Goal: Task Accomplishment & Management: Use online tool/utility

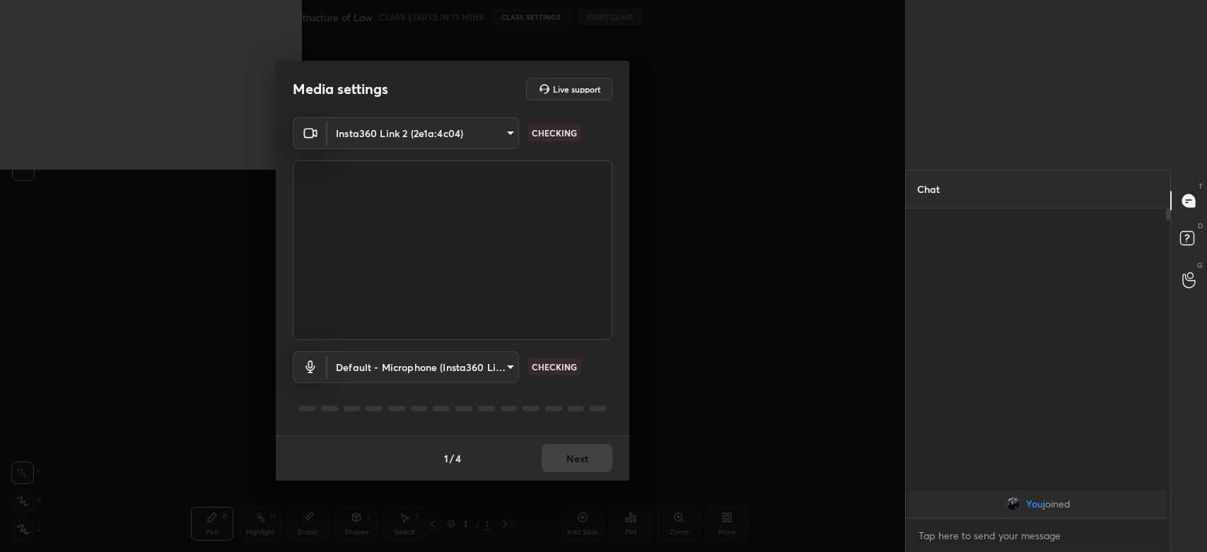
scroll to position [306, 260]
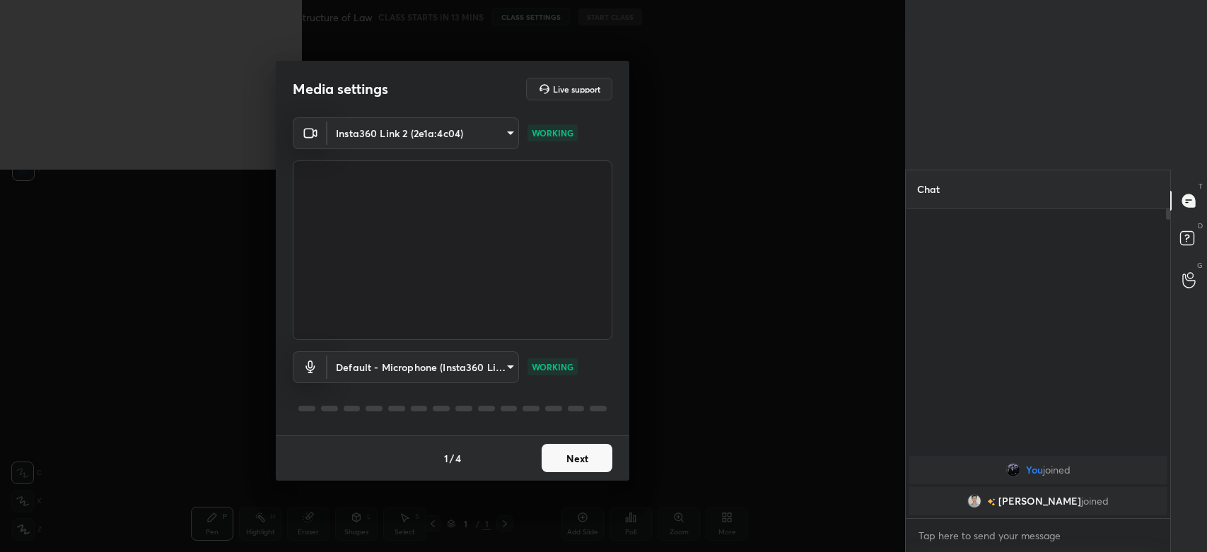
click at [591, 459] on button "Next" at bounding box center [576, 458] width 71 height 28
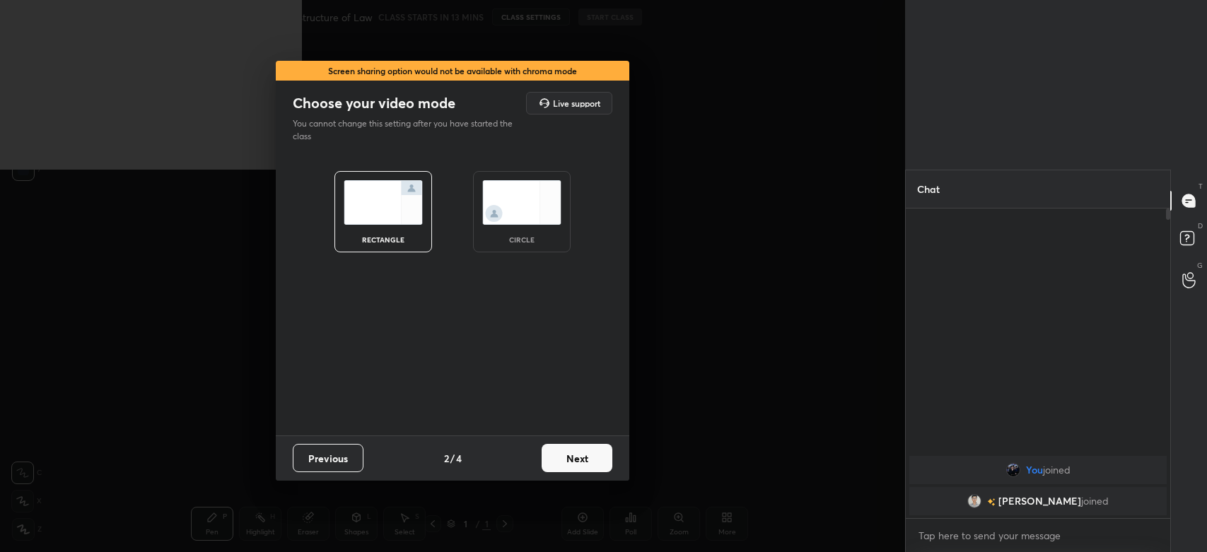
click at [591, 459] on button "Next" at bounding box center [576, 458] width 71 height 28
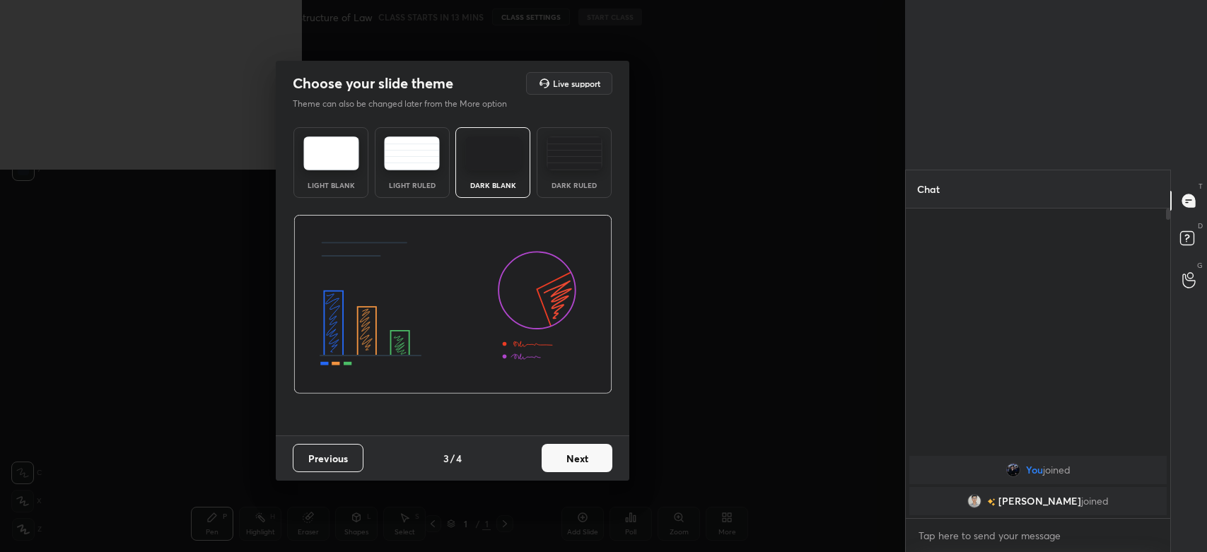
click at [591, 459] on button "Next" at bounding box center [576, 458] width 71 height 28
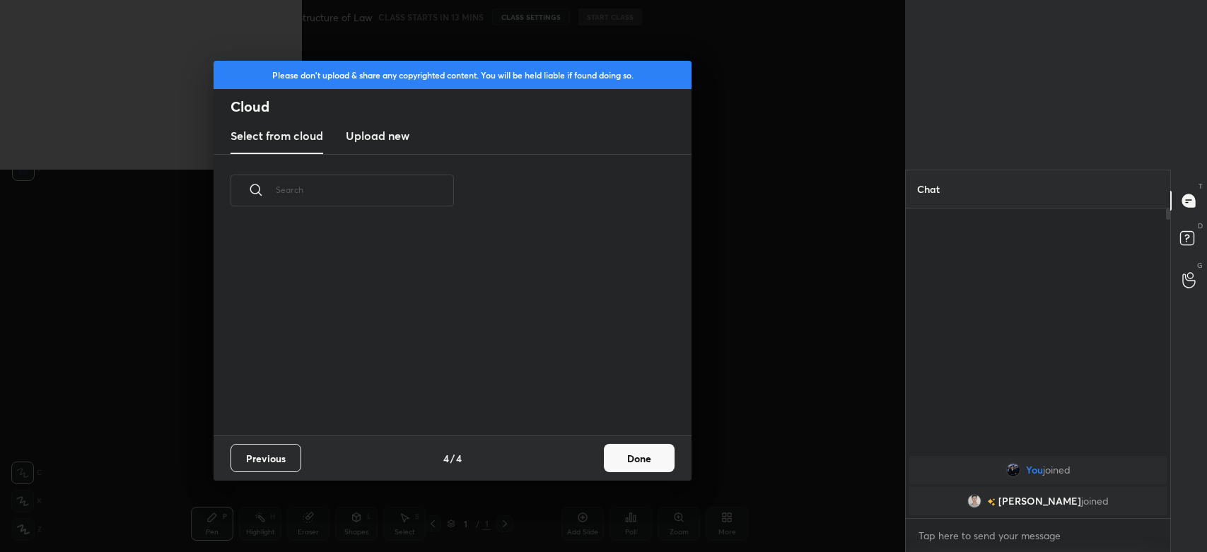
scroll to position [209, 453]
click at [392, 130] on h3 "Upload new" at bounding box center [378, 135] width 64 height 17
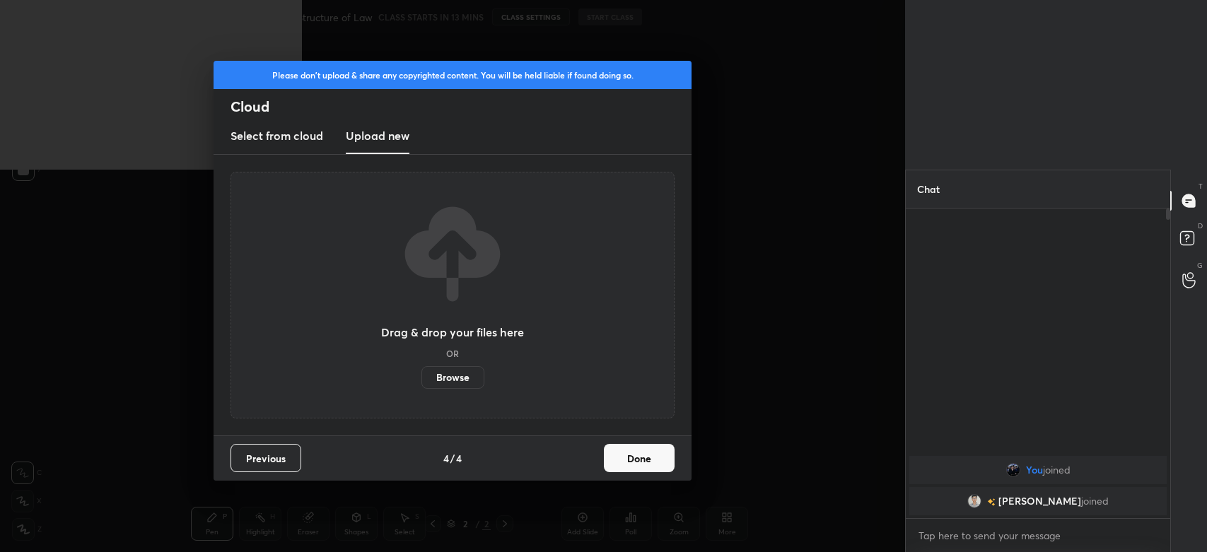
click at [450, 374] on label "Browse" at bounding box center [452, 377] width 63 height 23
click at [421, 374] on input "Browse" at bounding box center [421, 377] width 0 height 23
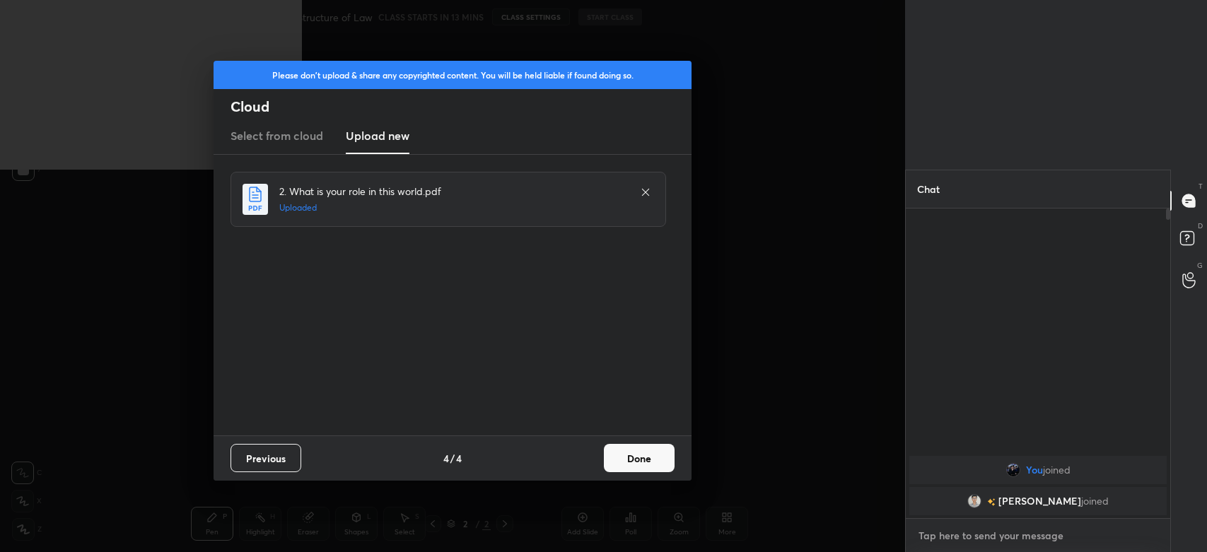
type textarea "x"
click at [987, 533] on textarea at bounding box center [1038, 535] width 242 height 23
paste textarea "[URL][DOMAIN_NAME]"
type textarea "[URL][DOMAIN_NAME]"
type textarea "x"
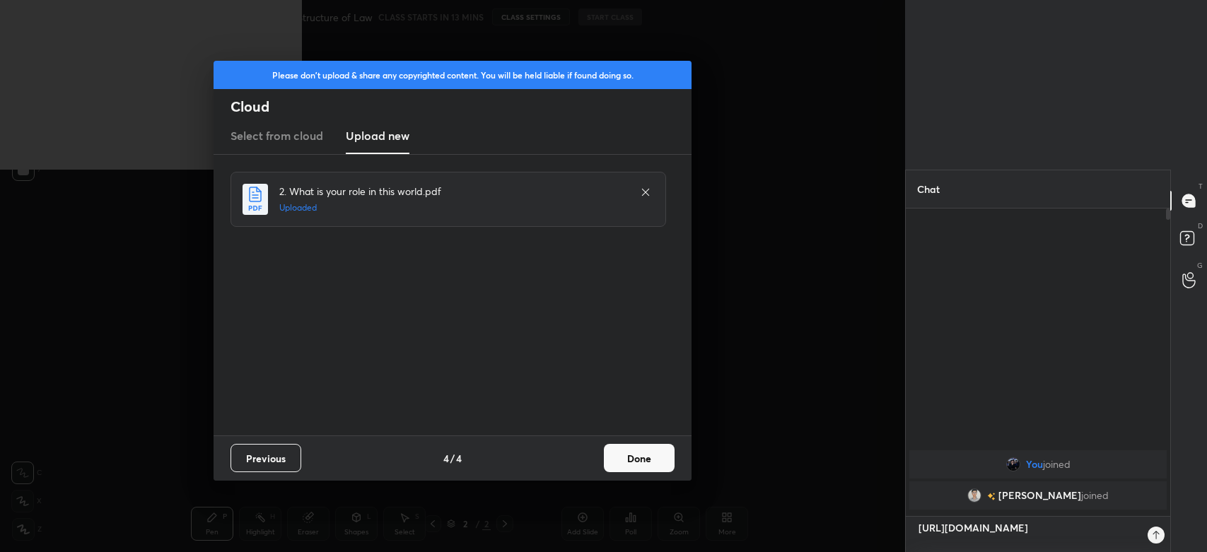
scroll to position [340, 260]
type textarea "[URL][DOMAIN_NAME]"
type textarea "x"
click at [630, 462] on button "Done" at bounding box center [639, 458] width 71 height 28
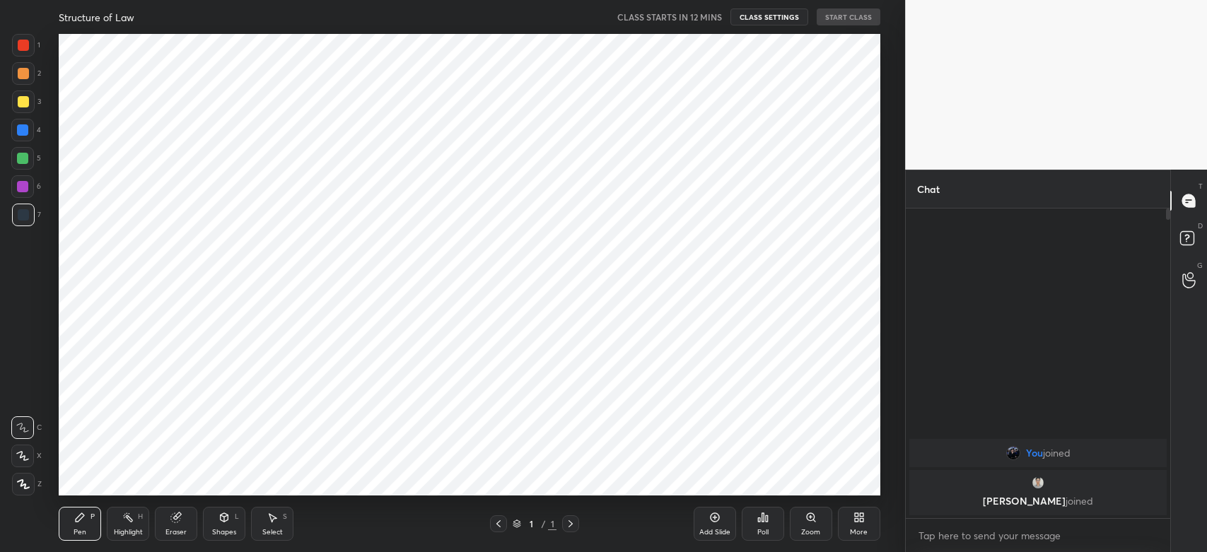
scroll to position [70219, 69833]
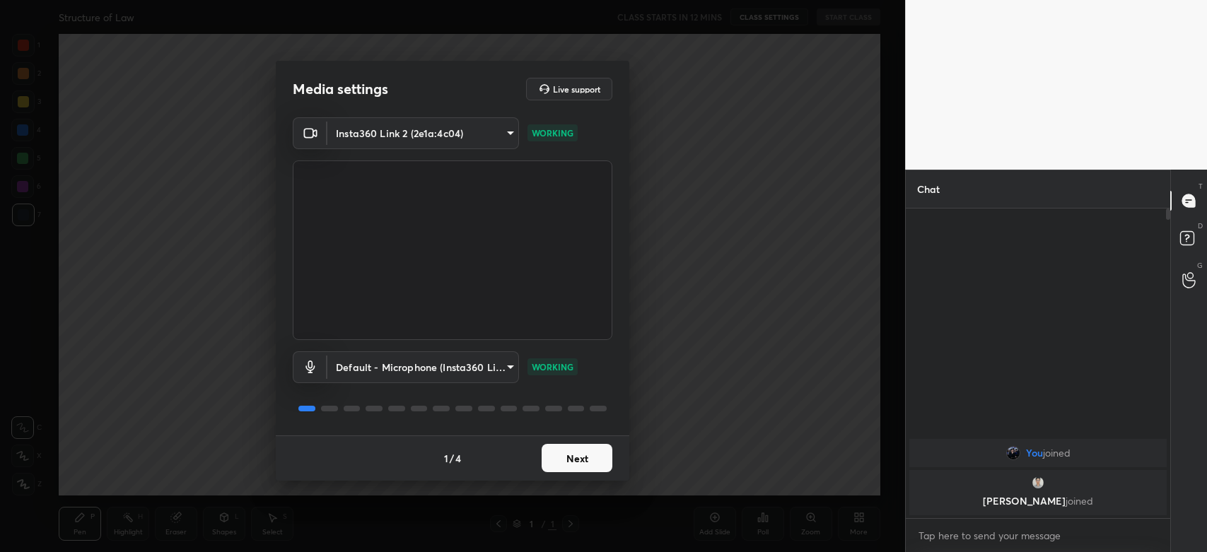
click at [587, 464] on button "Next" at bounding box center [576, 458] width 71 height 28
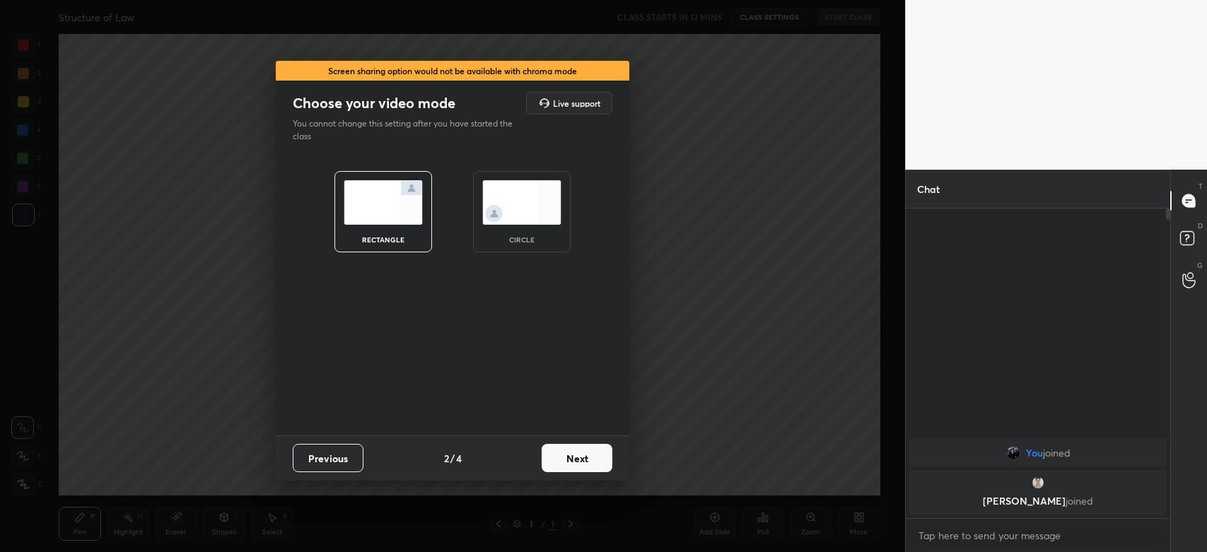
click at [587, 464] on button "Next" at bounding box center [576, 458] width 71 height 28
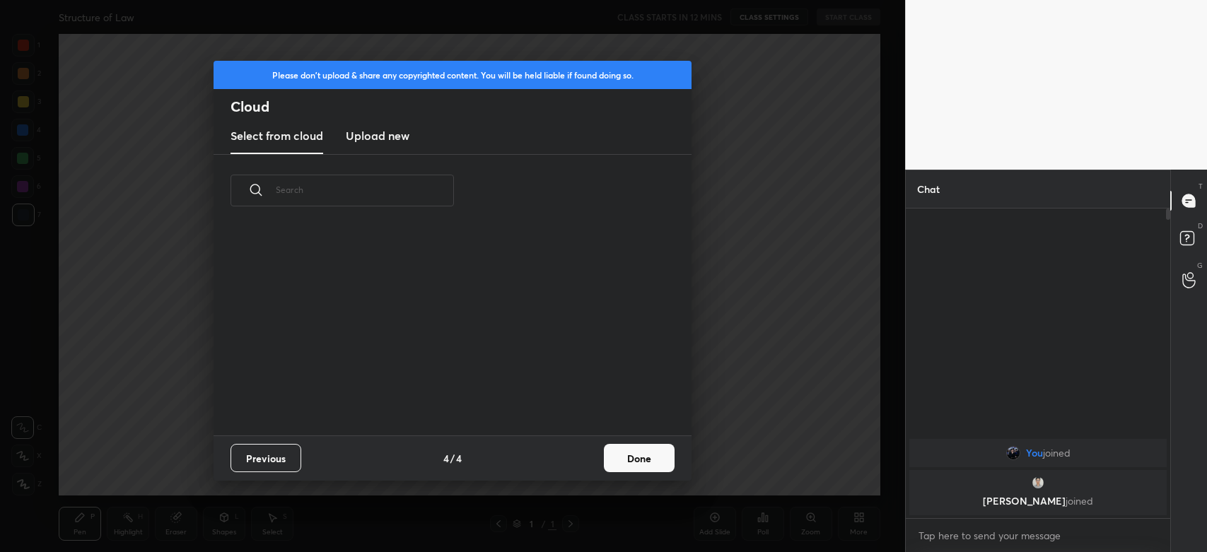
click at [587, 464] on div "Previous 4 / 4 Done" at bounding box center [452, 457] width 478 height 45
click at [634, 459] on button "Done" at bounding box center [639, 458] width 71 height 28
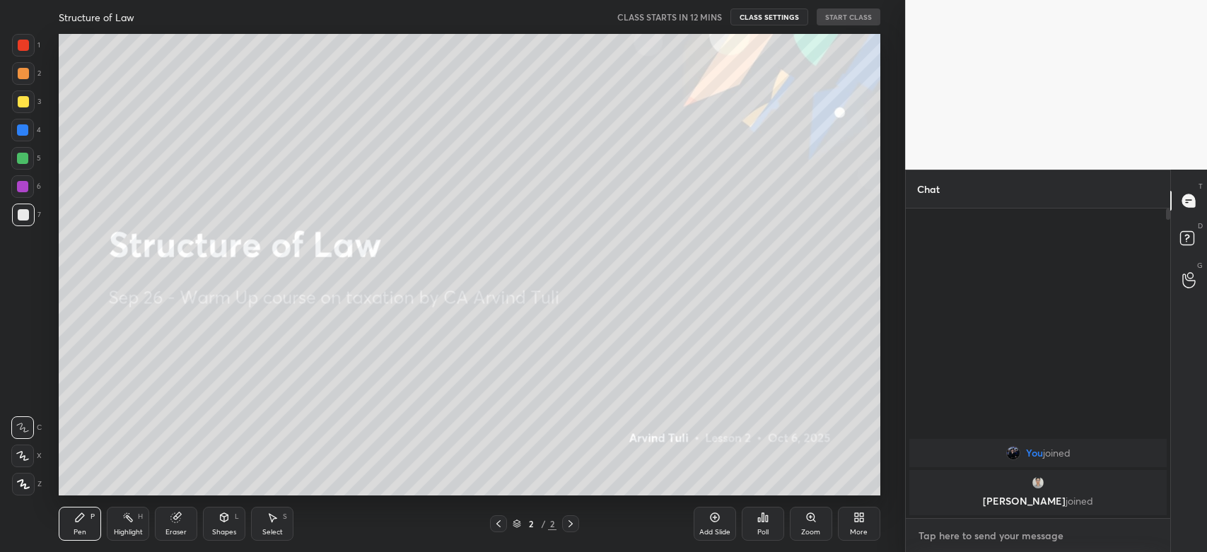
type textarea "x"
paste textarea "[URL][DOMAIN_NAME]"
type textarea "[URL][DOMAIN_NAME]"
type textarea "x"
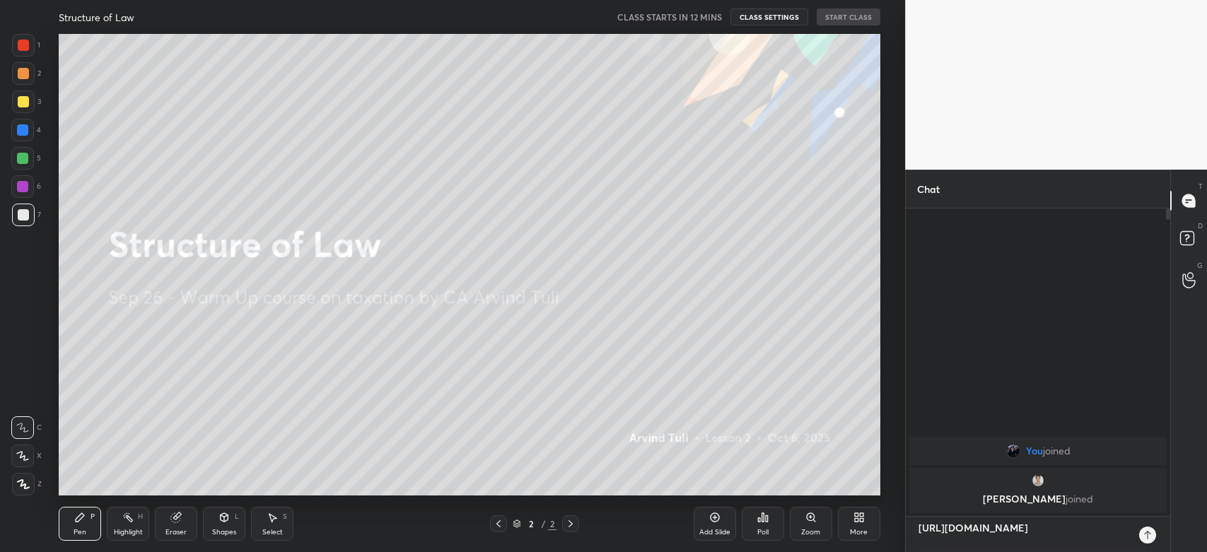
type textarea "[URL][DOMAIN_NAME]"
type textarea "x"
click at [1146, 538] on icon at bounding box center [1146, 534] width 11 height 11
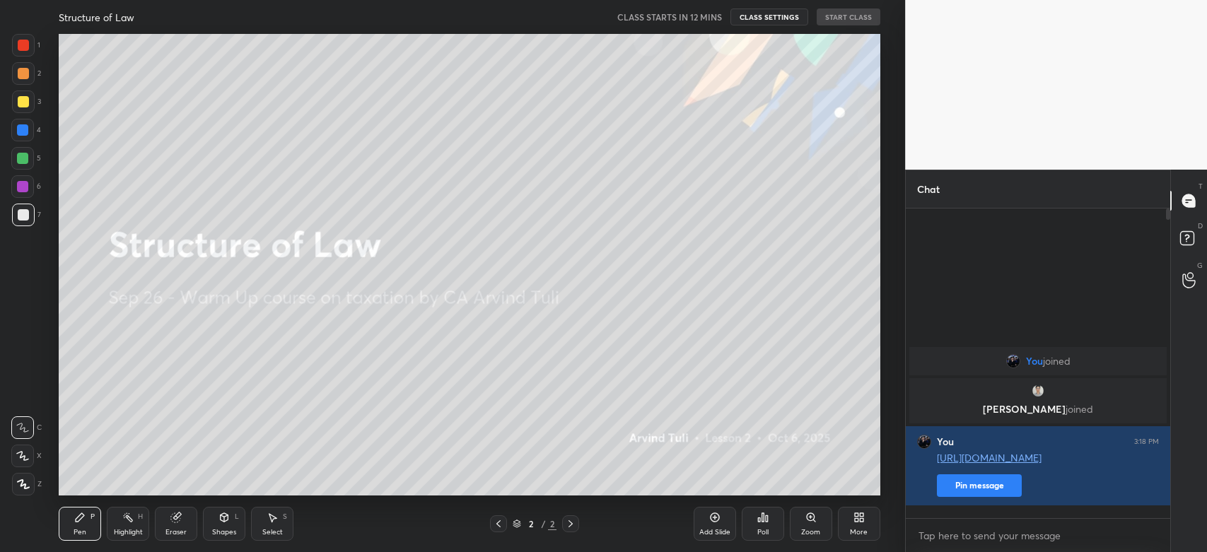
type textarea "x"
click at [990, 497] on button "Pin message" at bounding box center [979, 485] width 85 height 23
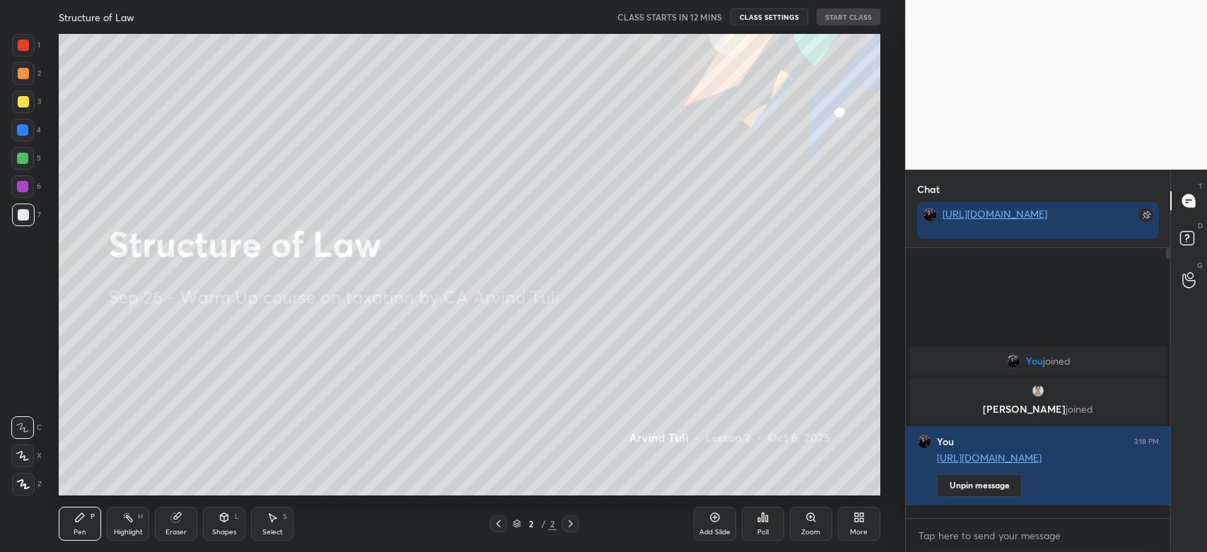
scroll to position [300, 260]
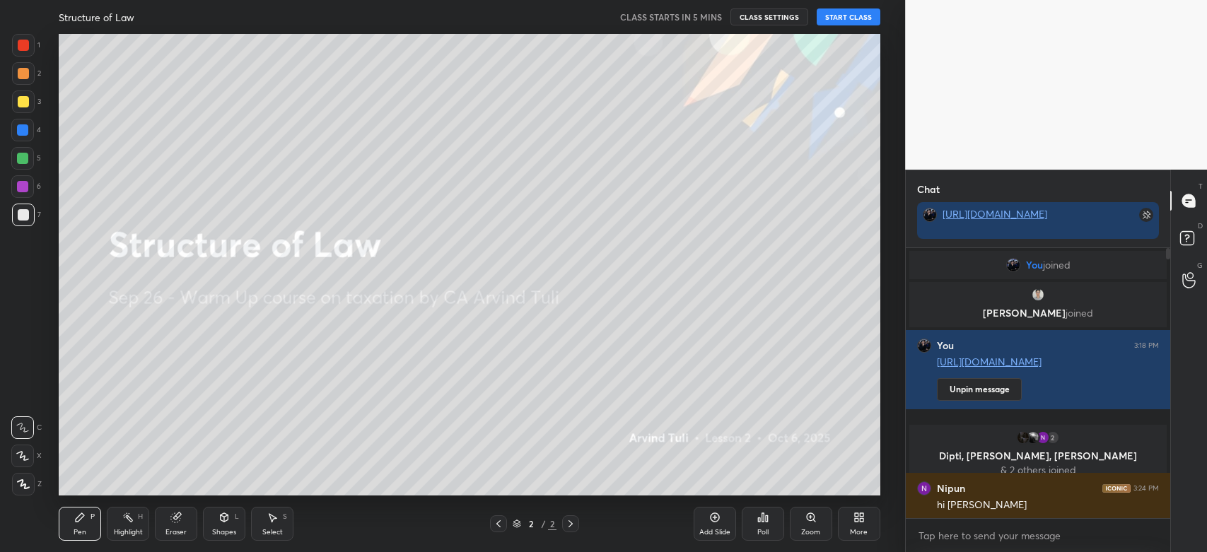
click at [937, 378] on button "Unpin message" at bounding box center [979, 389] width 85 height 23
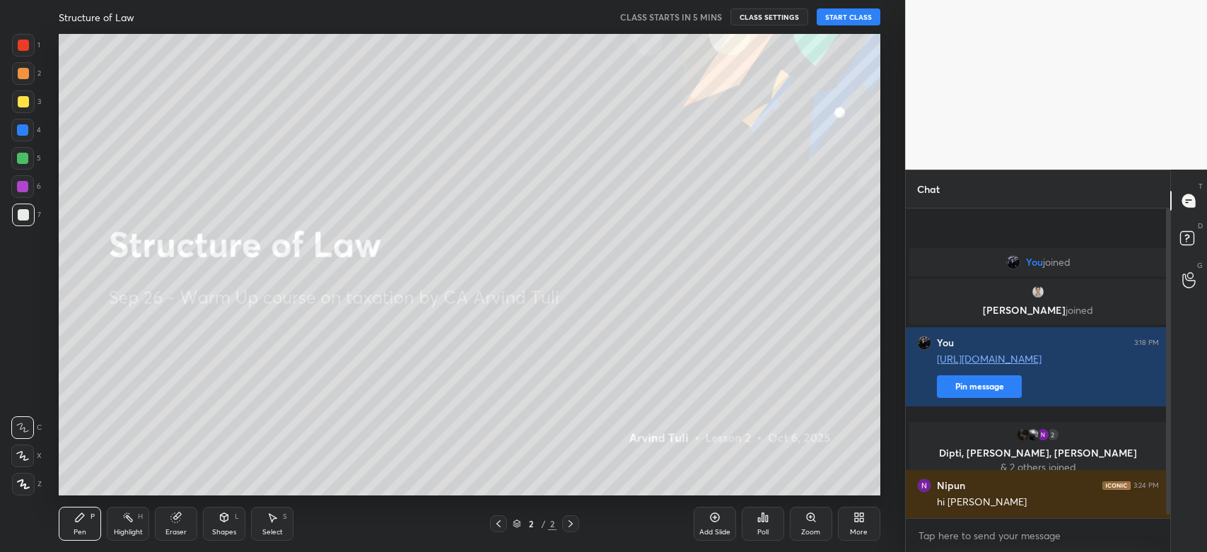
scroll to position [340, 260]
click at [937, 375] on button "Pin message" at bounding box center [979, 386] width 85 height 23
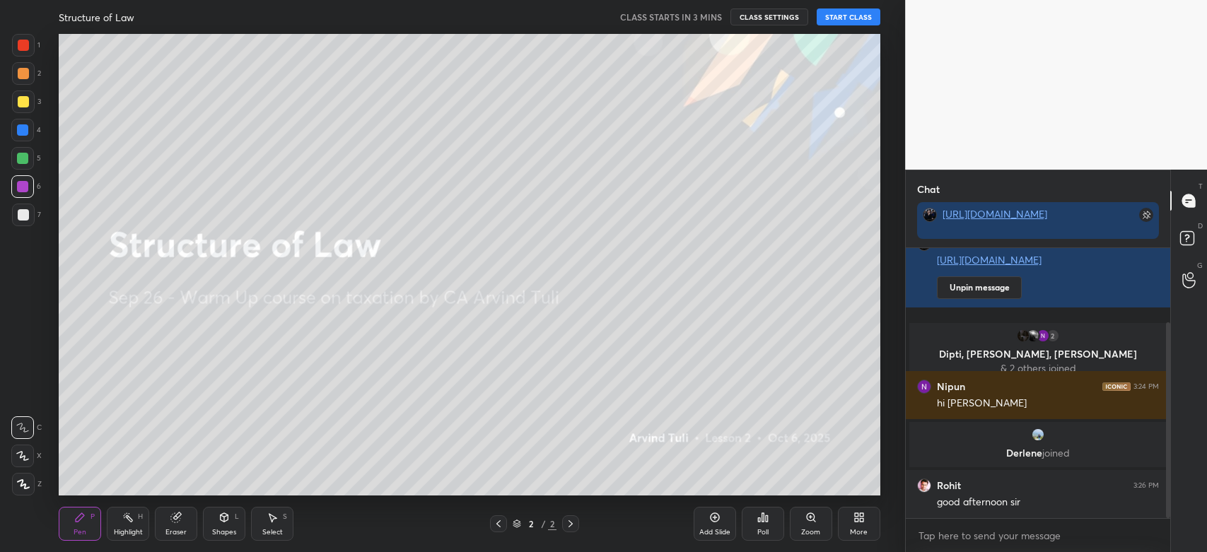
scroll to position [164, 0]
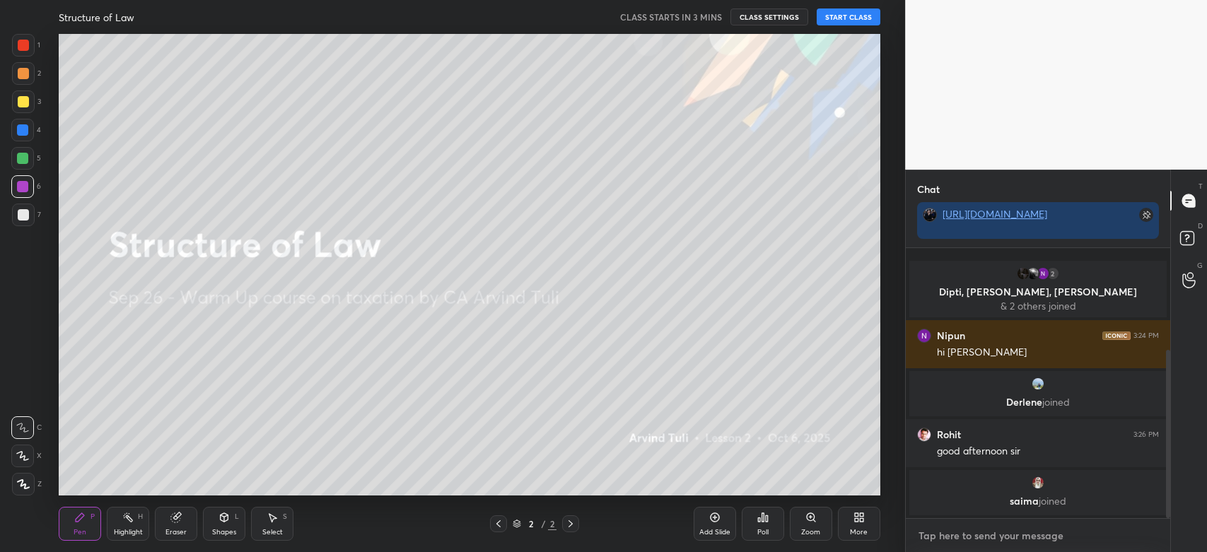
type textarea "x"
click at [1041, 536] on textarea at bounding box center [1038, 535] width 242 height 23
type textarea "g"
type textarea "x"
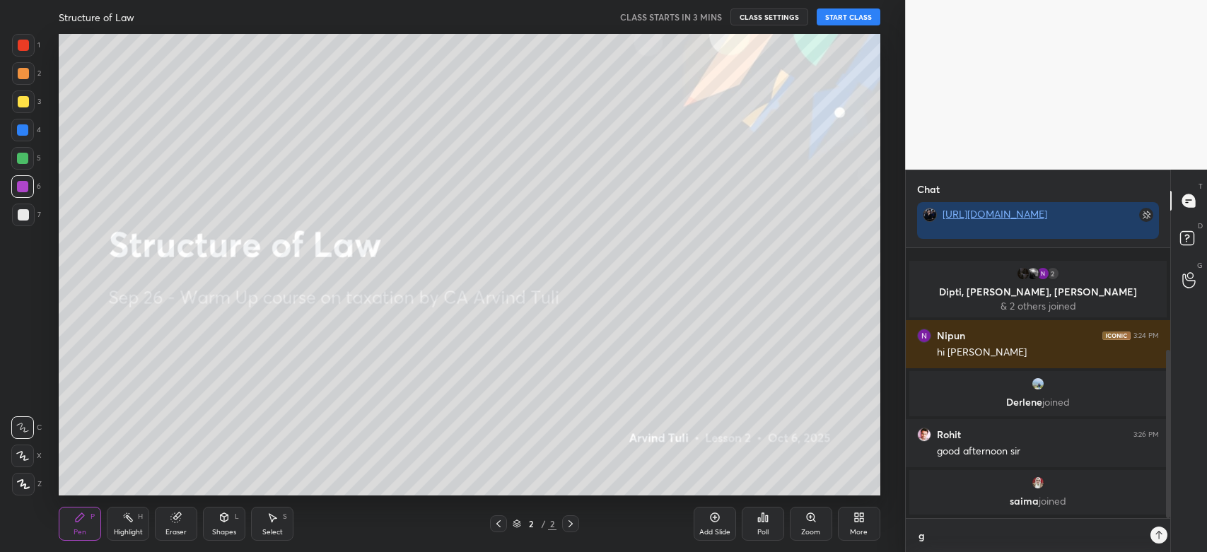
type textarea "go"
type textarea "x"
type textarea "goo"
type textarea "x"
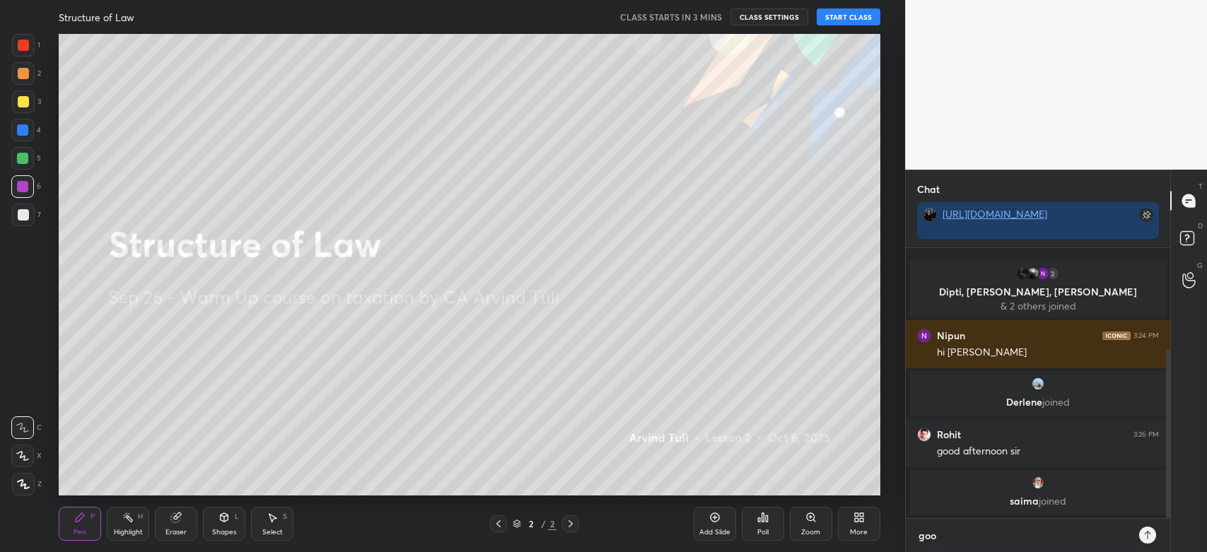
type textarea "good"
type textarea "x"
type textarea "good"
type textarea "x"
type textarea "good a"
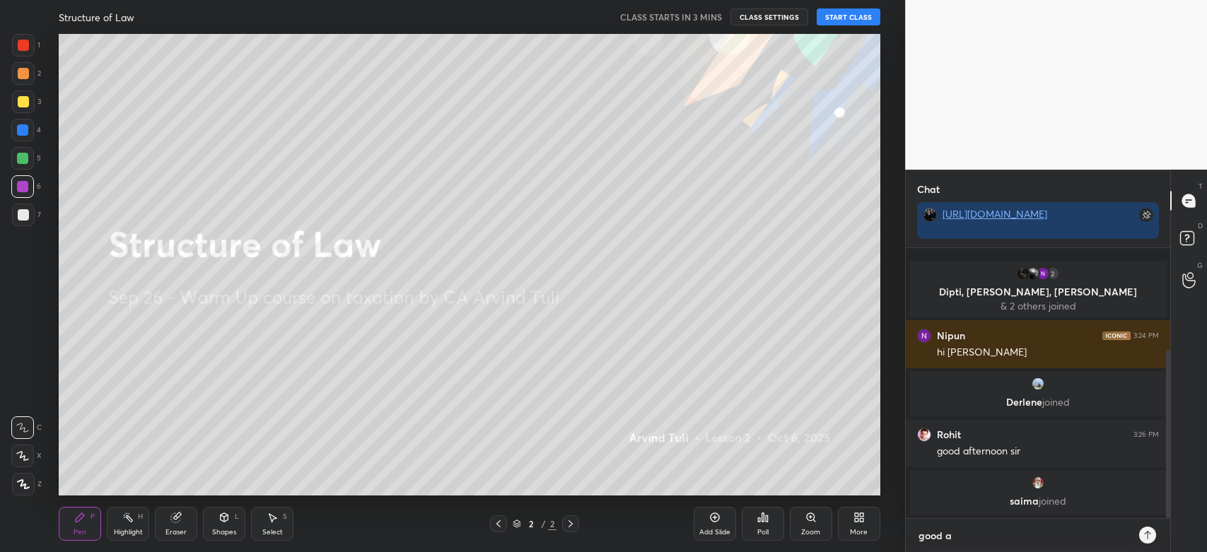
type textarea "x"
type textarea "good af"
type textarea "x"
type textarea "good aft"
type textarea "x"
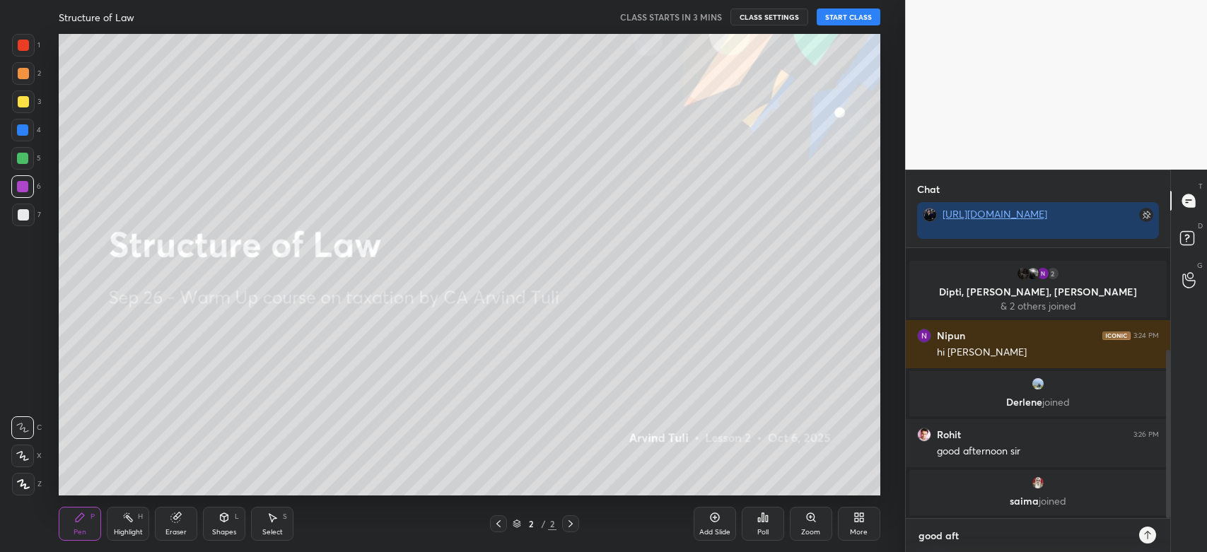
type textarea "good afte"
type textarea "x"
type textarea "good aft"
type textarea "x"
type textarea "good afte"
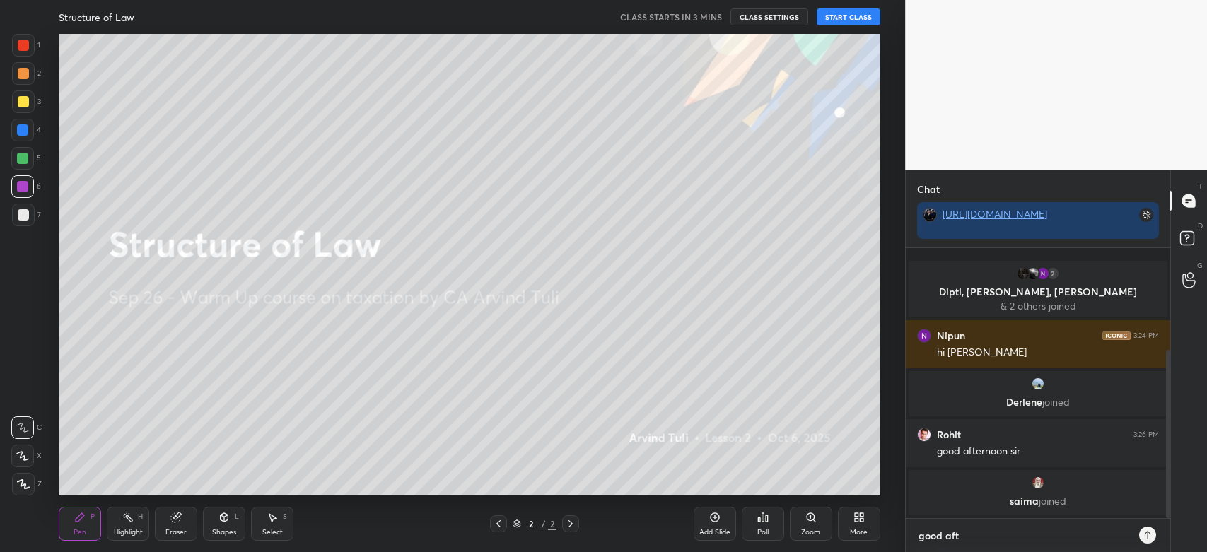
type textarea "x"
type textarea "good after"
type textarea "x"
type textarea "good aftern"
type textarea "x"
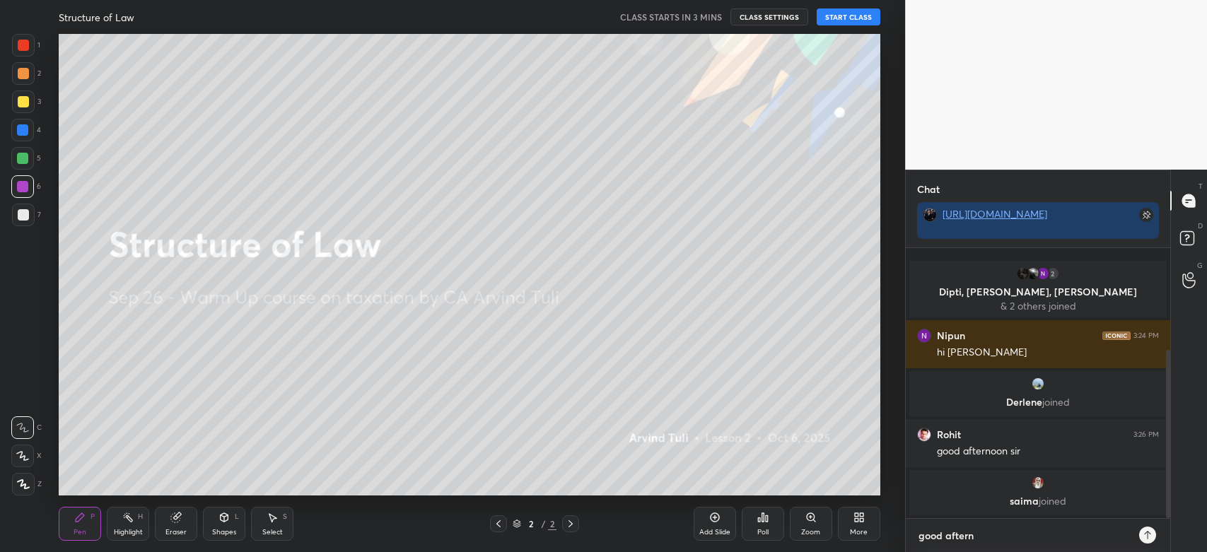
type textarea "good afterno"
type textarea "x"
type textarea "good afternoo"
type textarea "x"
type textarea "good afternoon"
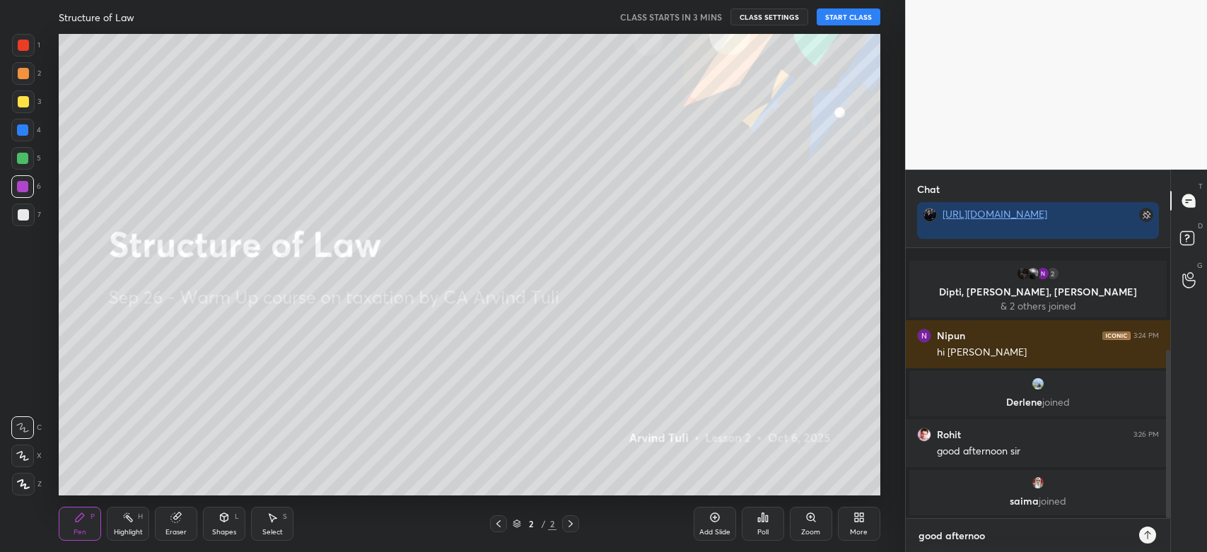
type textarea "x"
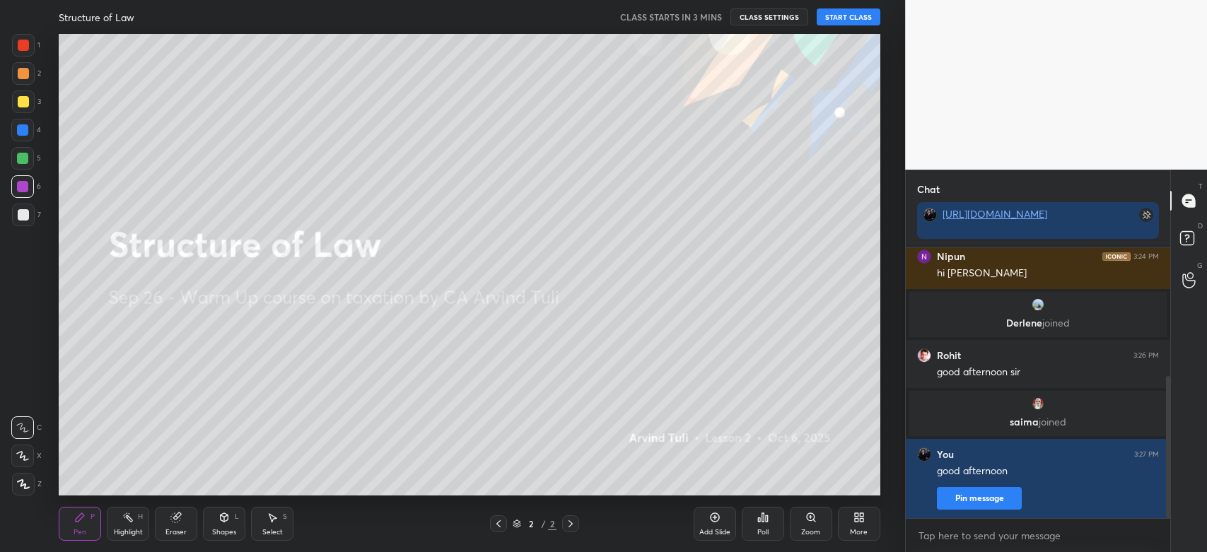
click at [1002, 503] on button "Pin message" at bounding box center [979, 498] width 85 height 23
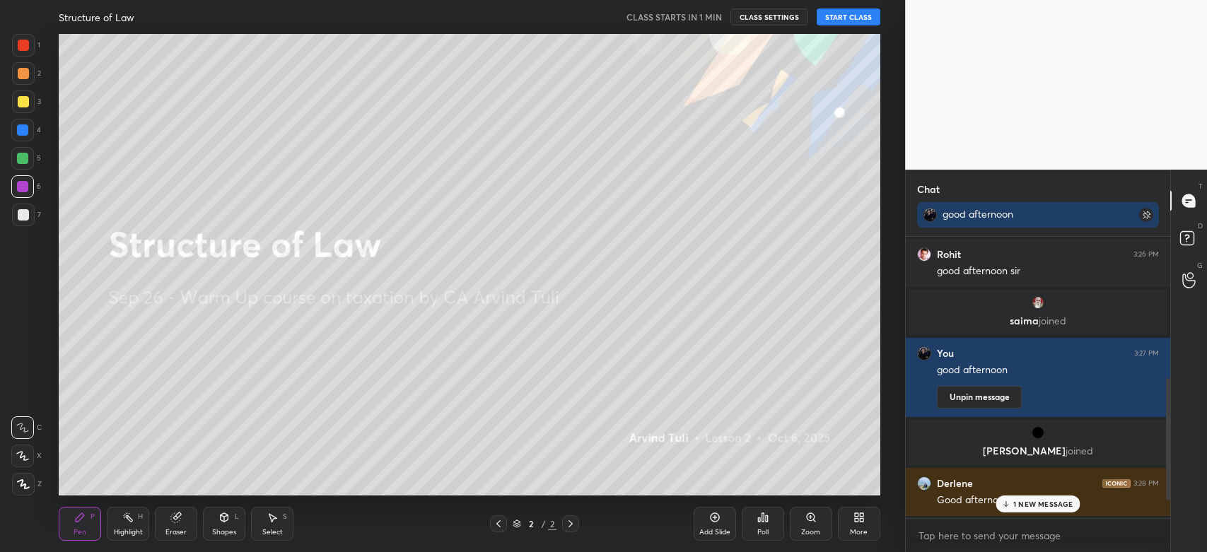
scroll to position [381, 0]
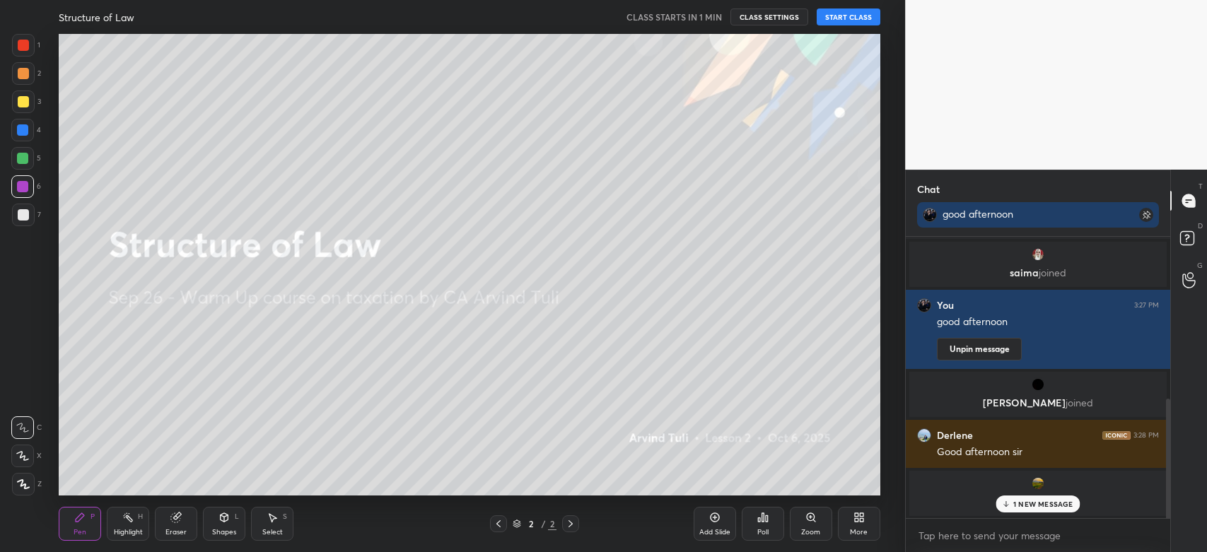
click at [1011, 503] on div "1 NEW MESSAGE" at bounding box center [1038, 503] width 84 height 17
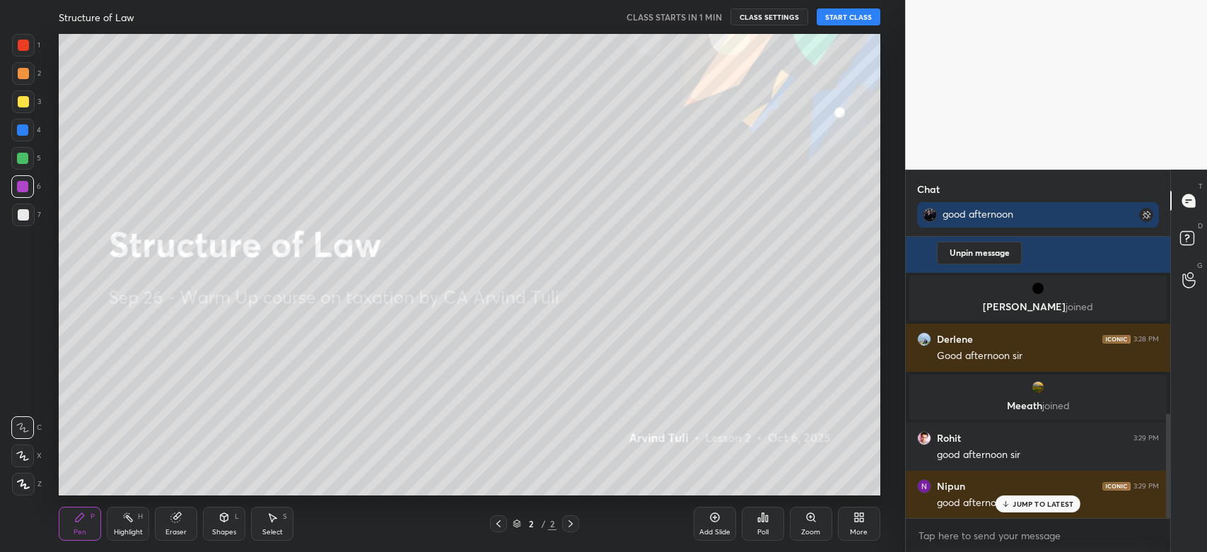
scroll to position [528, 0]
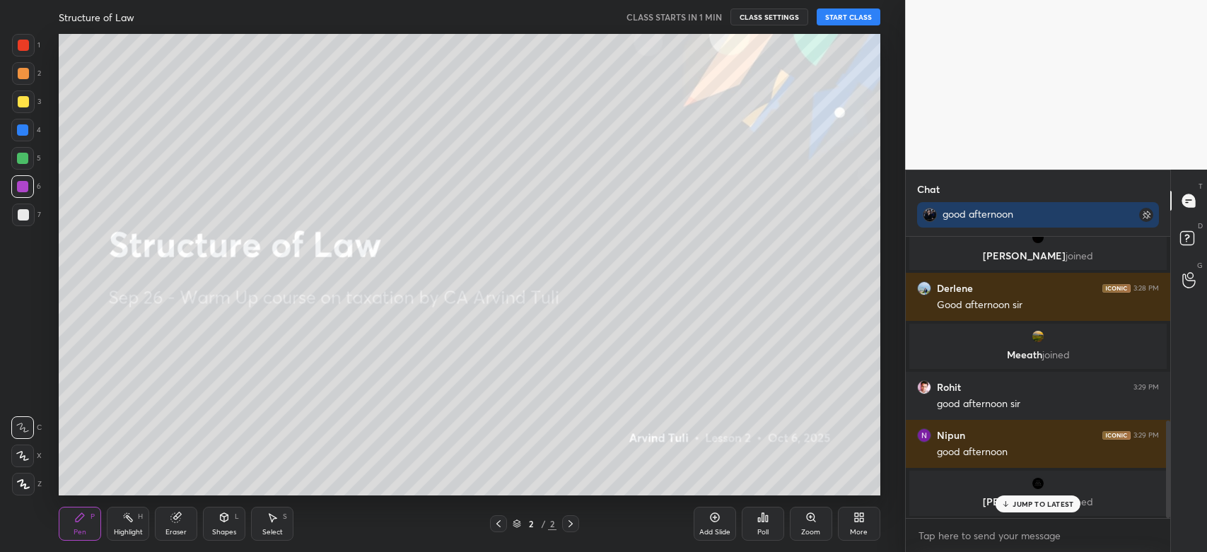
click at [844, 17] on button "START CLASS" at bounding box center [848, 16] width 64 height 17
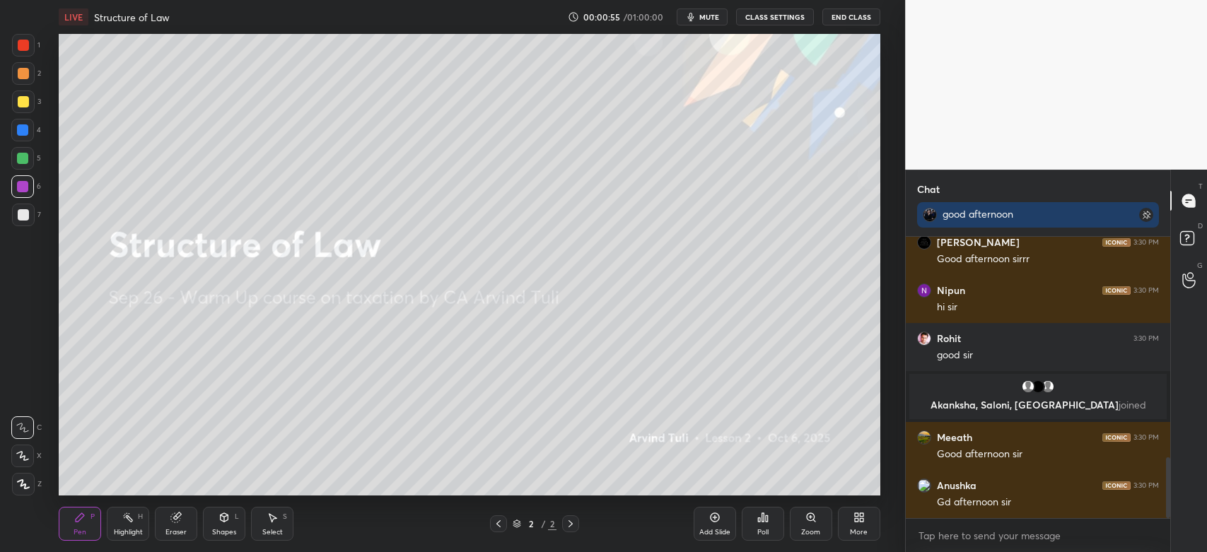
scroll to position [1064, 0]
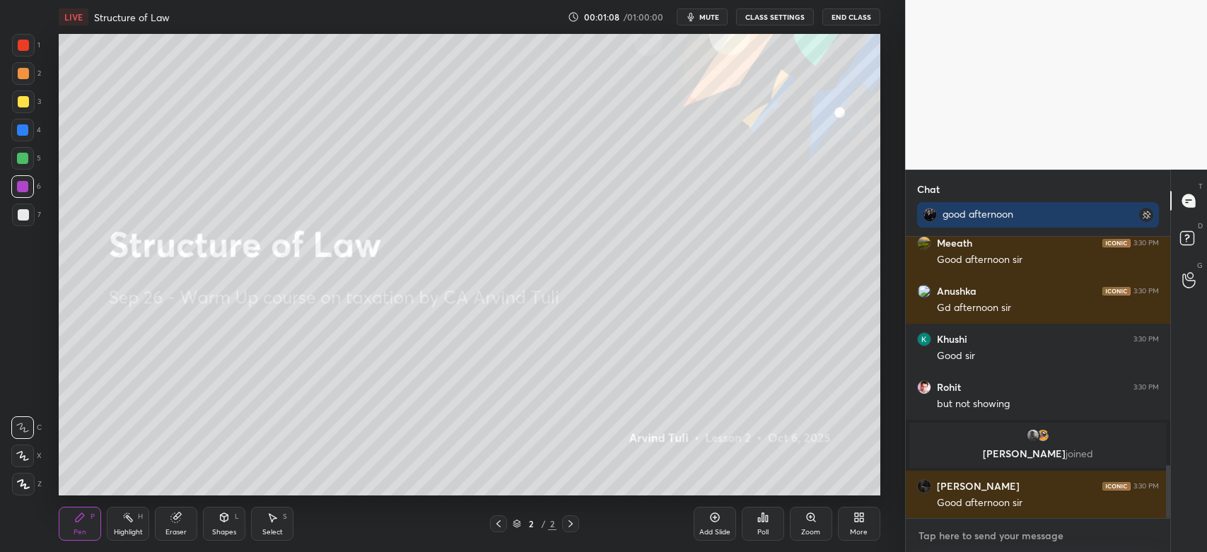
type textarea "x"
click at [967, 534] on textarea at bounding box center [1038, 535] width 242 height 23
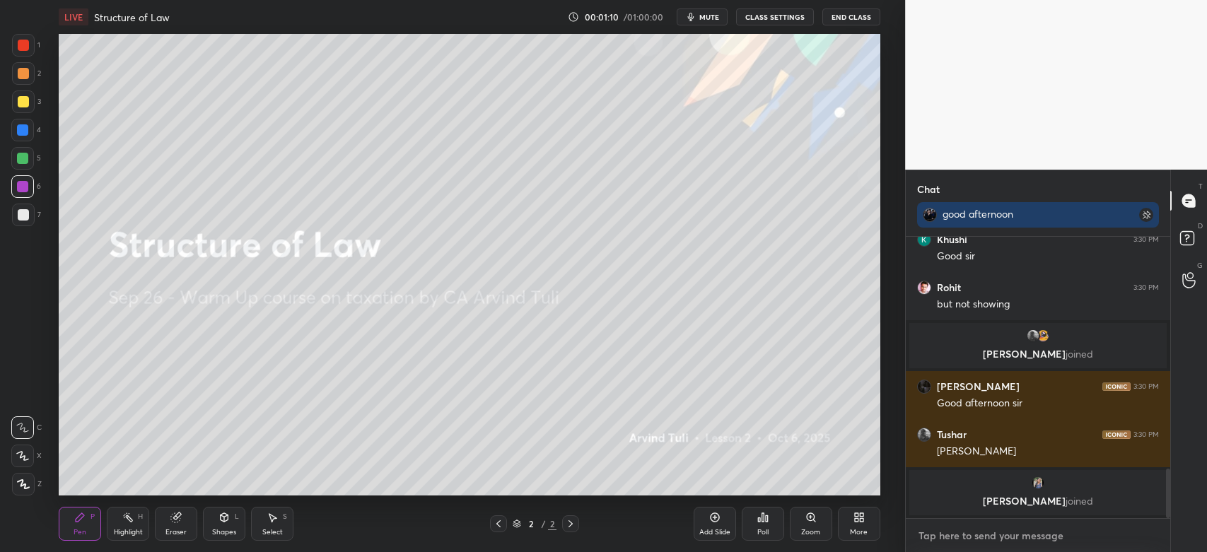
paste textarea "[URL][DOMAIN_NAME]"
type textarea "[URL][DOMAIN_NAME]"
type textarea "x"
type textarea "[URL][DOMAIN_NAME]"
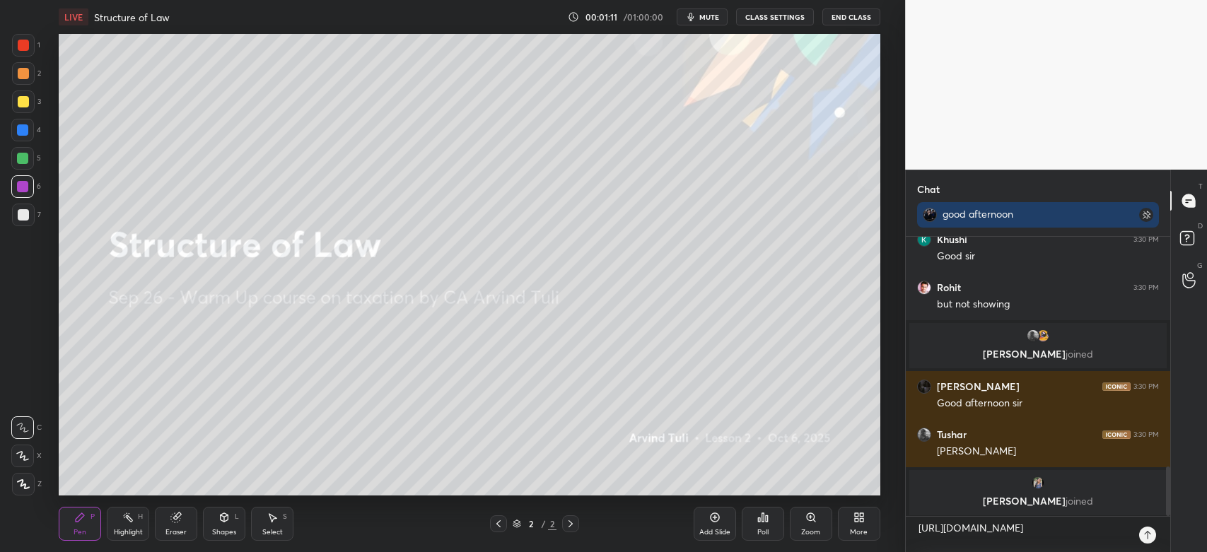
type textarea "x"
click at [1150, 536] on icon at bounding box center [1146, 534] width 11 height 11
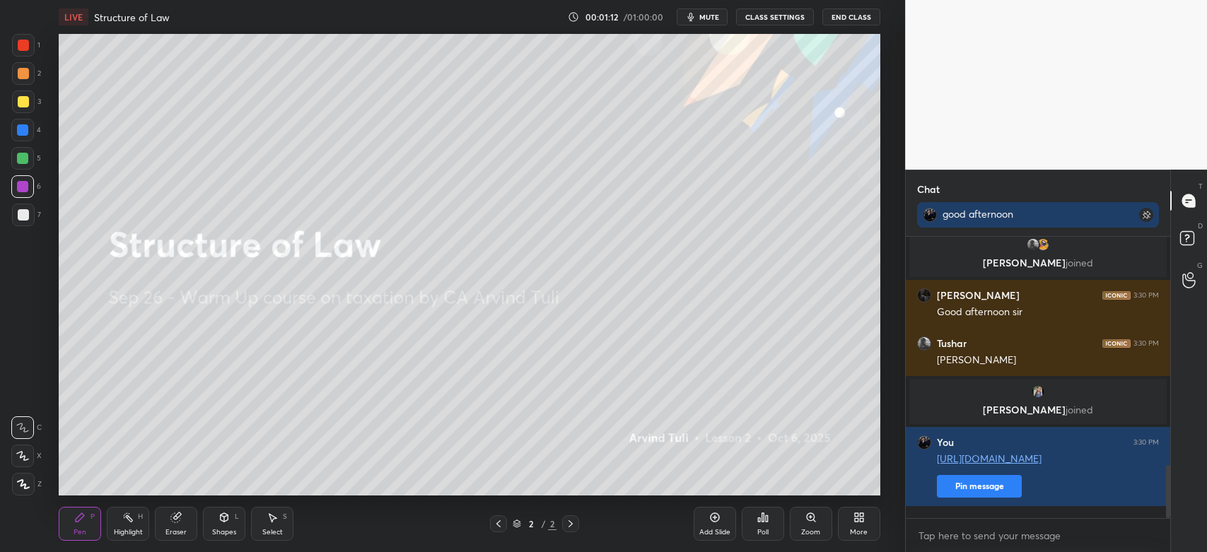
click at [977, 498] on button "Pin message" at bounding box center [979, 486] width 85 height 23
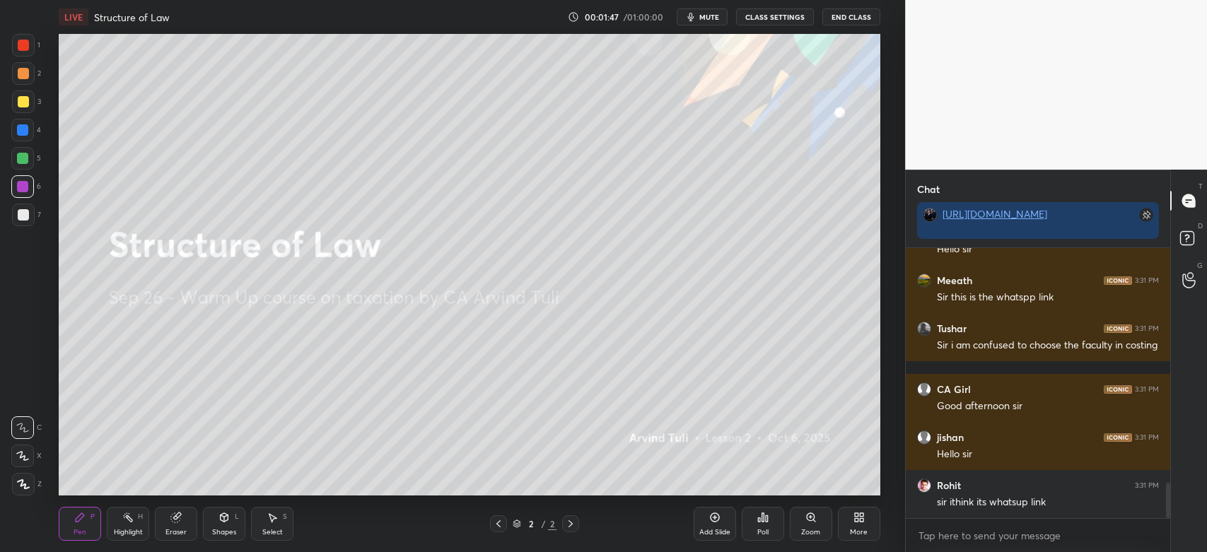
scroll to position [1774, 0]
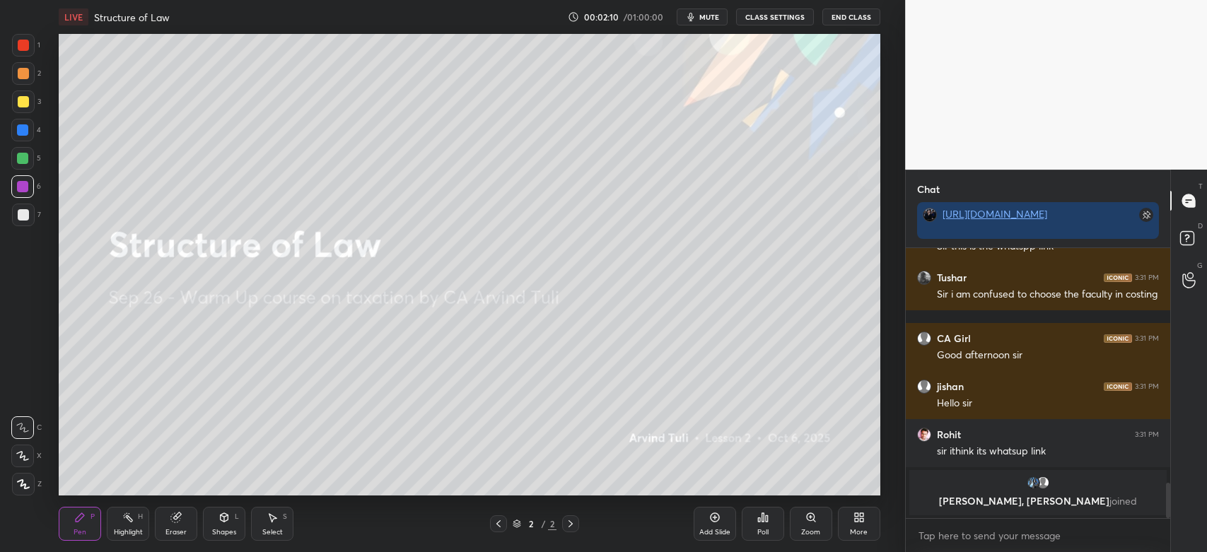
click at [712, 521] on icon at bounding box center [714, 517] width 9 height 9
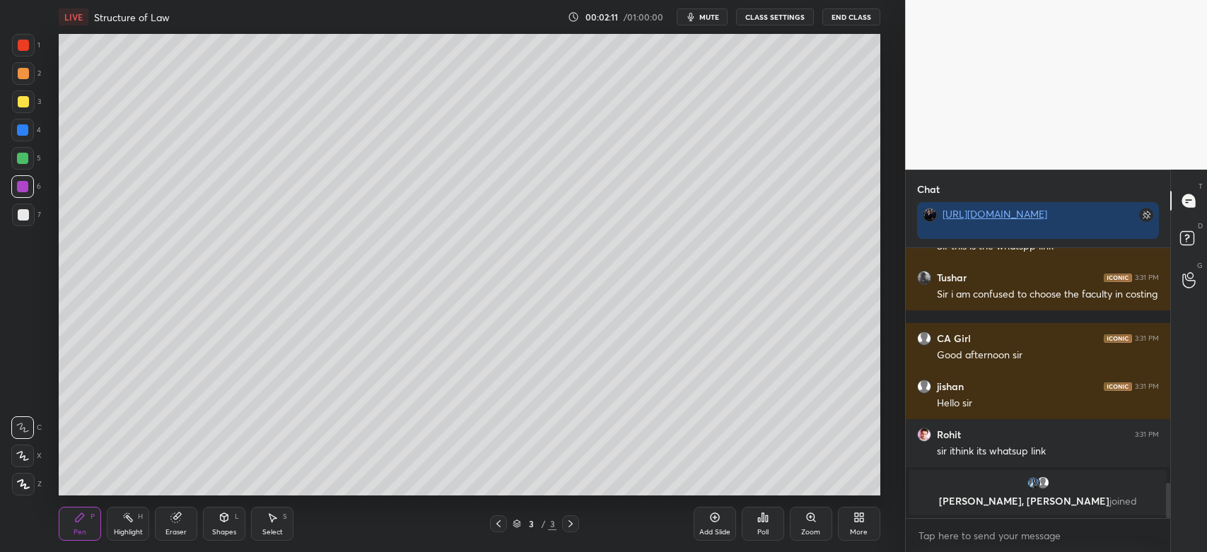
click at [25, 490] on div at bounding box center [23, 484] width 23 height 23
click at [857, 520] on icon at bounding box center [857, 520] width 4 height 4
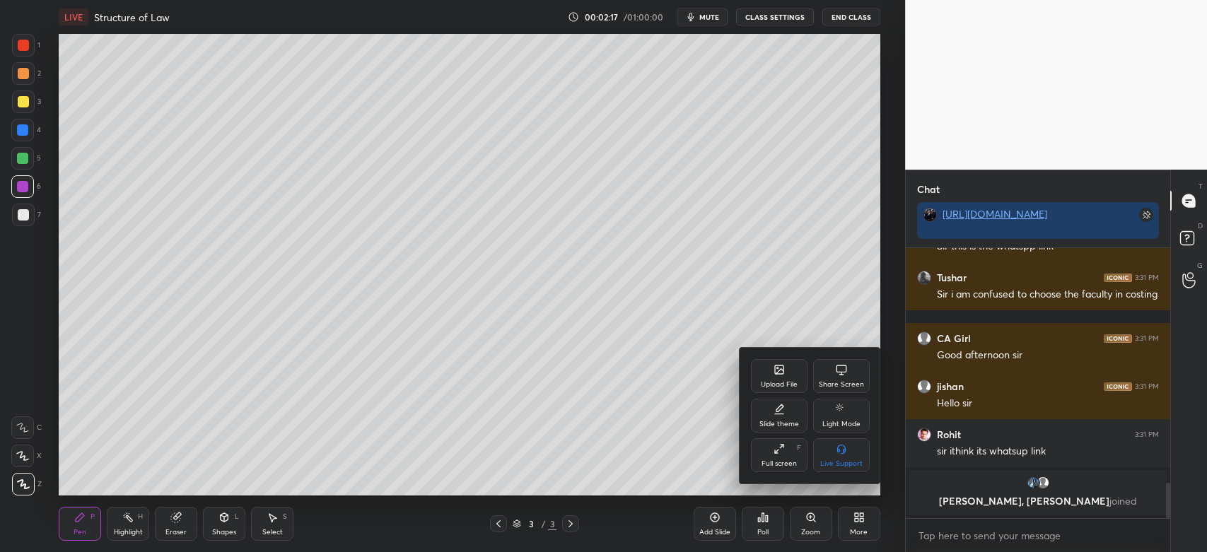
click at [772, 383] on div "Upload File" at bounding box center [779, 384] width 37 height 7
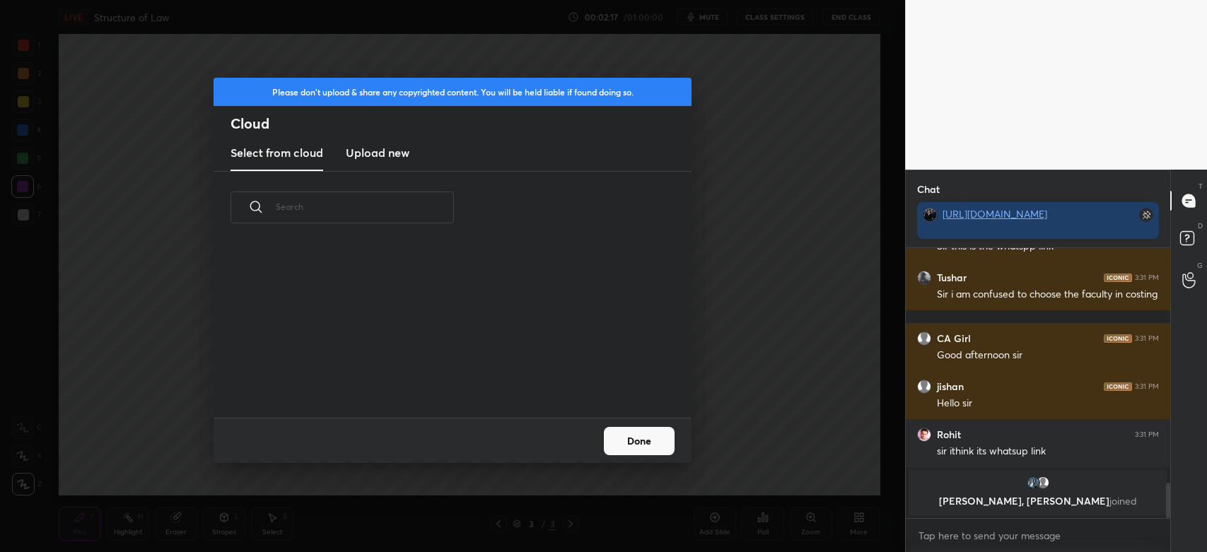
scroll to position [175, 453]
click at [379, 155] on h3 "Upload new" at bounding box center [378, 152] width 64 height 17
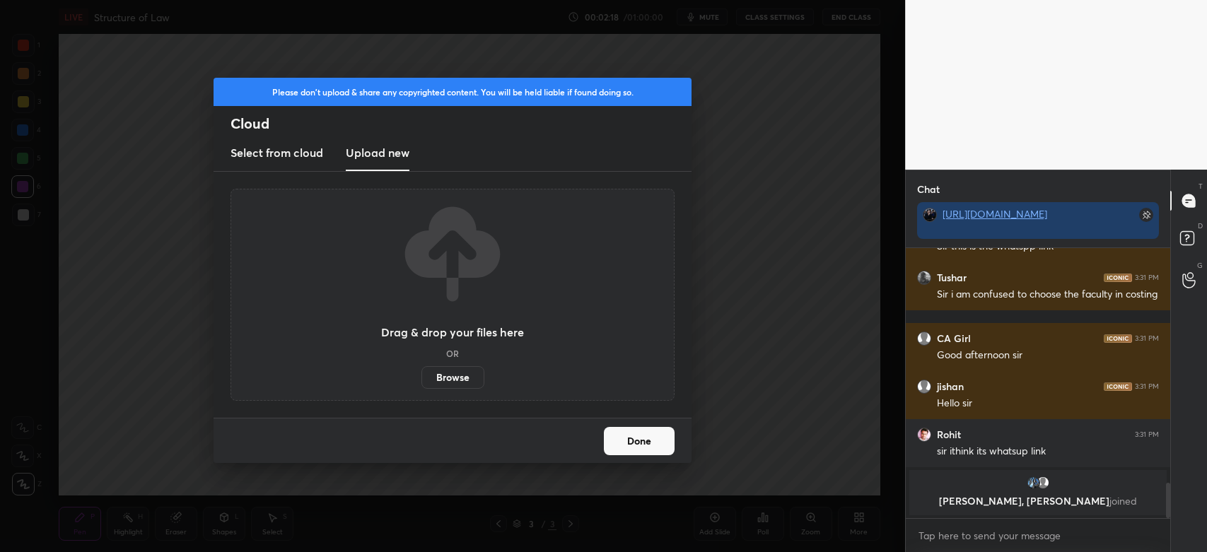
click at [458, 380] on label "Browse" at bounding box center [452, 377] width 63 height 23
click at [421, 380] on input "Browse" at bounding box center [421, 377] width 0 height 23
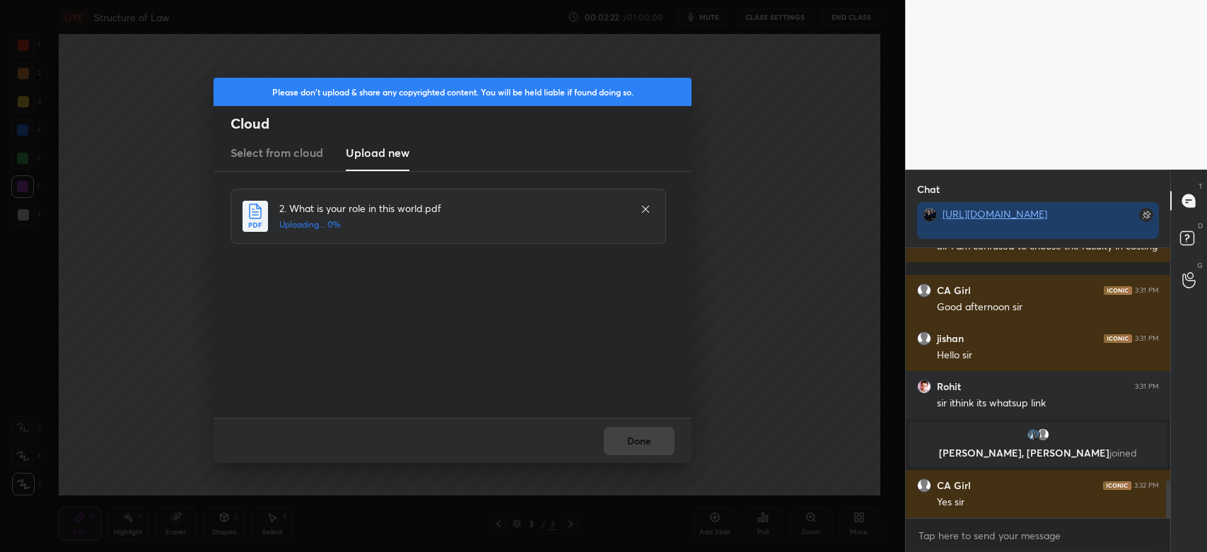
scroll to position [1737, 0]
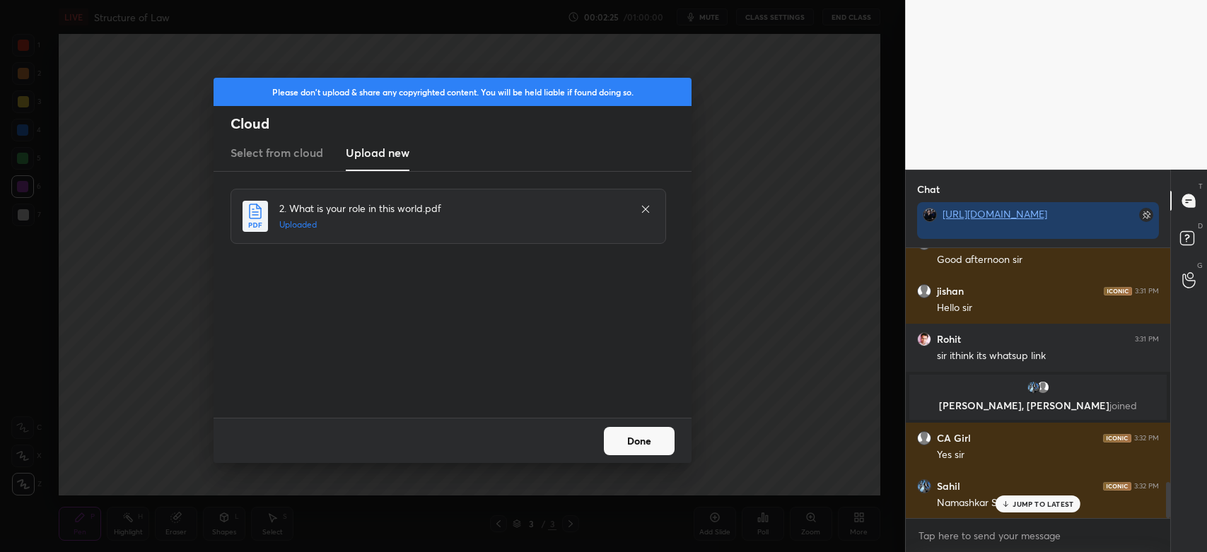
click at [645, 447] on button "Done" at bounding box center [639, 441] width 71 height 28
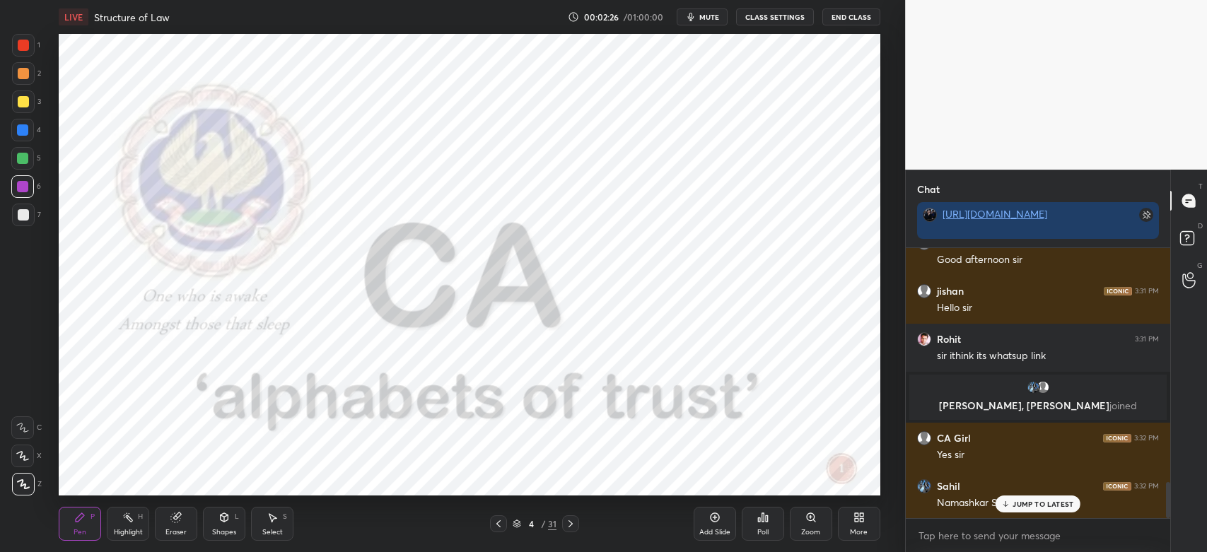
click at [498, 525] on icon at bounding box center [498, 523] width 4 height 7
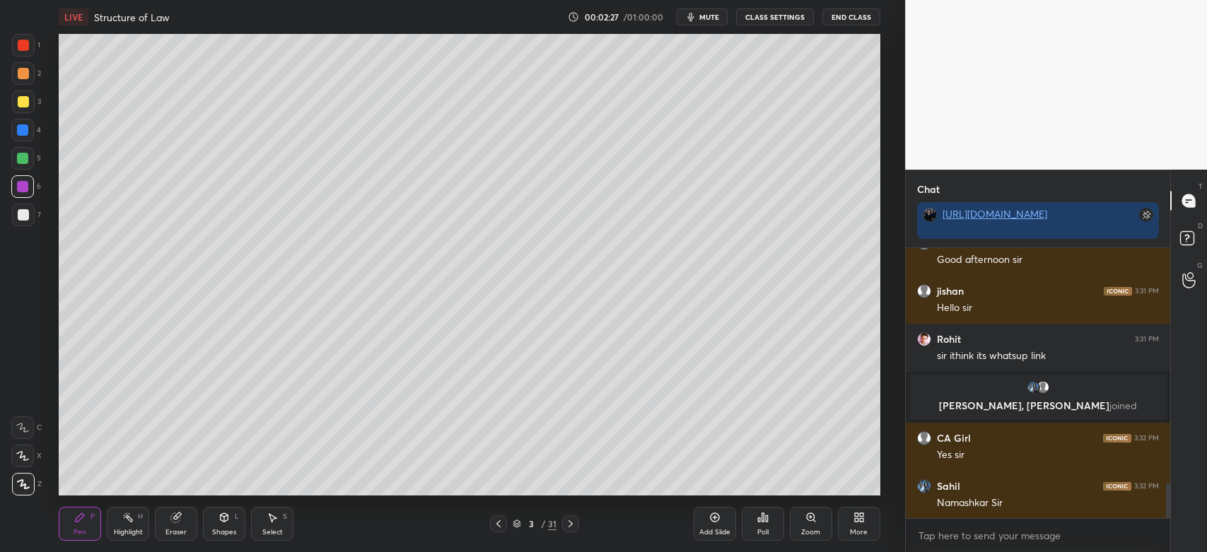
scroll to position [1785, 0]
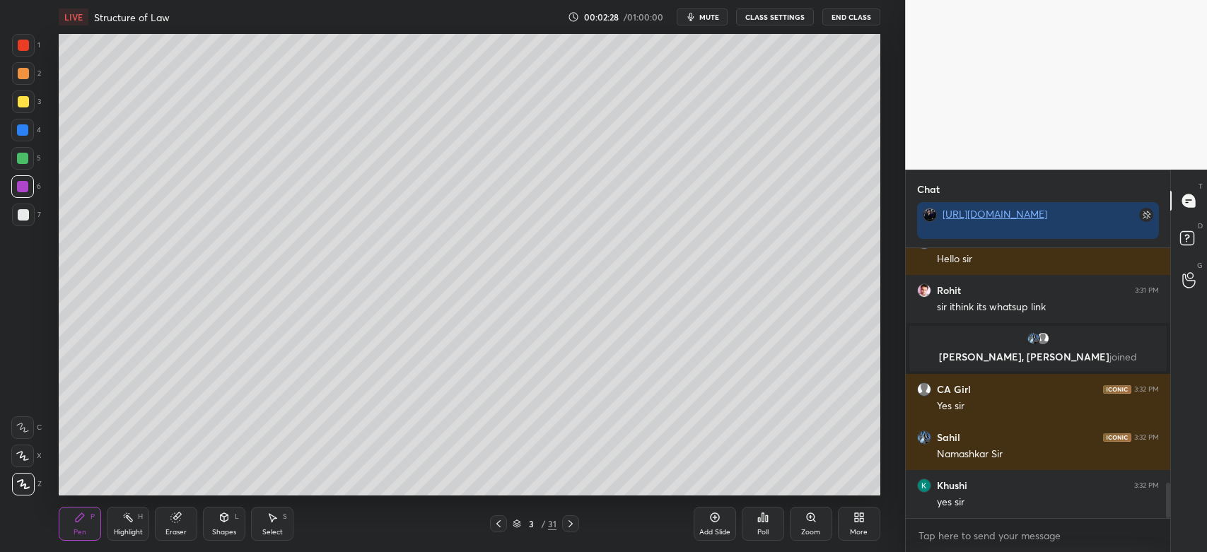
click at [854, 520] on icon at bounding box center [858, 517] width 11 height 11
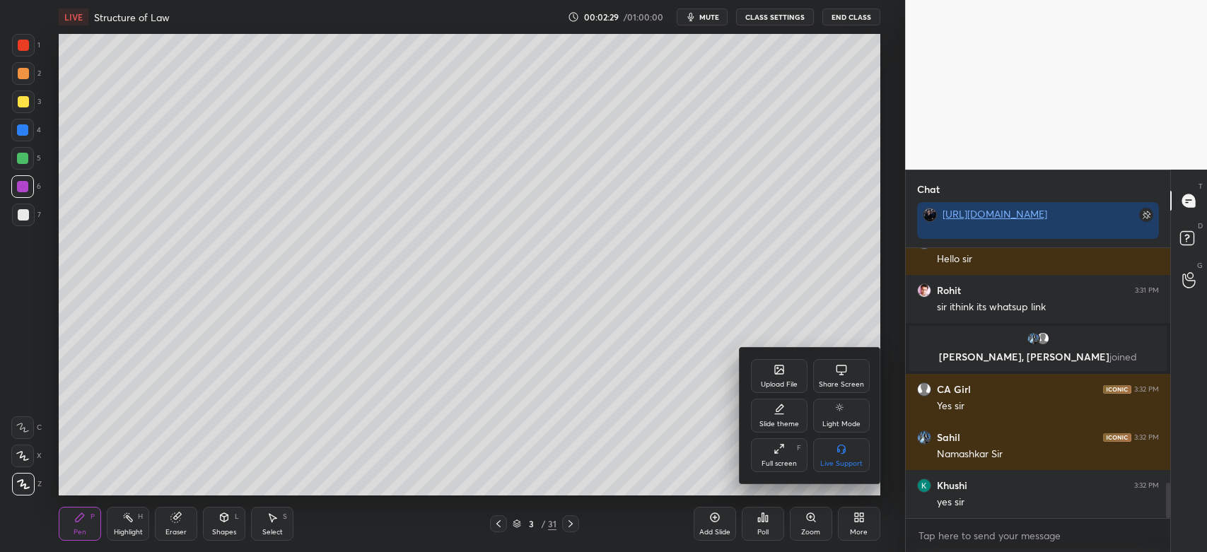
click at [780, 381] on div "Upload File" at bounding box center [779, 384] width 37 height 7
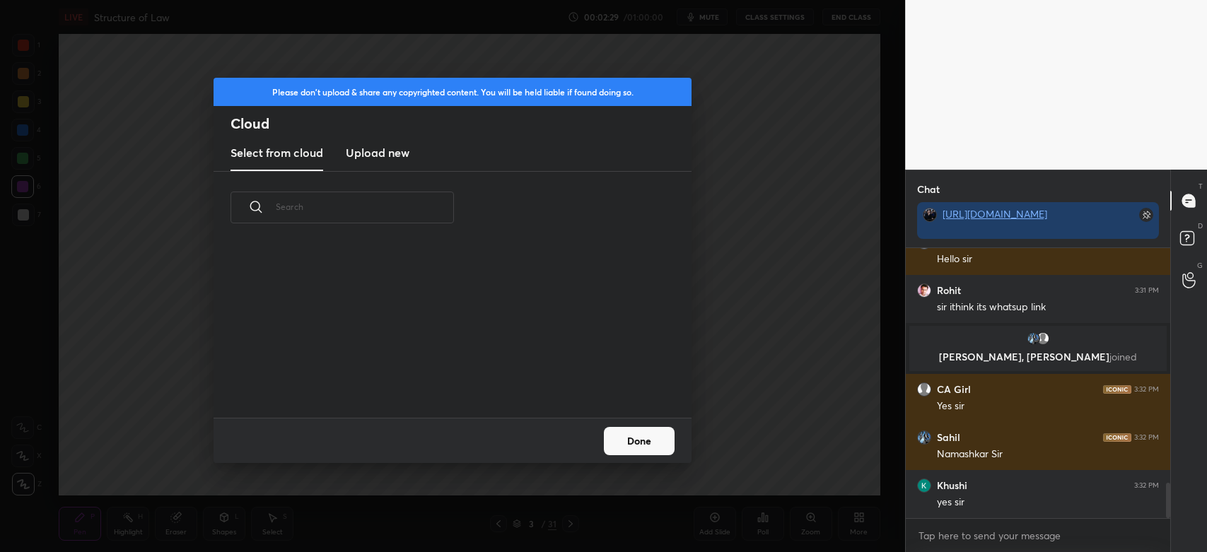
scroll to position [175, 453]
click at [377, 159] on h3 "Upload new" at bounding box center [378, 152] width 64 height 17
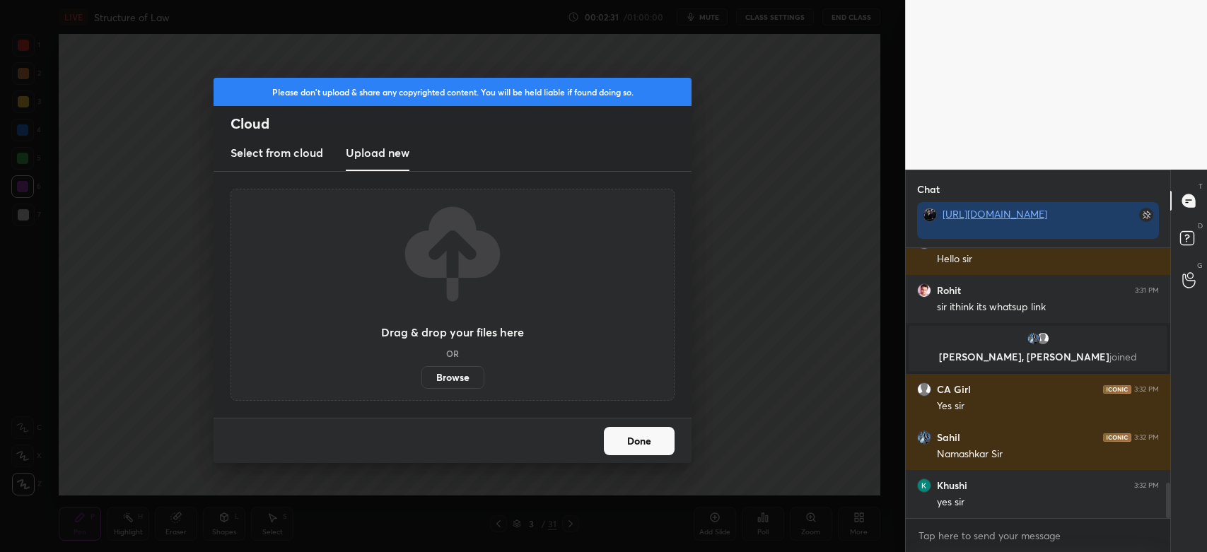
click at [444, 381] on label "Browse" at bounding box center [452, 377] width 63 height 23
click at [421, 381] on input "Browse" at bounding box center [421, 377] width 0 height 23
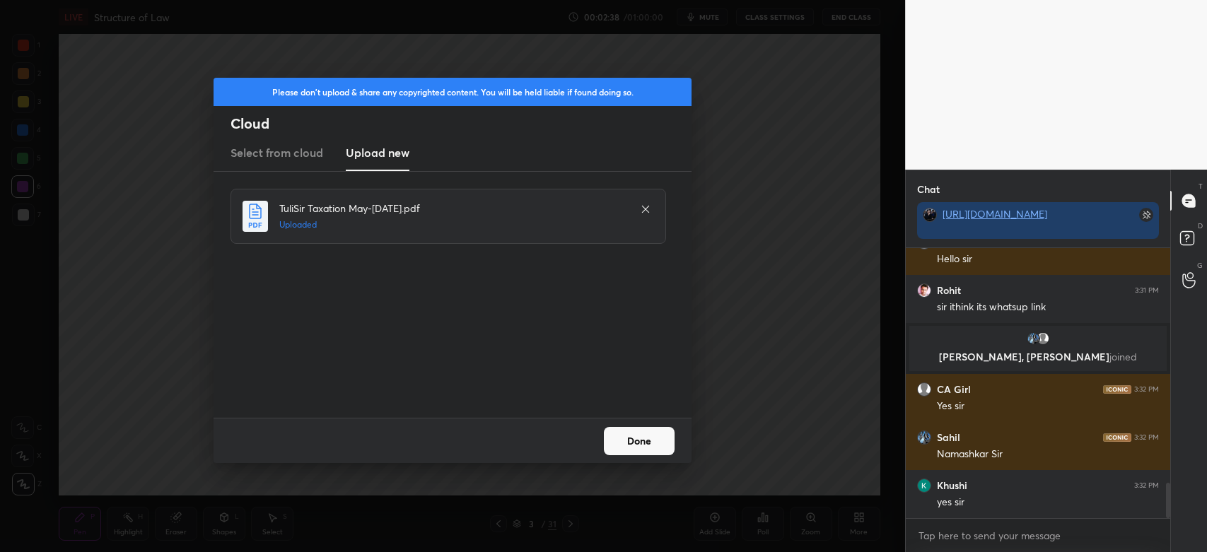
click at [639, 442] on button "Done" at bounding box center [639, 441] width 71 height 28
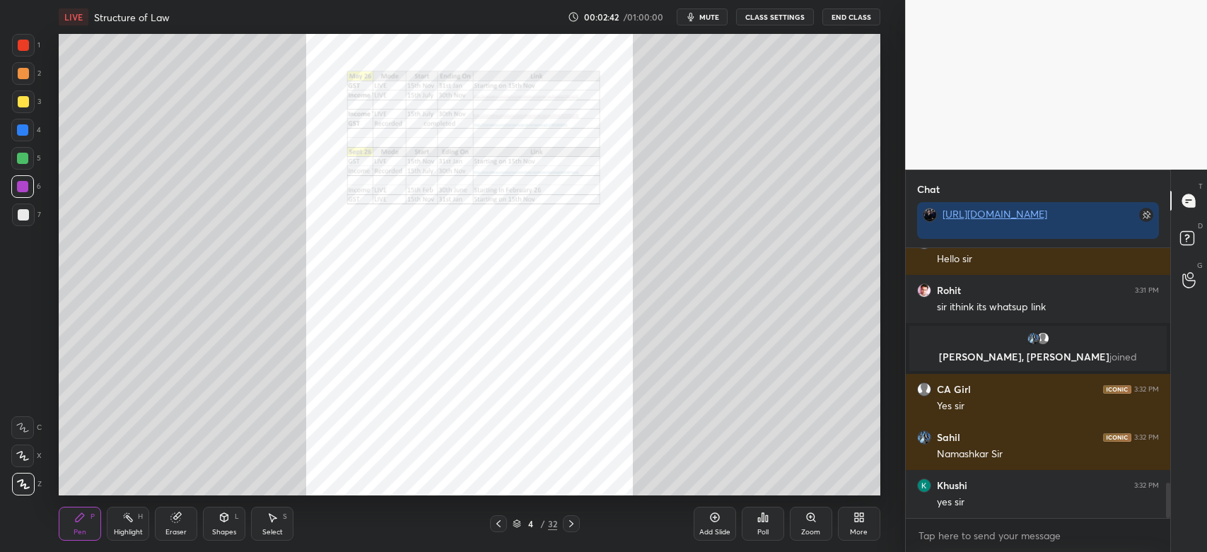
click at [810, 523] on icon at bounding box center [810, 517] width 11 height 11
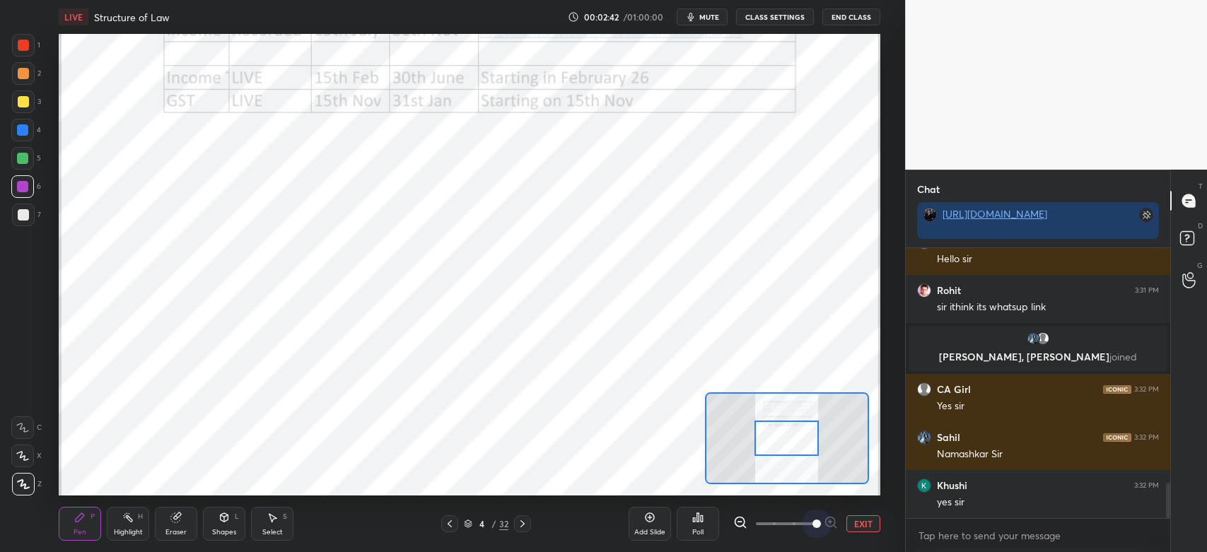
click at [816, 520] on span at bounding box center [816, 524] width 8 height 8
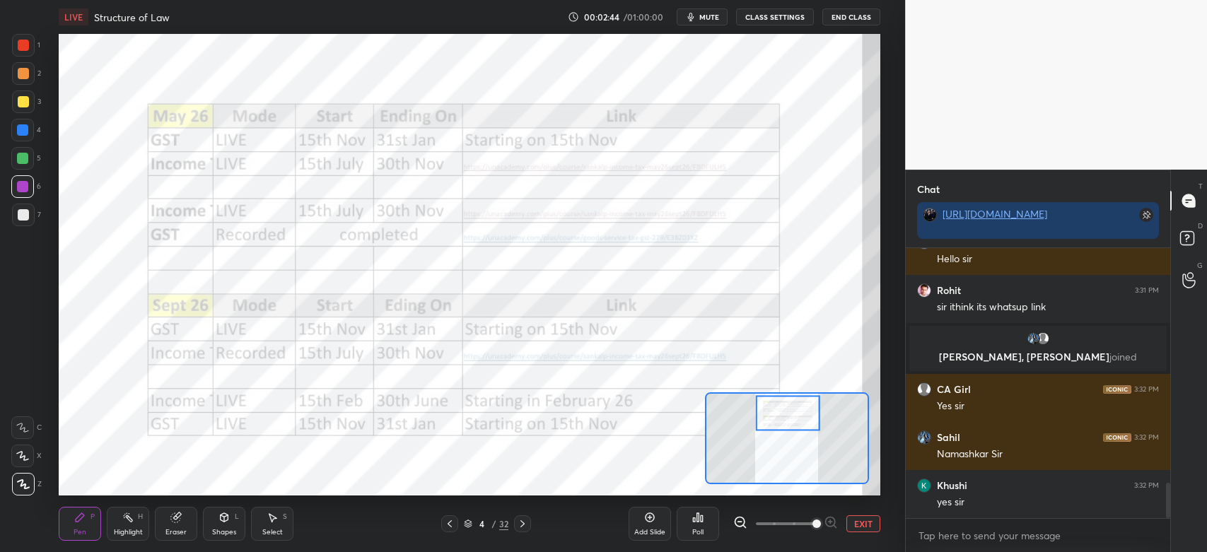
click at [35, 49] on div "1" at bounding box center [26, 45] width 28 height 23
click at [39, 462] on div "X" at bounding box center [26, 456] width 30 height 23
click at [18, 30] on div "1 2 3 4 5 6 7 C X Z C X Z E E Erase all H H LIVE Structure of Law 00:02:58 / 01…" at bounding box center [446, 276] width 893 height 552
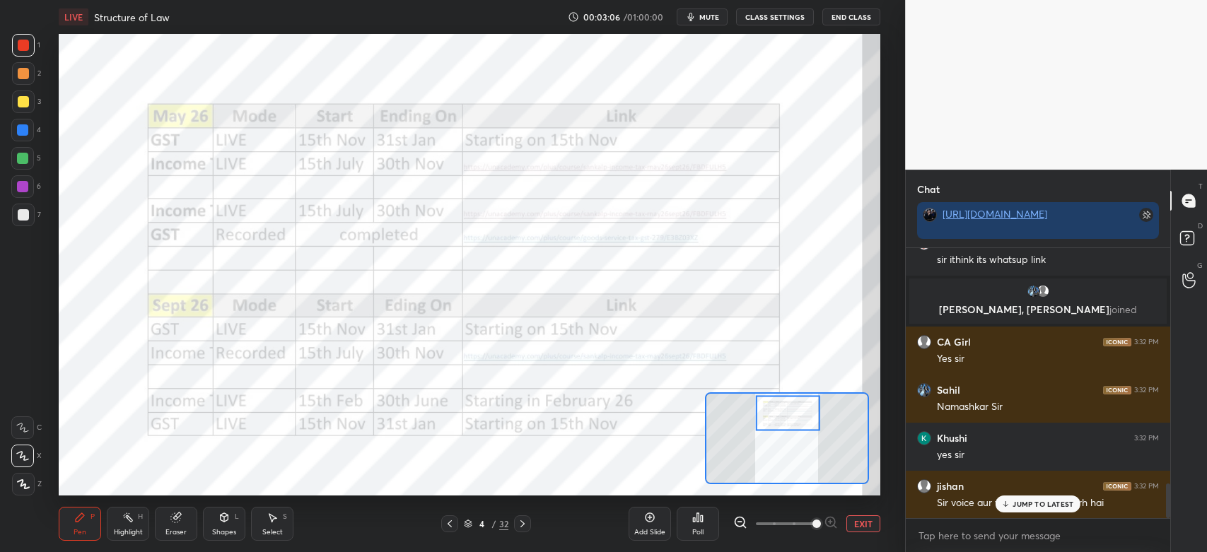
click at [1040, 508] on p "JUMP TO LATEST" at bounding box center [1042, 504] width 61 height 8
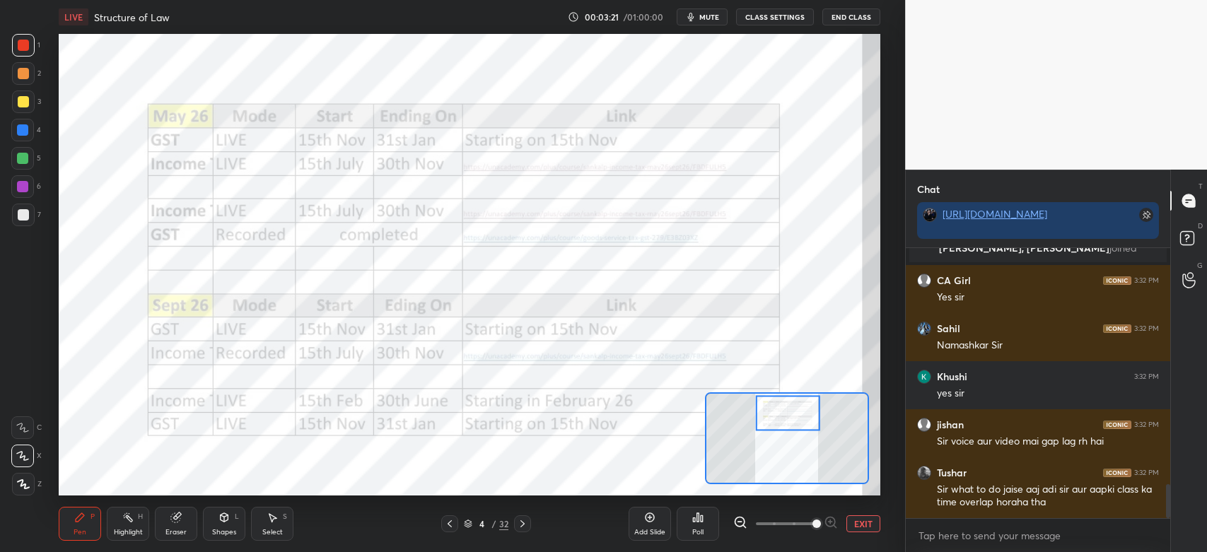
scroll to position [1945, 0]
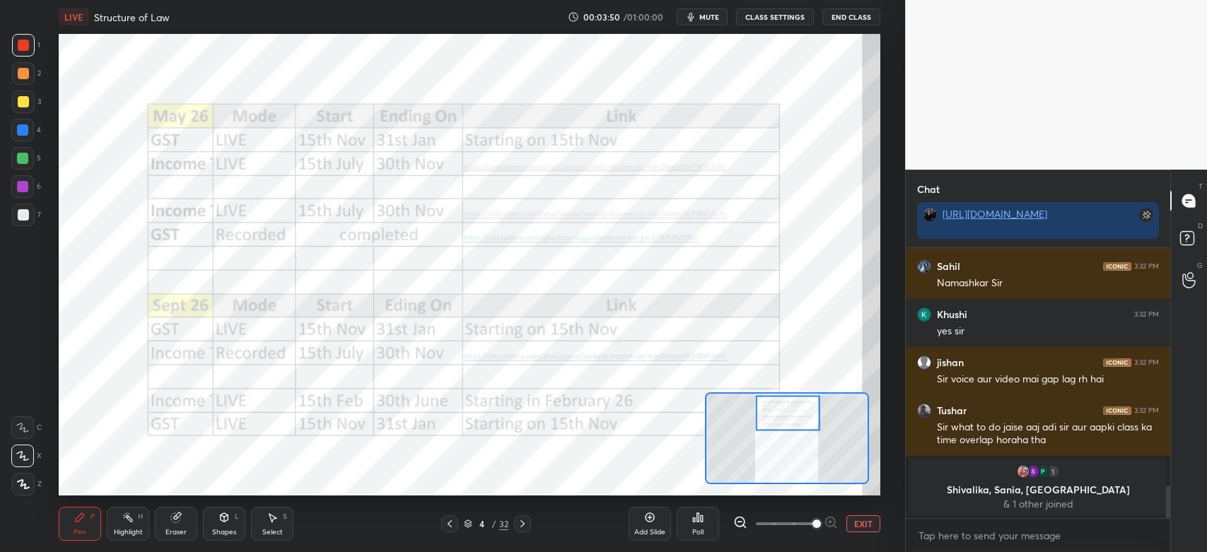
click at [34, 424] on div "C" at bounding box center [26, 427] width 30 height 23
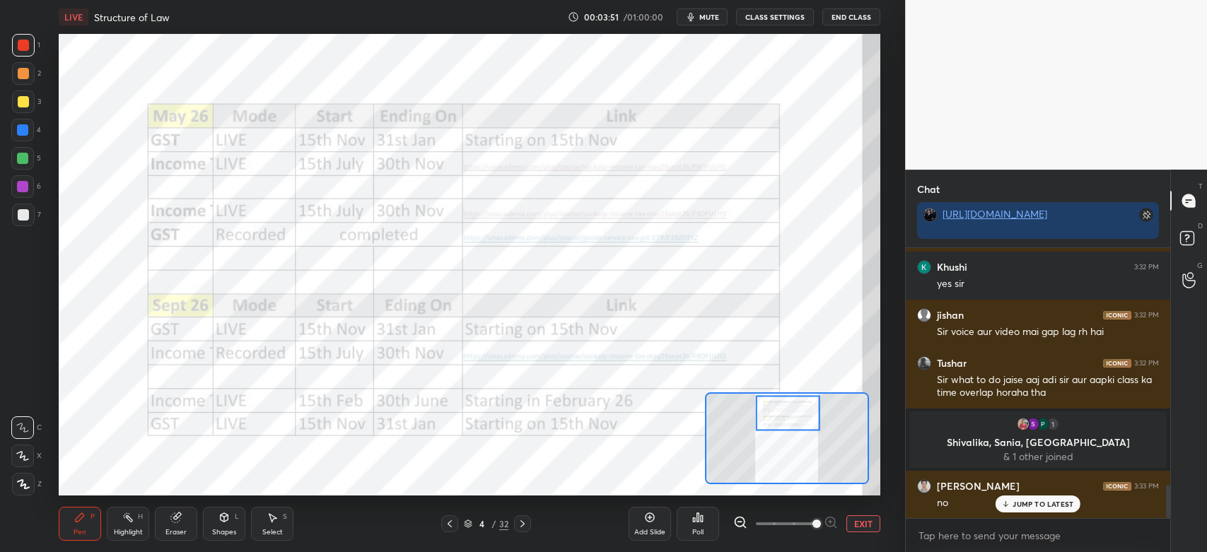
click at [31, 45] on div at bounding box center [23, 45] width 23 height 23
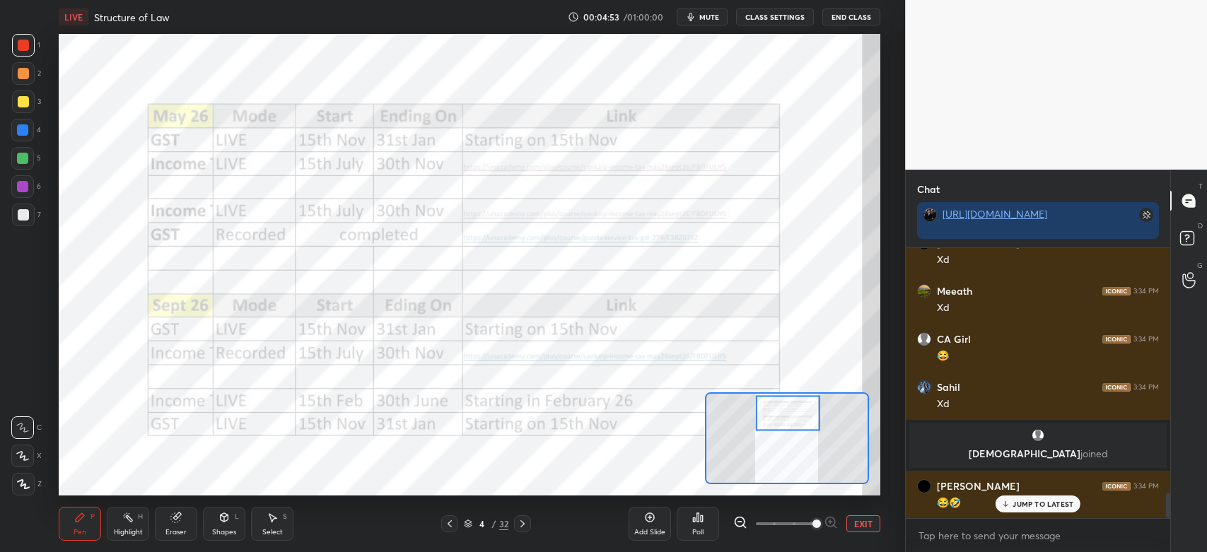
scroll to position [2628, 0]
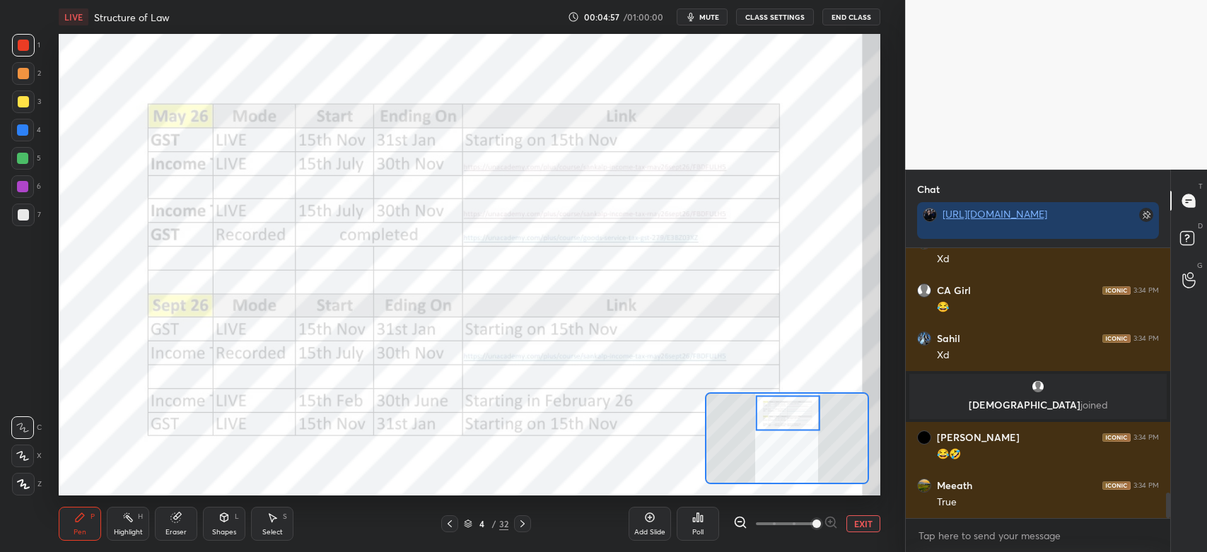
click at [31, 40] on div at bounding box center [23, 45] width 23 height 23
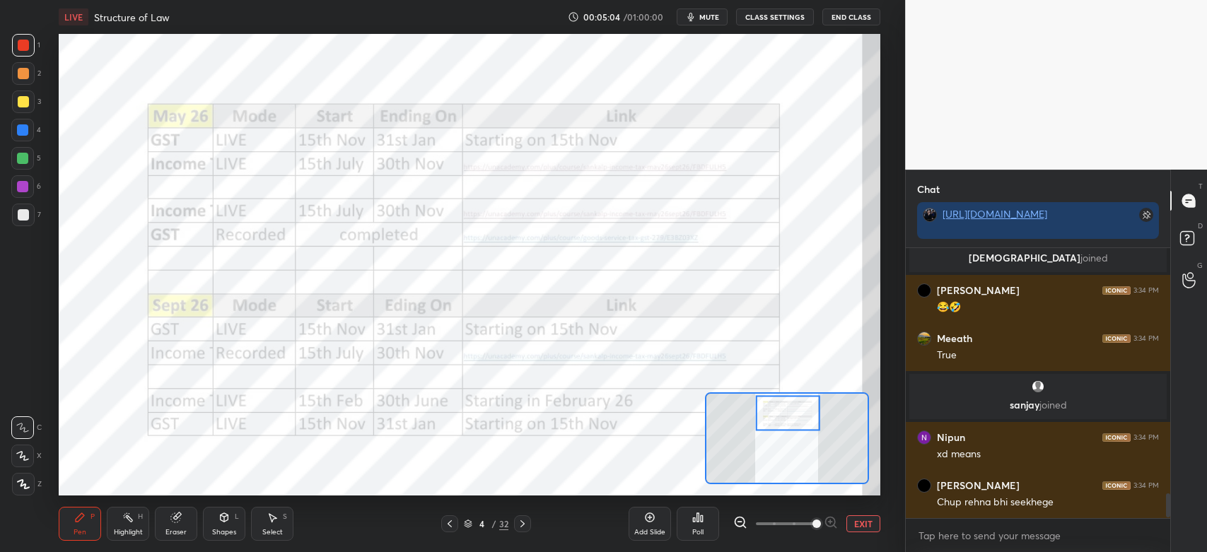
scroll to position [2684, 0]
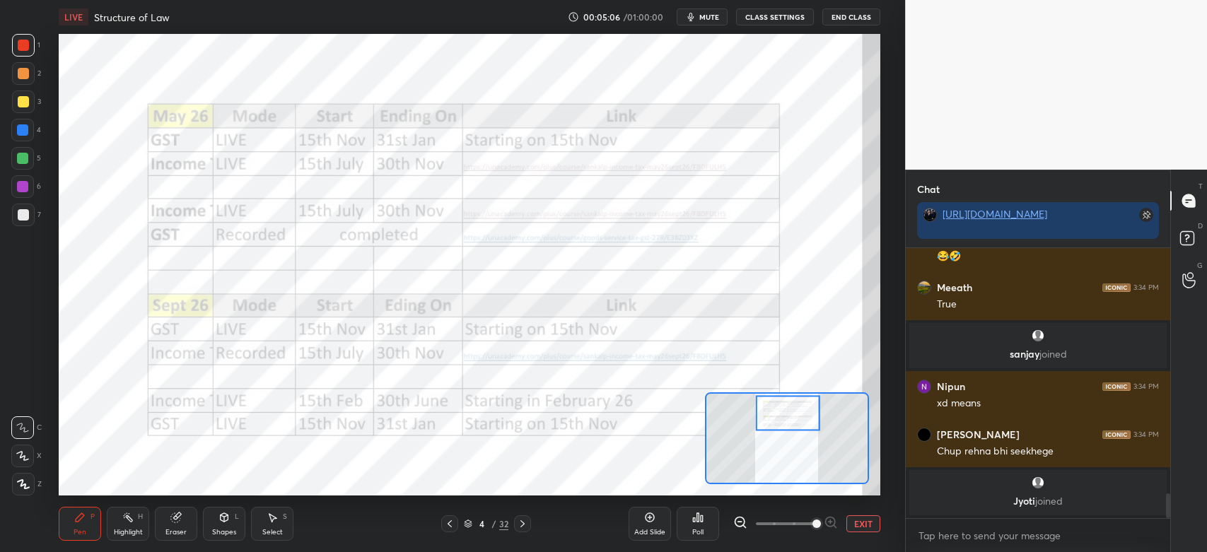
click at [182, 530] on div "Eraser" at bounding box center [175, 532] width 21 height 7
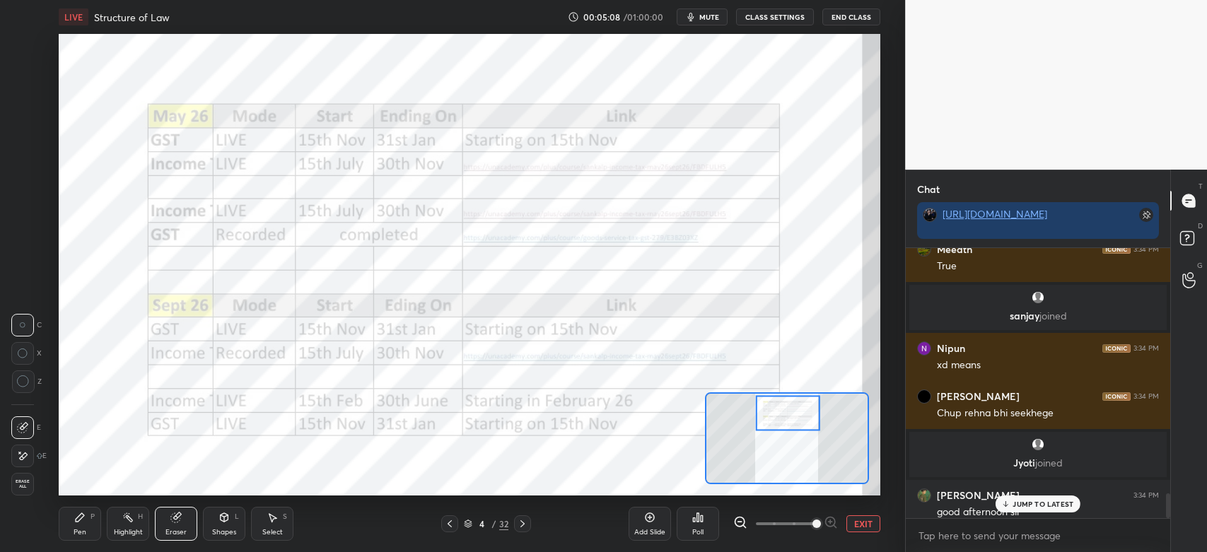
scroll to position [2694, 0]
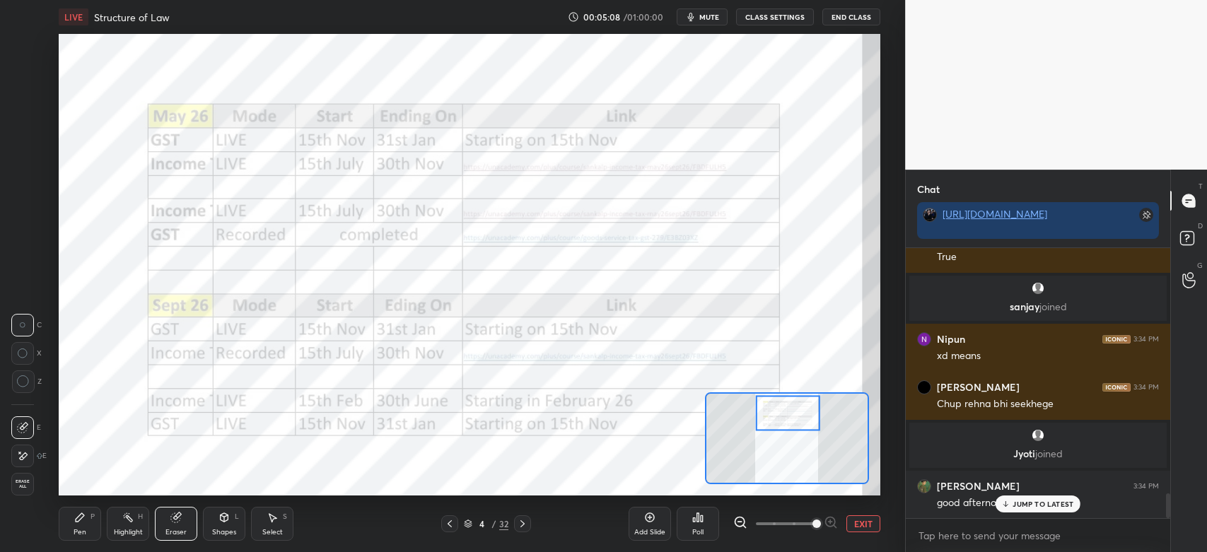
click at [82, 524] on div "Pen P" at bounding box center [80, 524] width 42 height 34
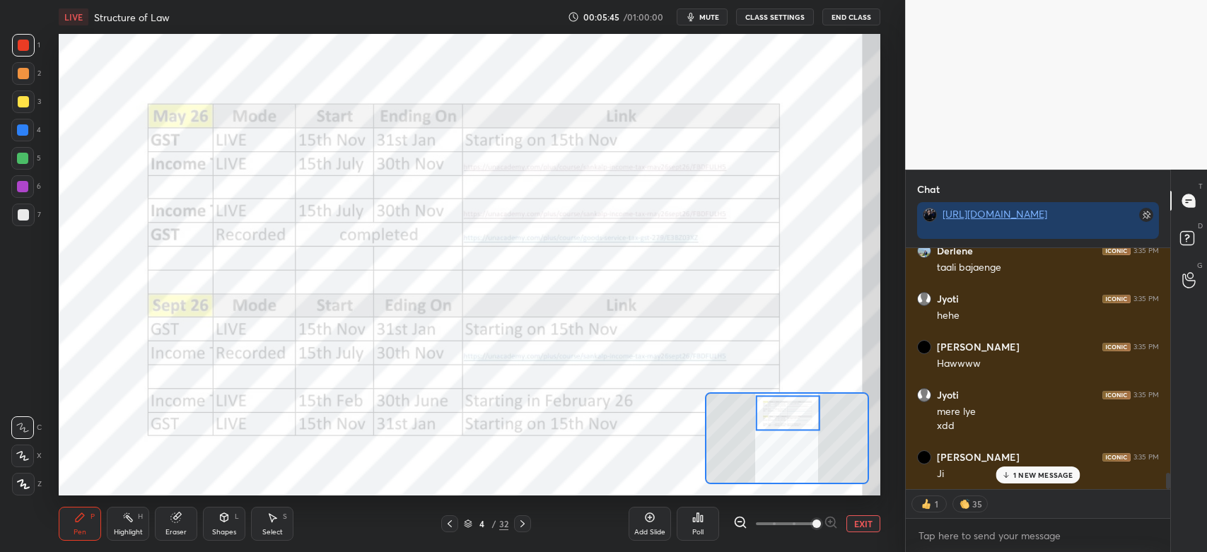
scroll to position [3424, 0]
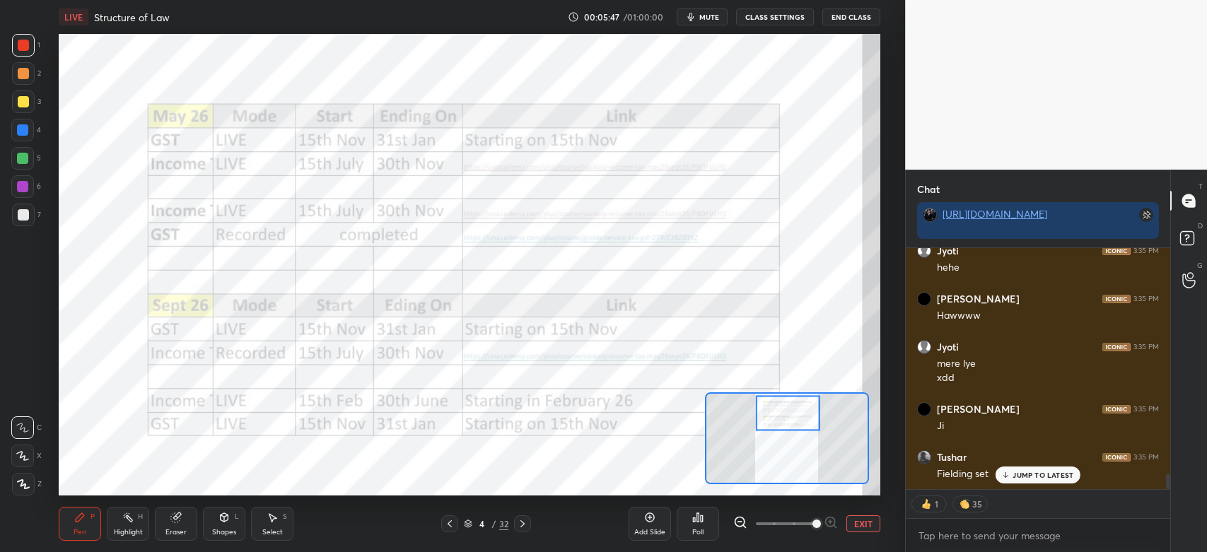
click at [35, 53] on div "1" at bounding box center [26, 45] width 28 height 23
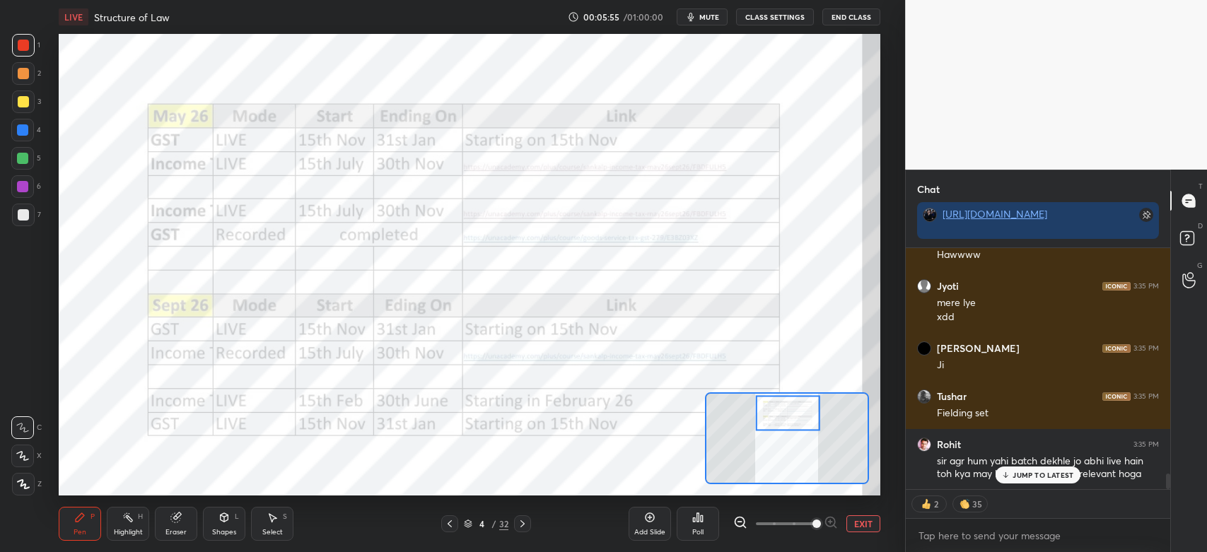
click at [1019, 476] on p "JUMP TO LATEST" at bounding box center [1042, 475] width 61 height 8
click at [648, 524] on div "Add Slide" at bounding box center [649, 524] width 42 height 34
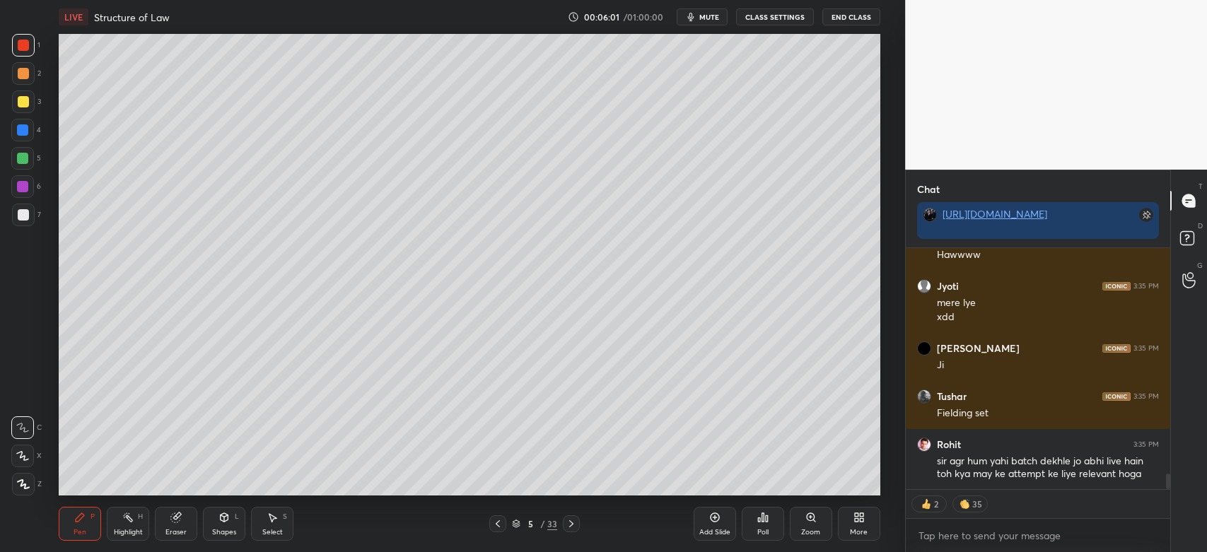
click at [23, 216] on div at bounding box center [23, 214] width 11 height 11
click at [17, 489] on icon at bounding box center [23, 484] width 13 height 10
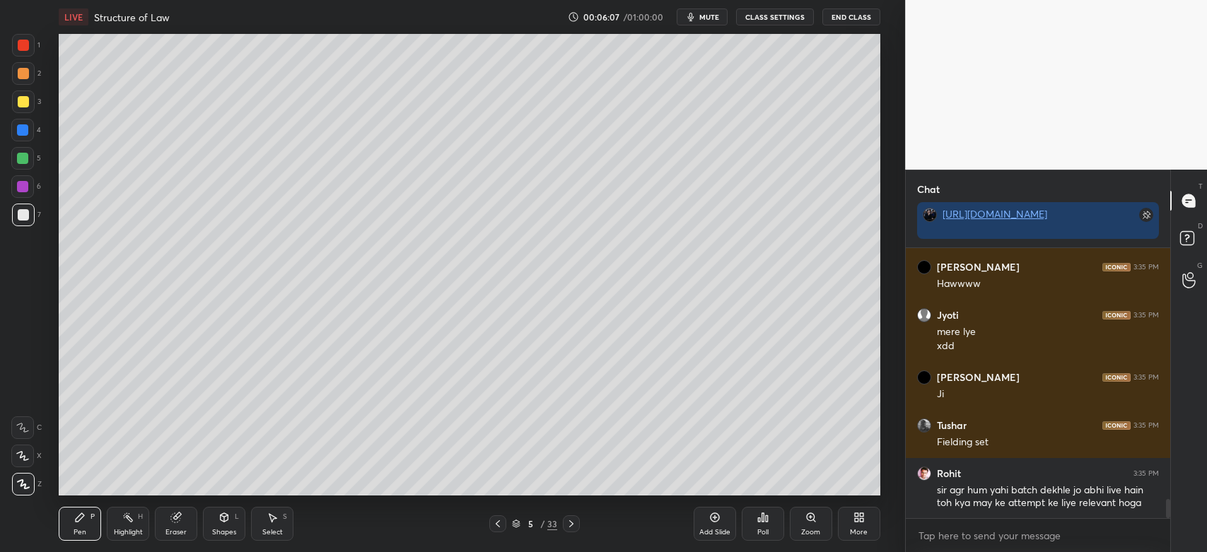
scroll to position [3504, 0]
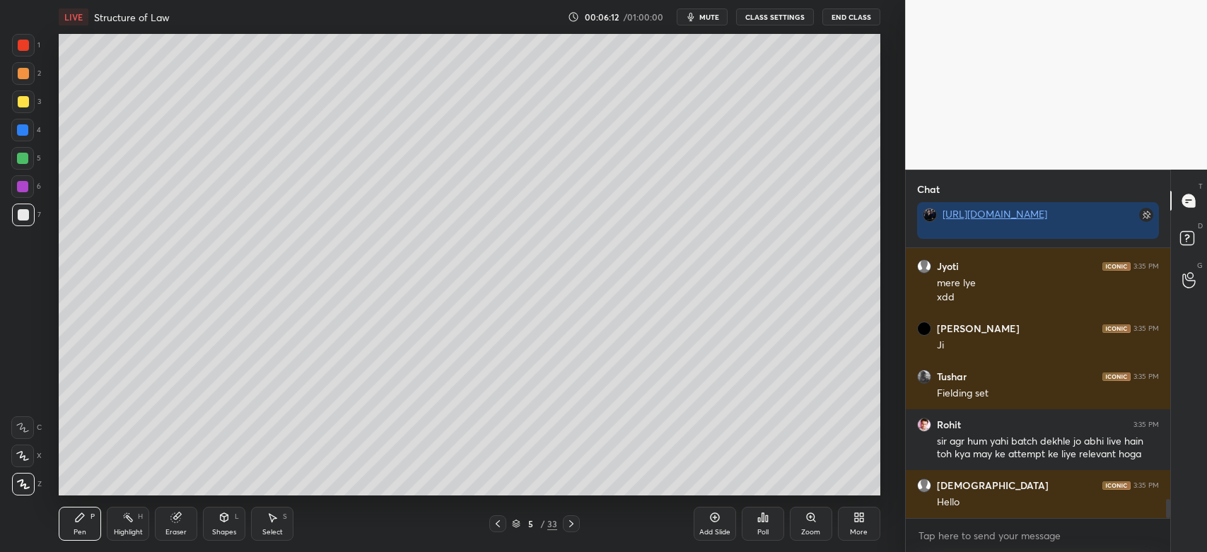
click at [22, 104] on div at bounding box center [23, 101] width 11 height 11
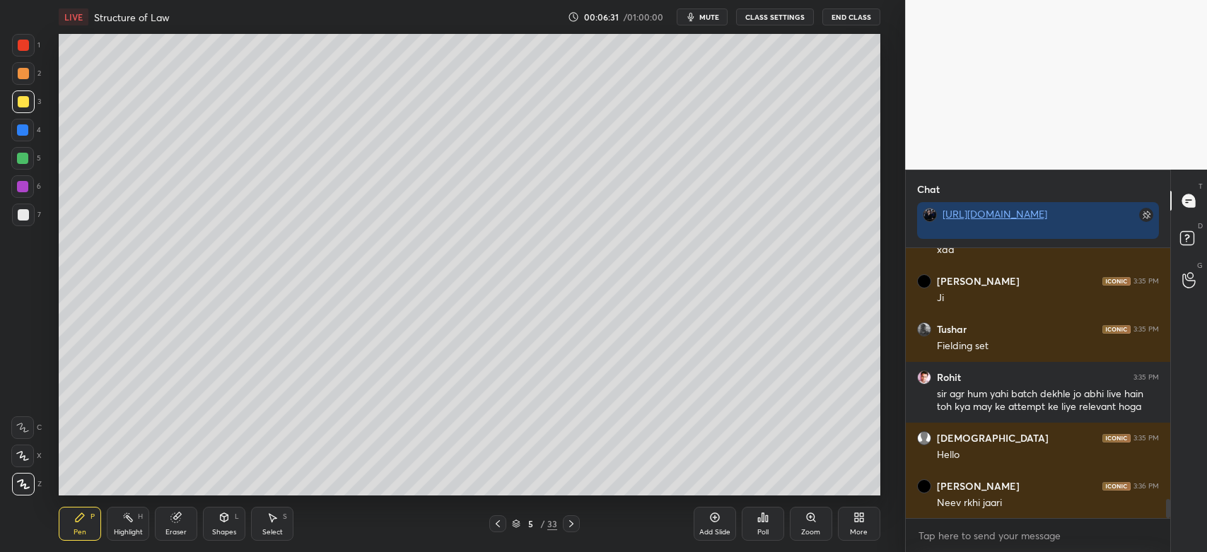
click at [23, 78] on div at bounding box center [23, 73] width 11 height 11
click at [20, 108] on div at bounding box center [23, 101] width 23 height 23
click at [26, 78] on div at bounding box center [23, 73] width 11 height 11
click at [23, 107] on div at bounding box center [23, 101] width 23 height 23
click at [16, 79] on div at bounding box center [23, 73] width 23 height 23
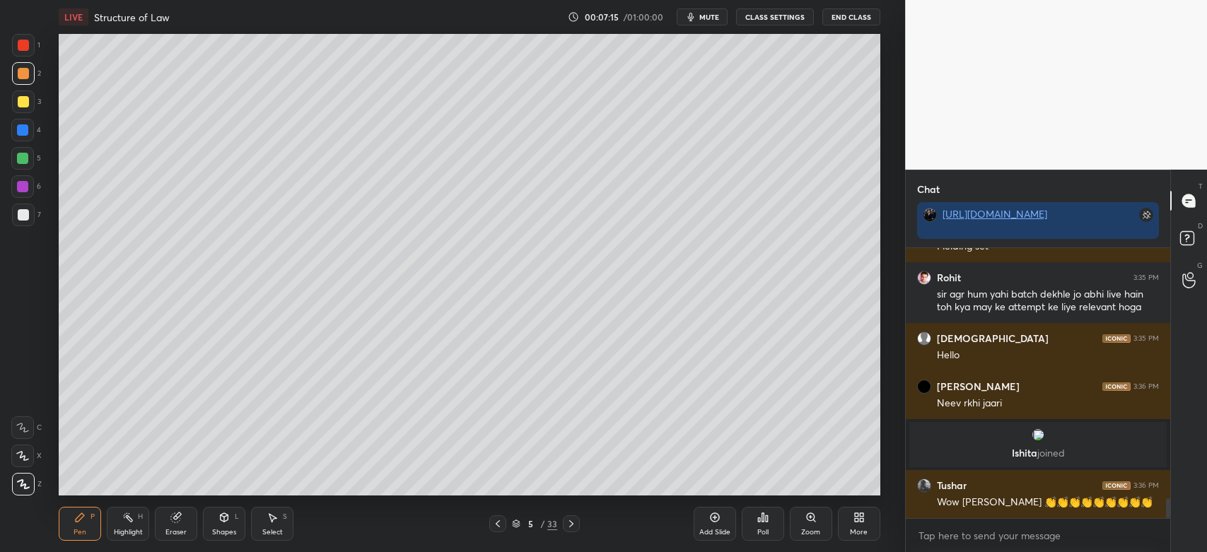
scroll to position [3382, 0]
click at [31, 110] on div at bounding box center [23, 101] width 23 height 23
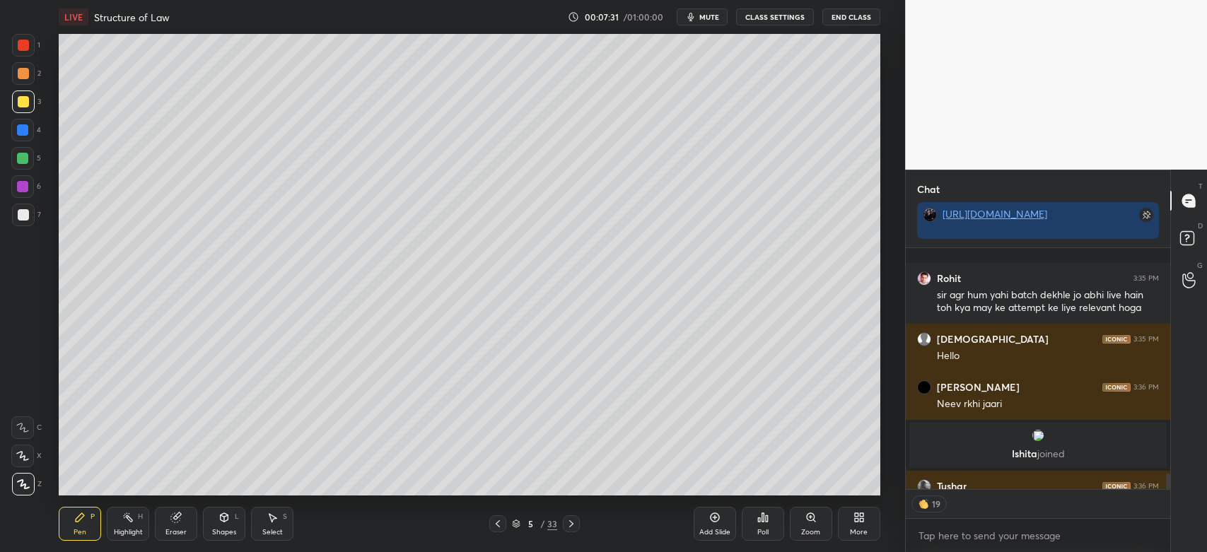
scroll to position [3460, 0]
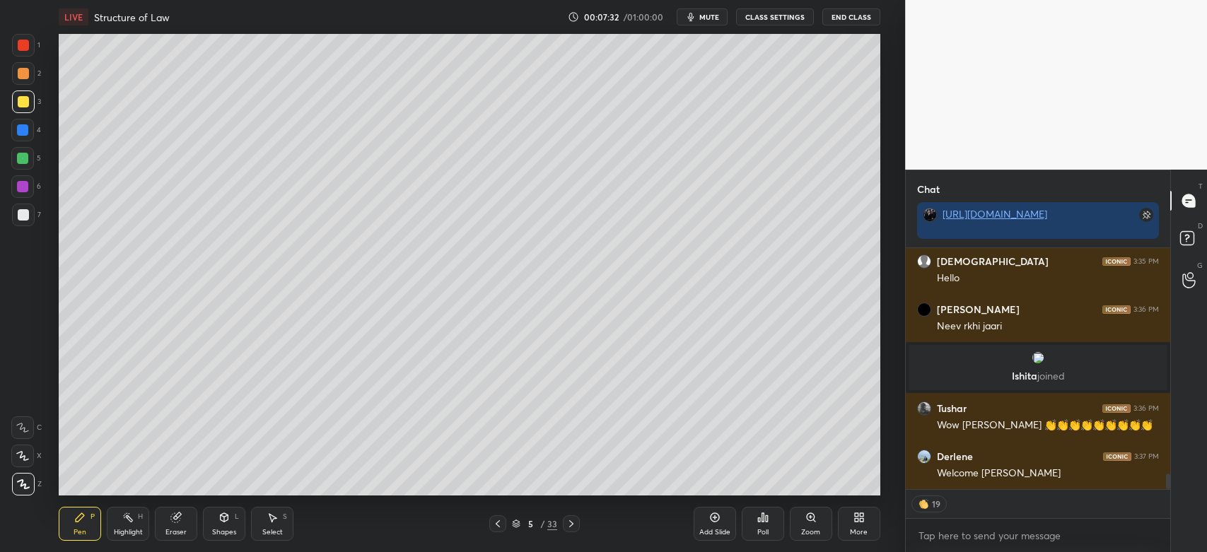
click at [20, 75] on div at bounding box center [23, 73] width 11 height 11
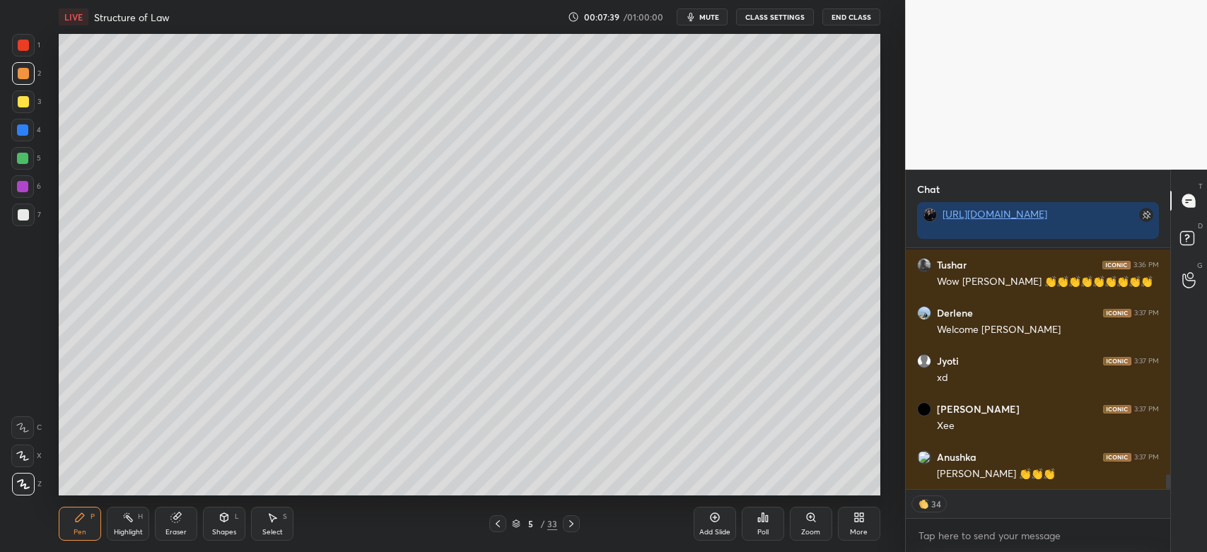
scroll to position [3652, 0]
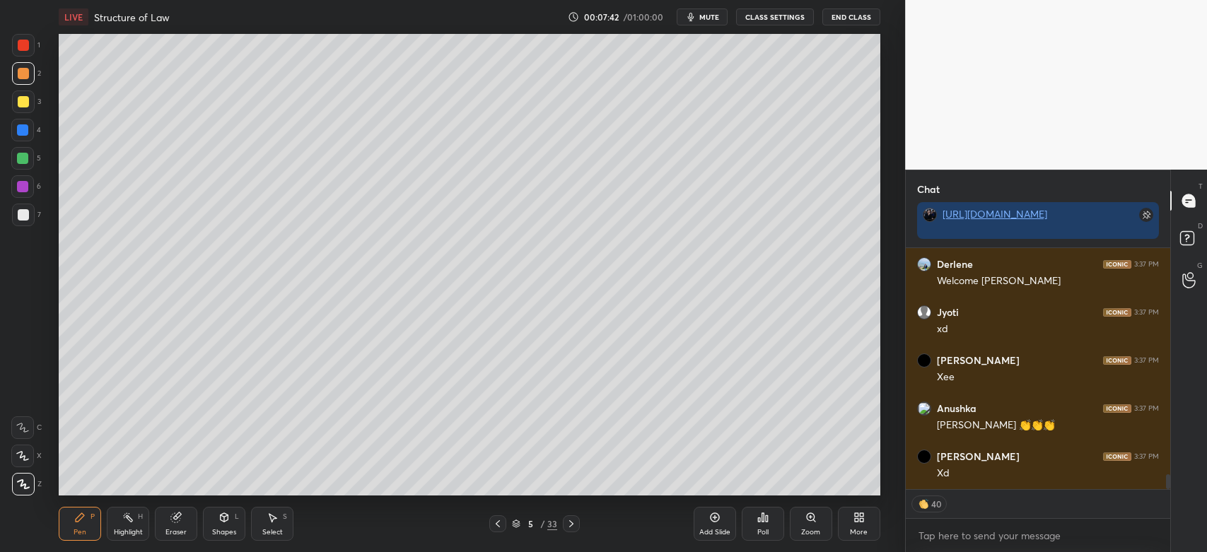
click at [21, 221] on div at bounding box center [23, 215] width 23 height 23
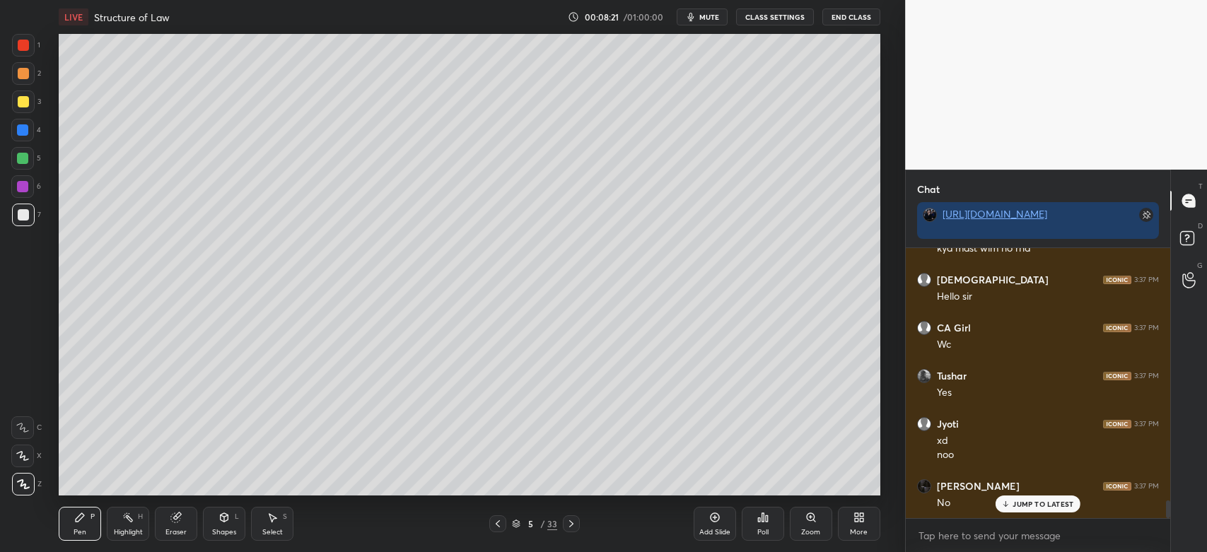
scroll to position [4021, 0]
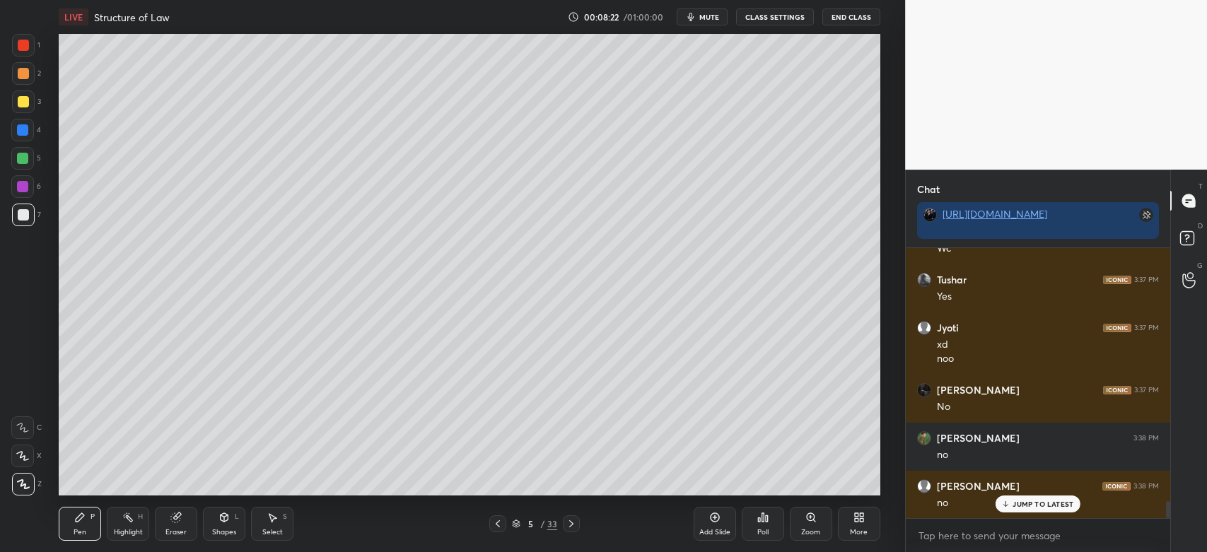
click at [22, 78] on div at bounding box center [23, 73] width 11 height 11
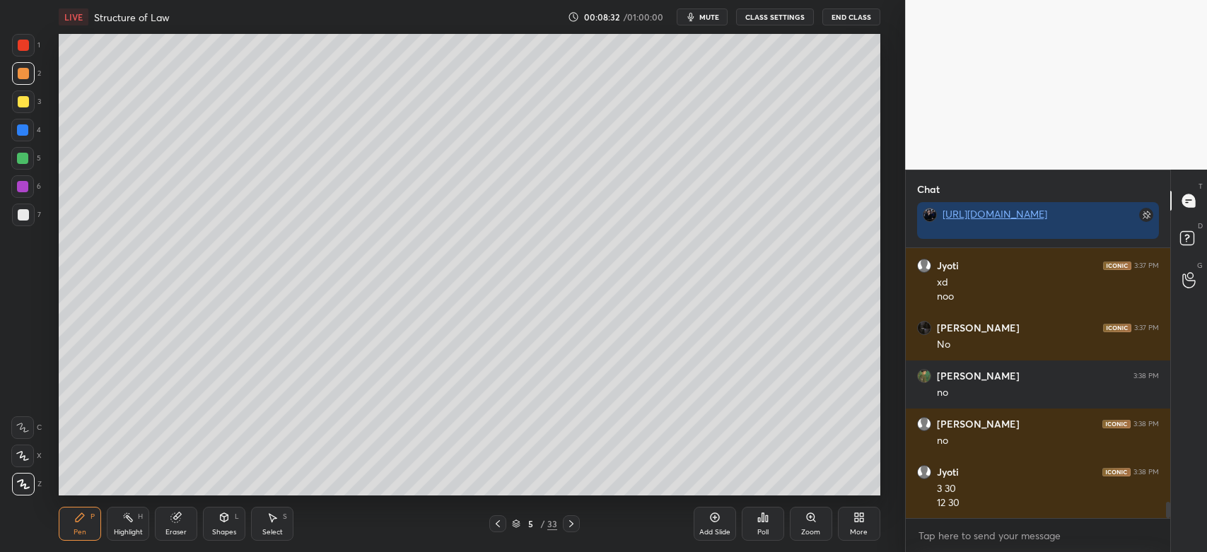
scroll to position [4132, 0]
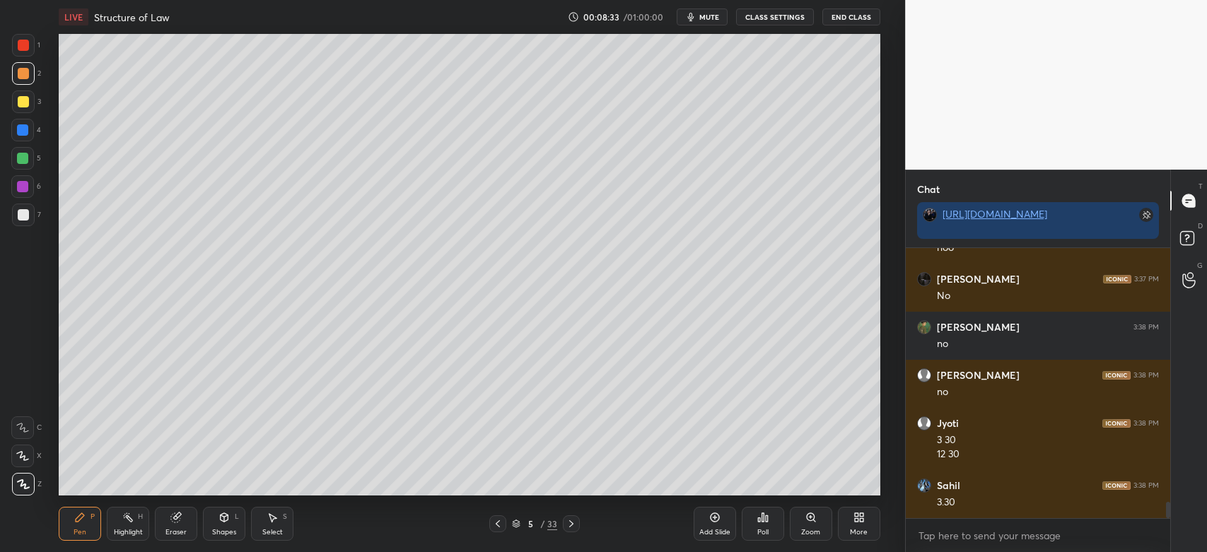
click at [34, 221] on div at bounding box center [23, 215] width 23 height 23
click at [24, 216] on div at bounding box center [23, 214] width 11 height 11
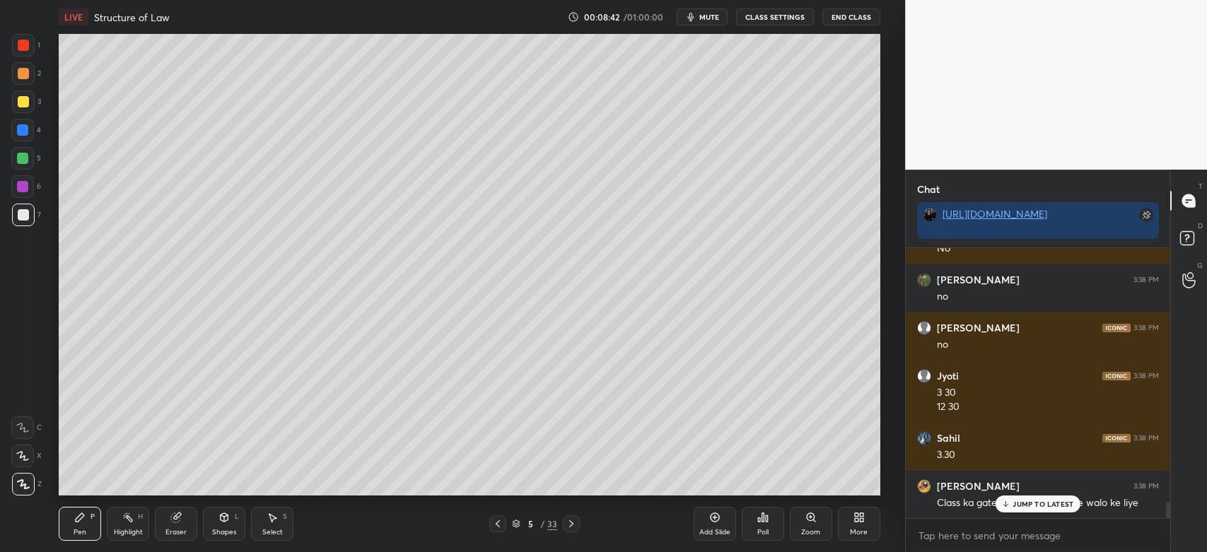
scroll to position [4228, 0]
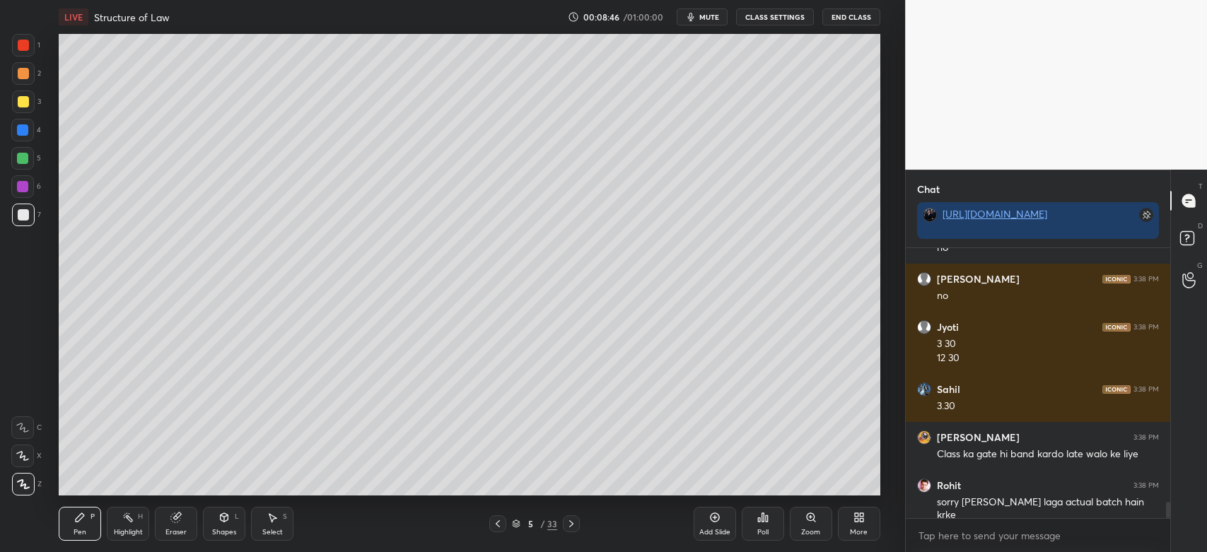
click at [23, 107] on div at bounding box center [23, 101] width 23 height 23
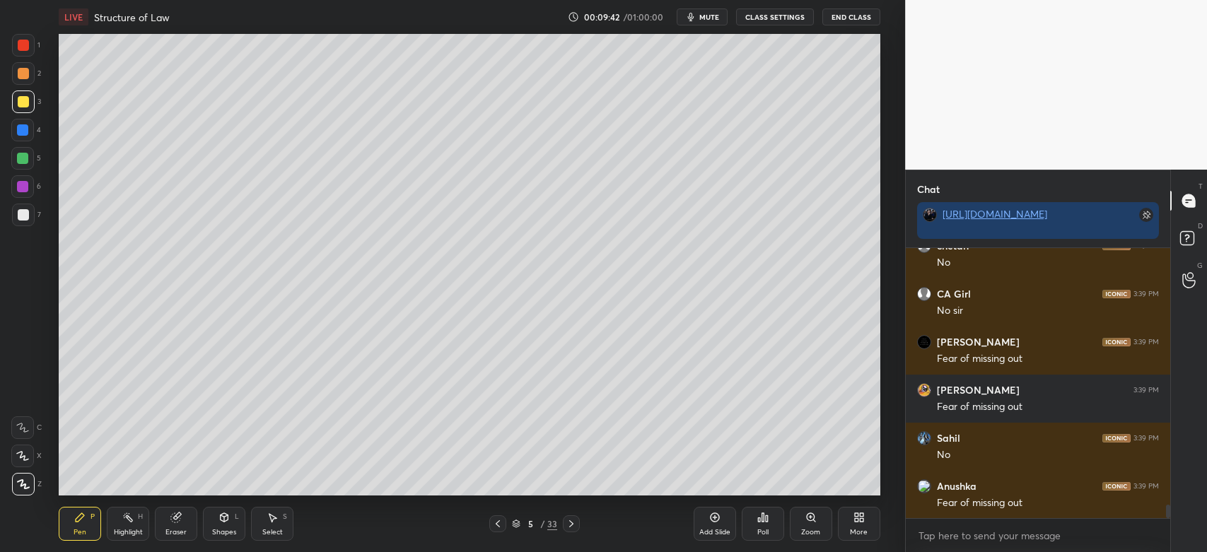
scroll to position [5286, 0]
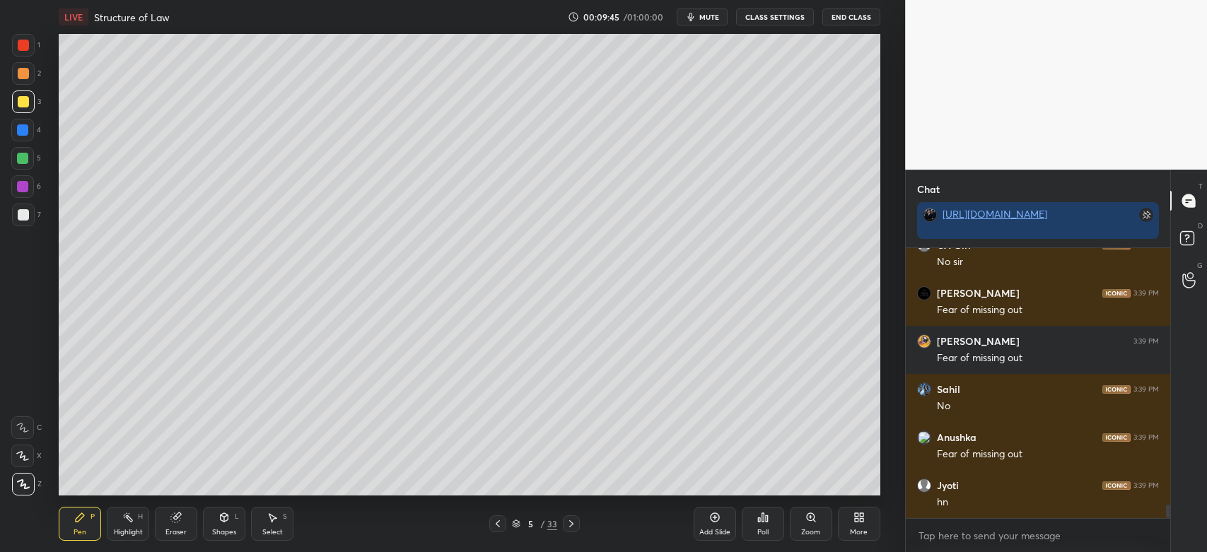
click at [25, 219] on div at bounding box center [23, 214] width 11 height 11
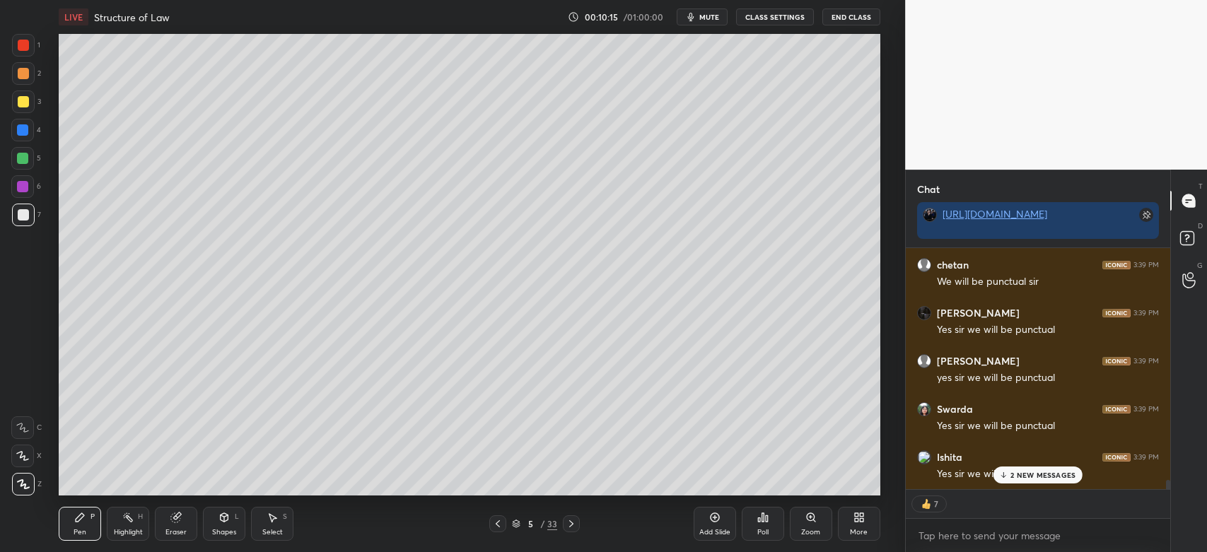
scroll to position [6096, 0]
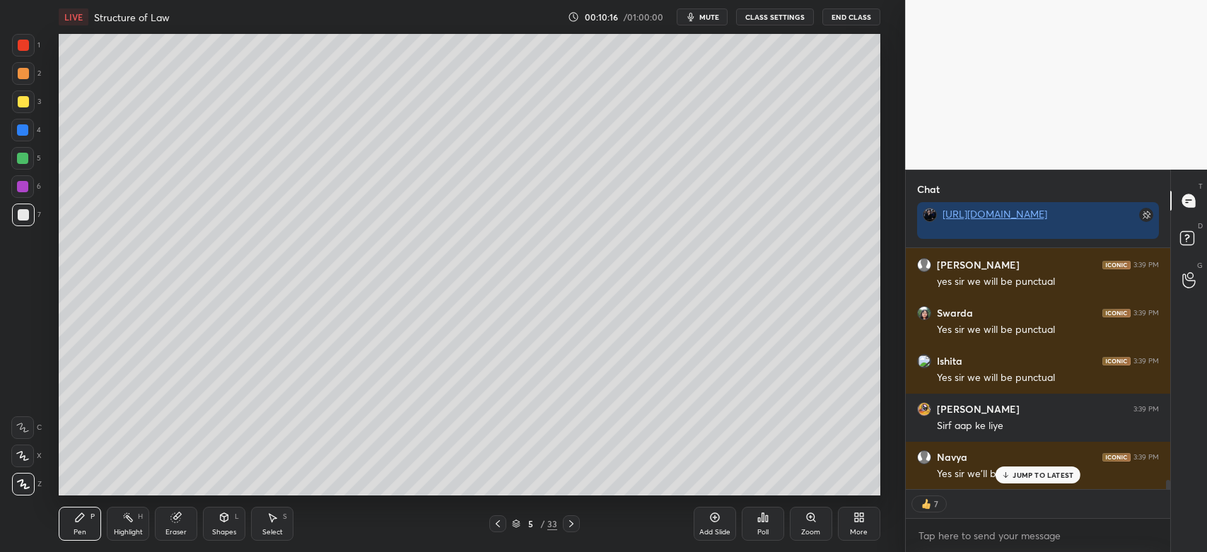
click at [39, 52] on div "1" at bounding box center [26, 45] width 28 height 23
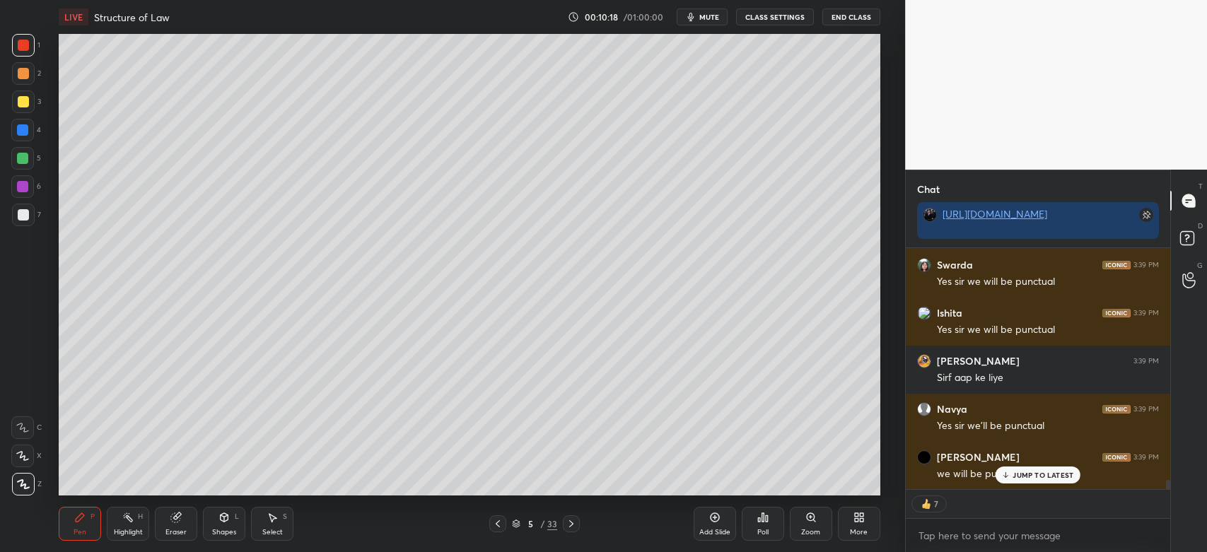
click at [712, 517] on icon at bounding box center [714, 517] width 11 height 11
click at [19, 72] on div at bounding box center [23, 73] width 11 height 11
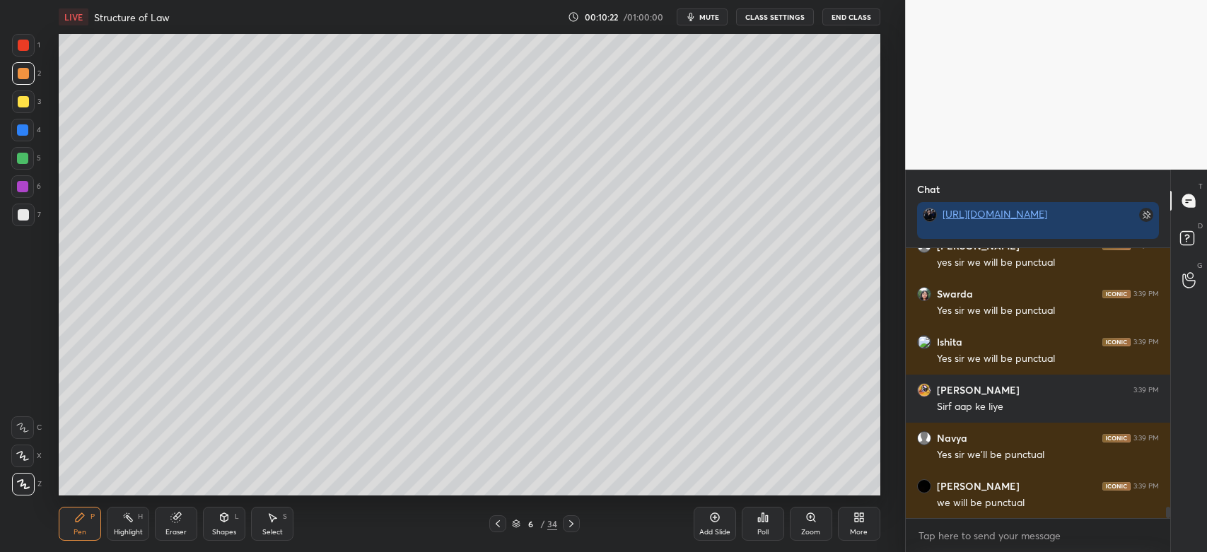
scroll to position [6163, 0]
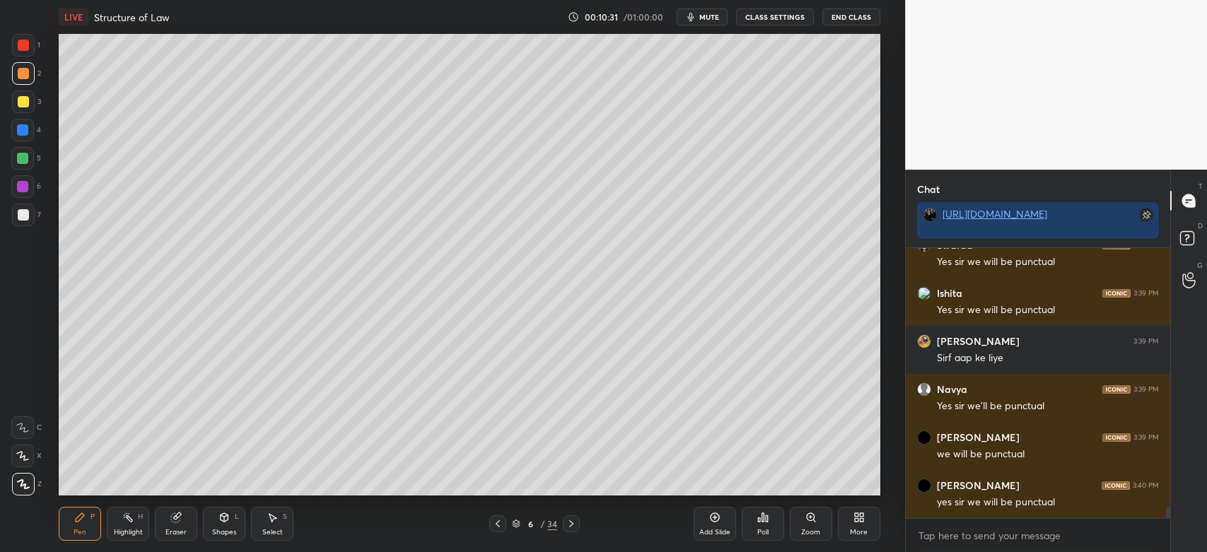
click at [28, 105] on div at bounding box center [23, 101] width 11 height 11
click at [24, 76] on div at bounding box center [23, 73] width 11 height 11
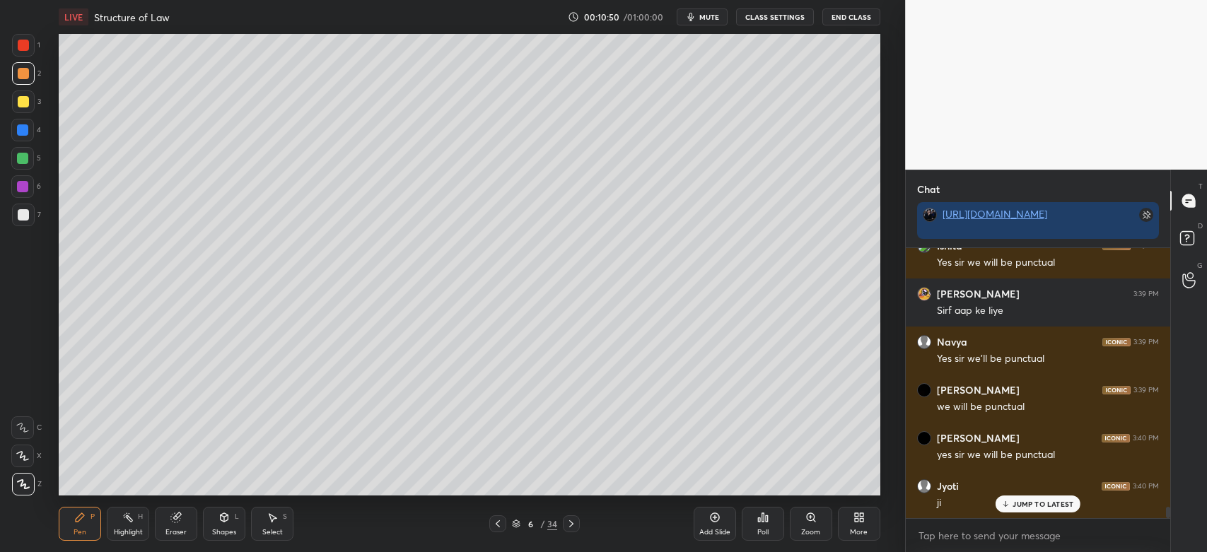
scroll to position [6259, 0]
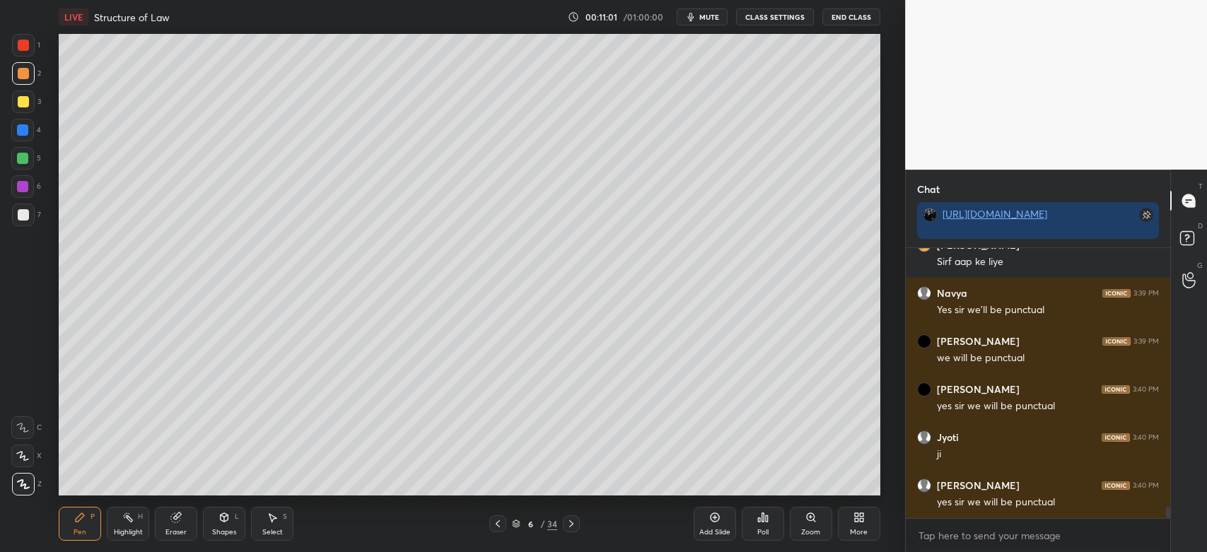
click at [21, 107] on div at bounding box center [23, 101] width 11 height 11
click at [20, 206] on div at bounding box center [23, 215] width 23 height 23
click at [28, 97] on div at bounding box center [23, 101] width 23 height 23
click at [22, 78] on div at bounding box center [23, 73] width 11 height 11
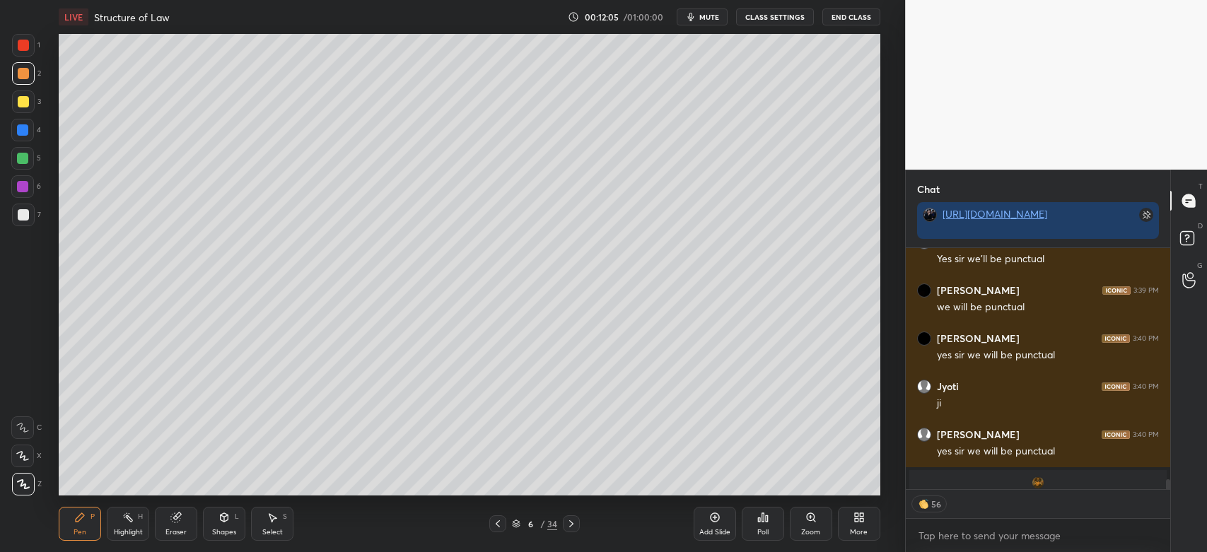
scroll to position [6339, 0]
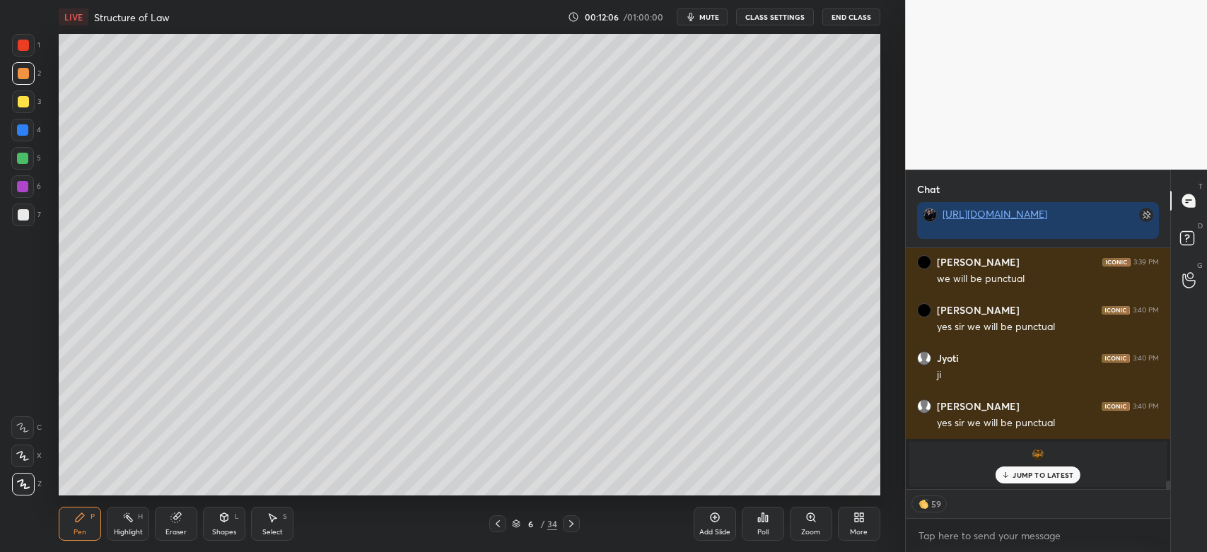
click at [1023, 475] on p "JUMP TO LATEST" at bounding box center [1042, 475] width 61 height 8
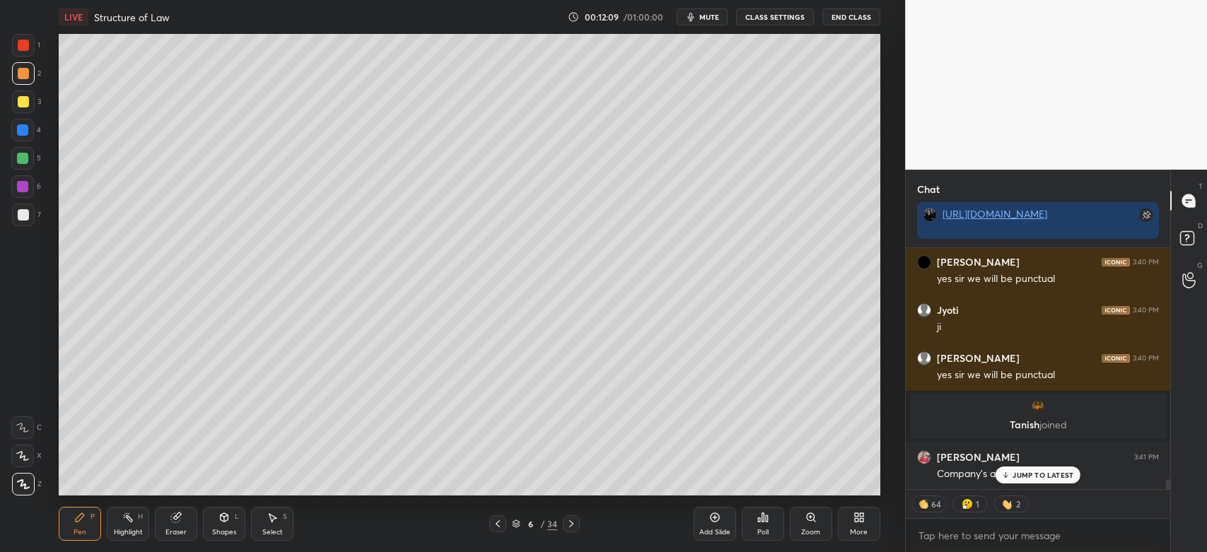
scroll to position [5587, 0]
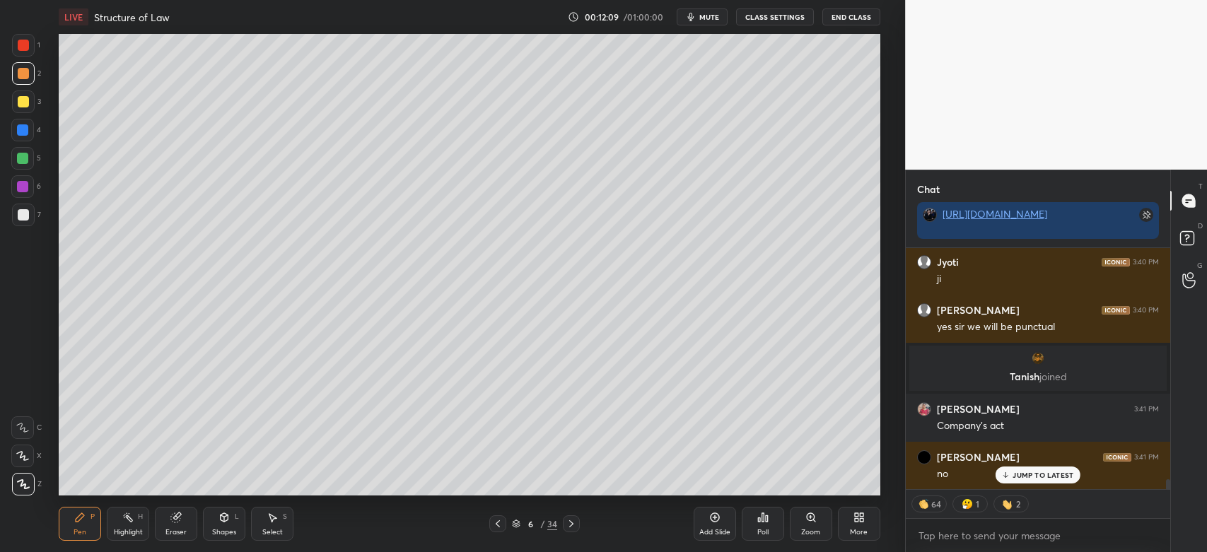
click at [1033, 478] on p "JUMP TO LATEST" at bounding box center [1042, 475] width 61 height 8
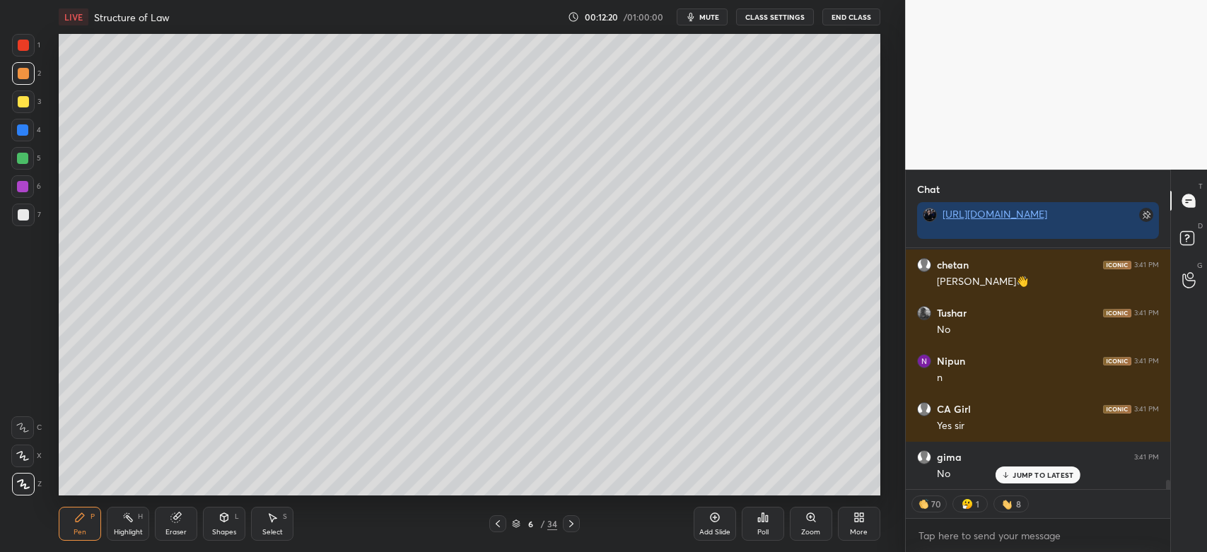
scroll to position [6019, 0]
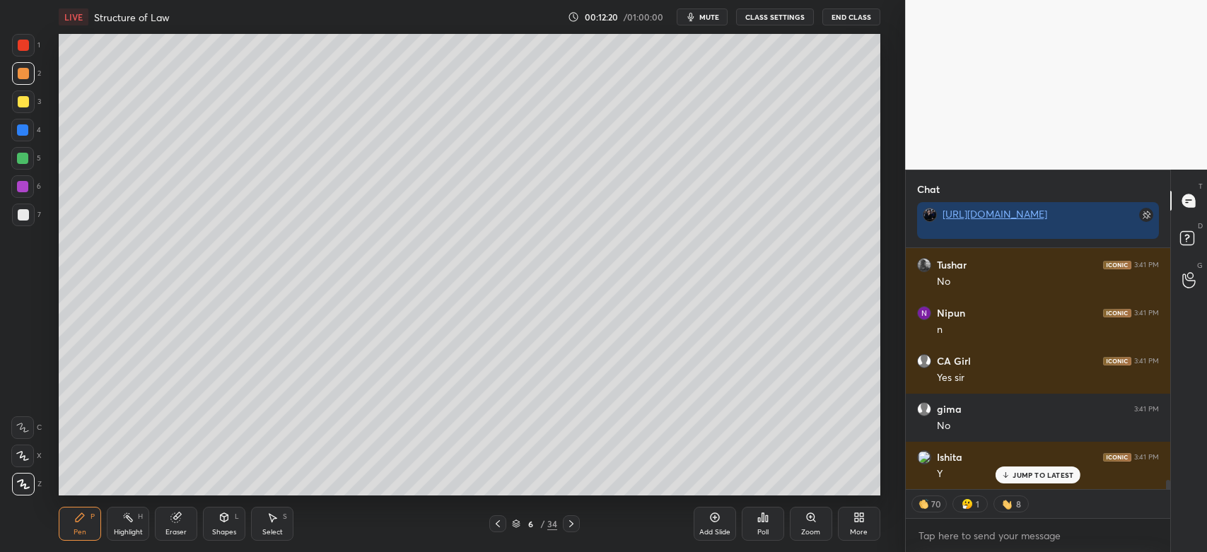
click at [28, 105] on div at bounding box center [23, 101] width 23 height 23
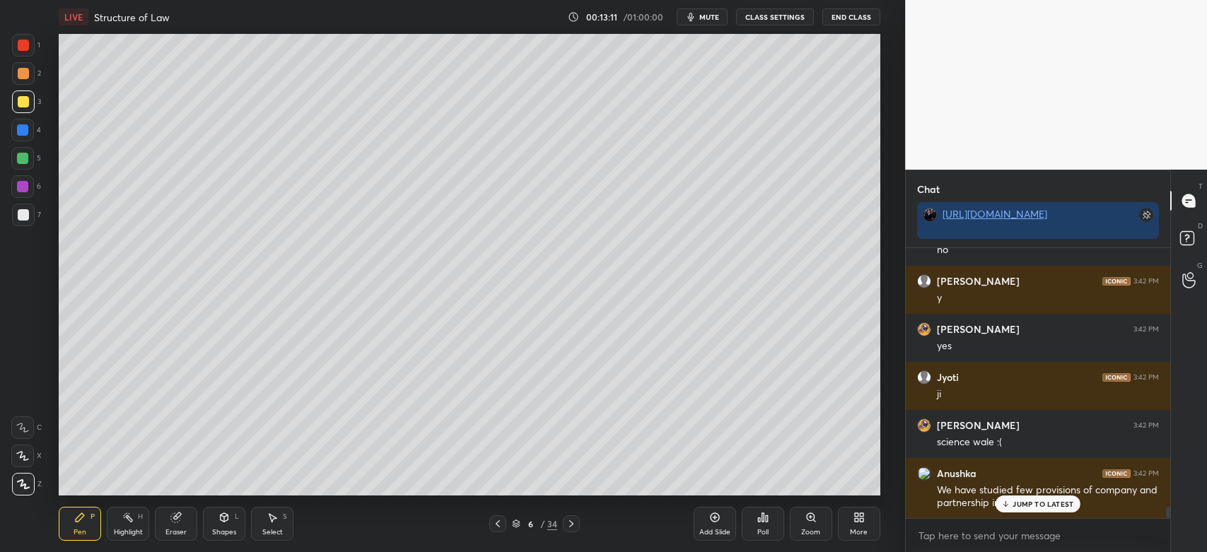
scroll to position [6388, 0]
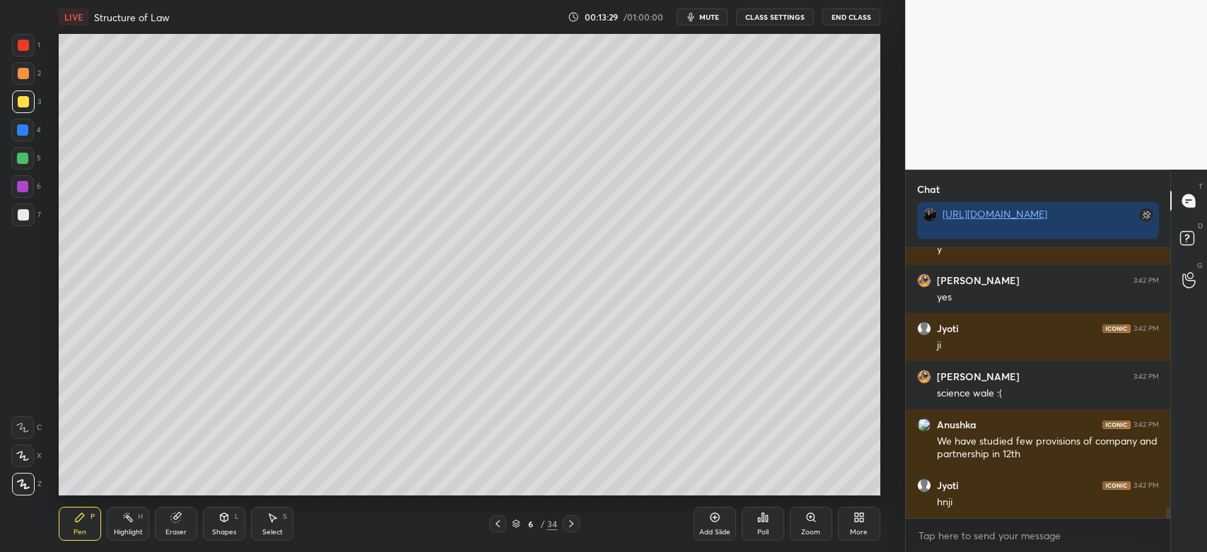
click at [22, 64] on div at bounding box center [23, 73] width 23 height 23
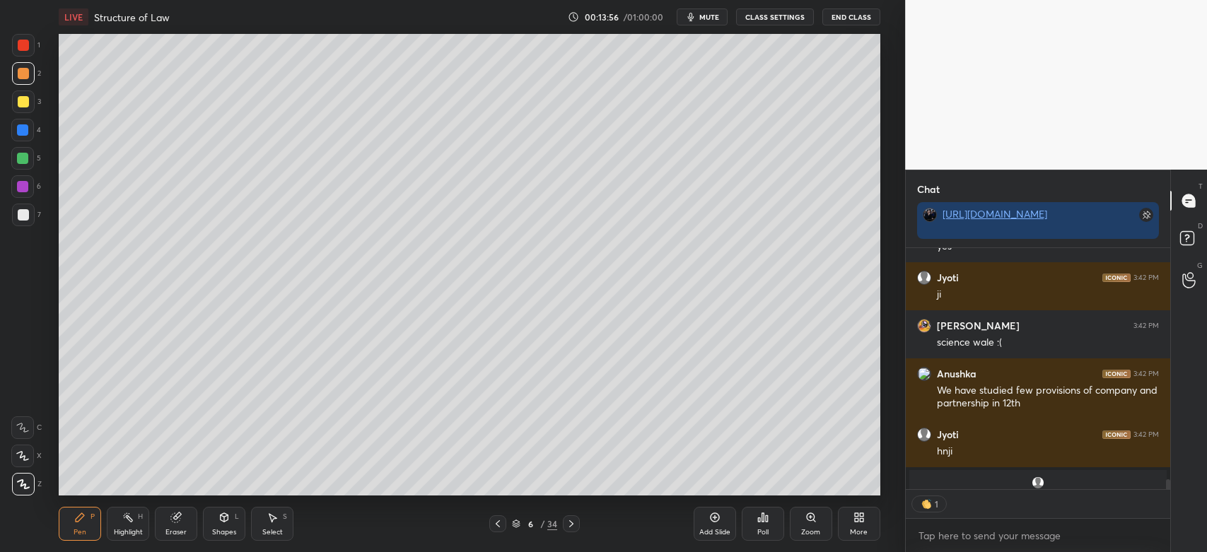
scroll to position [4, 4]
click at [14, 189] on div at bounding box center [22, 186] width 23 height 23
click at [20, 221] on div at bounding box center [23, 215] width 23 height 23
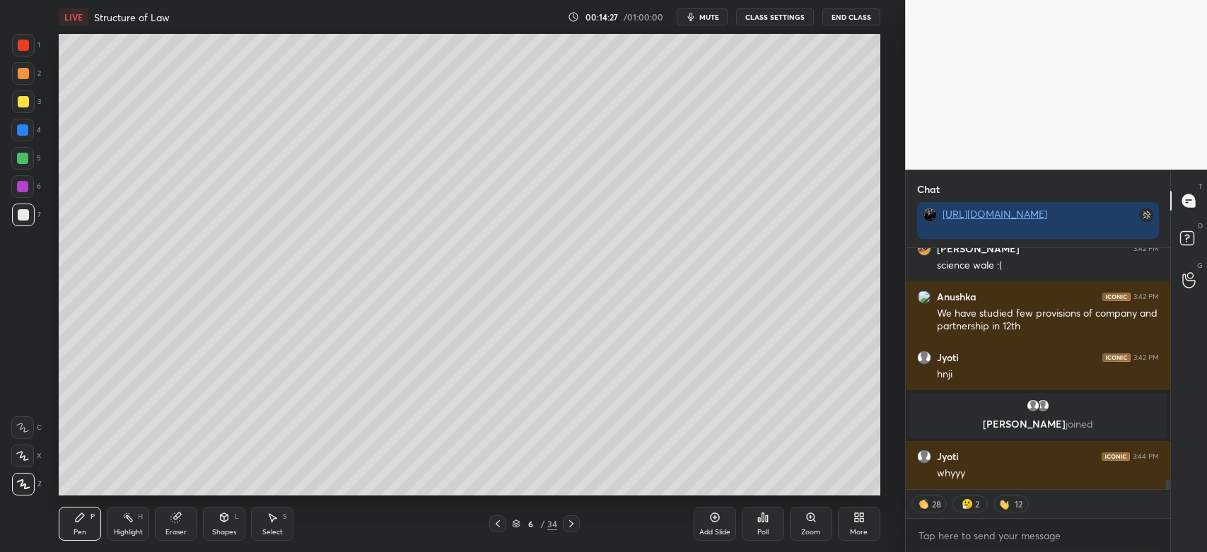
scroll to position [6259, 0]
click at [26, 76] on div at bounding box center [23, 73] width 11 height 11
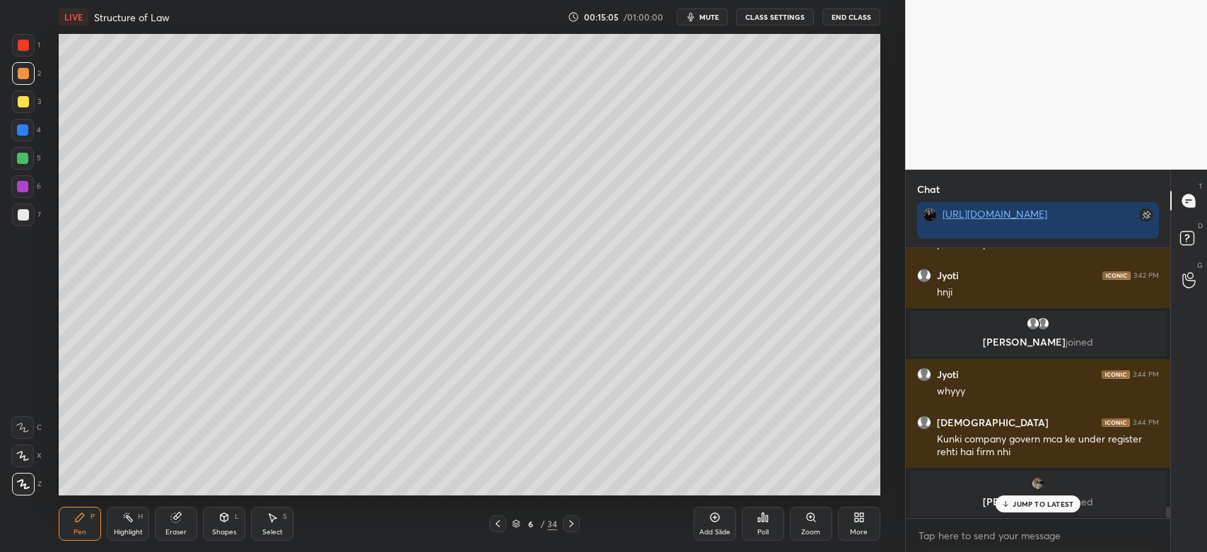
scroll to position [6390, 0]
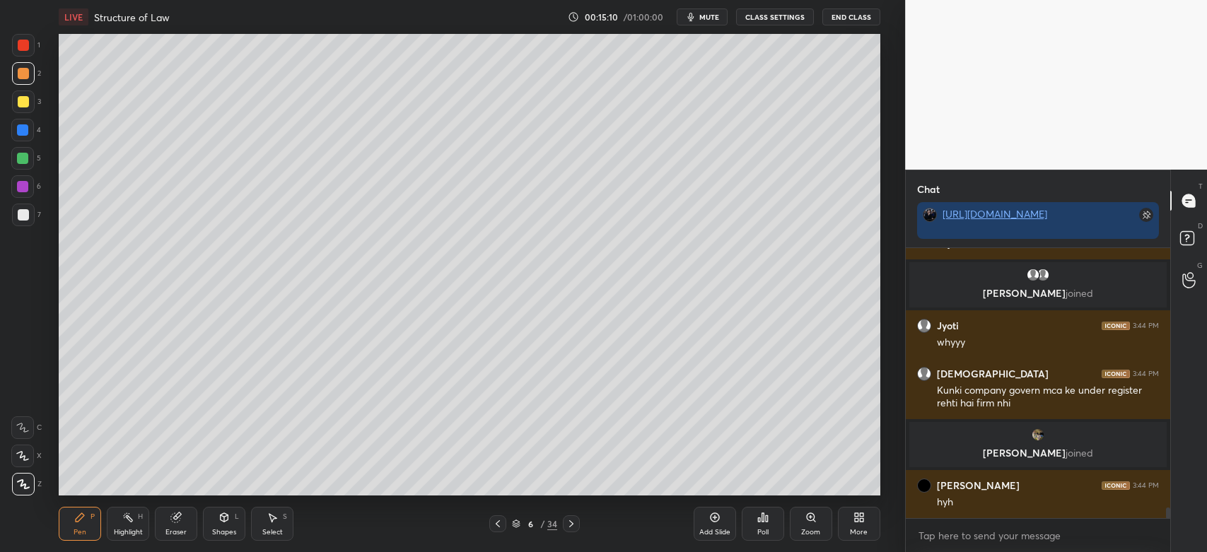
click at [22, 105] on div at bounding box center [23, 101] width 11 height 11
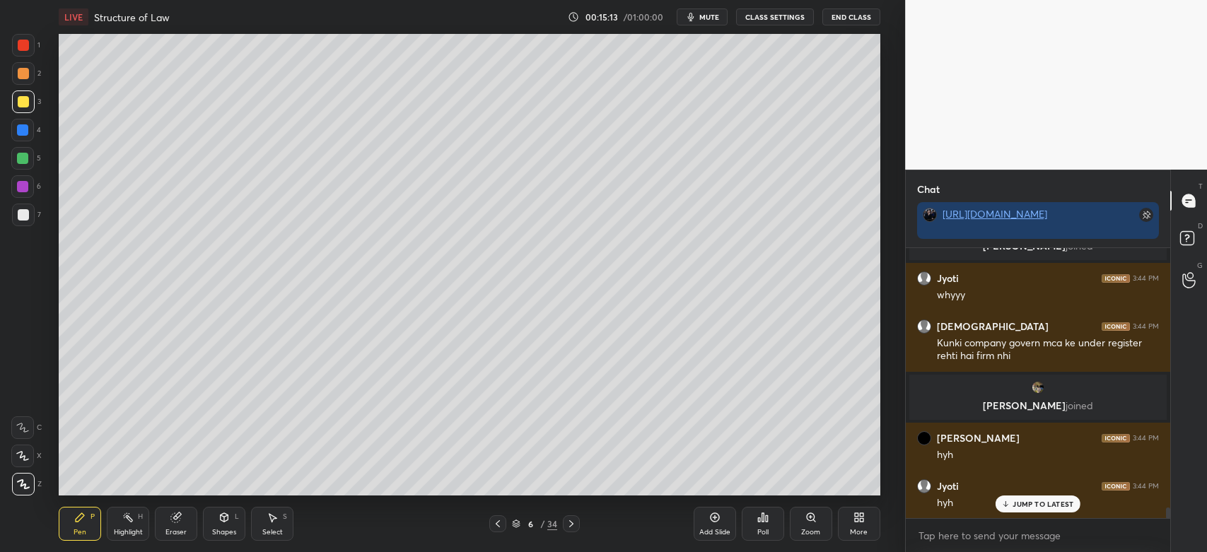
click at [19, 226] on div "7" at bounding box center [26, 218] width 29 height 28
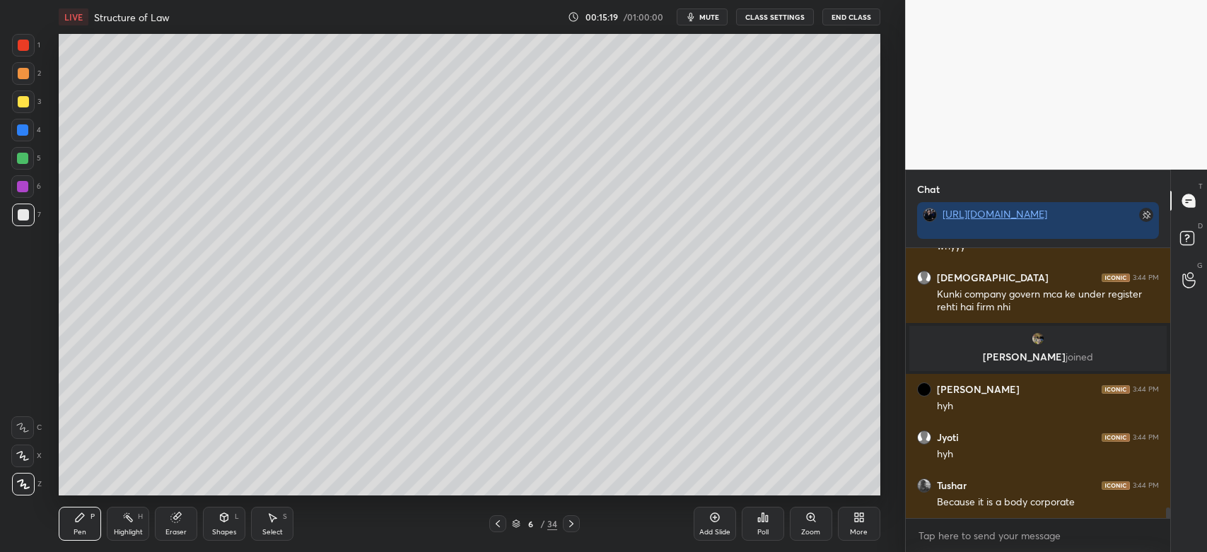
click at [20, 78] on div at bounding box center [23, 73] width 11 height 11
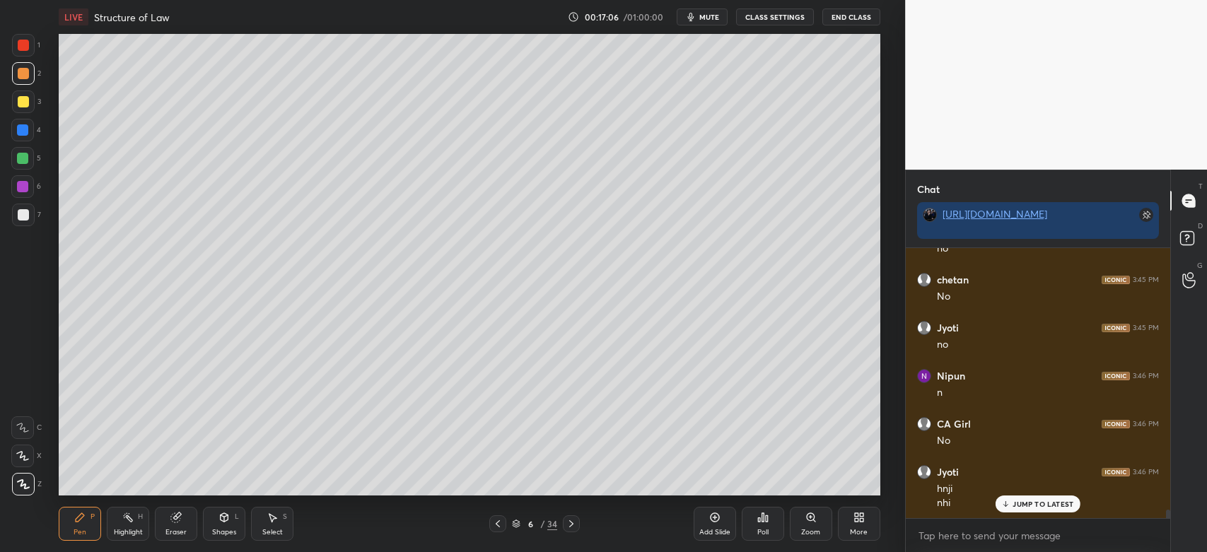
scroll to position [8374, 0]
click at [17, 110] on div at bounding box center [23, 101] width 23 height 23
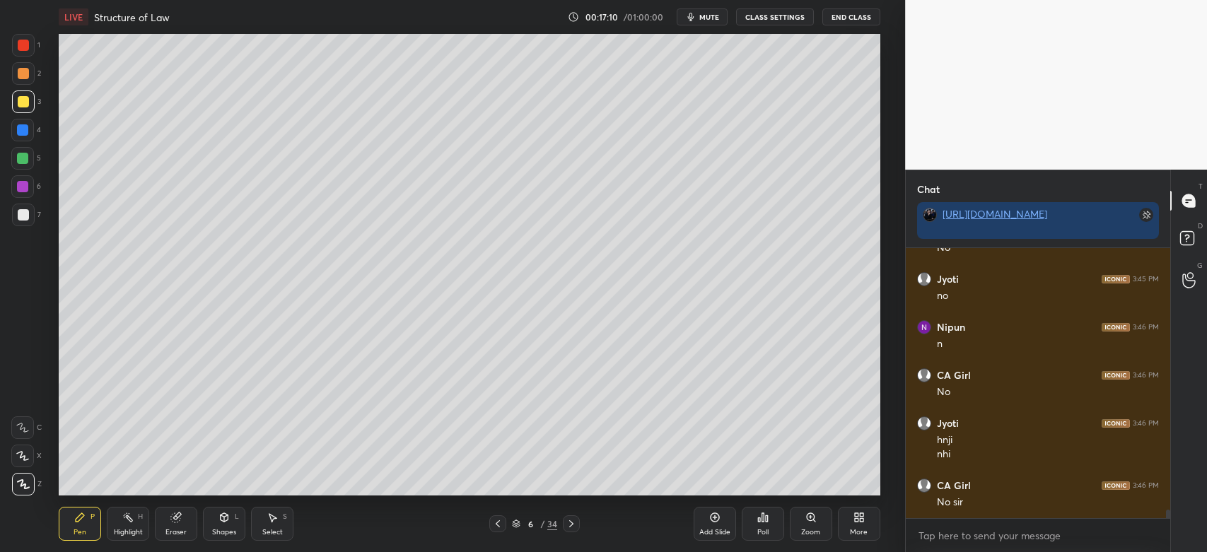
click at [35, 213] on div "7" at bounding box center [26, 215] width 29 height 23
click at [24, 115] on div "3" at bounding box center [26, 104] width 29 height 28
click at [32, 76] on div at bounding box center [23, 73] width 23 height 23
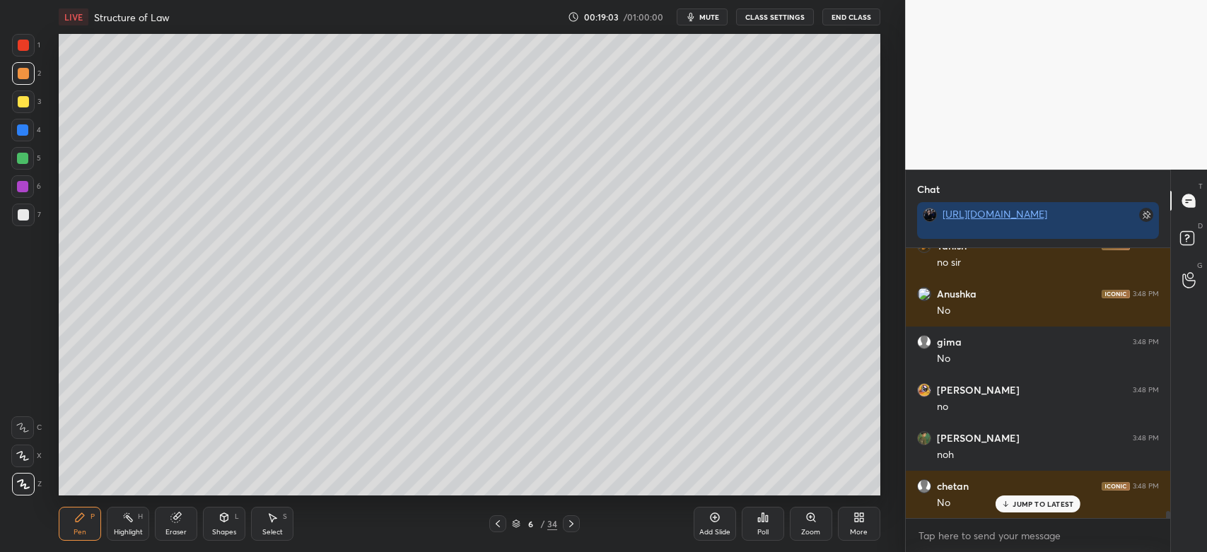
scroll to position [9912, 0]
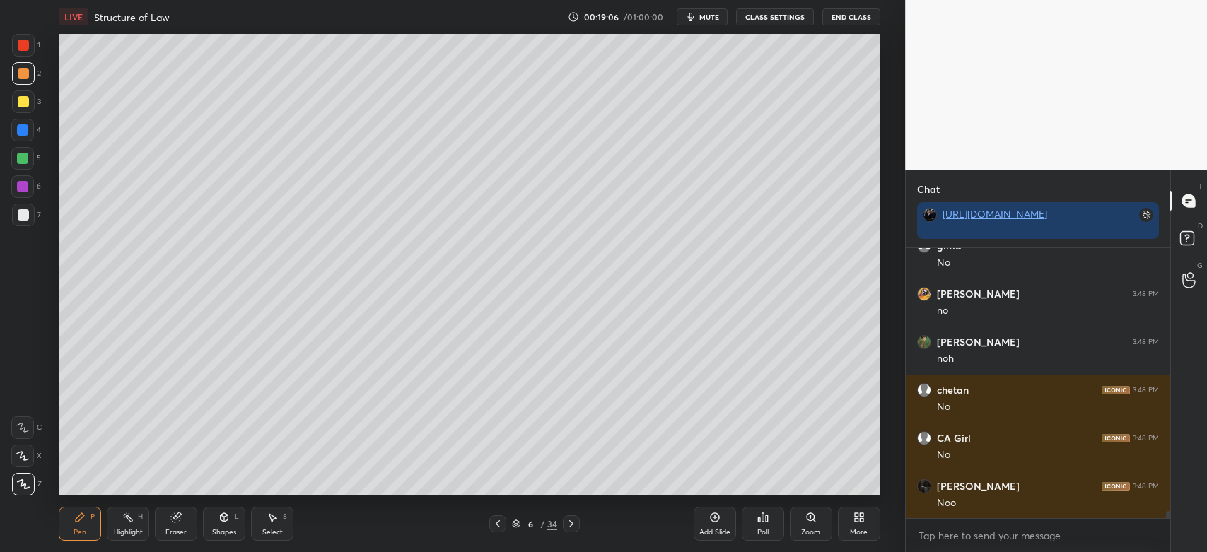
click at [15, 206] on div at bounding box center [23, 215] width 23 height 23
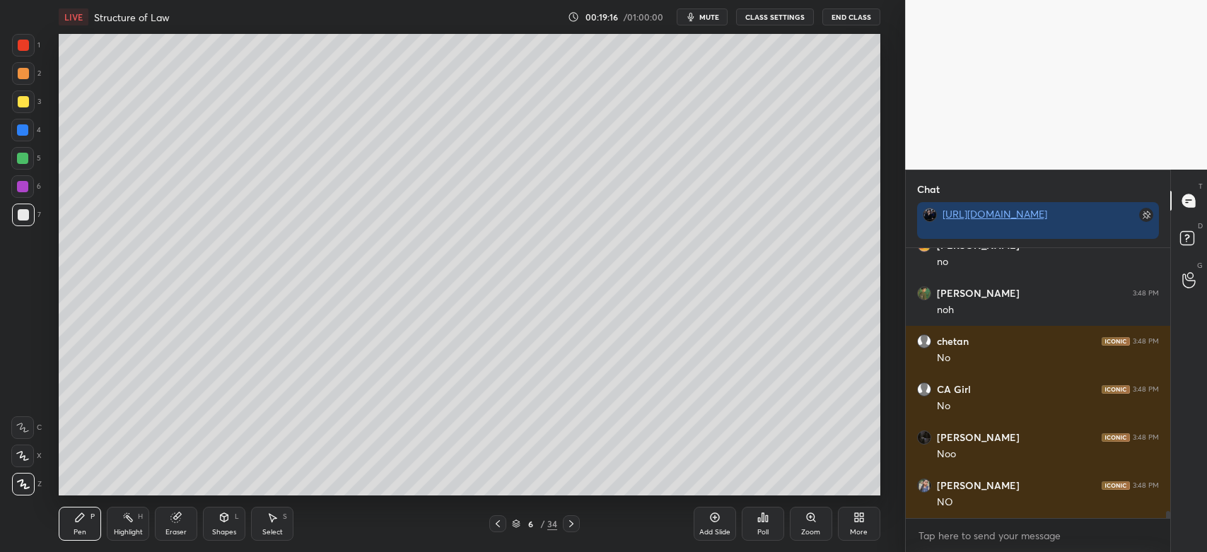
click at [28, 213] on div at bounding box center [23, 214] width 11 height 11
click at [34, 221] on div at bounding box center [23, 215] width 23 height 23
click at [22, 106] on div at bounding box center [23, 101] width 11 height 11
click at [19, 76] on div at bounding box center [23, 73] width 11 height 11
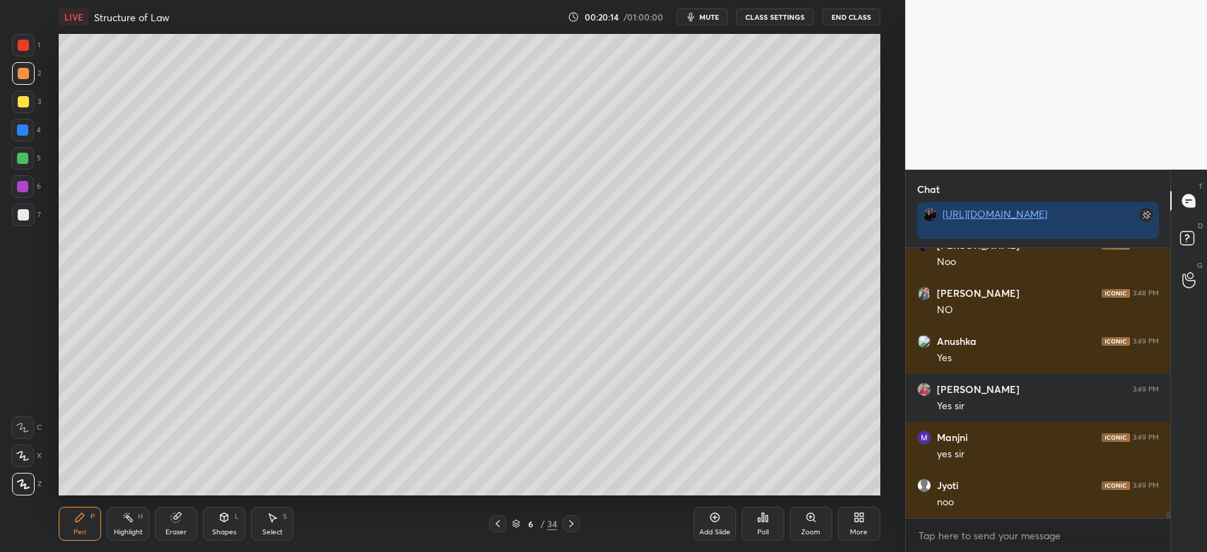
scroll to position [10248, 0]
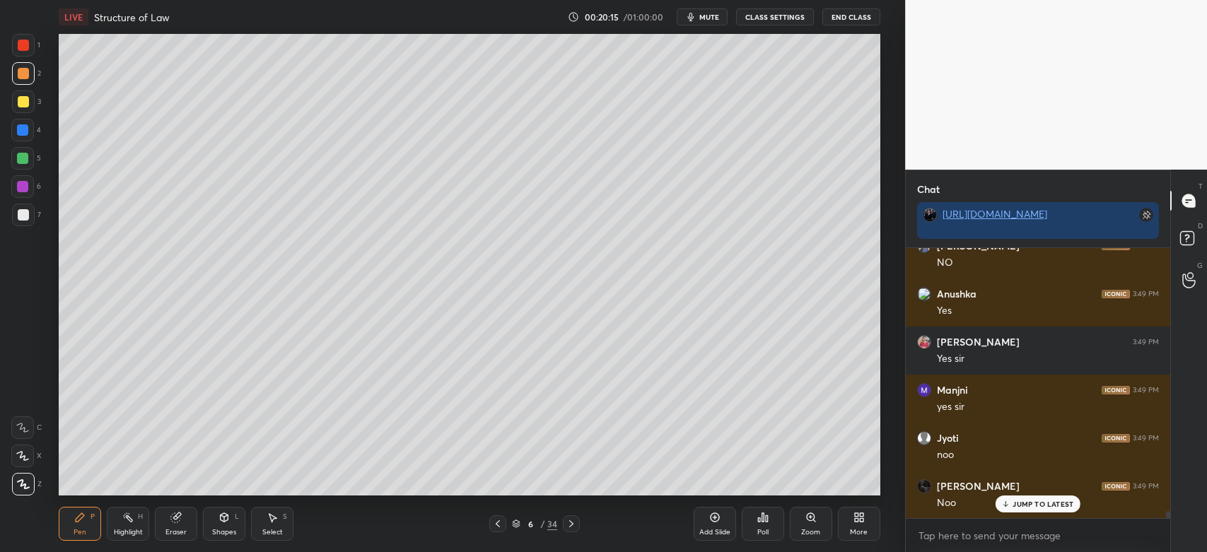
click at [34, 74] on div at bounding box center [23, 73] width 23 height 23
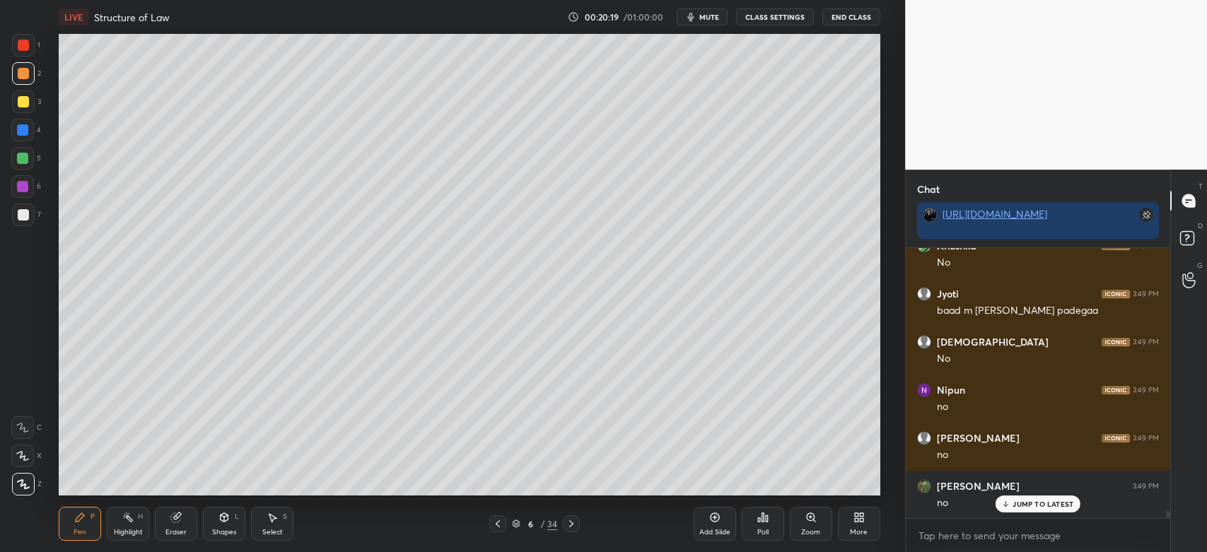
scroll to position [10585, 0]
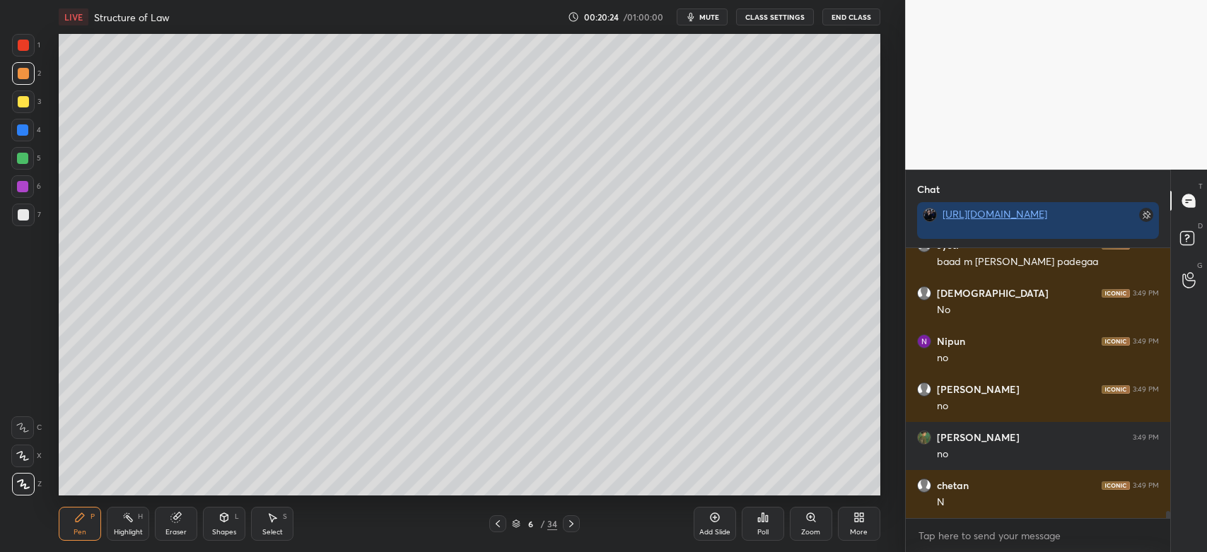
click at [23, 107] on div at bounding box center [23, 101] width 23 height 23
click at [571, 525] on icon at bounding box center [571, 523] width 4 height 7
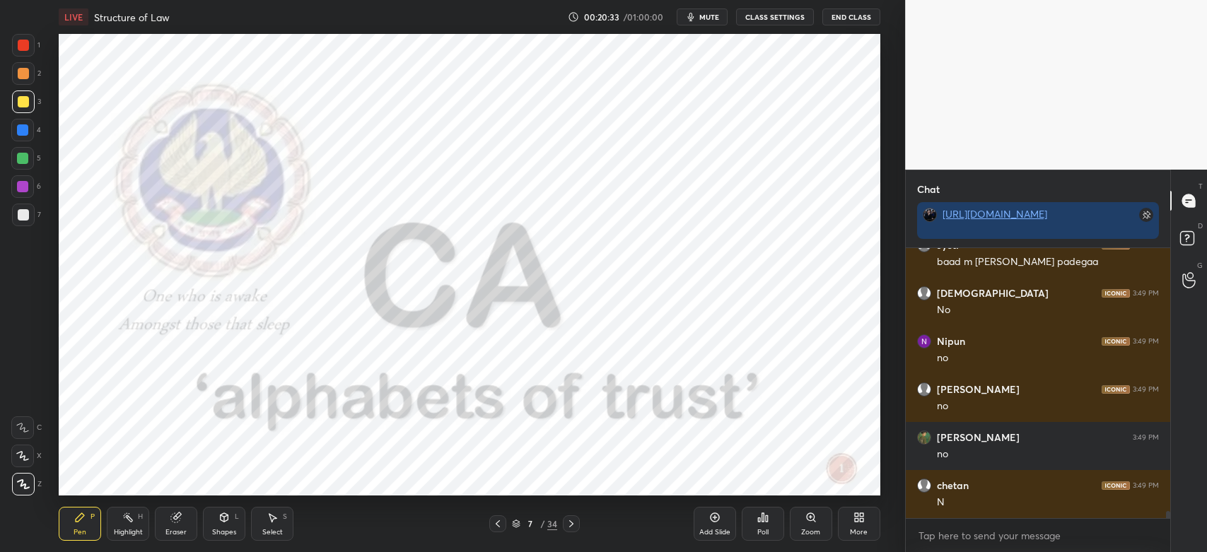
click at [13, 46] on div at bounding box center [23, 45] width 23 height 23
click at [503, 526] on icon at bounding box center [497, 523] width 11 height 11
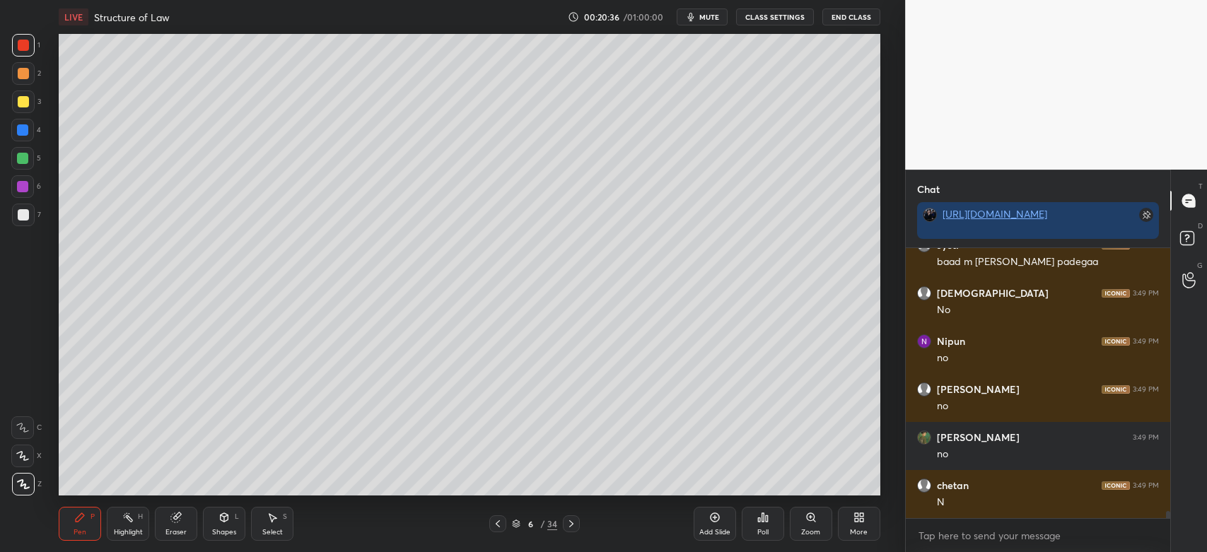
click at [133, 529] on div "Highlight" at bounding box center [128, 532] width 29 height 7
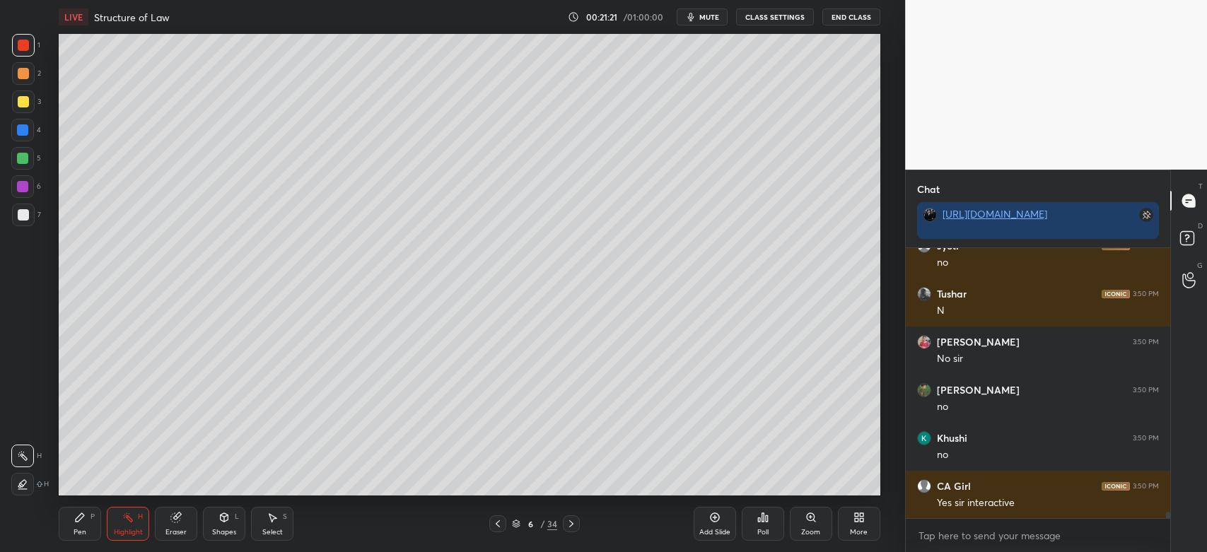
scroll to position [11835, 0]
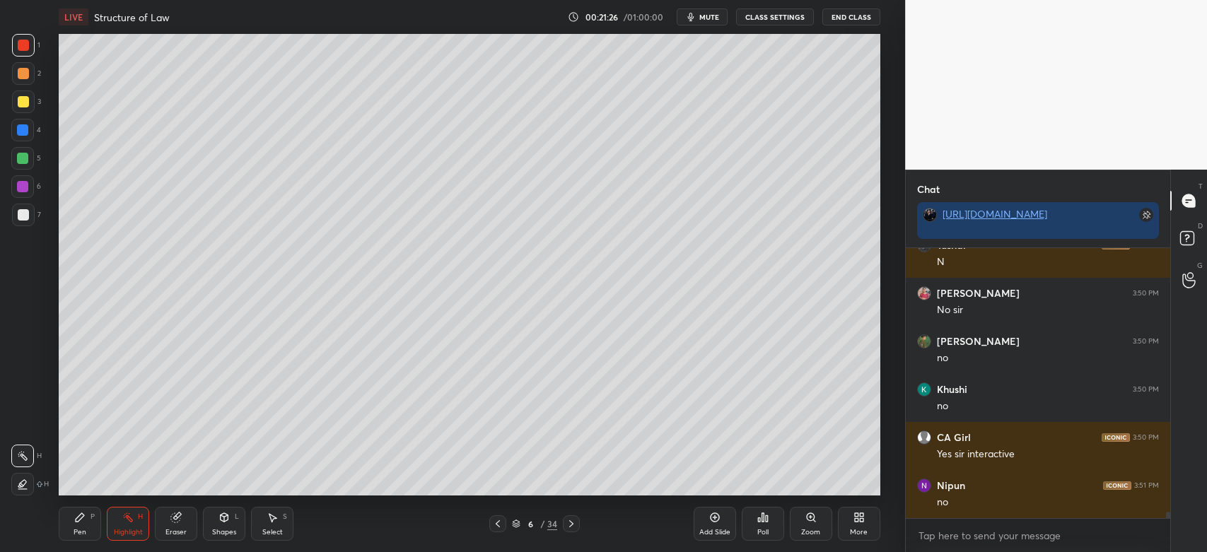
click at [20, 217] on div at bounding box center [23, 214] width 11 height 11
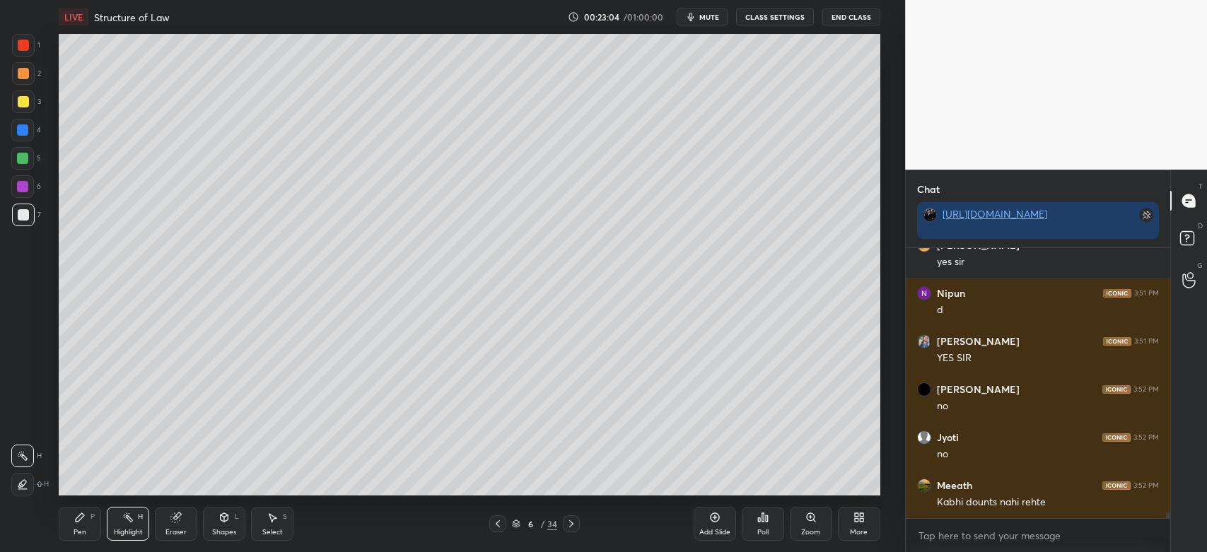
scroll to position [12747, 0]
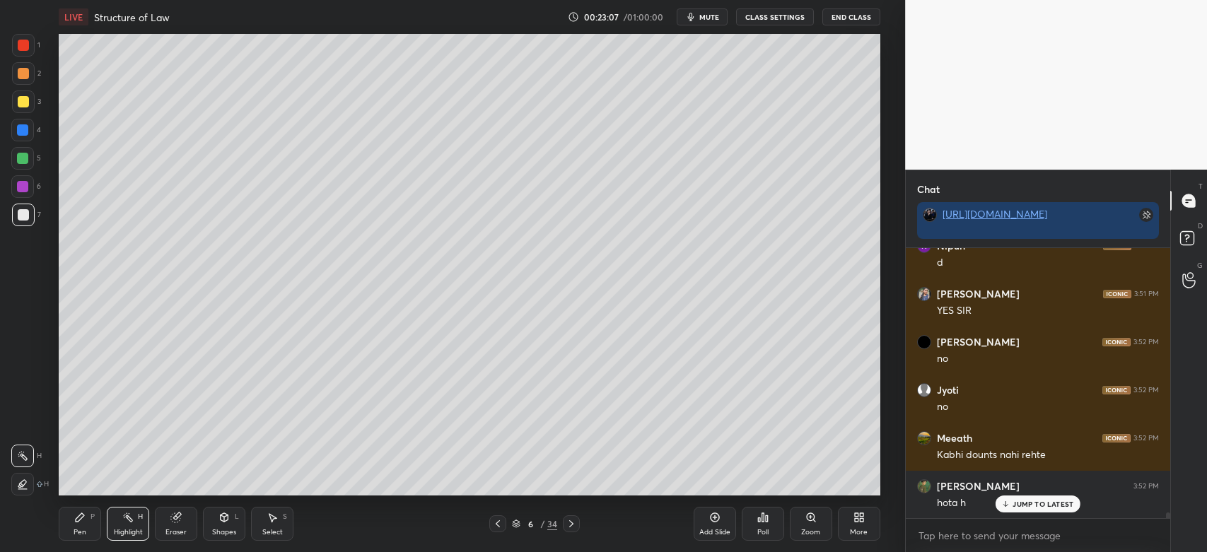
click at [25, 44] on div at bounding box center [23, 45] width 11 height 11
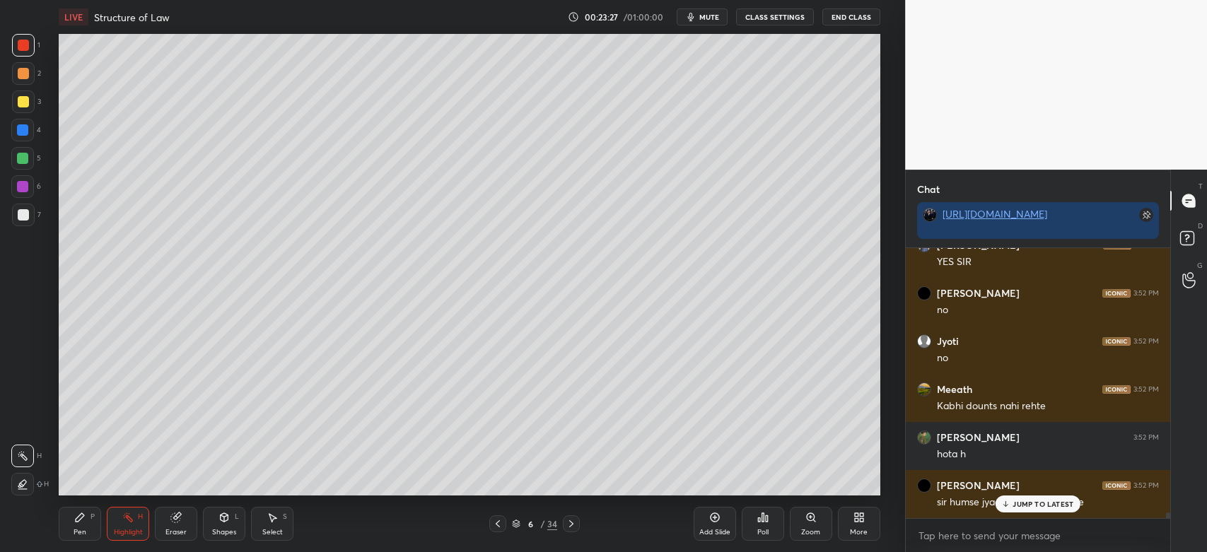
scroll to position [12843, 0]
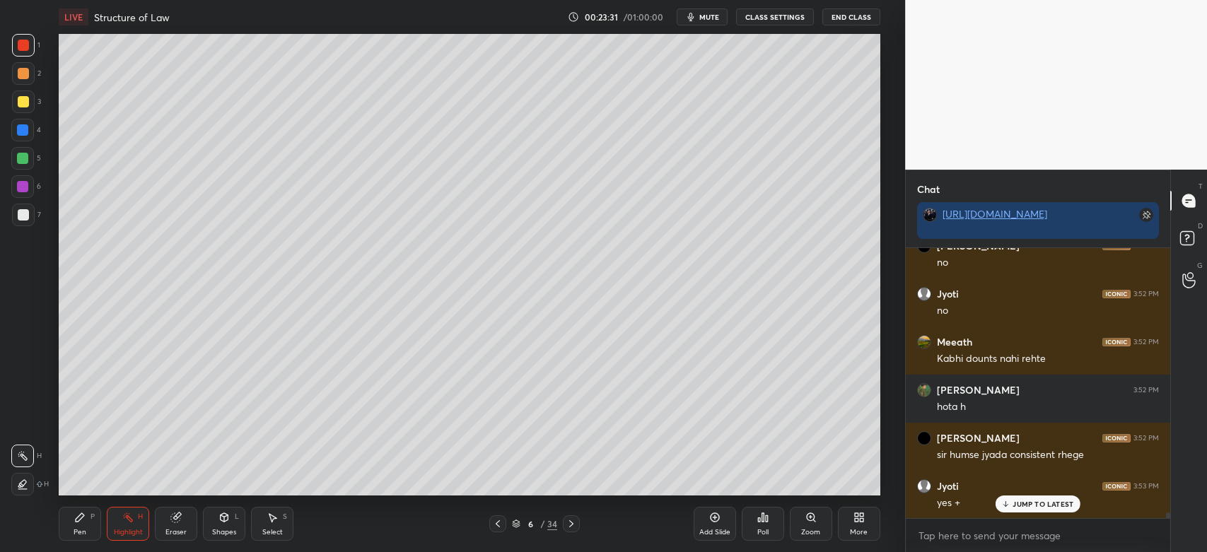
click at [23, 211] on div at bounding box center [23, 214] width 11 height 11
click at [78, 532] on div "Pen" at bounding box center [80, 532] width 13 height 7
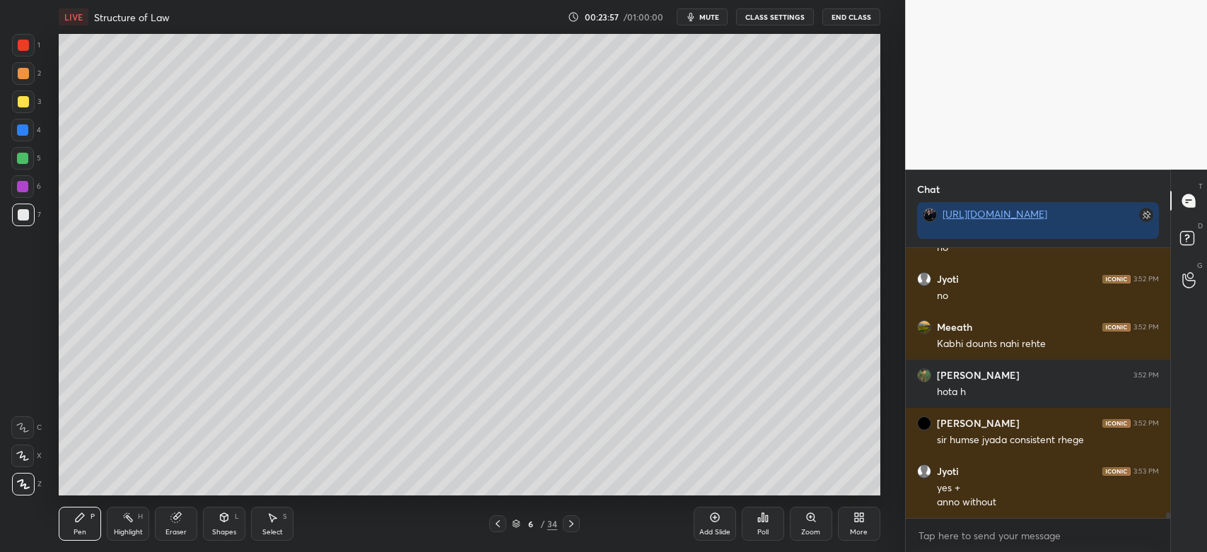
click at [136, 532] on div "Highlight" at bounding box center [128, 532] width 29 height 7
click at [572, 524] on icon at bounding box center [571, 523] width 4 height 7
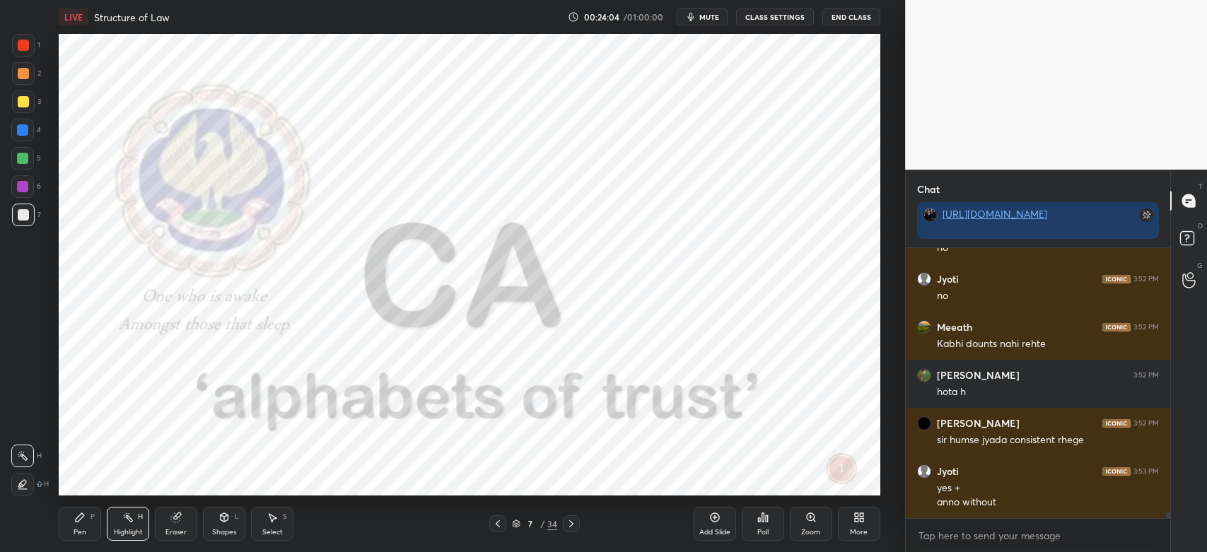
scroll to position [12909, 0]
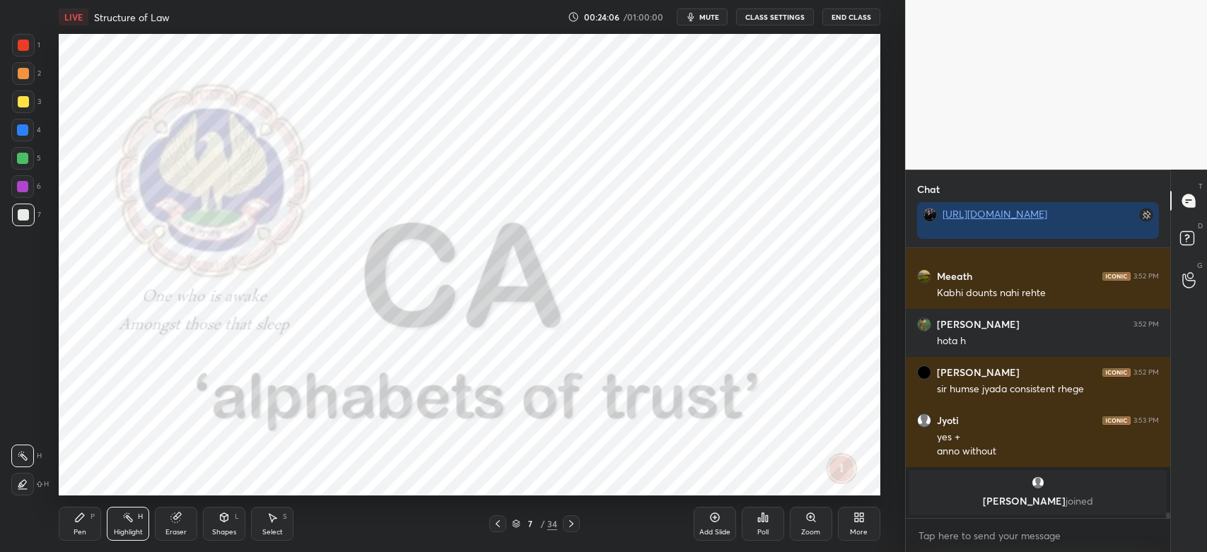
click at [87, 529] on div "Pen P" at bounding box center [80, 524] width 42 height 34
click at [20, 47] on div at bounding box center [23, 45] width 11 height 11
click at [575, 526] on icon at bounding box center [570, 523] width 11 height 11
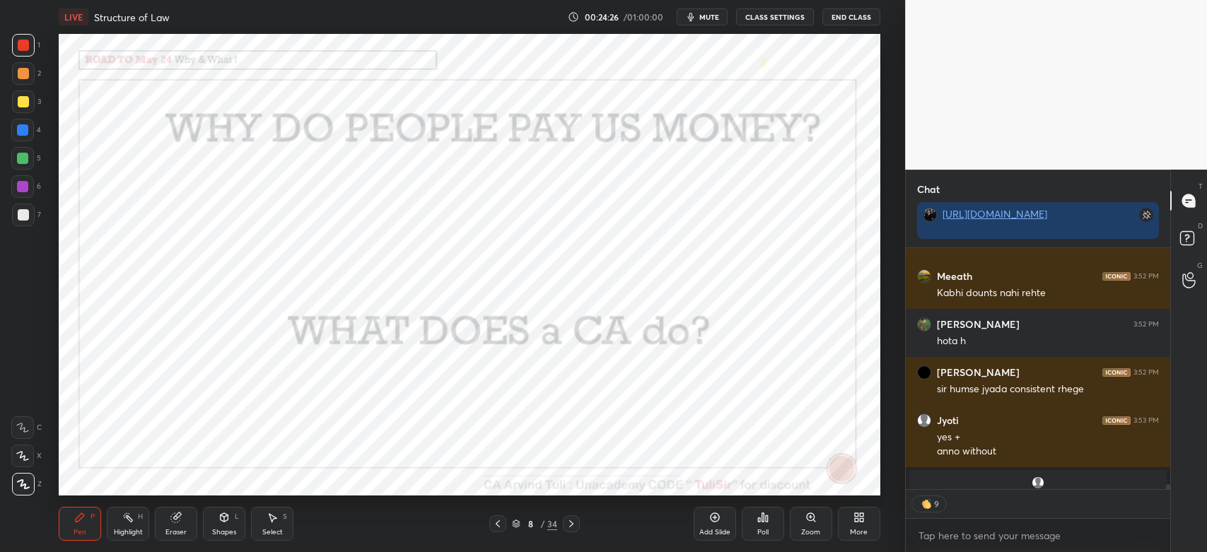
click at [18, 44] on div at bounding box center [23, 45] width 11 height 11
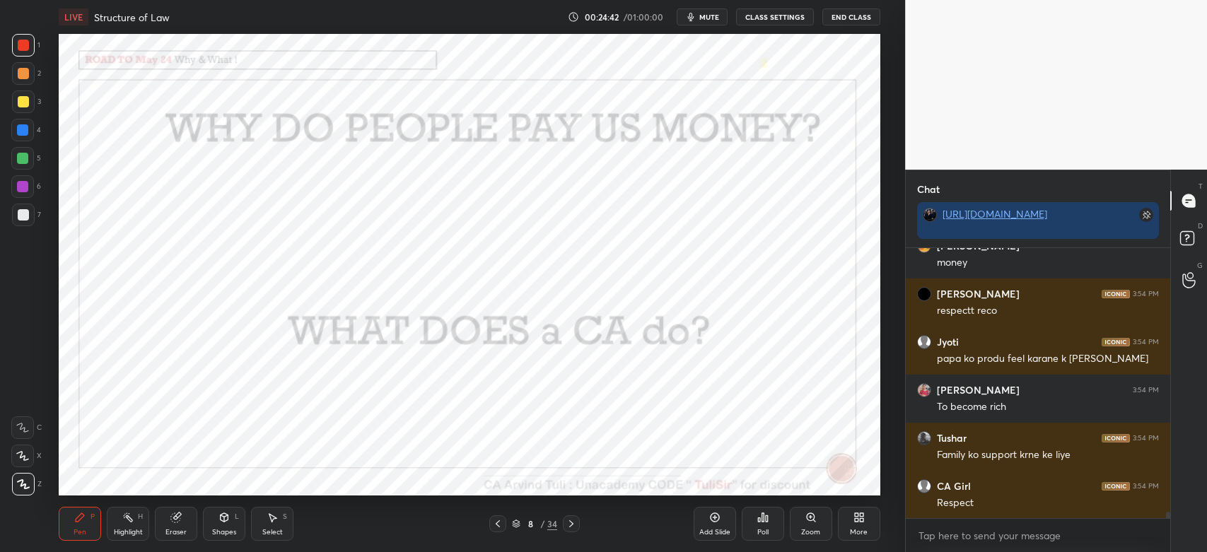
scroll to position [11467, 0]
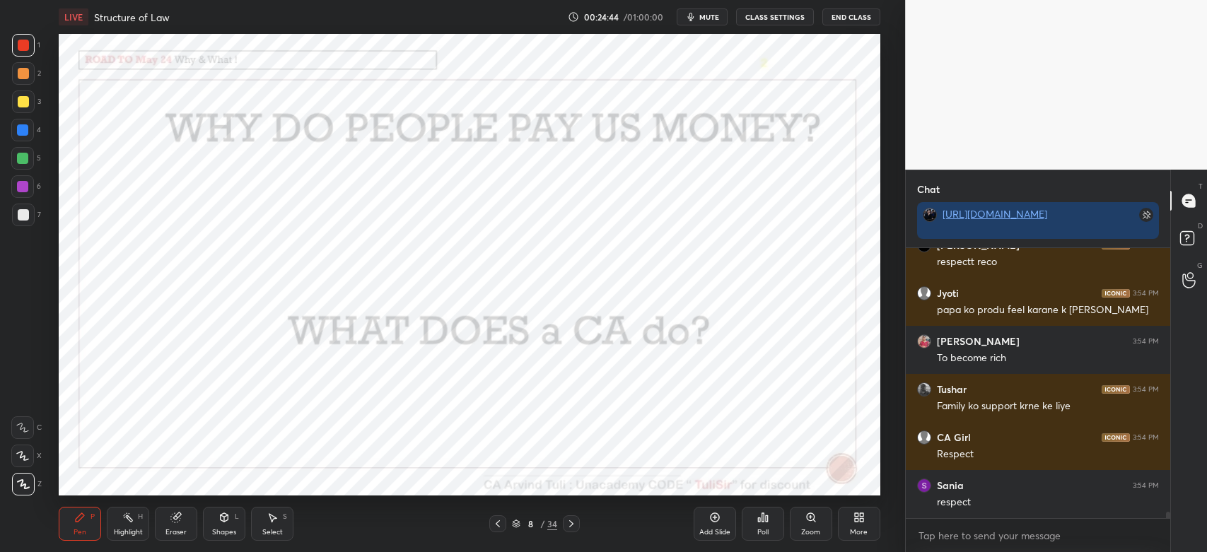
click at [23, 191] on div at bounding box center [22, 186] width 11 height 11
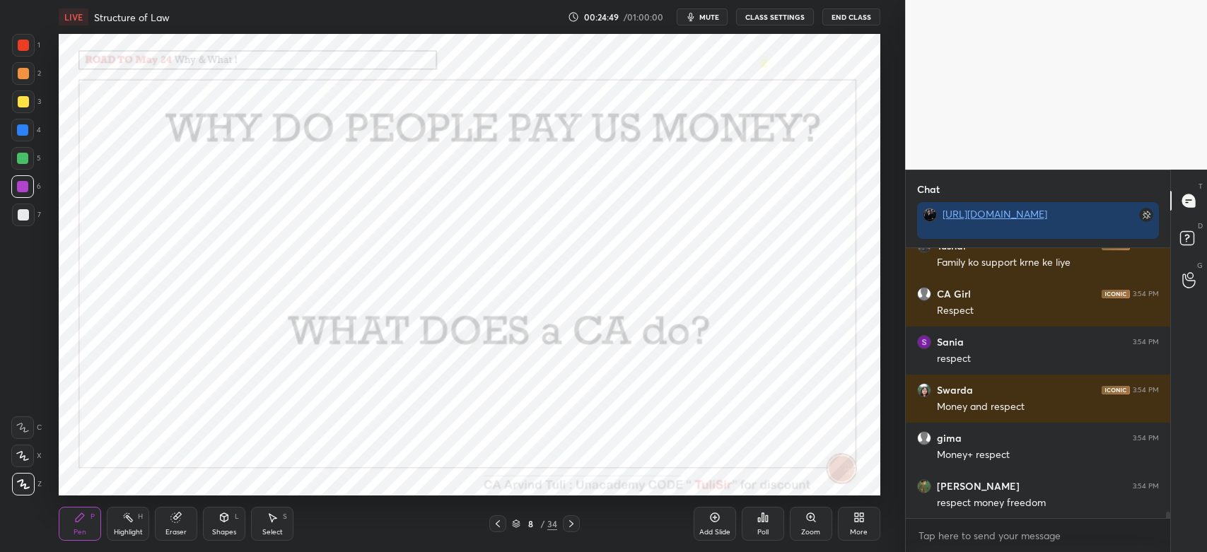
scroll to position [11660, 0]
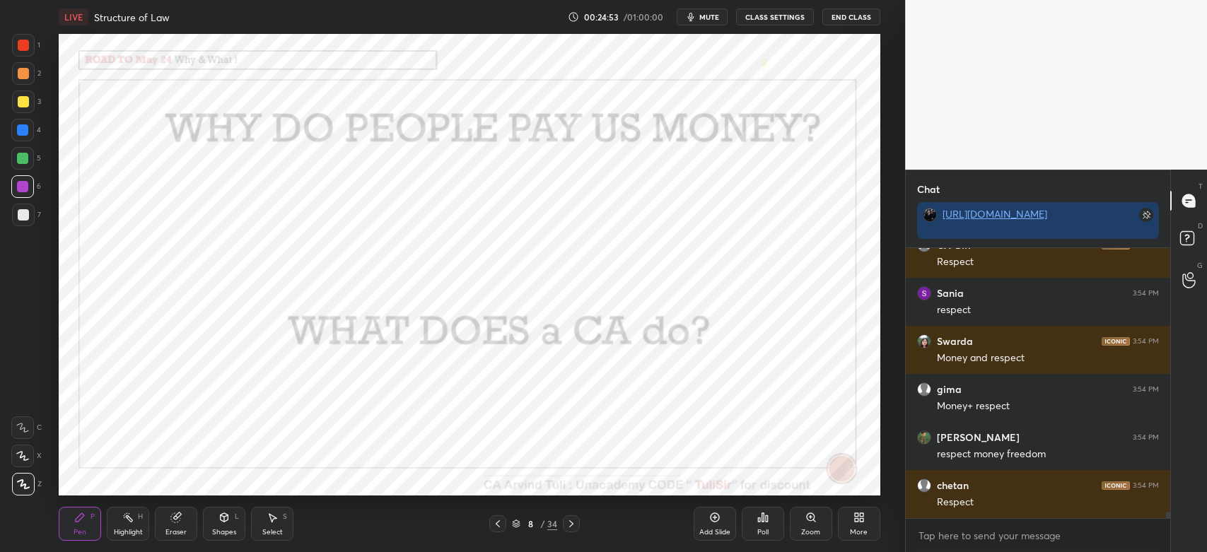
click at [25, 76] on div at bounding box center [23, 73] width 11 height 11
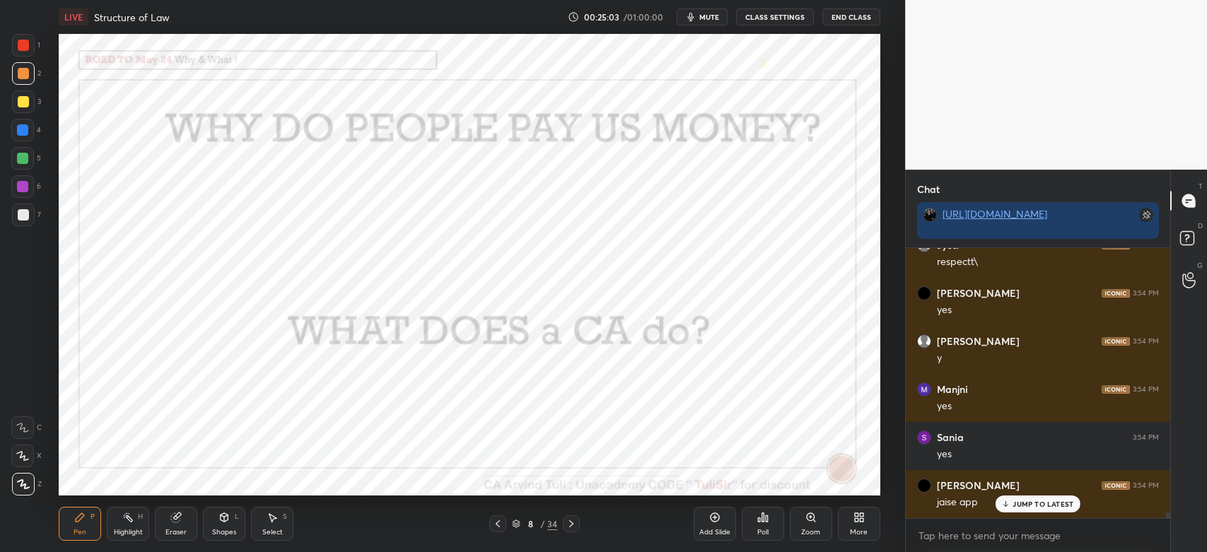
scroll to position [11995, 0]
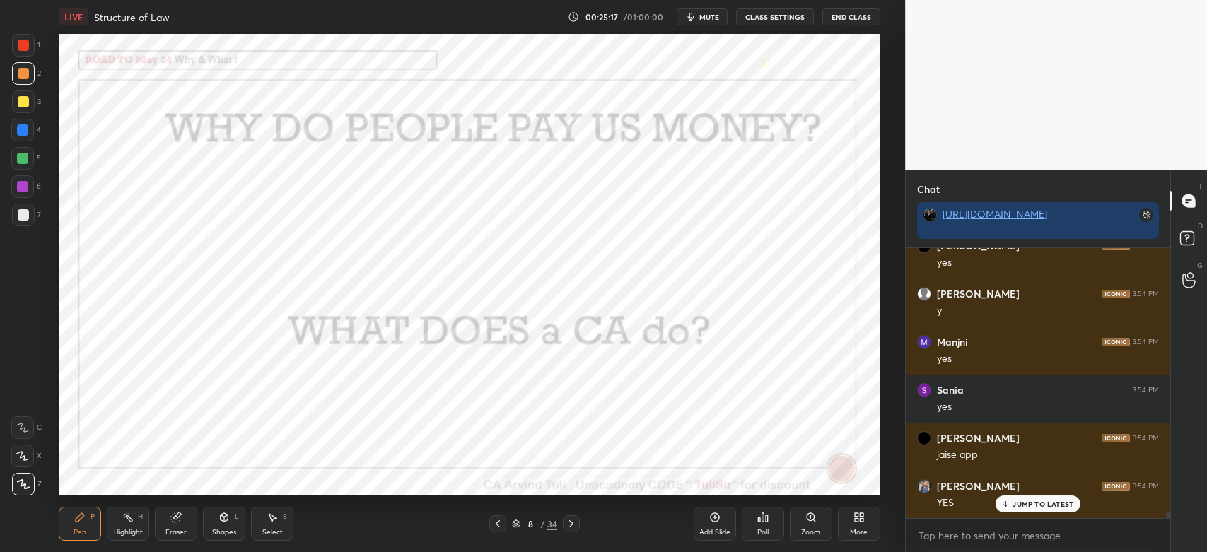
click at [710, 521] on icon at bounding box center [714, 517] width 11 height 11
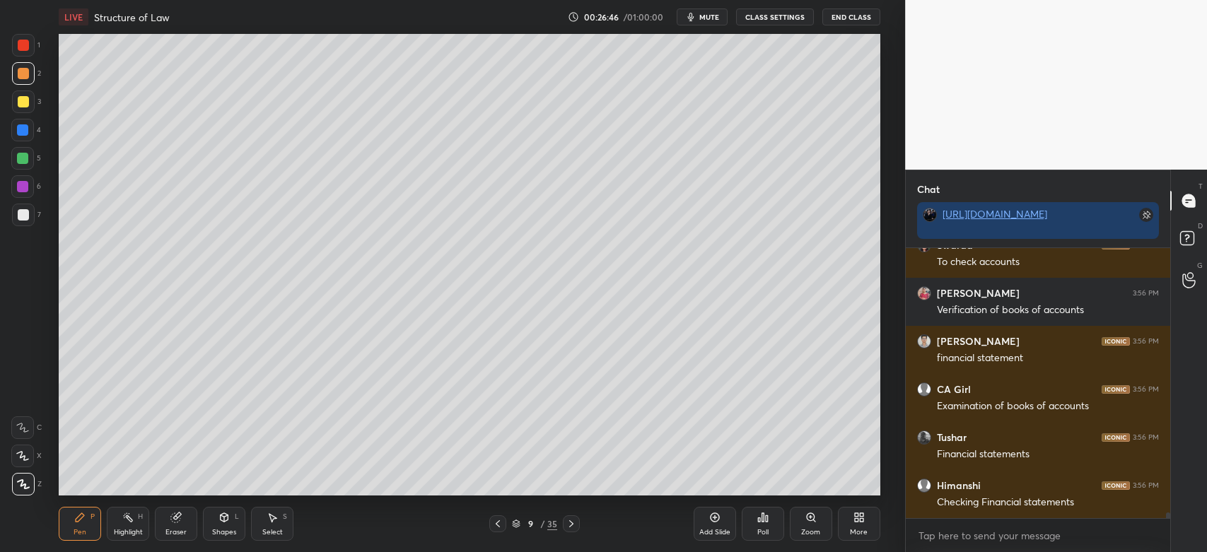
scroll to position [13318, 0]
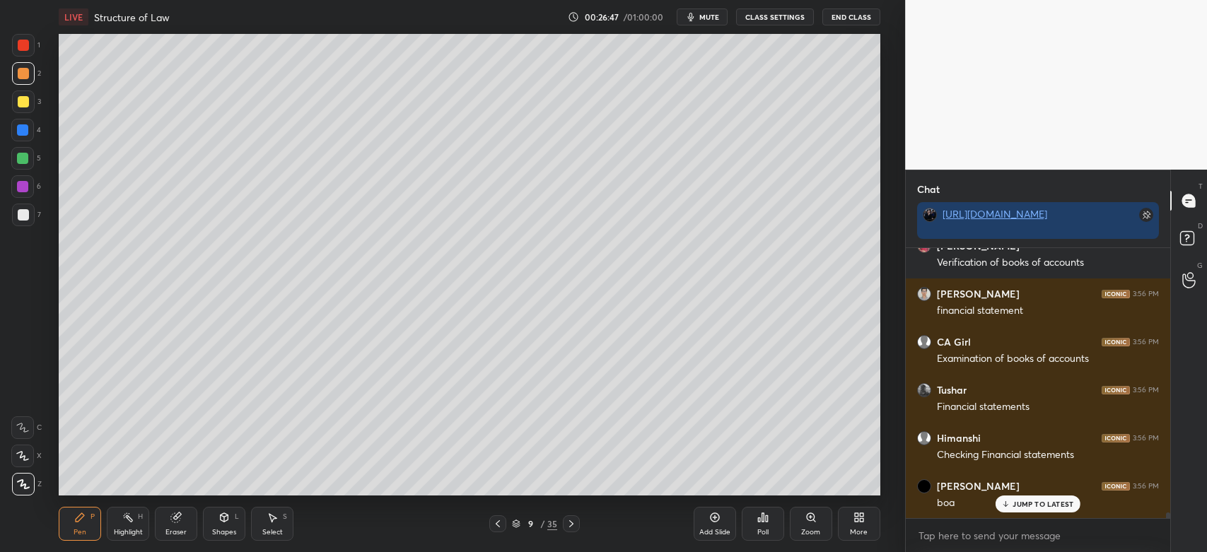
click at [23, 108] on div at bounding box center [23, 101] width 23 height 23
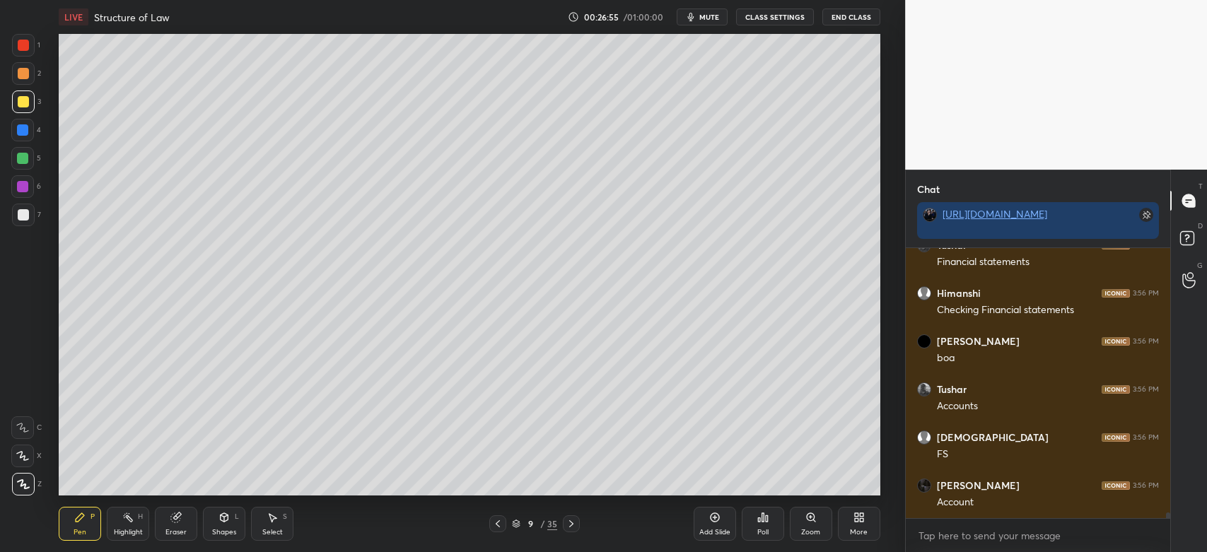
scroll to position [13511, 0]
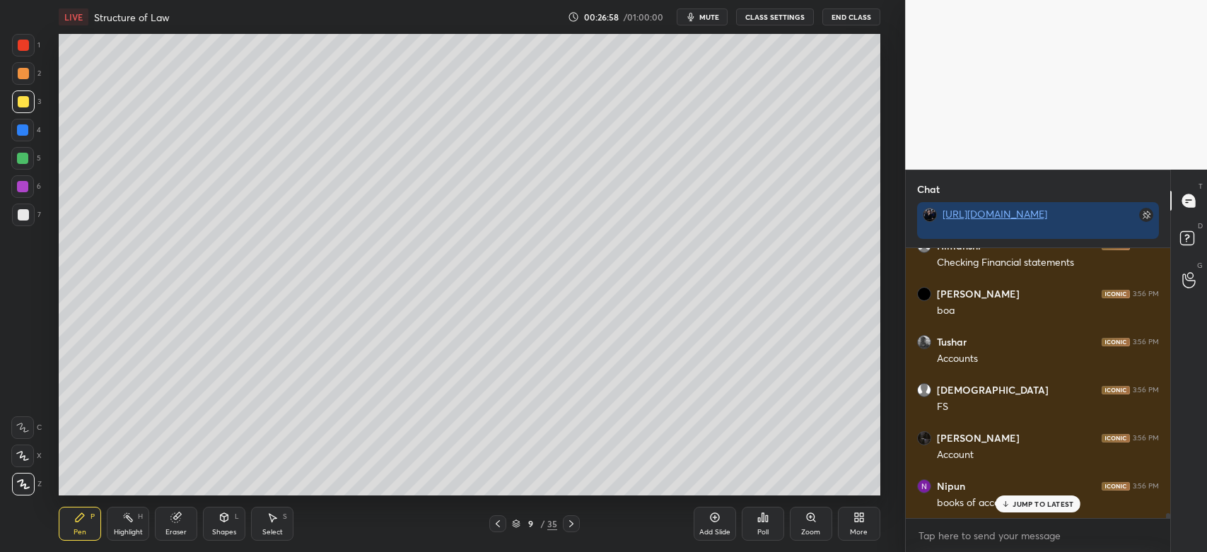
click at [1016, 503] on p "JUMP TO LATEST" at bounding box center [1042, 504] width 61 height 8
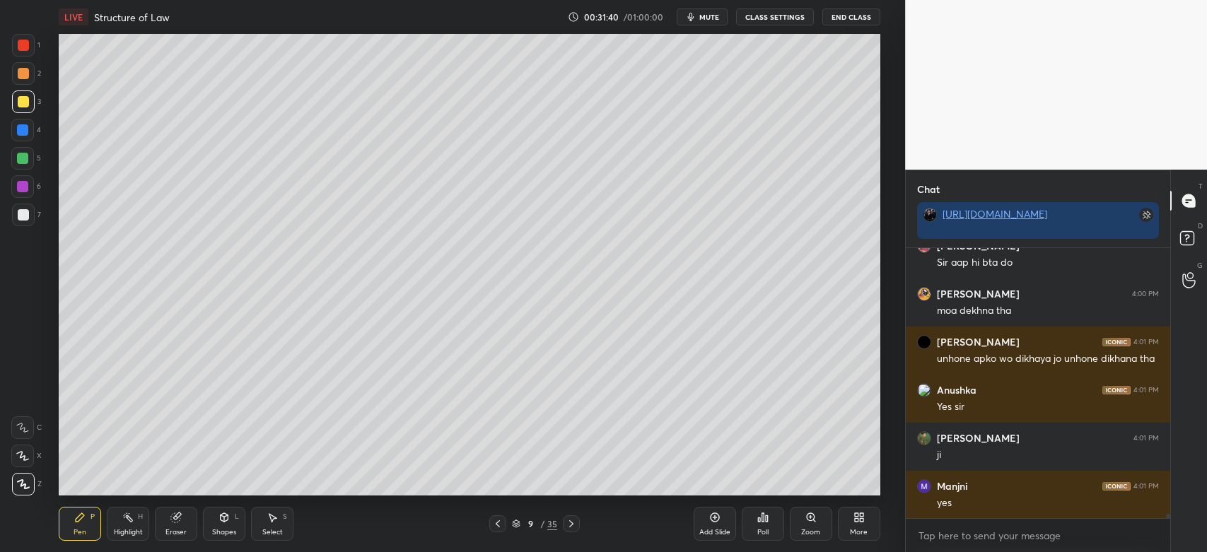
scroll to position [15770, 0]
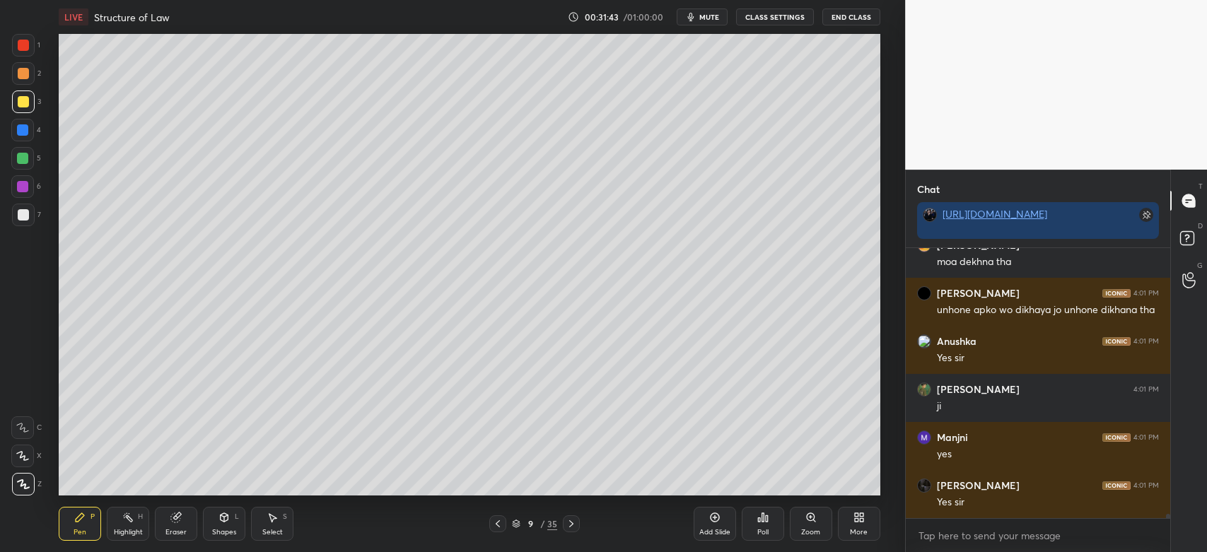
click at [23, 223] on div at bounding box center [23, 215] width 23 height 23
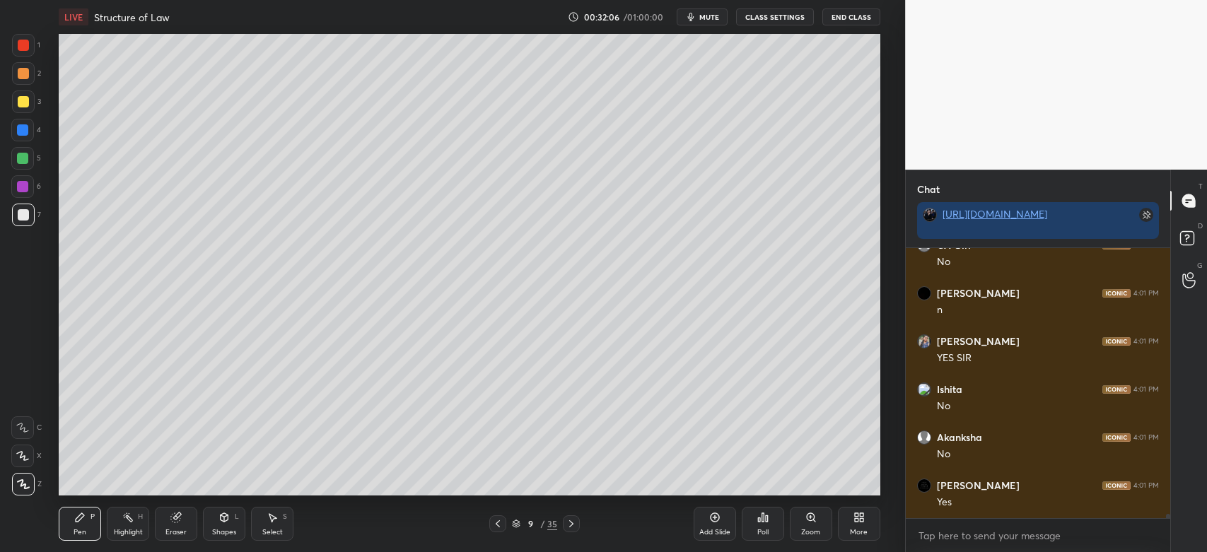
scroll to position [16683, 0]
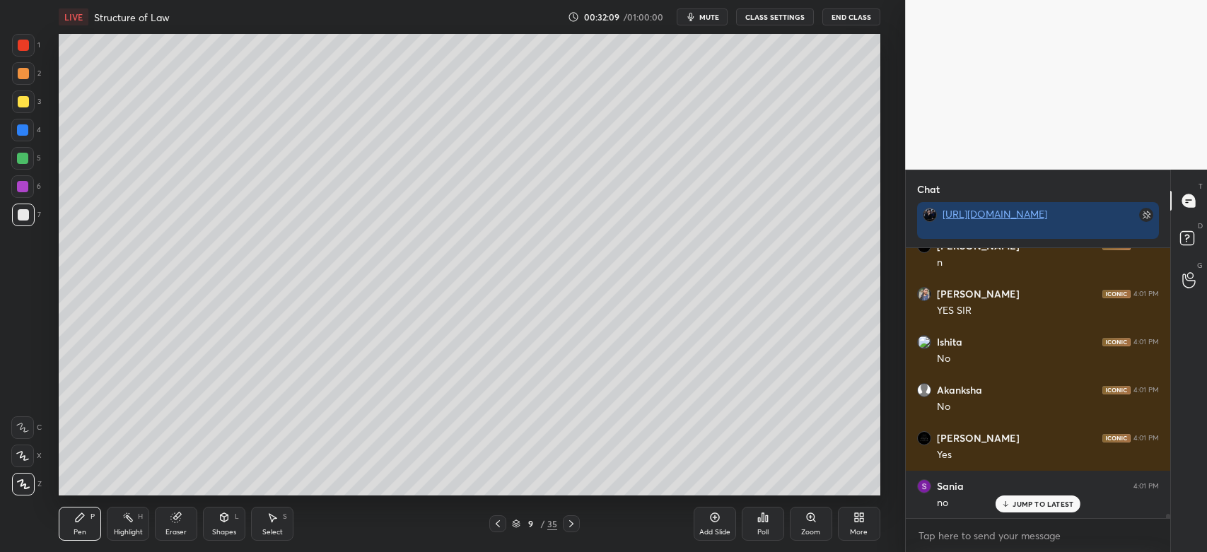
click at [27, 77] on div at bounding box center [23, 73] width 11 height 11
click at [573, 524] on icon at bounding box center [570, 523] width 11 height 11
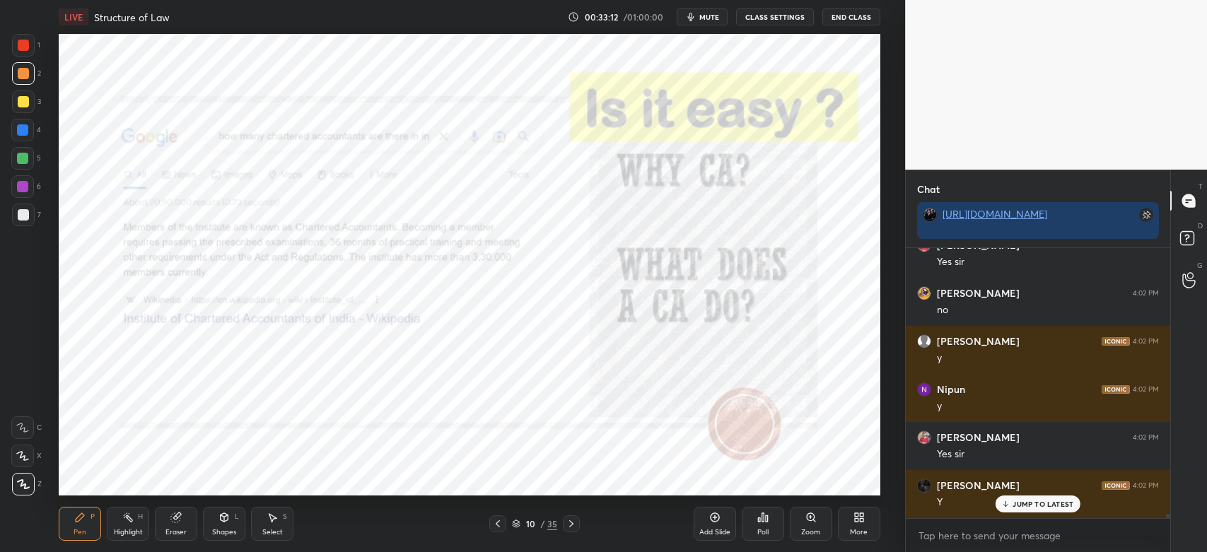
scroll to position [17932, 0]
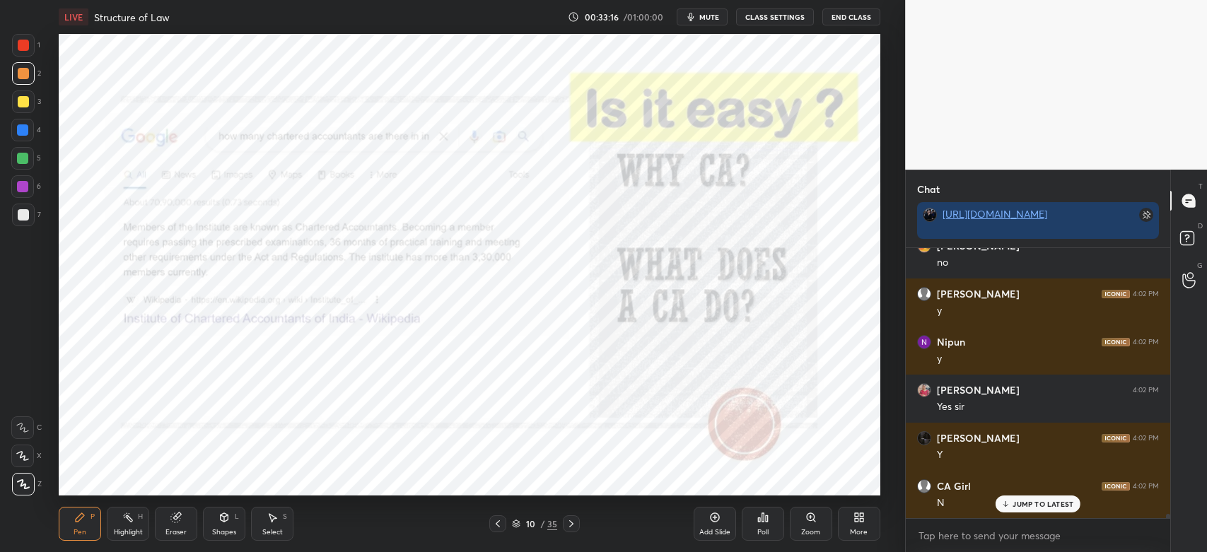
click at [21, 59] on div "1" at bounding box center [26, 48] width 28 height 28
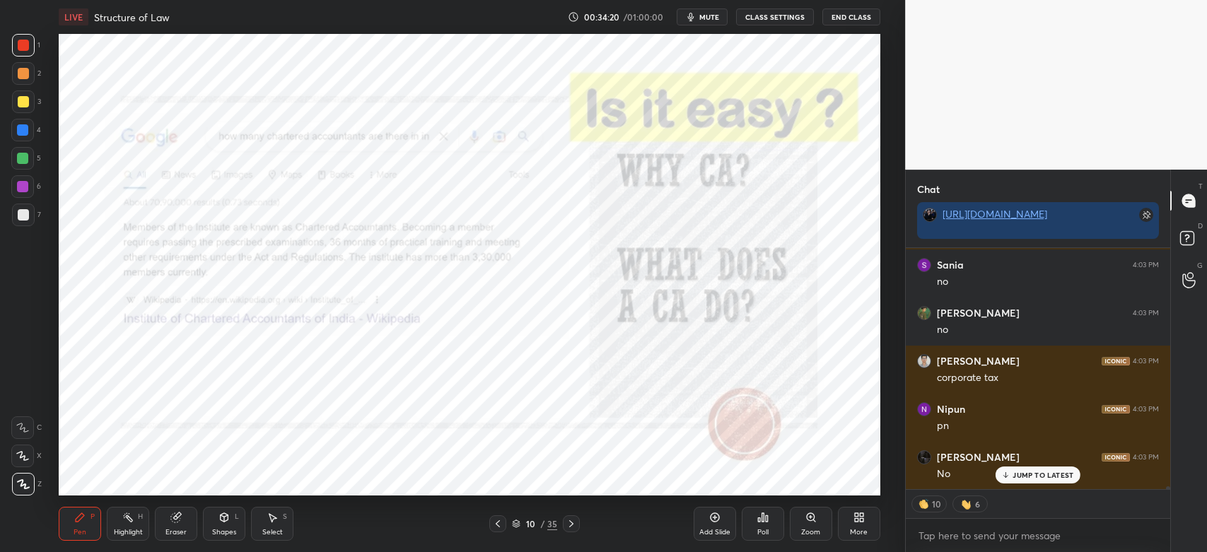
scroll to position [0, 0]
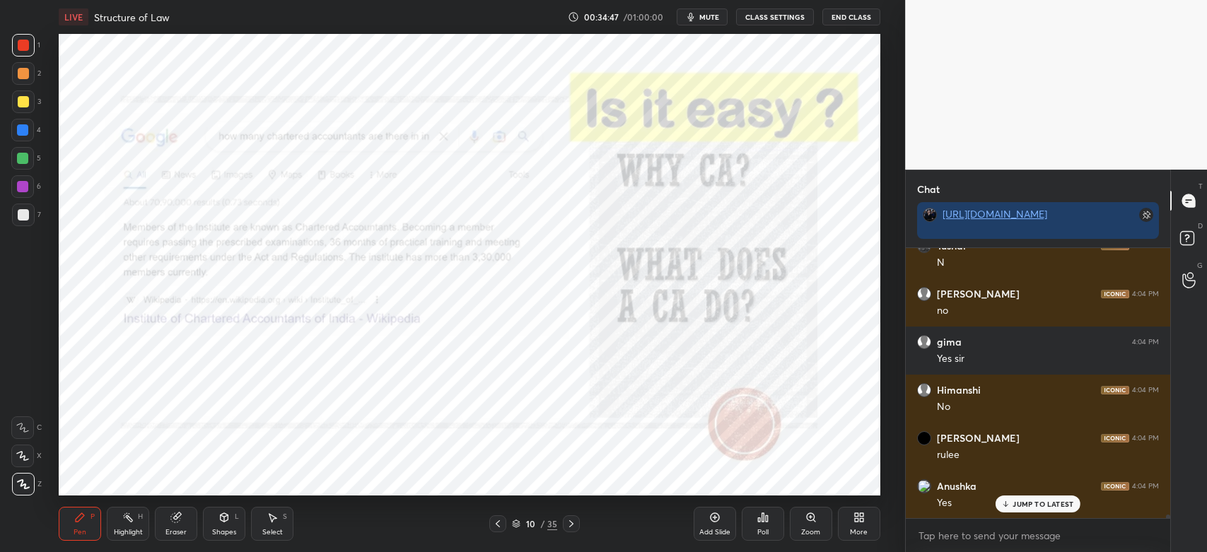
click at [23, 76] on div at bounding box center [23, 73] width 11 height 11
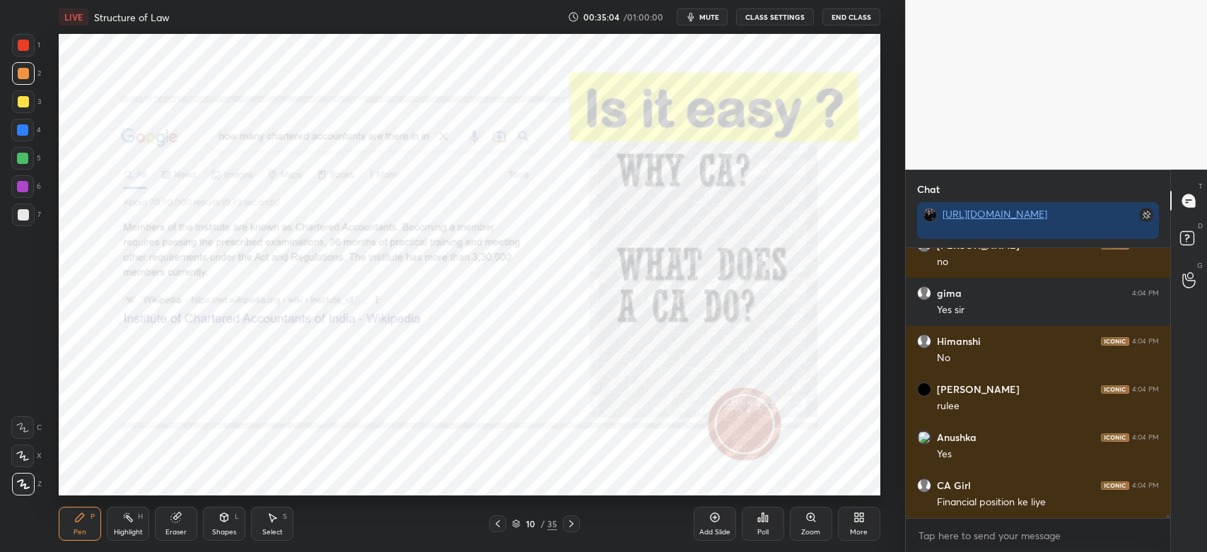
scroll to position [20771, 0]
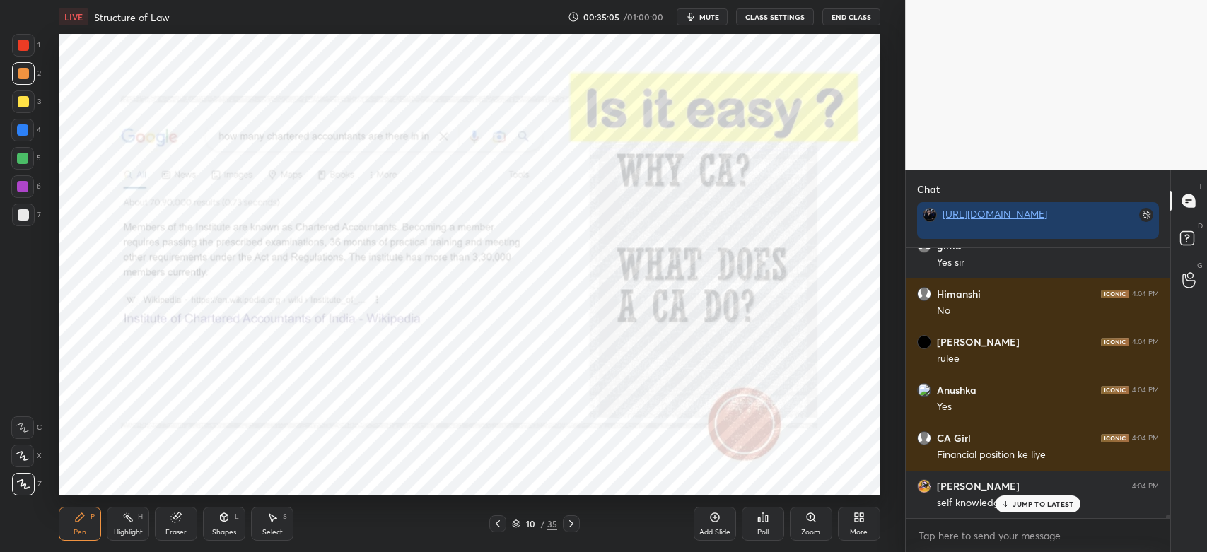
click at [1033, 507] on p "JUMP TO LATEST" at bounding box center [1042, 504] width 61 height 8
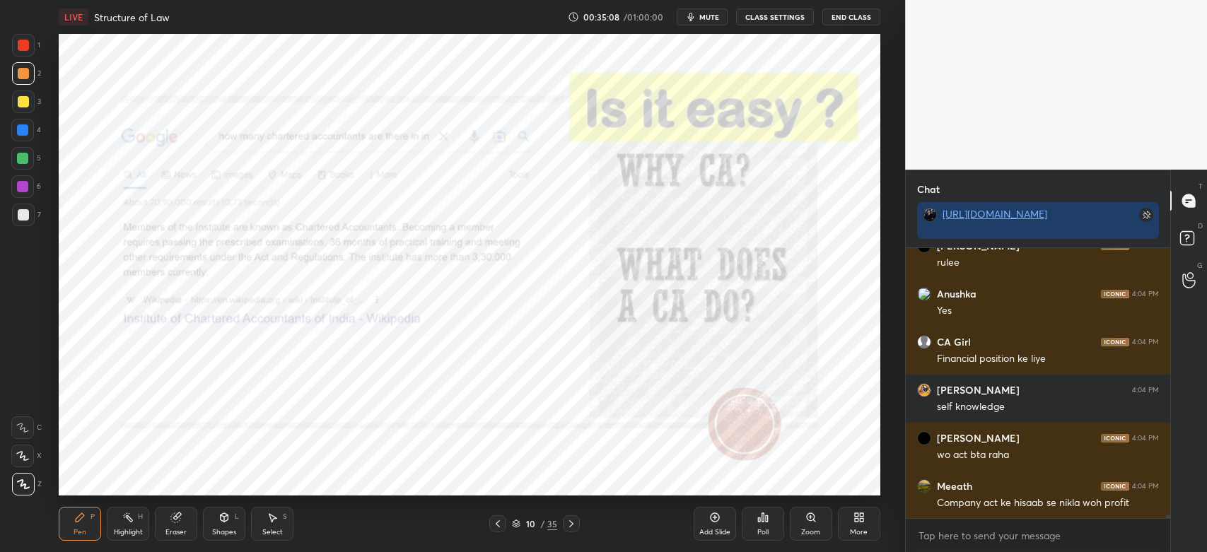
scroll to position [20916, 0]
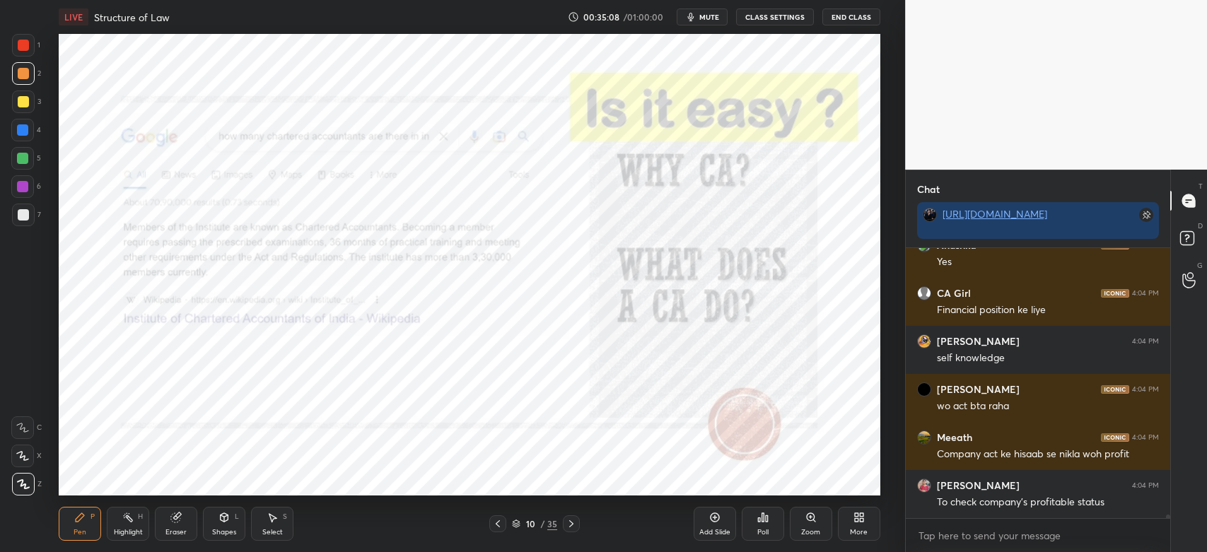
click at [1017, 507] on div "To check company's profitable status" at bounding box center [1048, 502] width 222 height 14
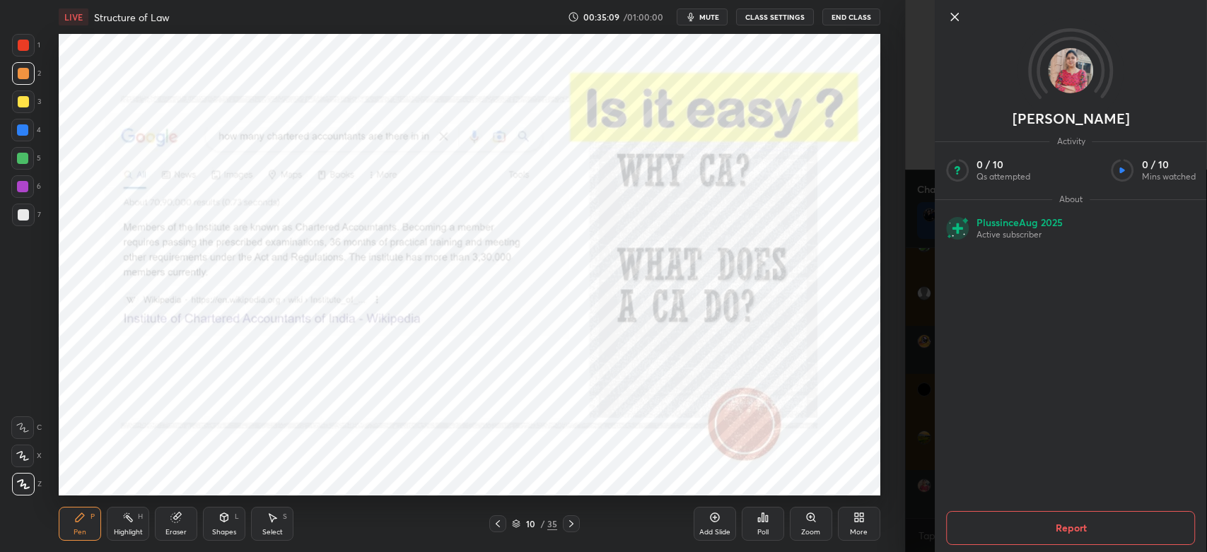
click at [894, 440] on div "1 2 3 4 5 6 7 C X Z C X Z E E Erase all H H LIVE Structure of Law 00:35:09 / 01…" at bounding box center [452, 276] width 905 height 552
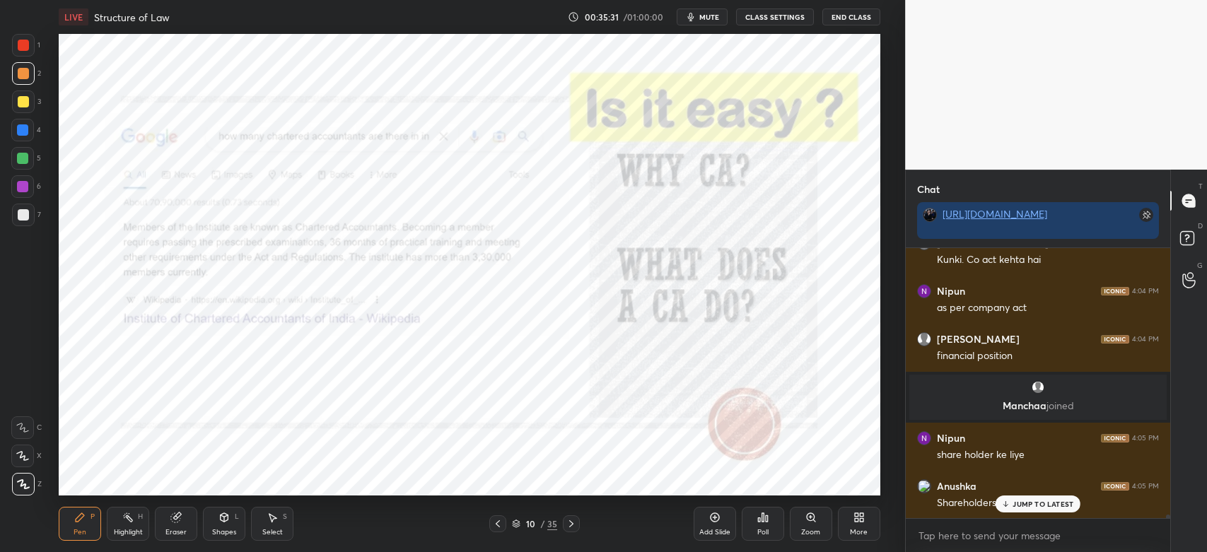
scroll to position [21351, 0]
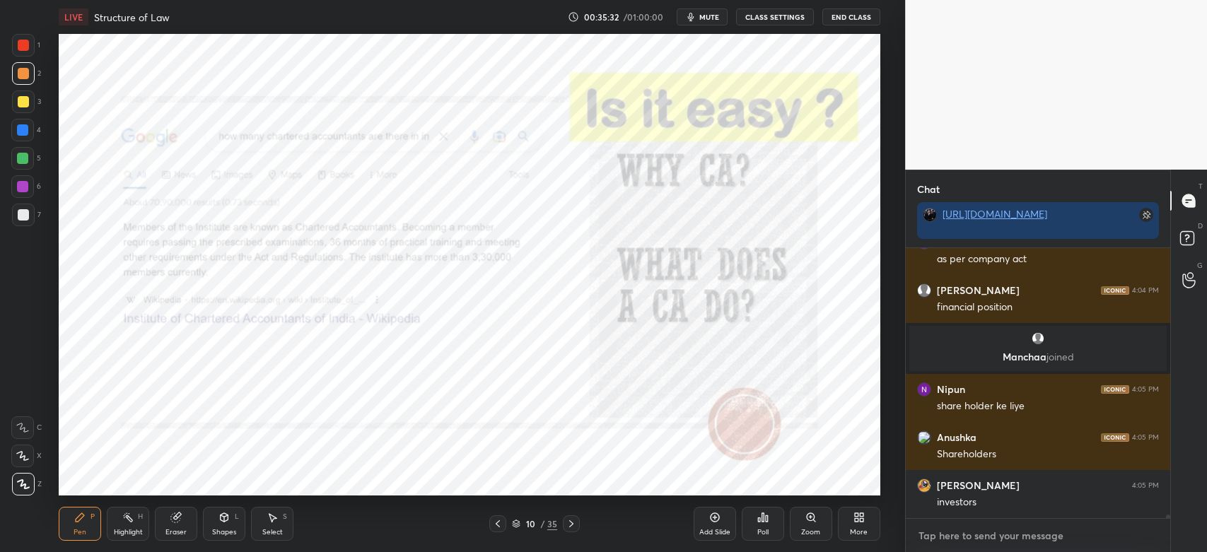
click at [961, 540] on textarea at bounding box center [1038, 535] width 242 height 23
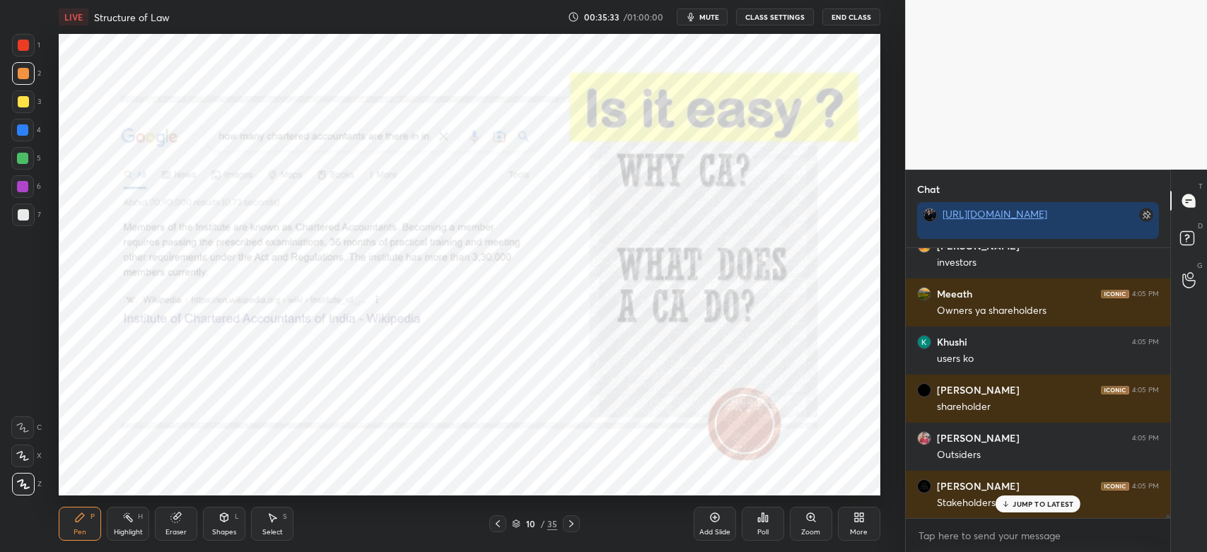
click at [1031, 507] on p "JUMP TO LATEST" at bounding box center [1042, 504] width 61 height 8
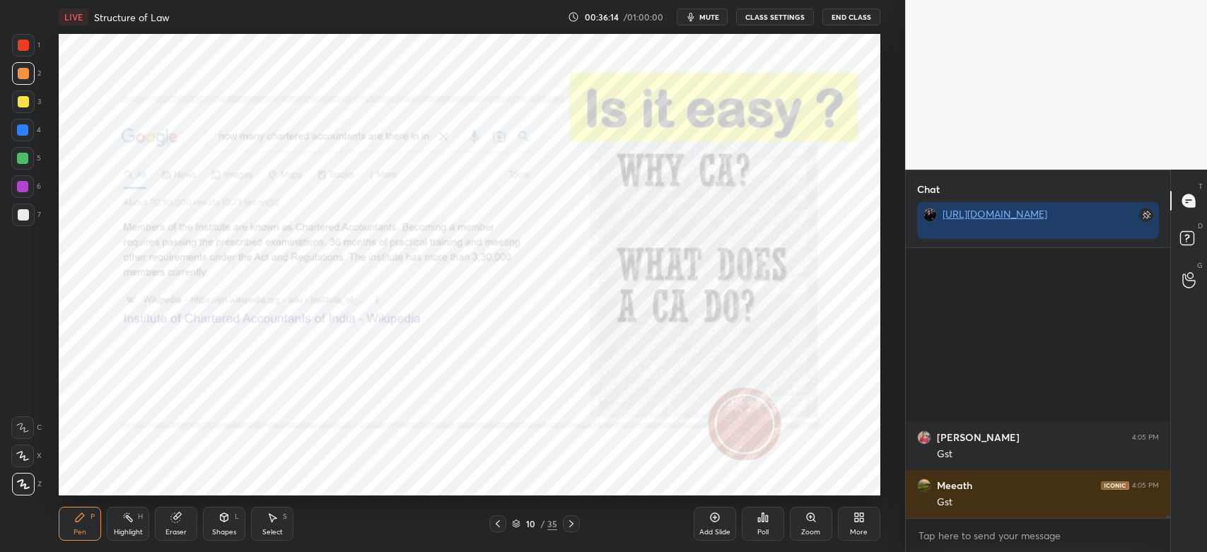
scroll to position [22937, 0]
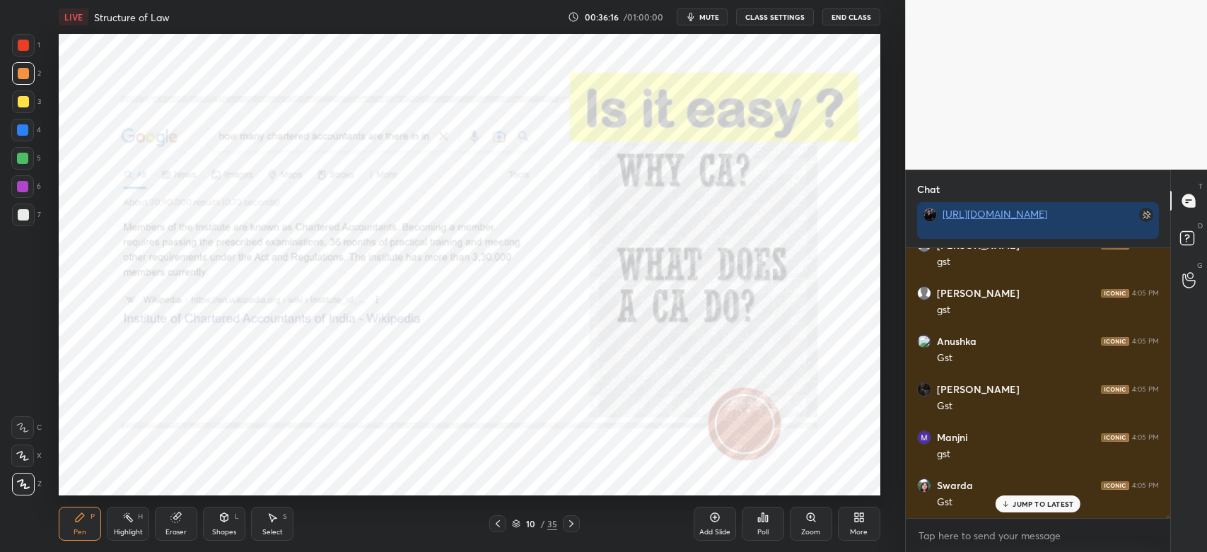
click at [576, 526] on icon at bounding box center [570, 523] width 11 height 11
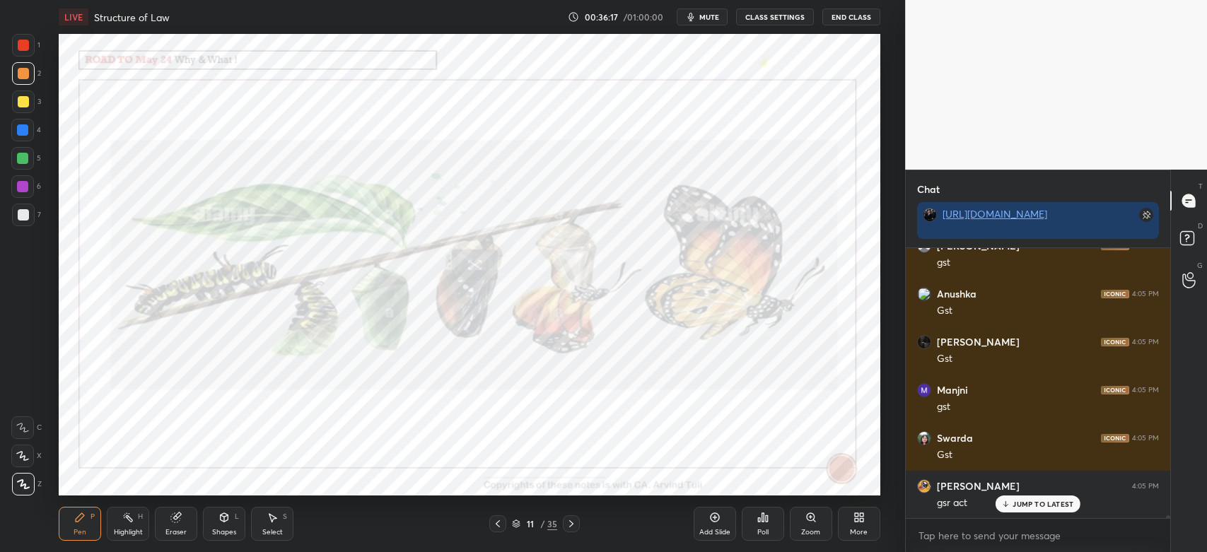
scroll to position [23225, 0]
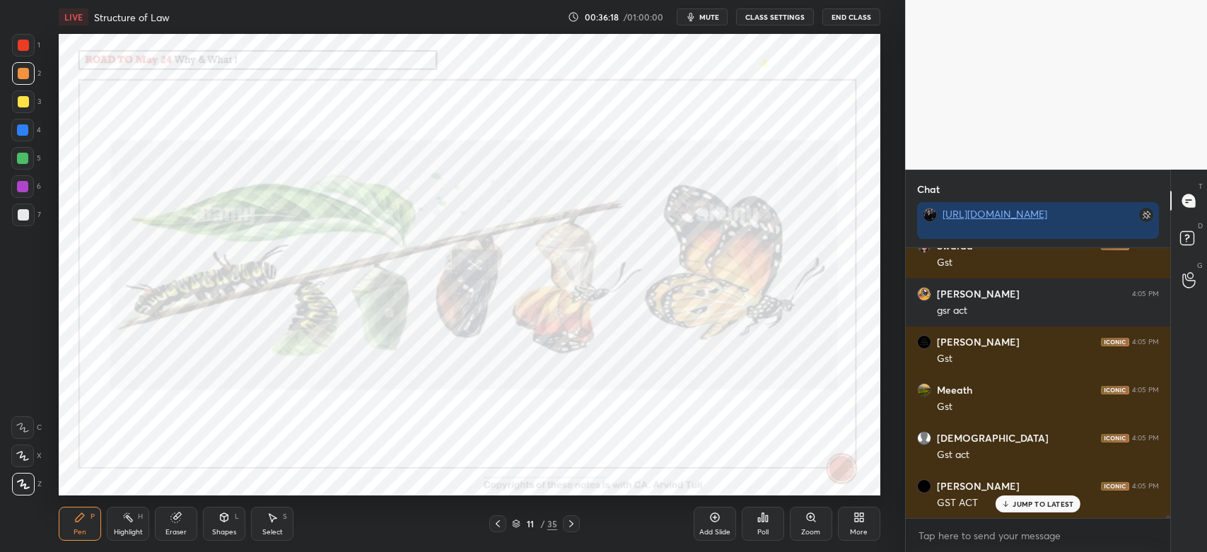
click at [571, 524] on icon at bounding box center [570, 523] width 11 height 11
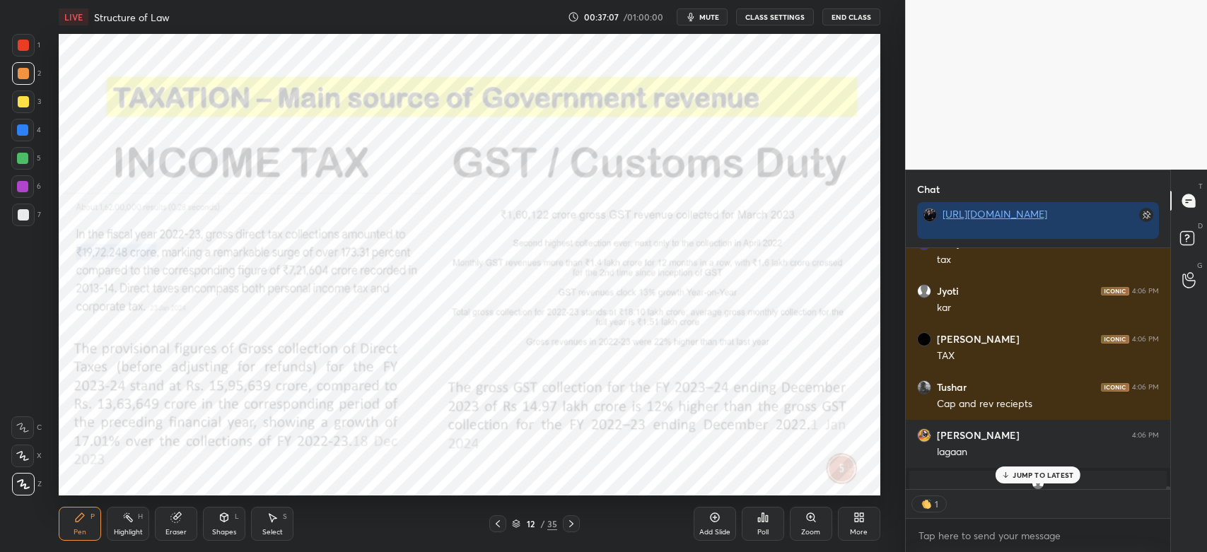
scroll to position [4, 4]
click at [20, 163] on div at bounding box center [22, 158] width 11 height 11
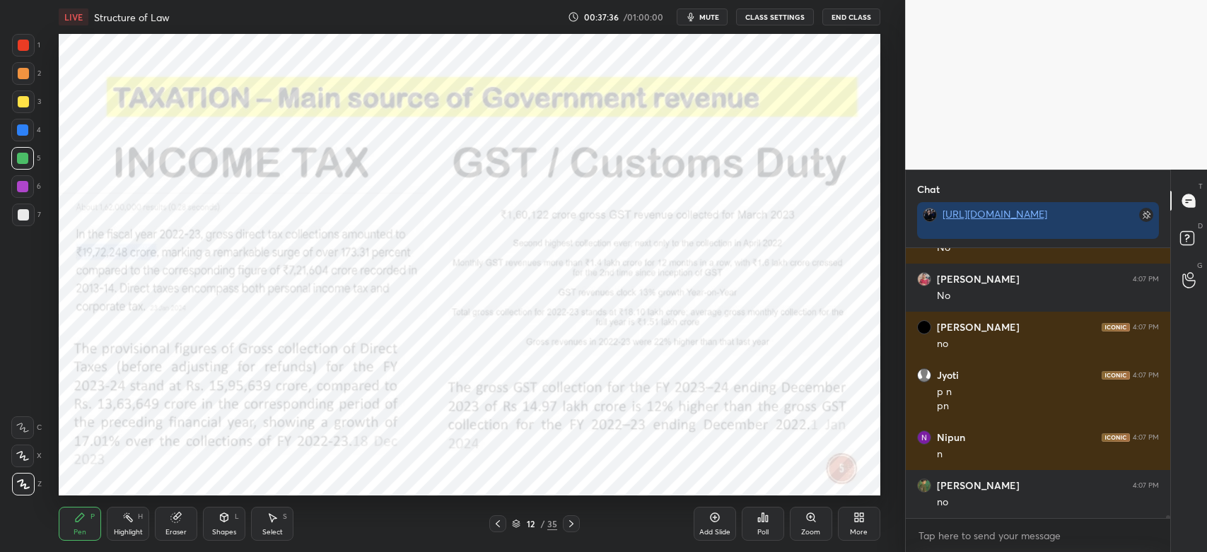
scroll to position [25502, 0]
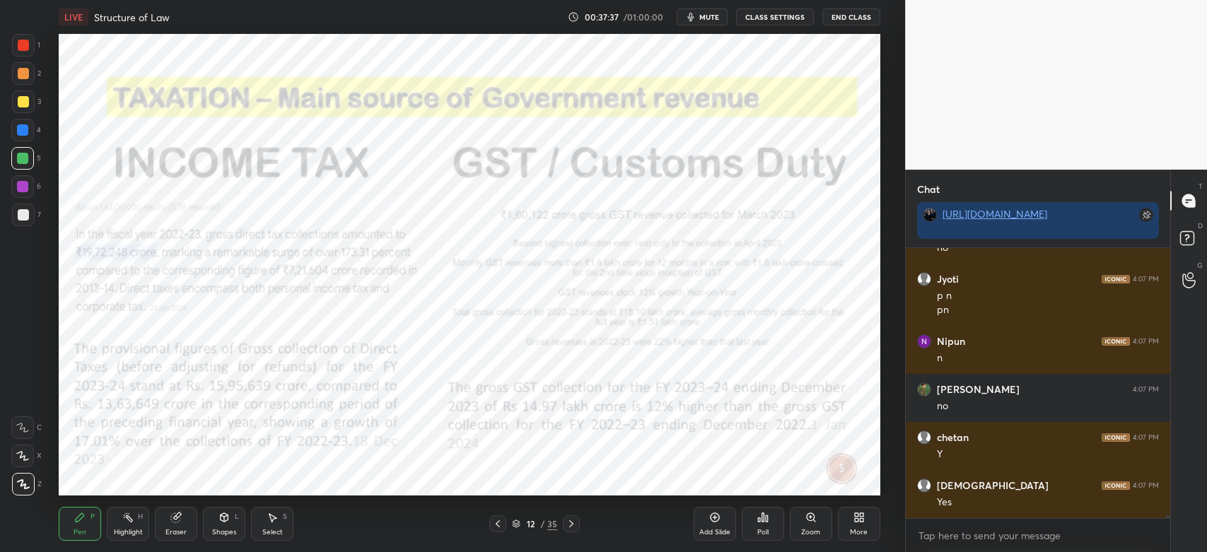
click at [720, 524] on div "Add Slide" at bounding box center [714, 524] width 42 height 34
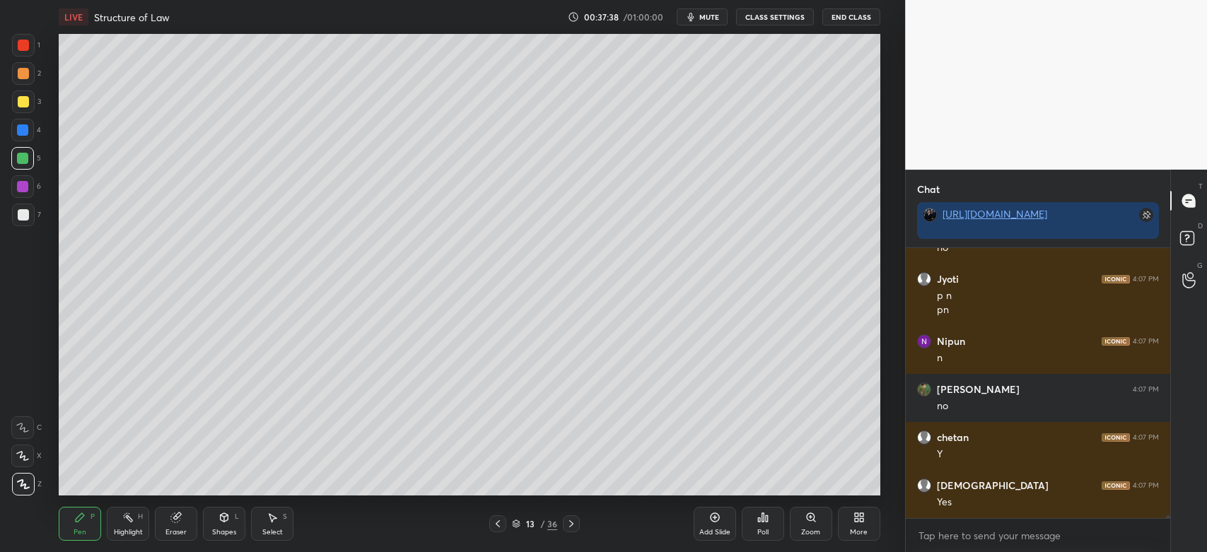
scroll to position [25598, 0]
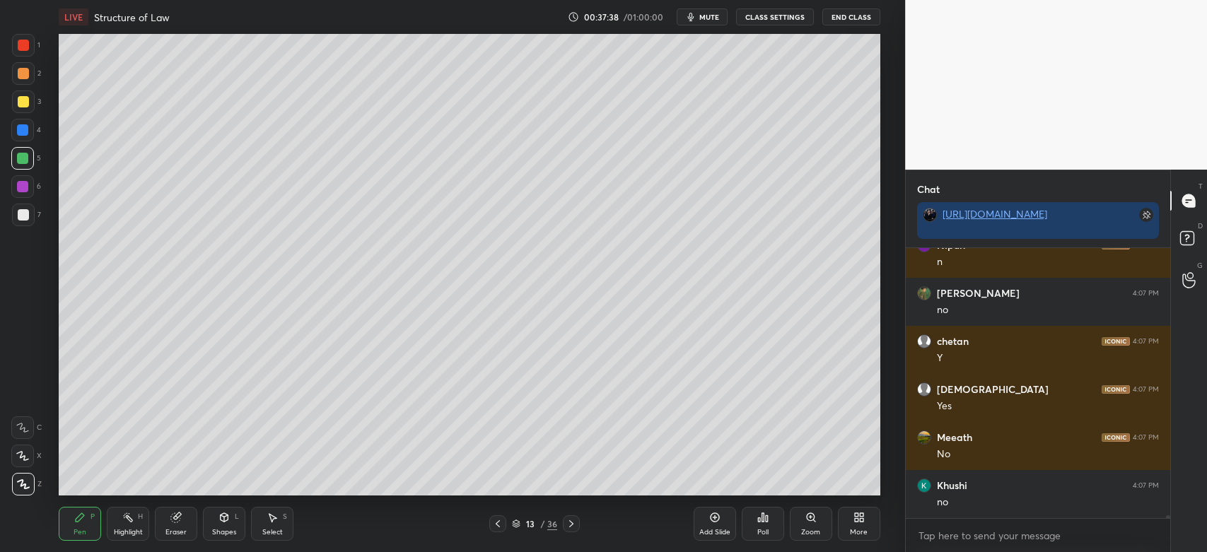
click at [37, 482] on div "Z" at bounding box center [27, 484] width 30 height 23
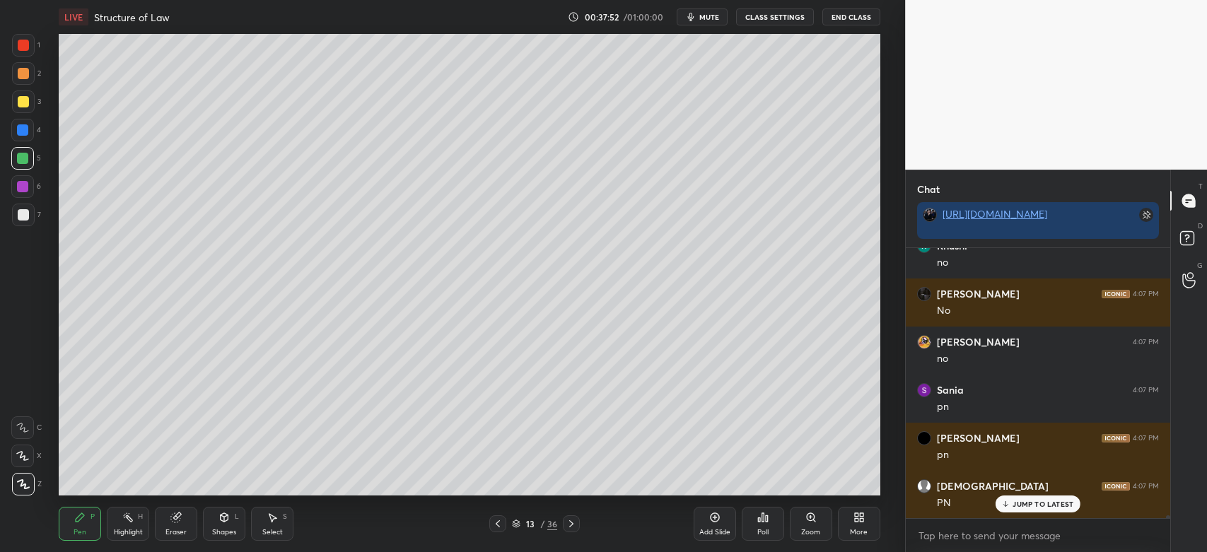
scroll to position [25886, 0]
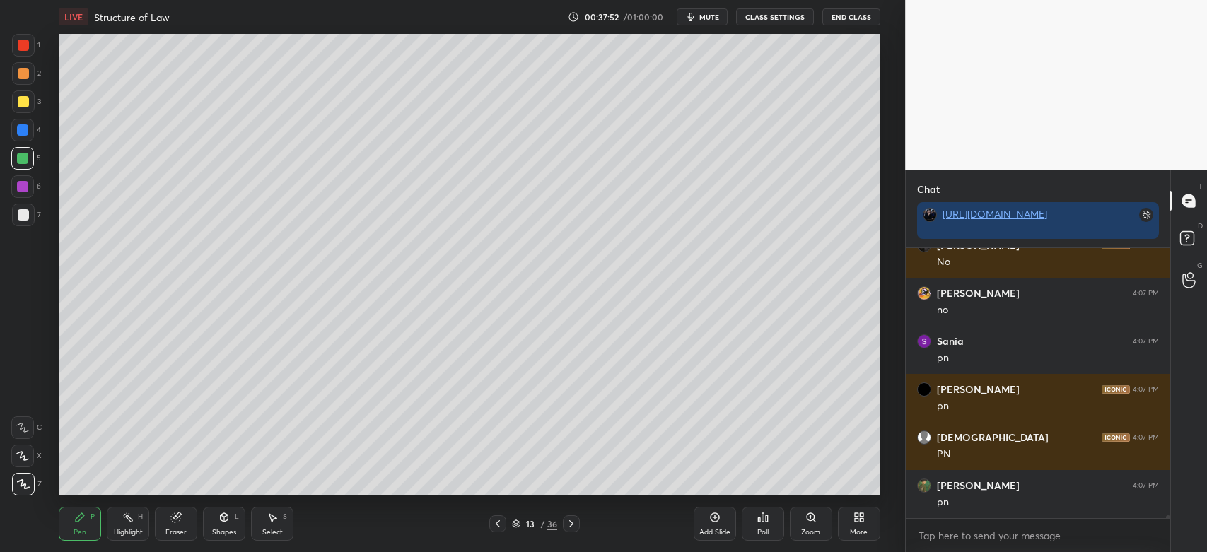
click at [24, 217] on div at bounding box center [23, 214] width 11 height 11
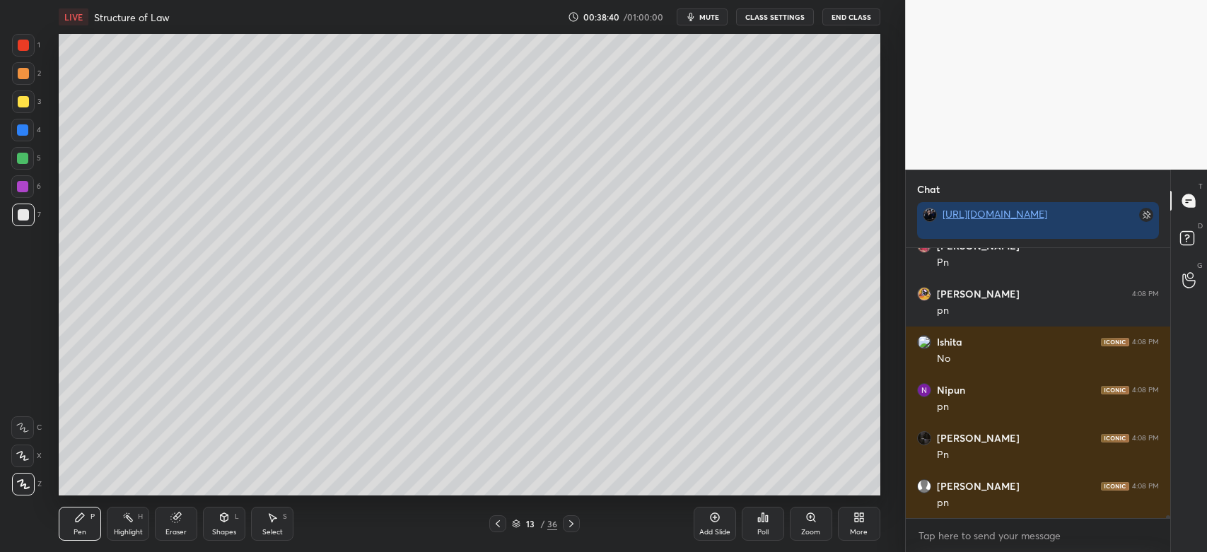
scroll to position [26559, 0]
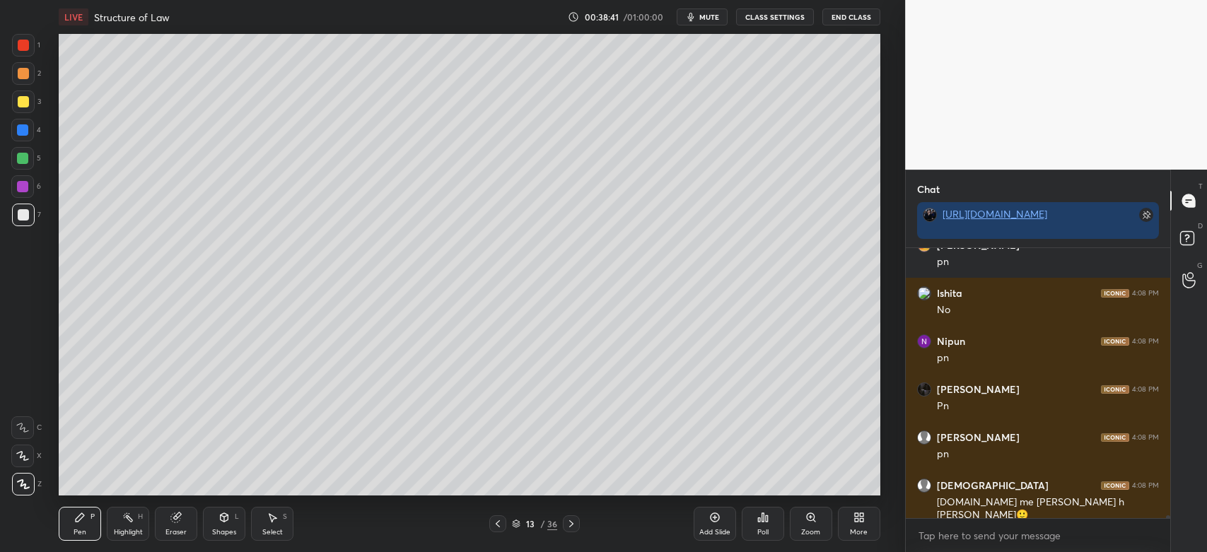
click at [23, 108] on div at bounding box center [23, 101] width 23 height 23
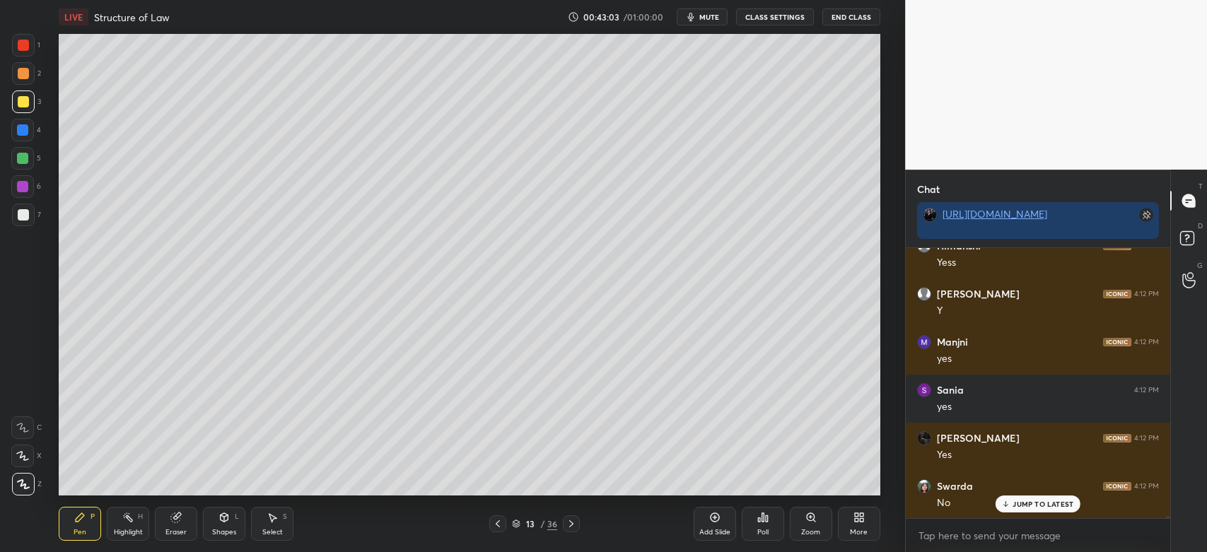
scroll to position [32146, 0]
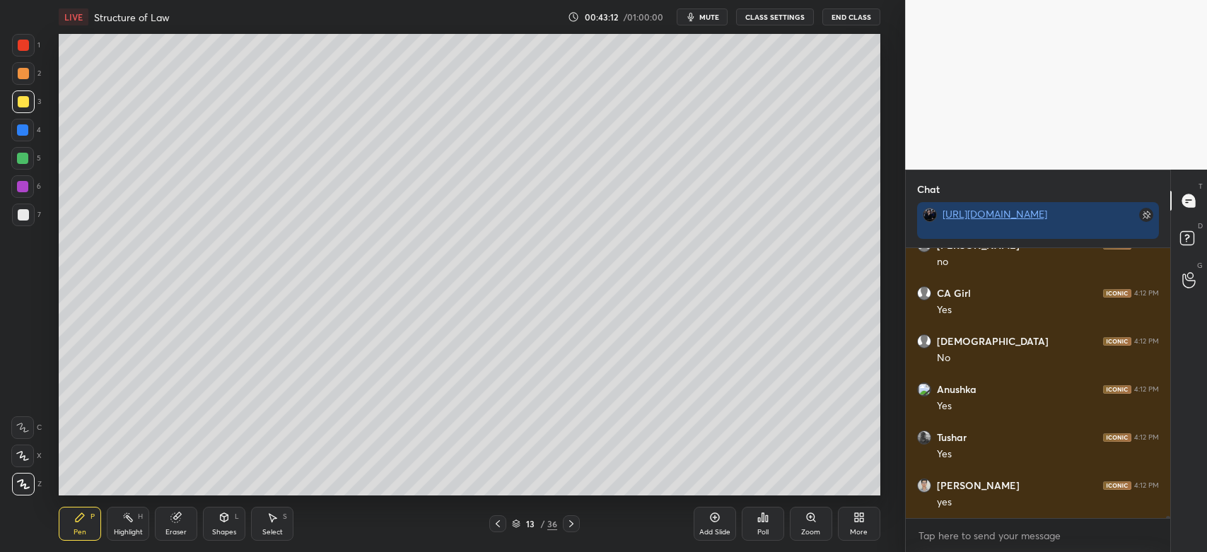
click at [182, 525] on div "Eraser" at bounding box center [176, 524] width 42 height 34
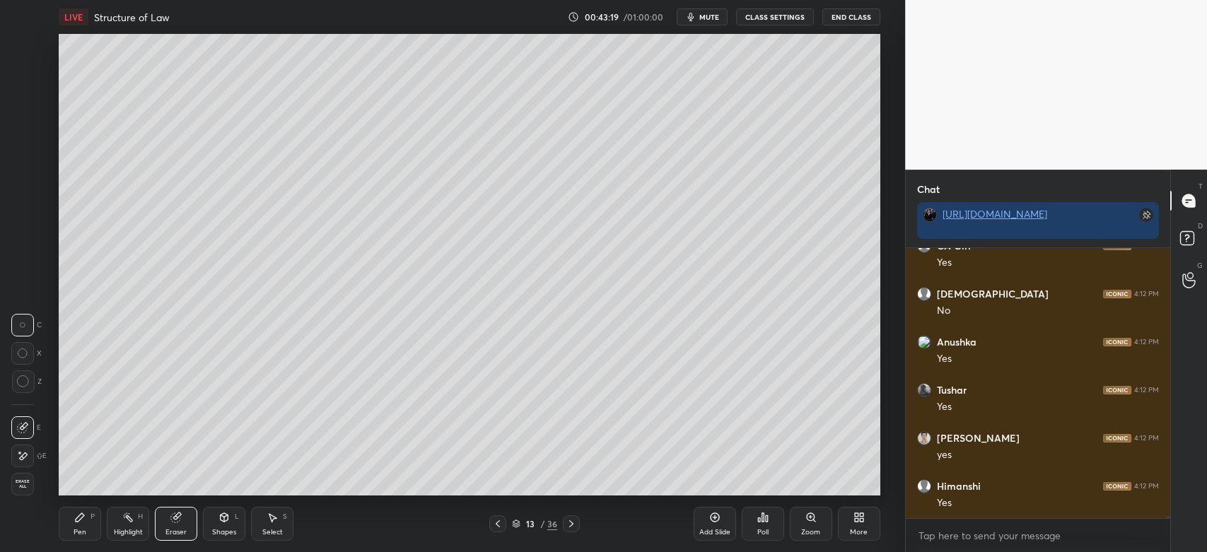
click at [81, 527] on div "Pen P" at bounding box center [80, 524] width 42 height 34
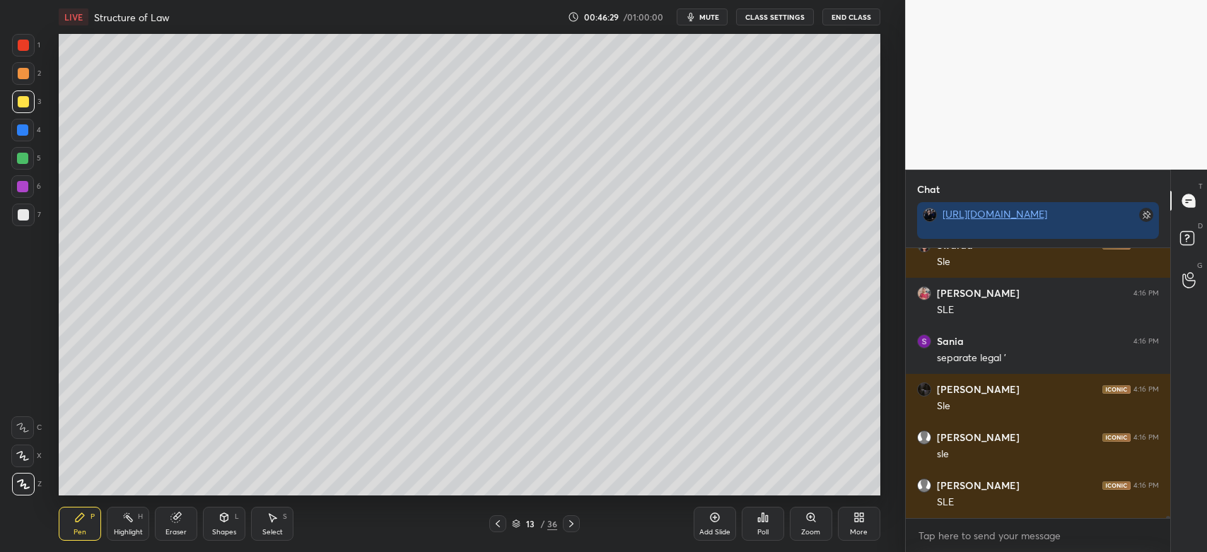
scroll to position [39548, 0]
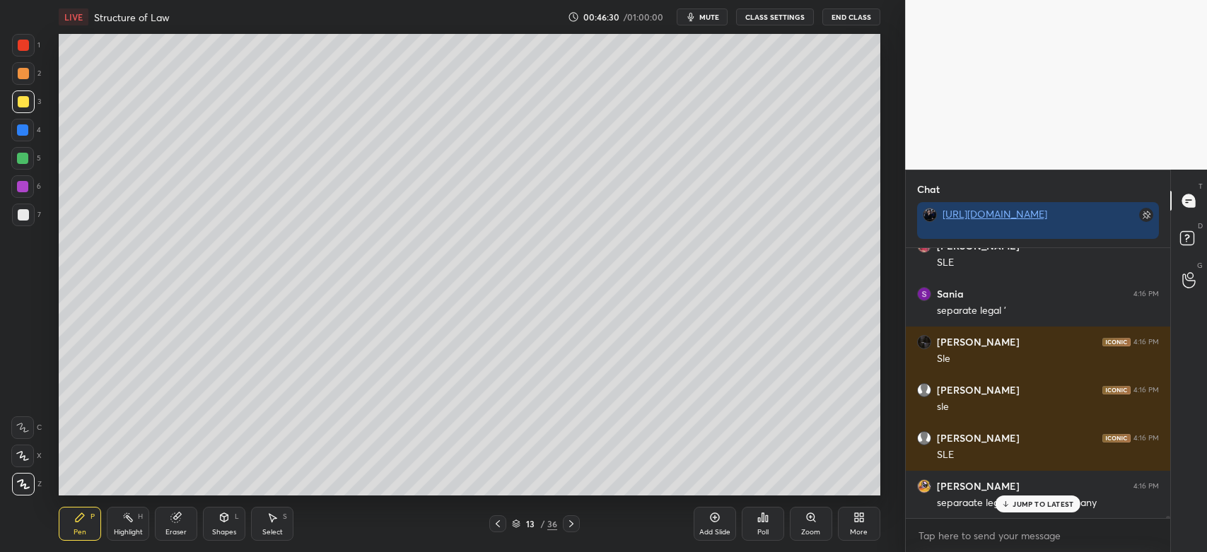
click at [30, 213] on div at bounding box center [23, 215] width 23 height 23
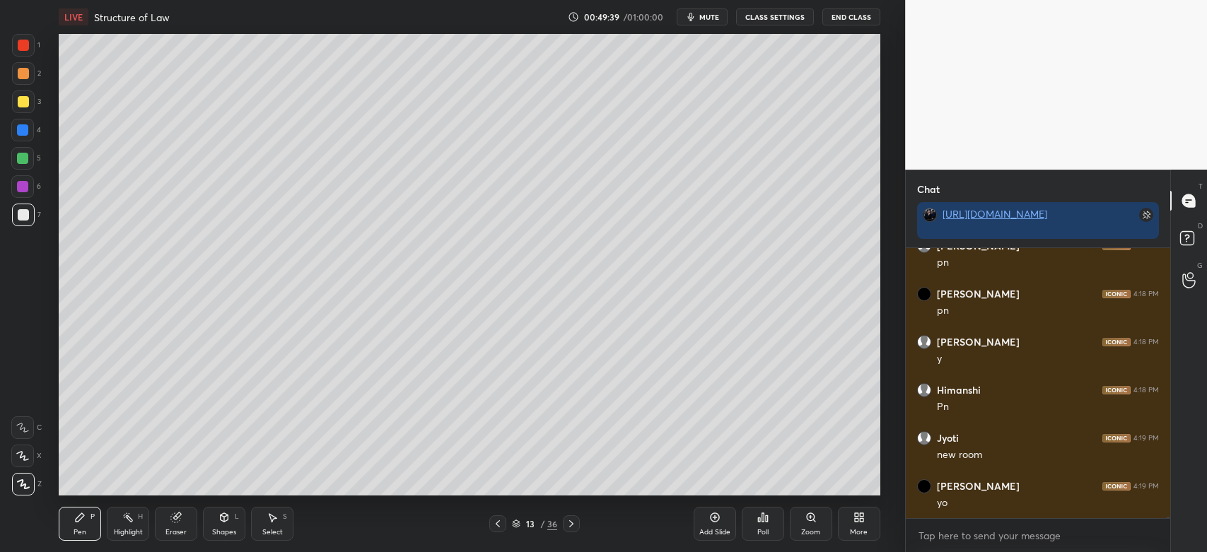
scroll to position [45665, 0]
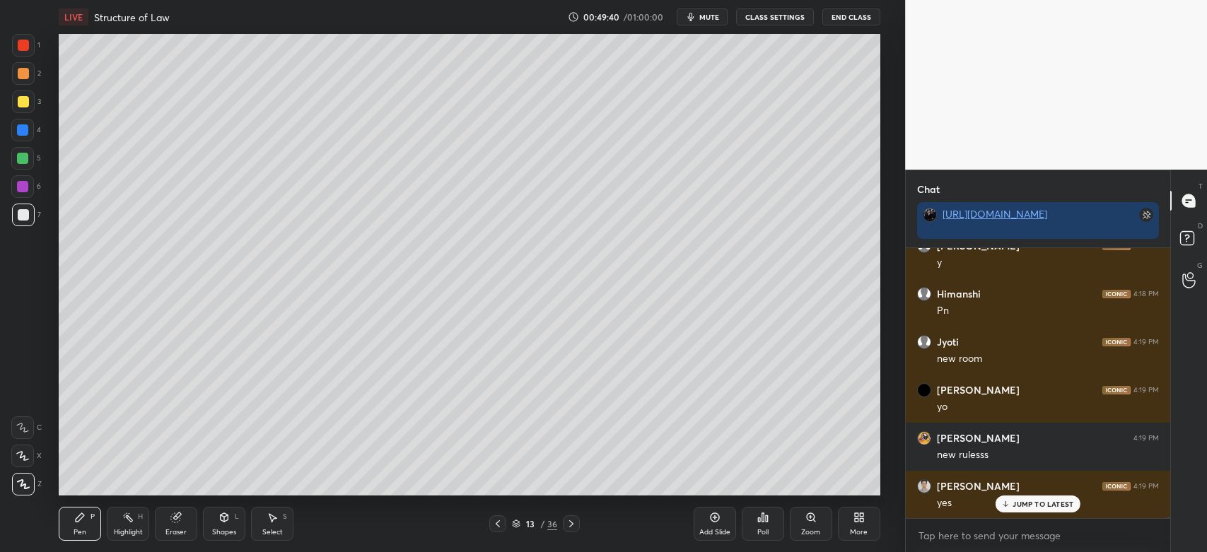
click at [708, 520] on div "Add Slide" at bounding box center [714, 524] width 42 height 34
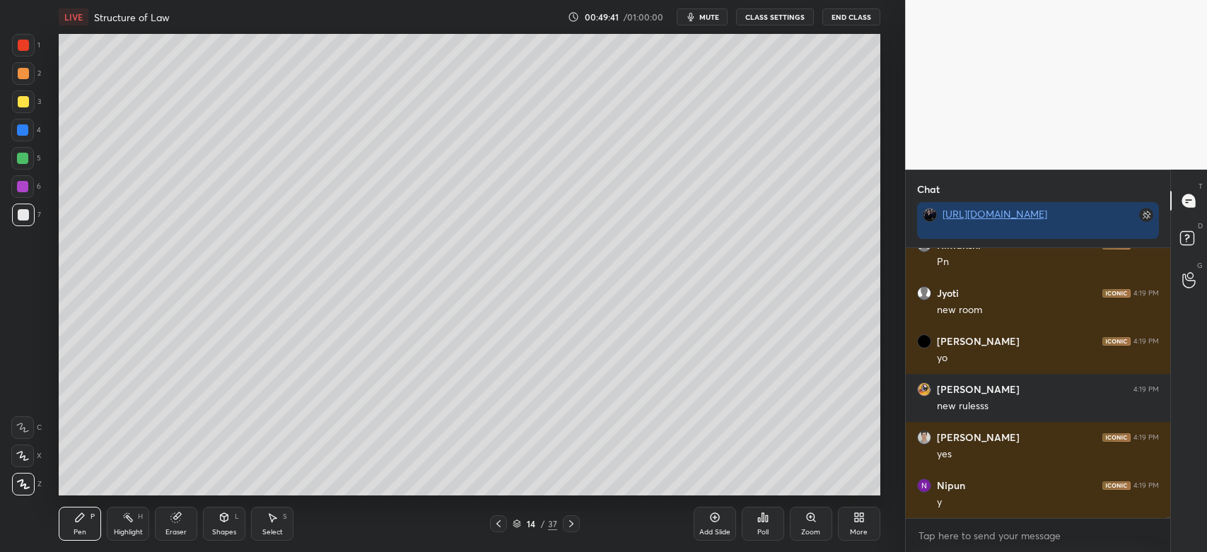
click at [217, 529] on div "Shapes" at bounding box center [224, 532] width 24 height 7
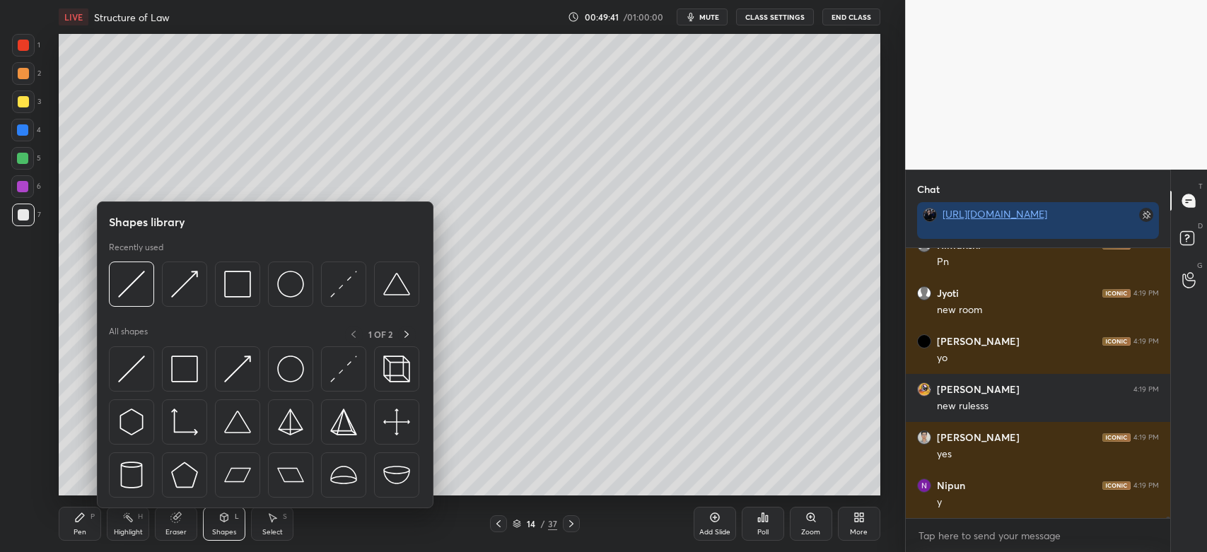
click at [230, 289] on img at bounding box center [237, 284] width 27 height 27
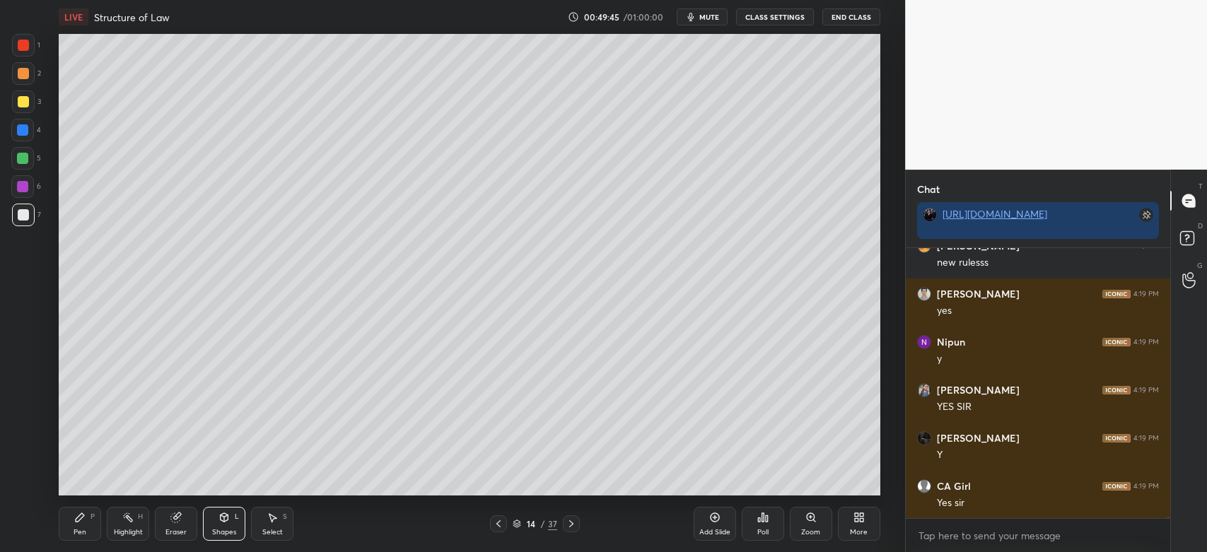
scroll to position [45954, 0]
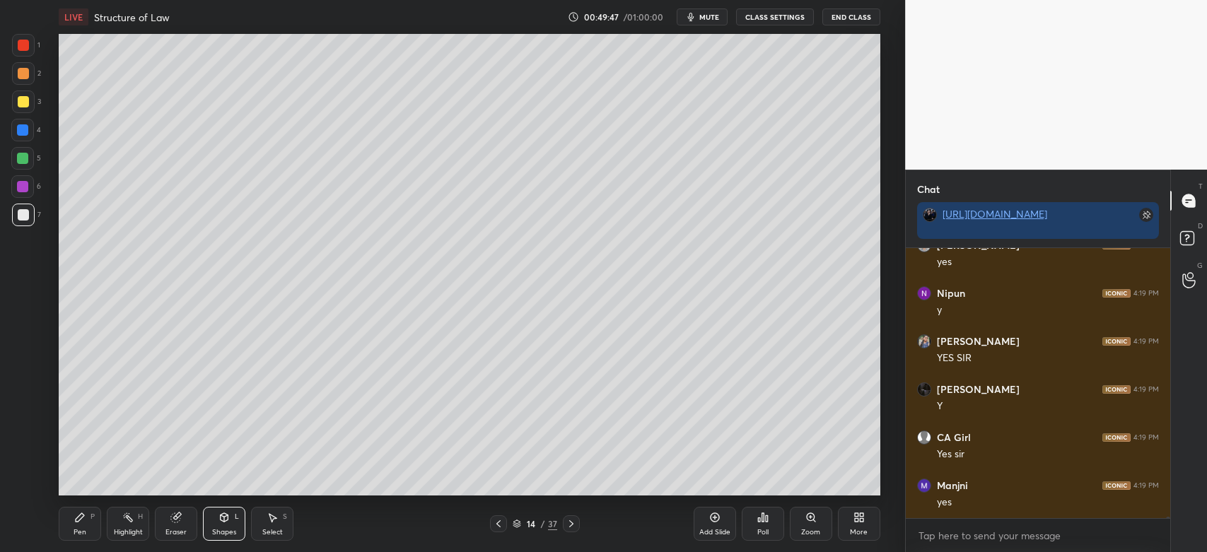
click at [94, 524] on div "Pen P" at bounding box center [80, 524] width 42 height 34
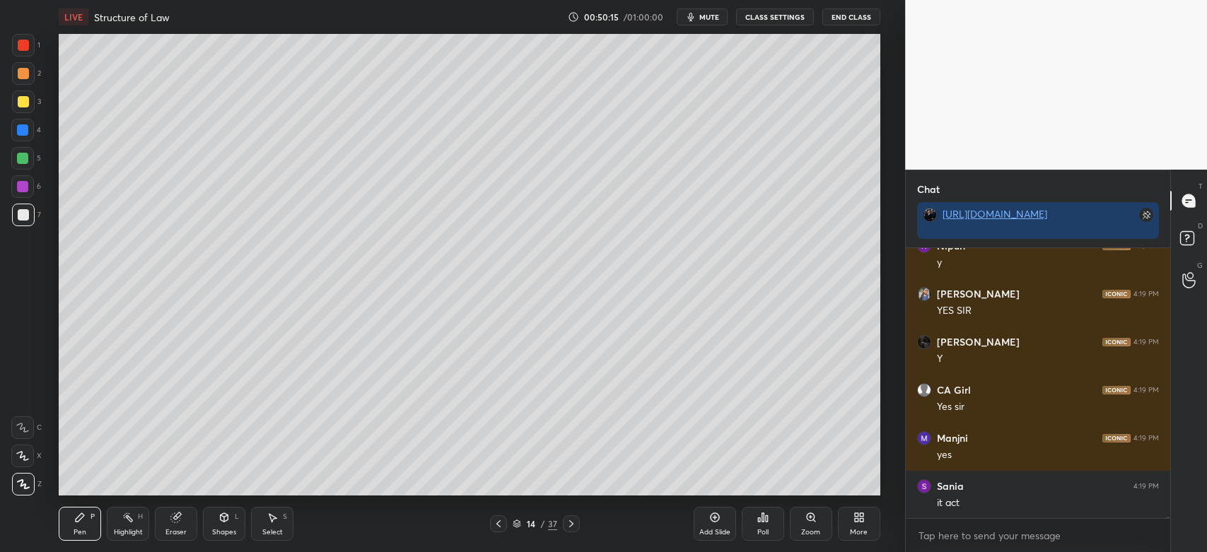
click at [23, 110] on div at bounding box center [23, 101] width 23 height 23
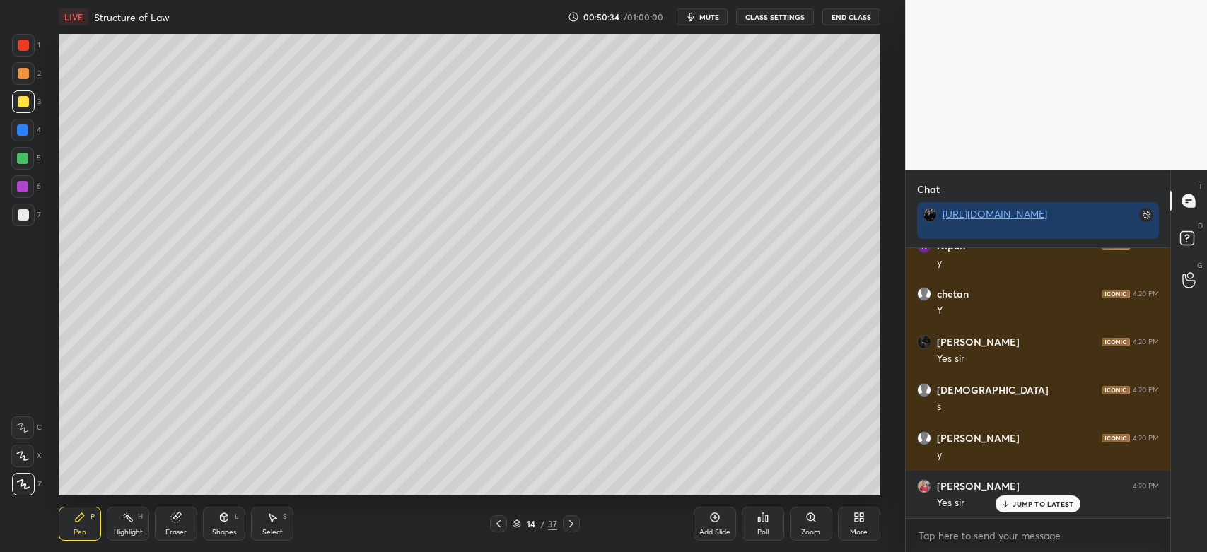
scroll to position [46434, 0]
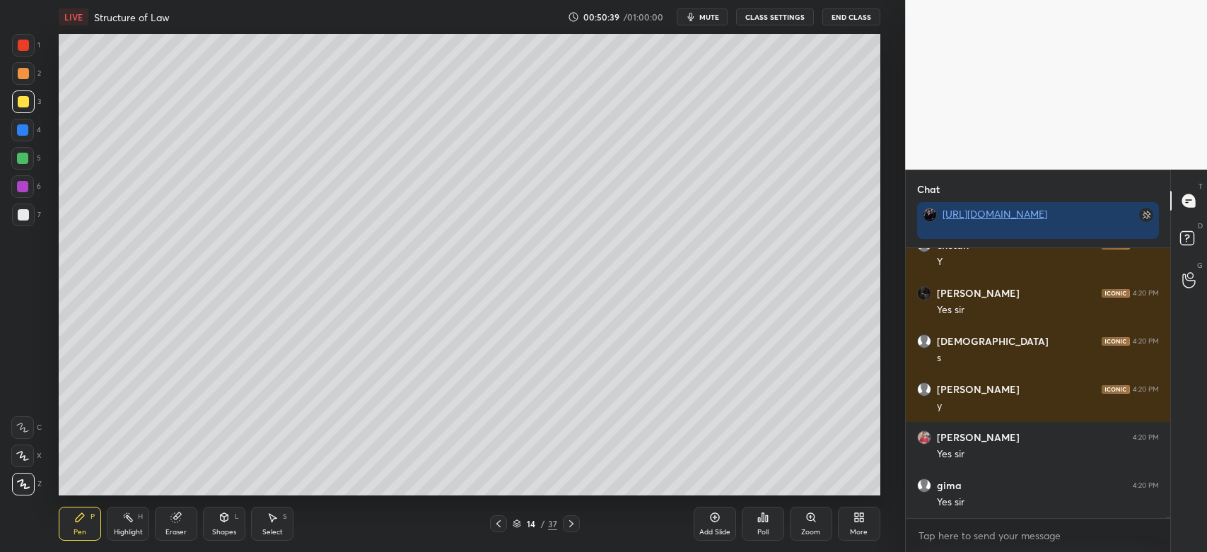
click at [499, 525] on icon at bounding box center [498, 523] width 11 height 11
click at [501, 525] on icon at bounding box center [498, 523] width 11 height 11
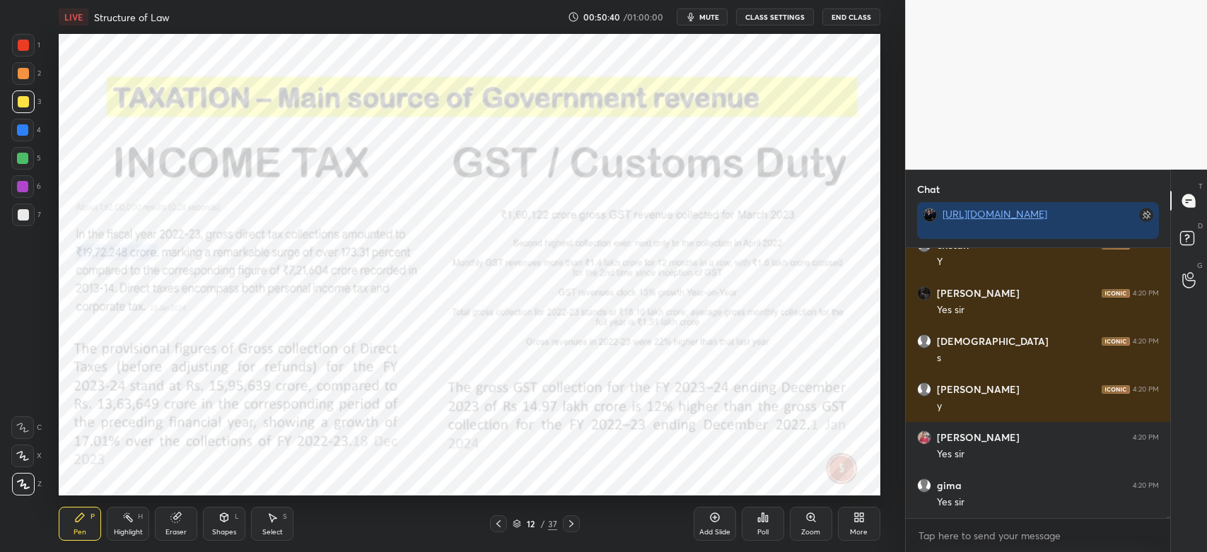
click at [498, 526] on icon at bounding box center [498, 523] width 4 height 7
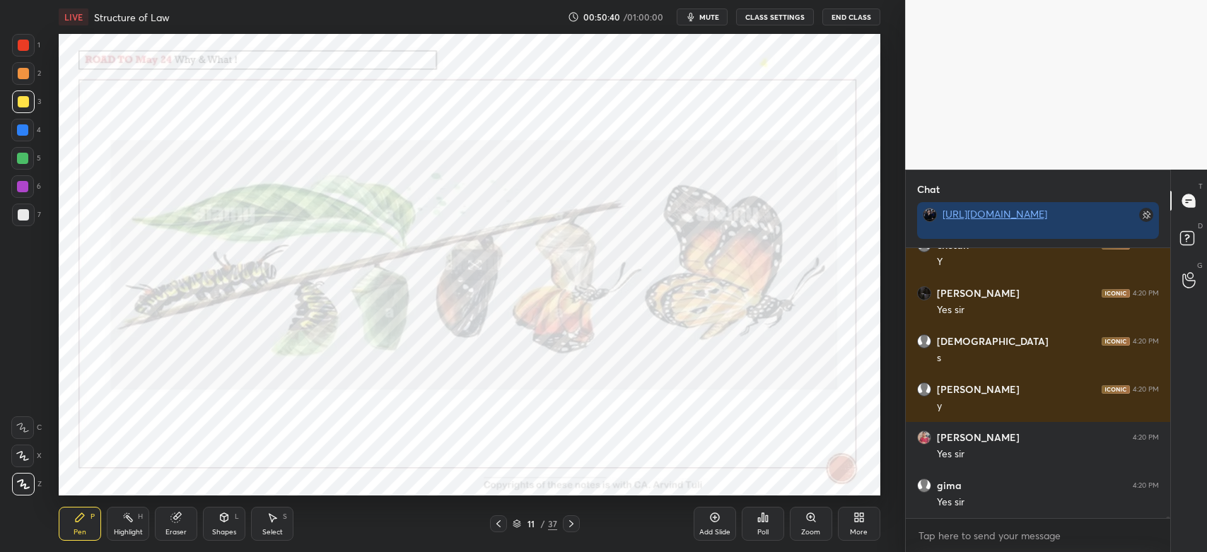
click at [498, 526] on icon at bounding box center [498, 523] width 11 height 11
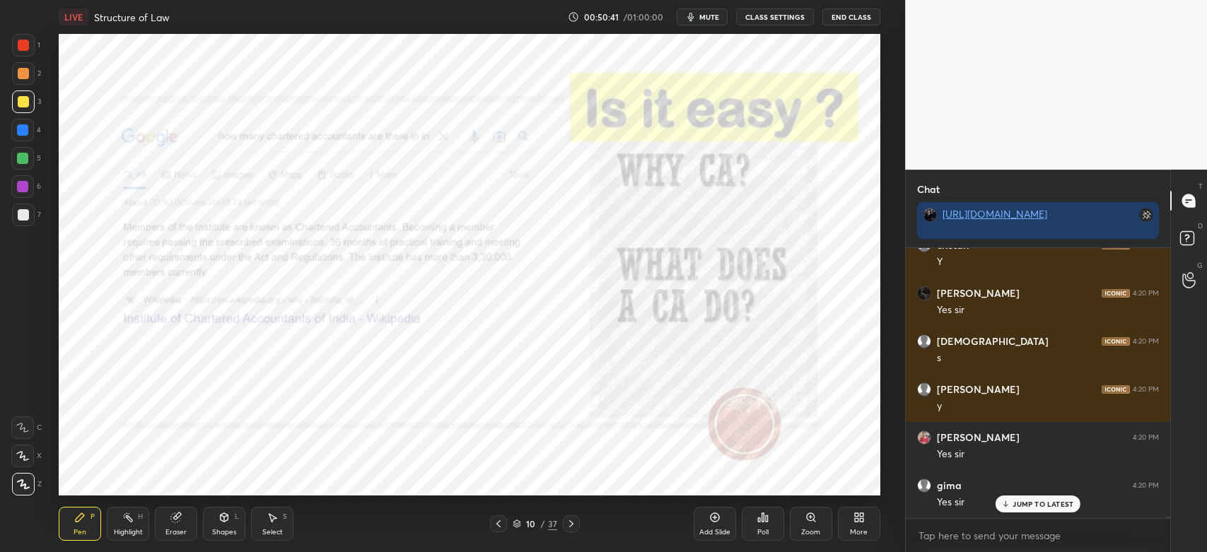
scroll to position [46482, 0]
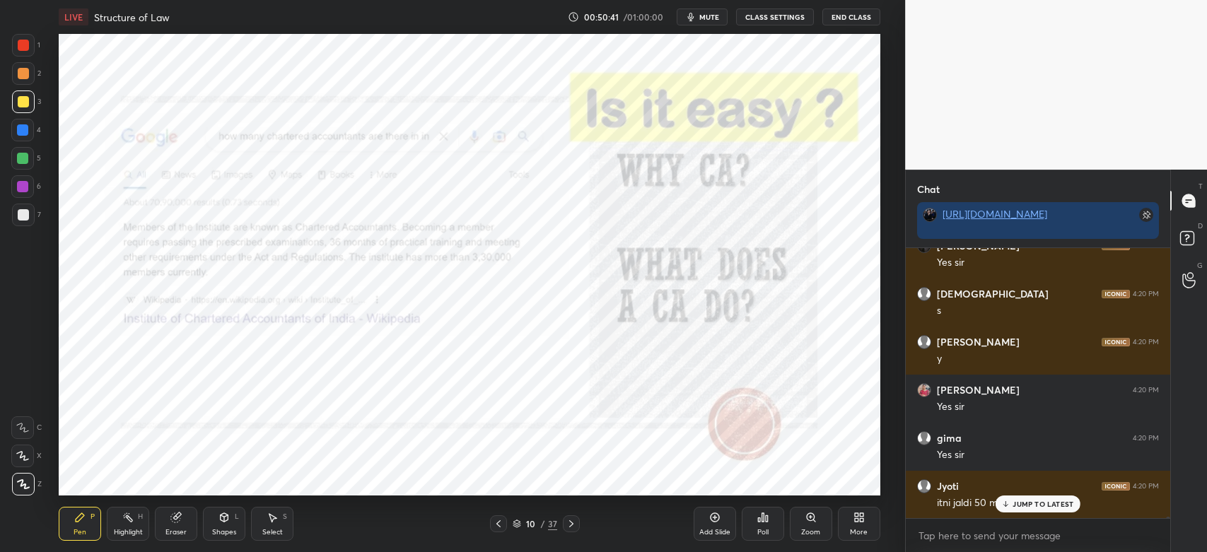
click at [496, 527] on icon at bounding box center [498, 523] width 11 height 11
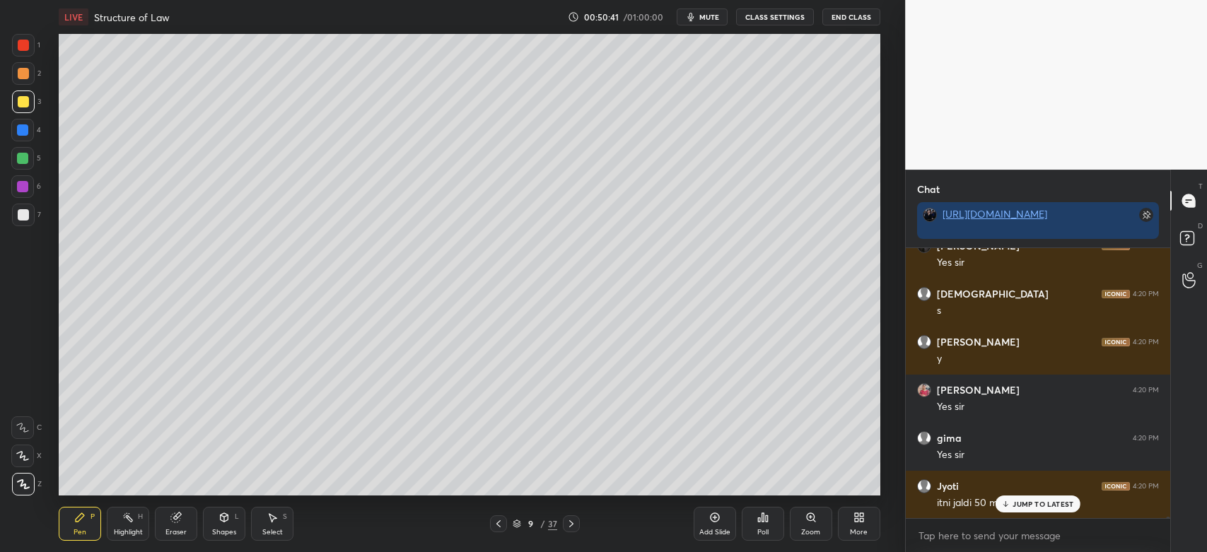
click at [496, 527] on icon at bounding box center [498, 523] width 11 height 11
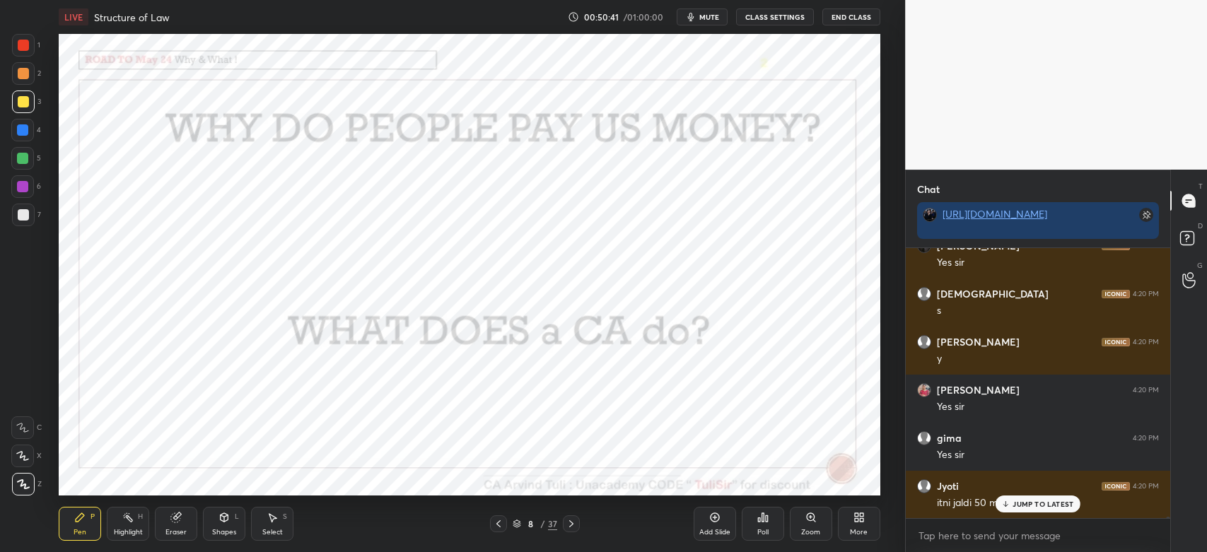
click at [495, 527] on icon at bounding box center [498, 523] width 11 height 11
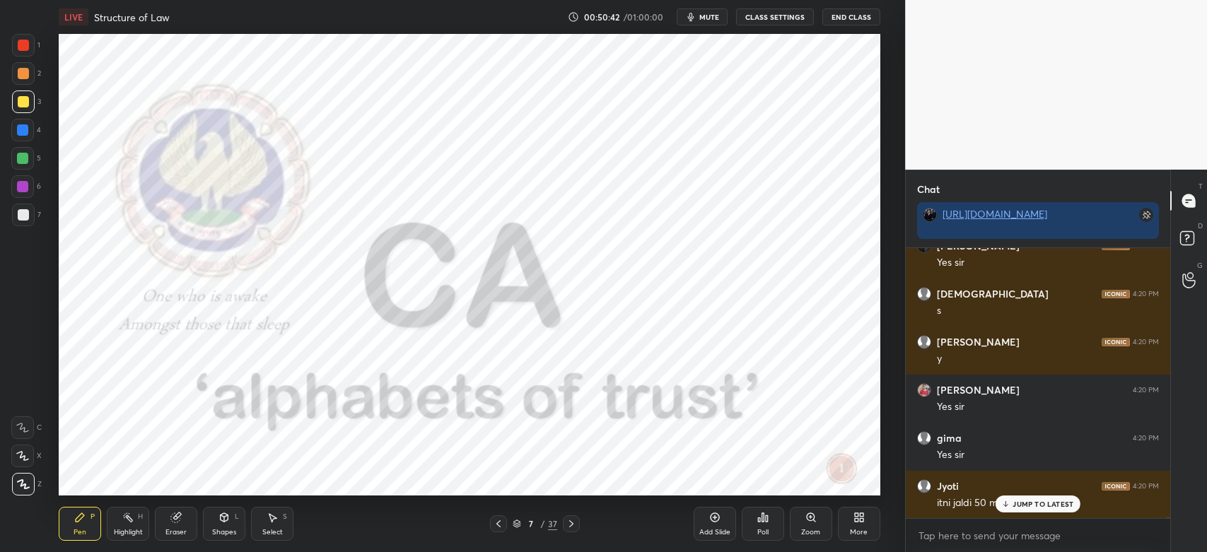
click at [493, 529] on icon at bounding box center [498, 523] width 11 height 11
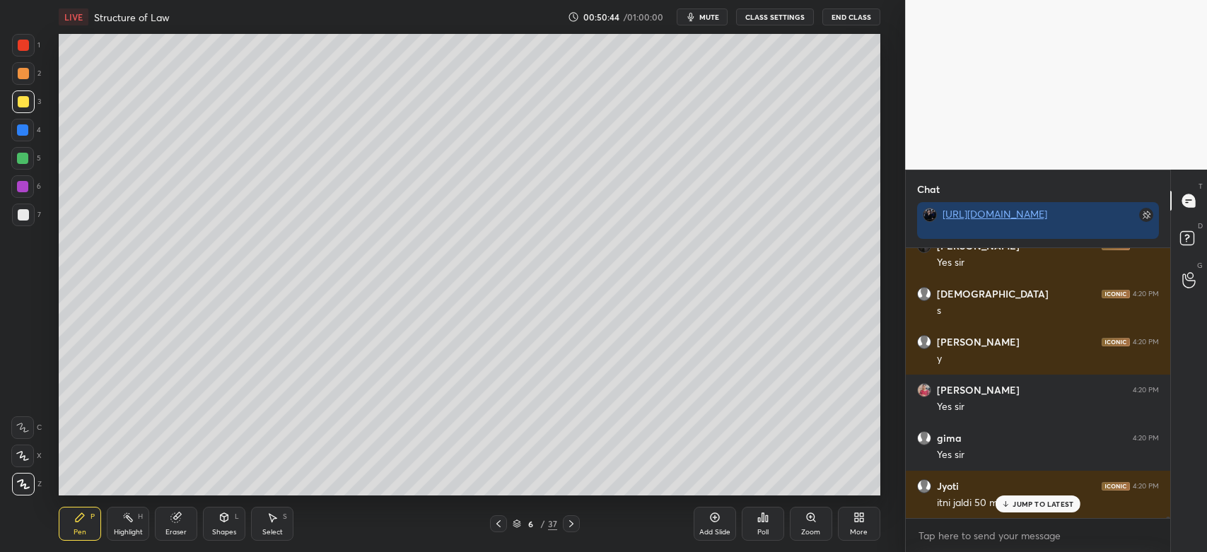
click at [130, 539] on div "Highlight H" at bounding box center [128, 524] width 42 height 34
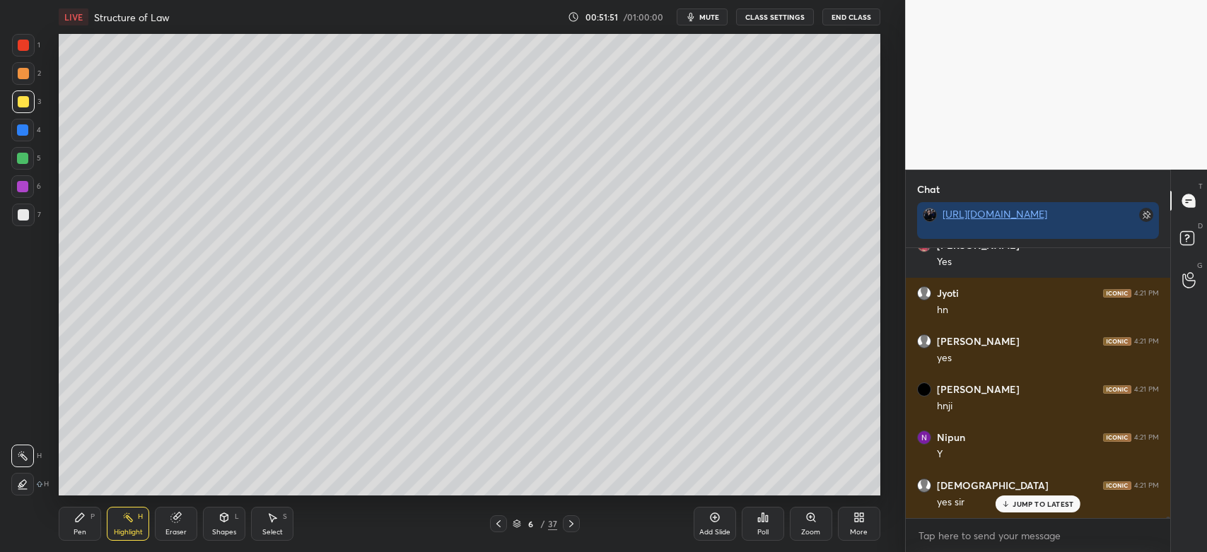
scroll to position [47600, 0]
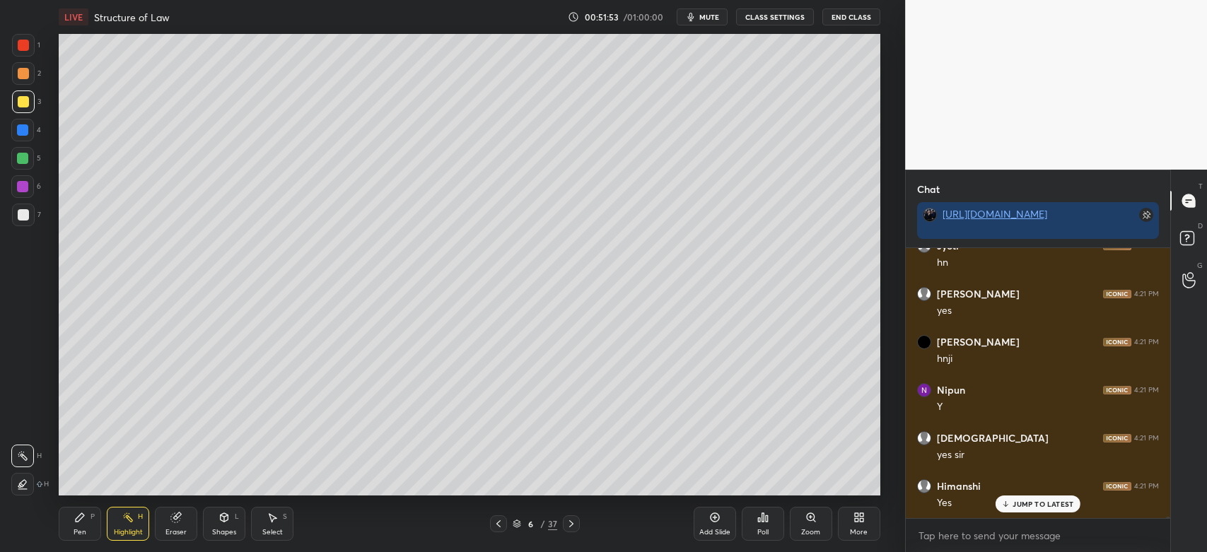
click at [573, 524] on icon at bounding box center [570, 523] width 11 height 11
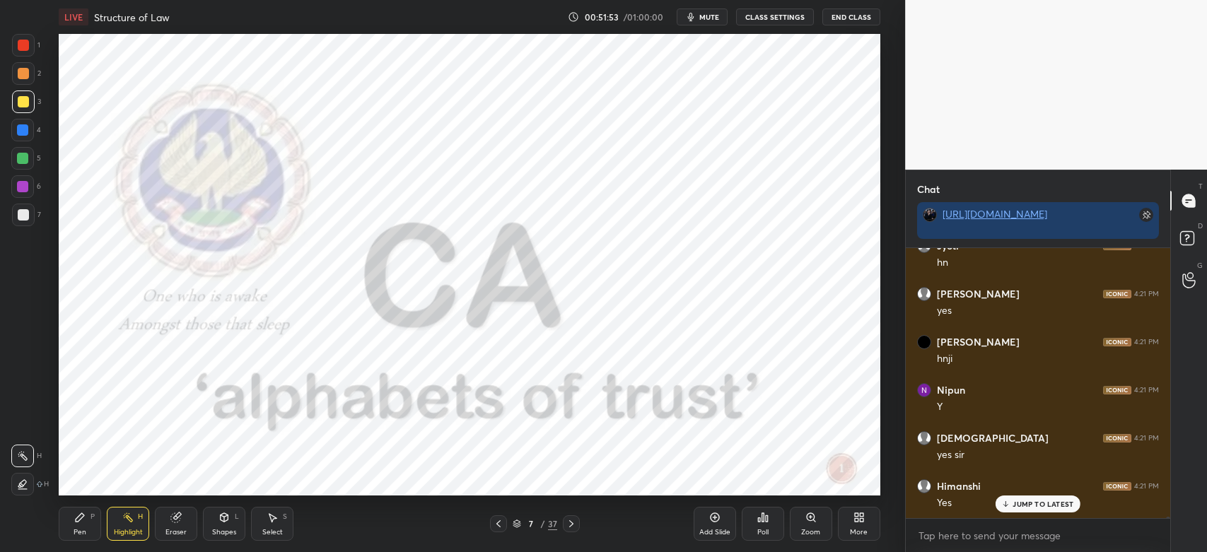
click at [573, 527] on icon at bounding box center [570, 523] width 11 height 11
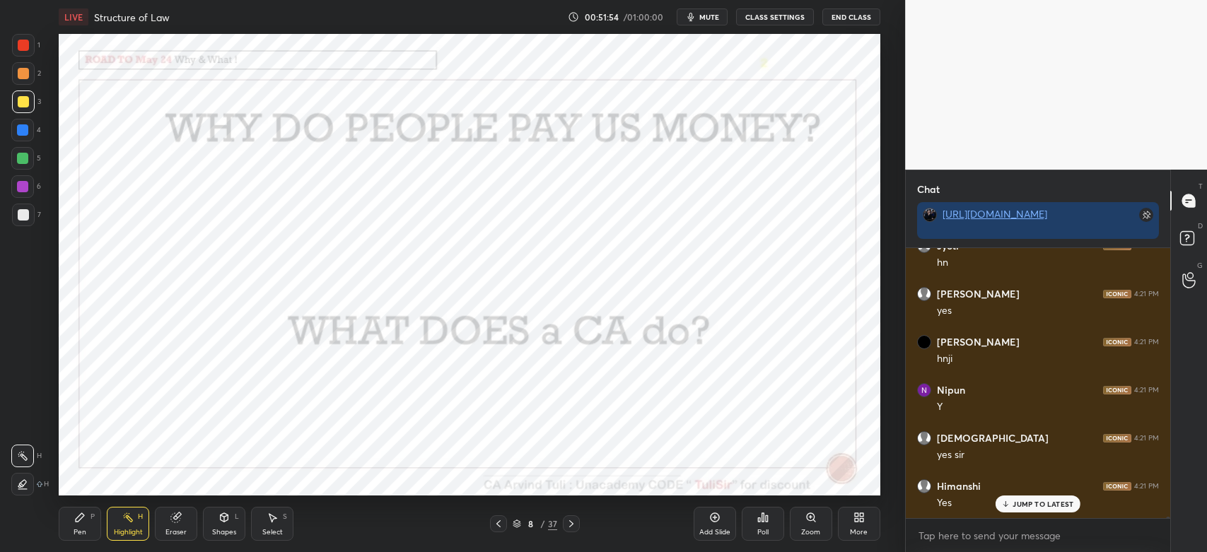
click at [572, 524] on icon at bounding box center [571, 523] width 4 height 7
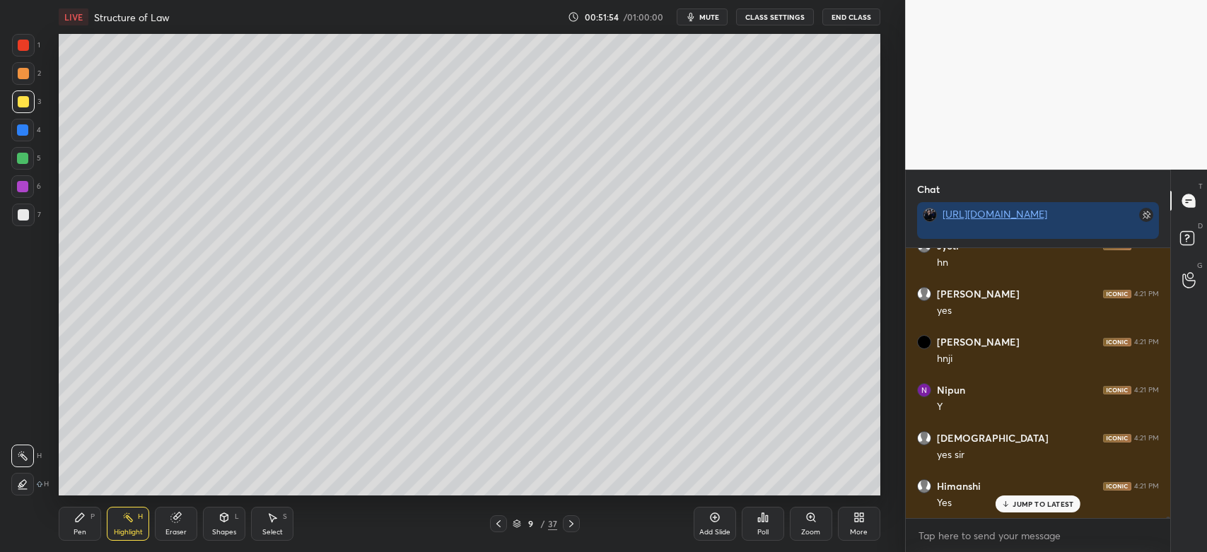
click at [574, 526] on icon at bounding box center [570, 523] width 11 height 11
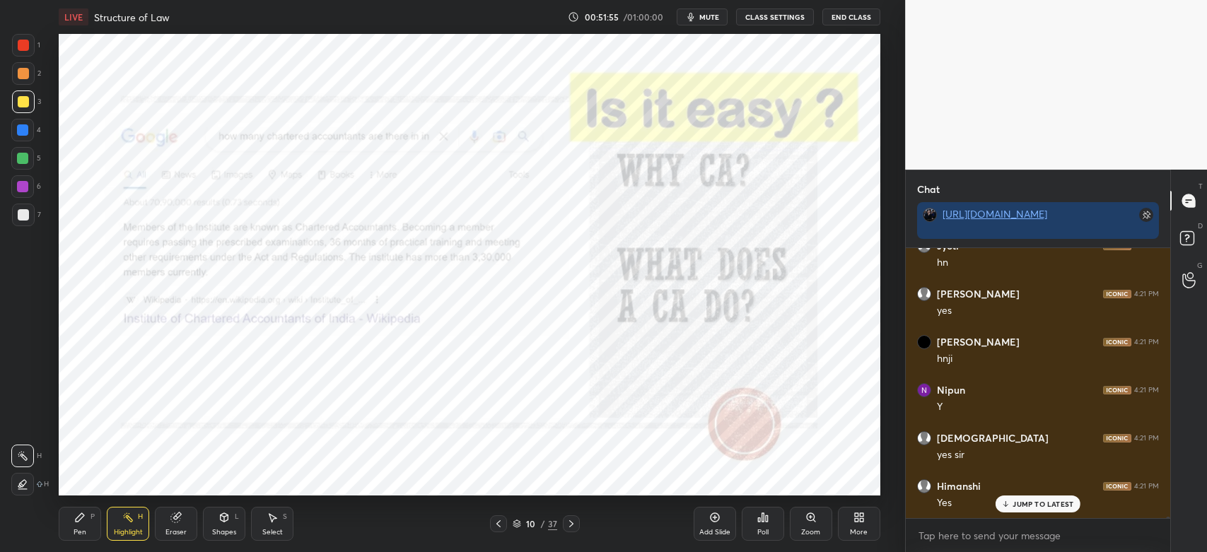
click at [574, 525] on icon at bounding box center [570, 523] width 11 height 11
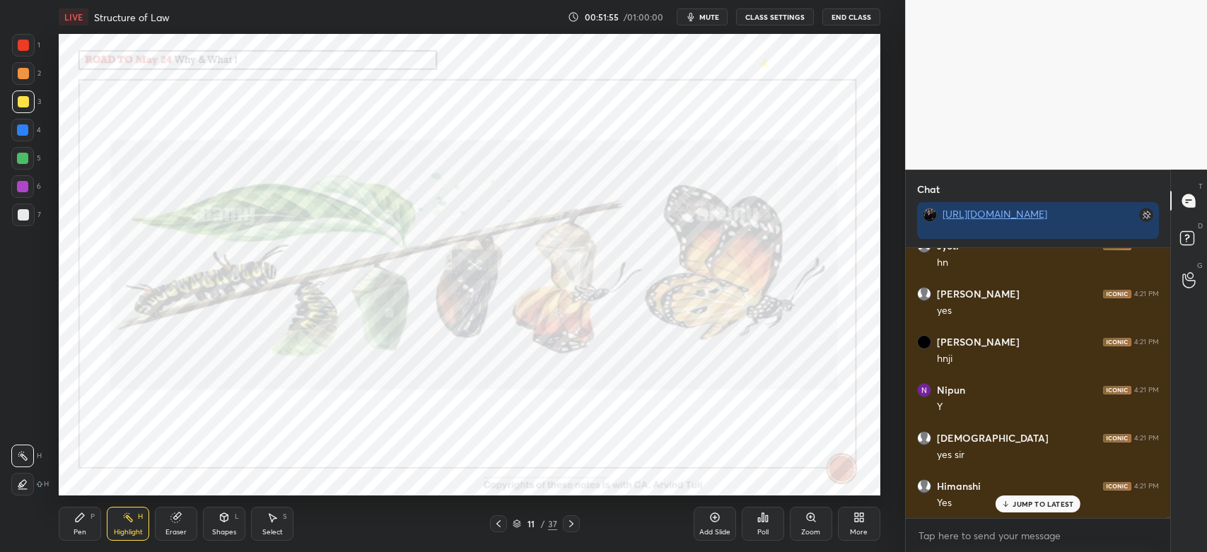
click at [572, 526] on icon at bounding box center [570, 523] width 11 height 11
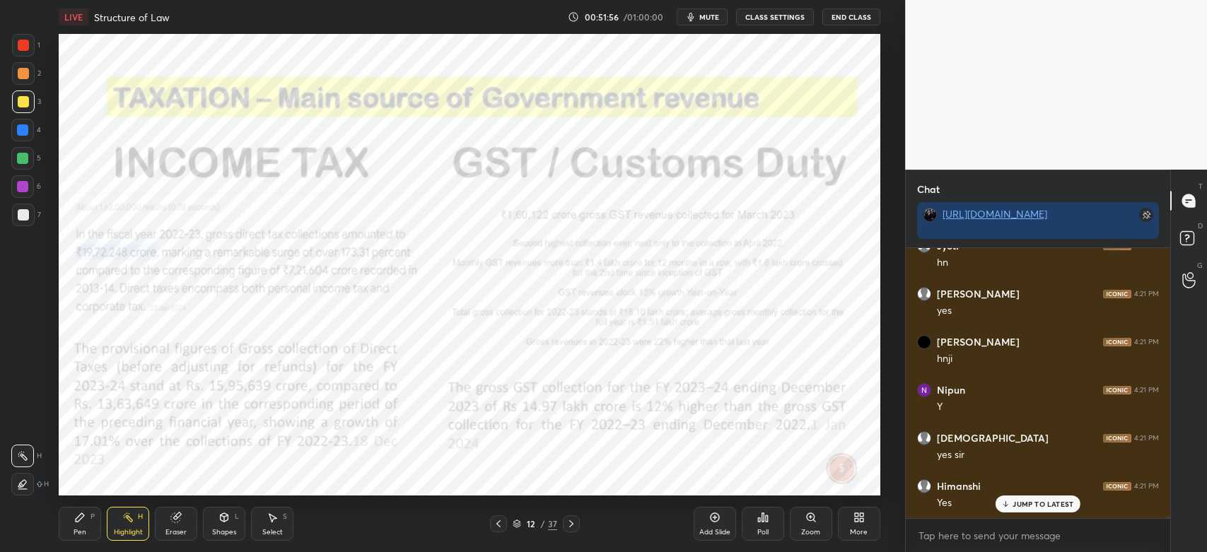
click at [572, 524] on icon at bounding box center [571, 523] width 4 height 7
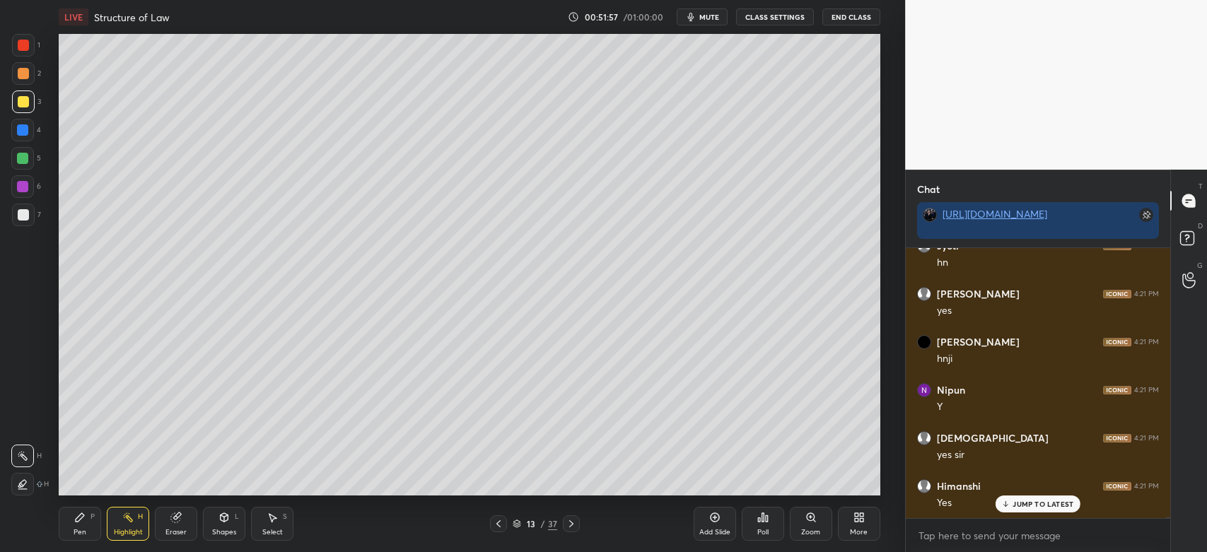
click at [573, 525] on icon at bounding box center [570, 523] width 11 height 11
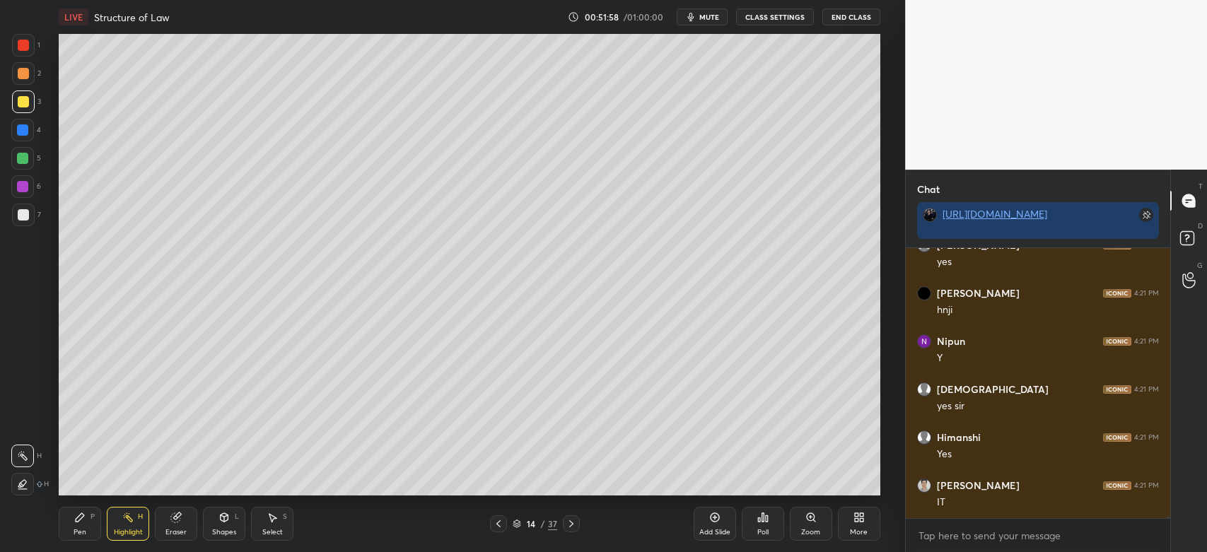
click at [131, 529] on div "Highlight" at bounding box center [128, 532] width 29 height 7
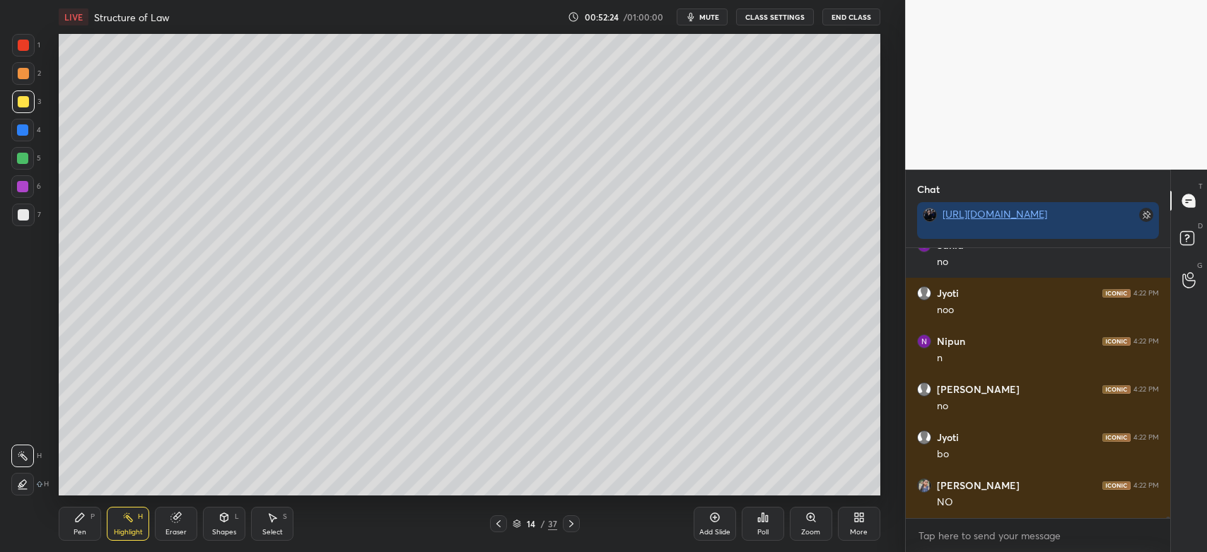
scroll to position [48850, 0]
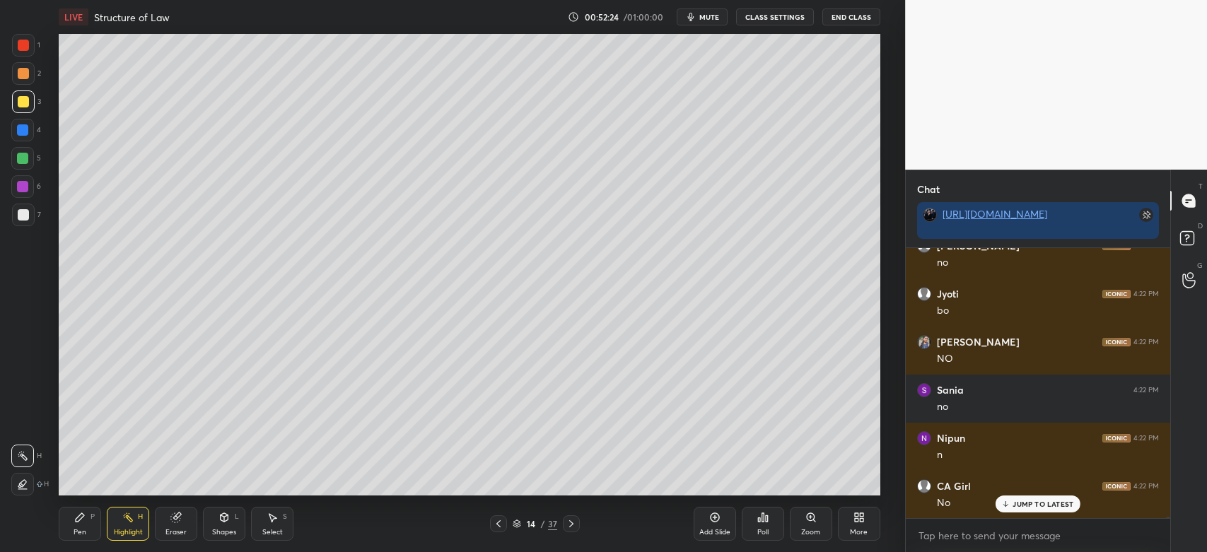
click at [579, 522] on div at bounding box center [571, 523] width 17 height 17
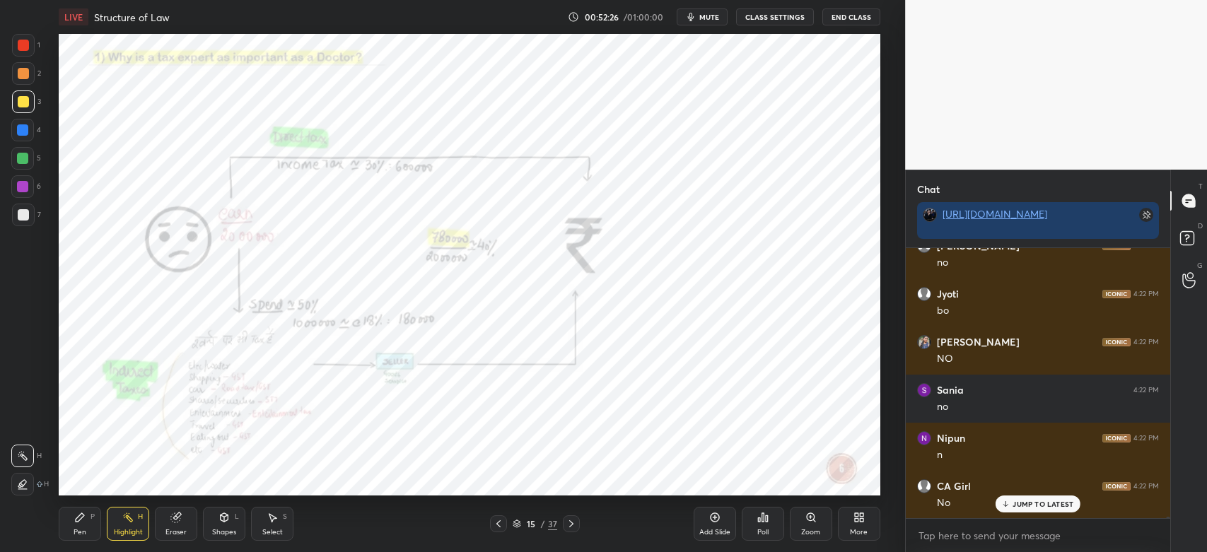
scroll to position [48898, 0]
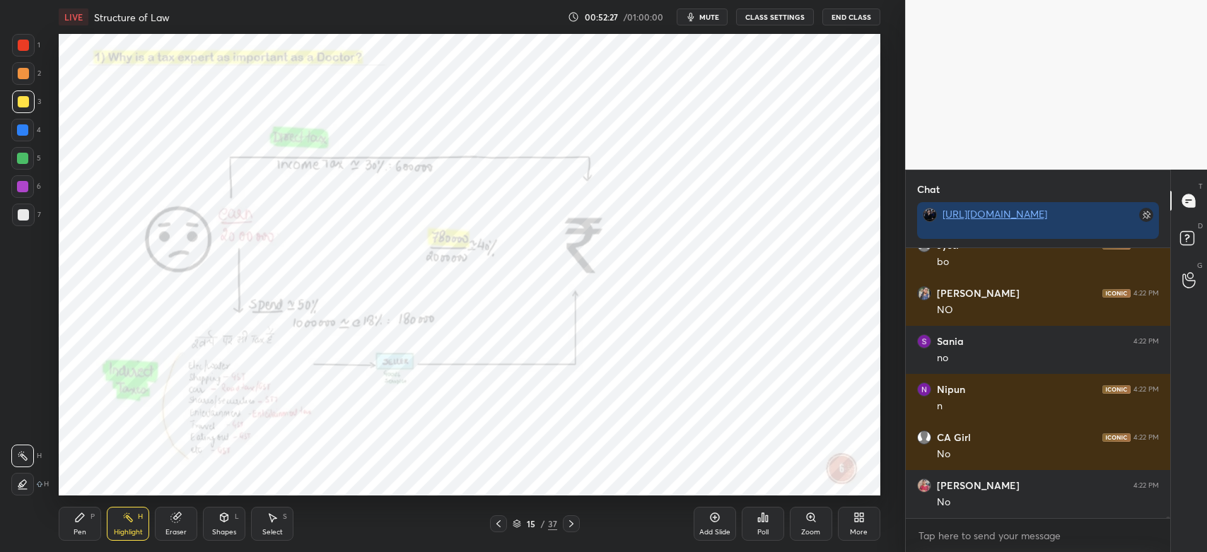
click at [25, 40] on div at bounding box center [23, 45] width 11 height 11
click at [84, 525] on div "Pen P" at bounding box center [80, 524] width 42 height 34
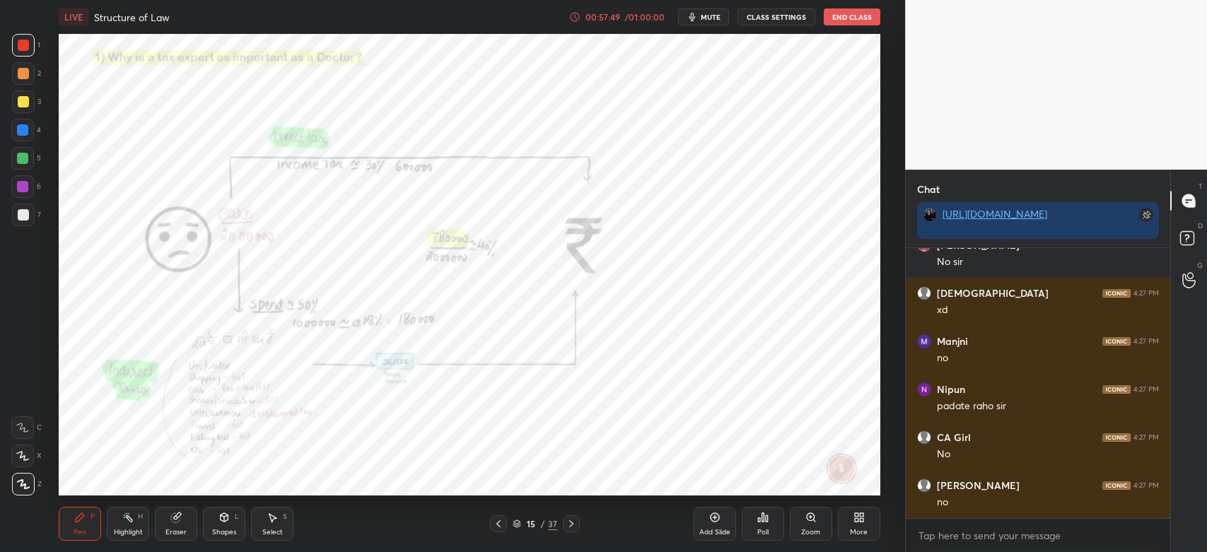
scroll to position [58187, 0]
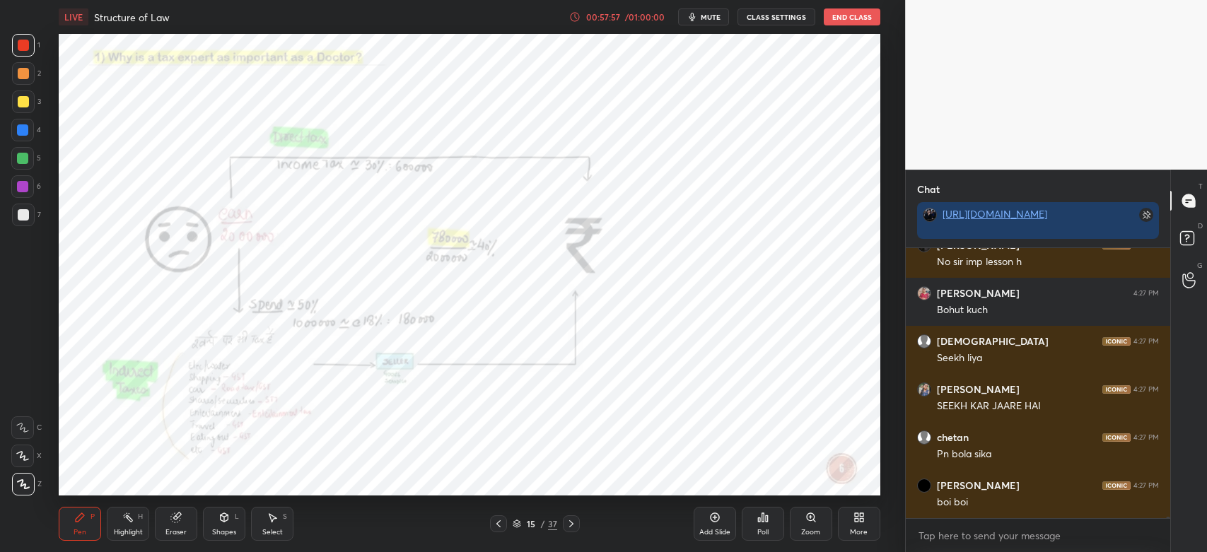
click at [577, 526] on div at bounding box center [571, 523] width 17 height 17
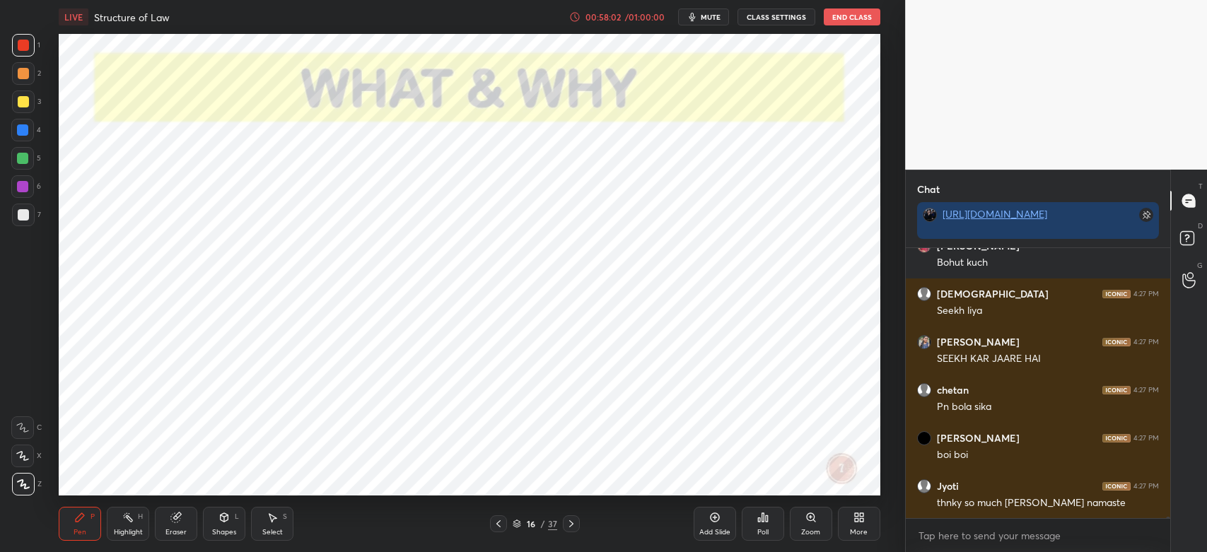
click at [573, 526] on icon at bounding box center [570, 523] width 11 height 11
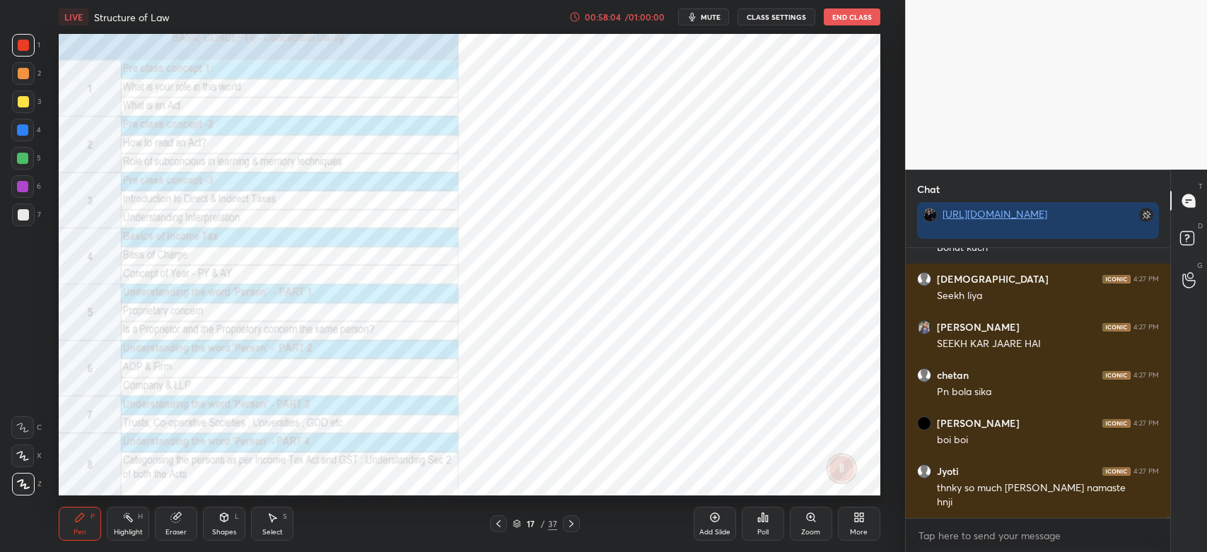
click at [577, 524] on div at bounding box center [571, 523] width 17 height 17
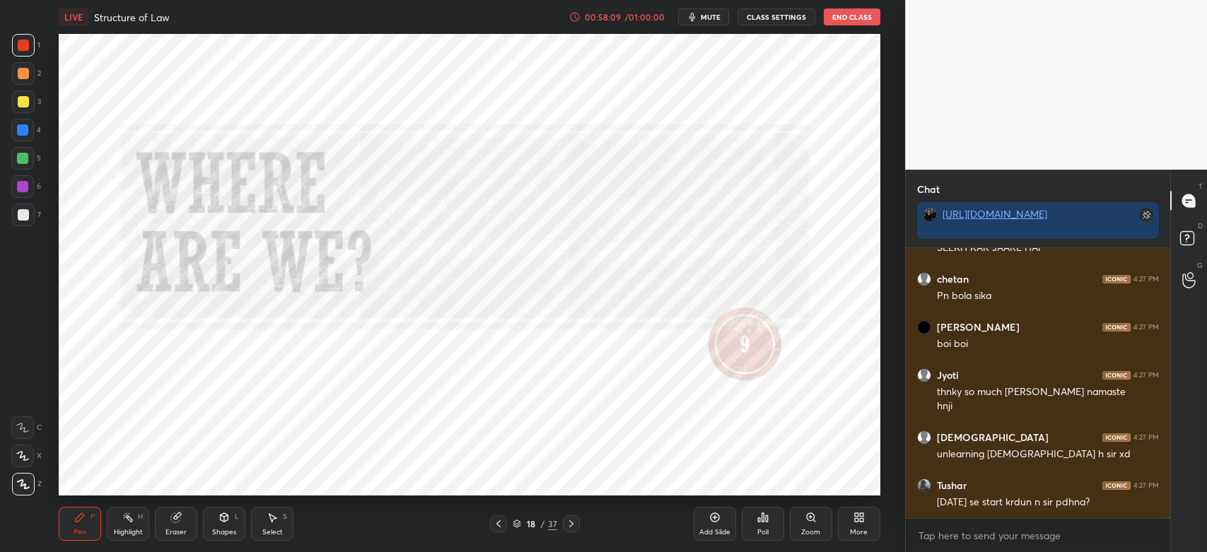
click at [573, 524] on icon at bounding box center [570, 523] width 11 height 11
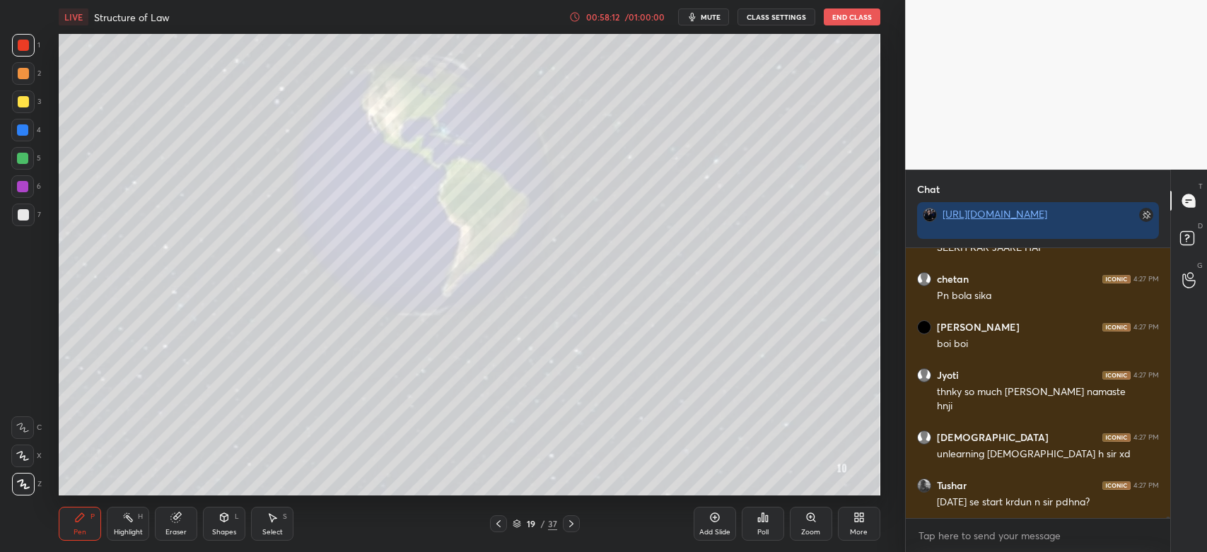
click at [498, 528] on icon at bounding box center [498, 523] width 11 height 11
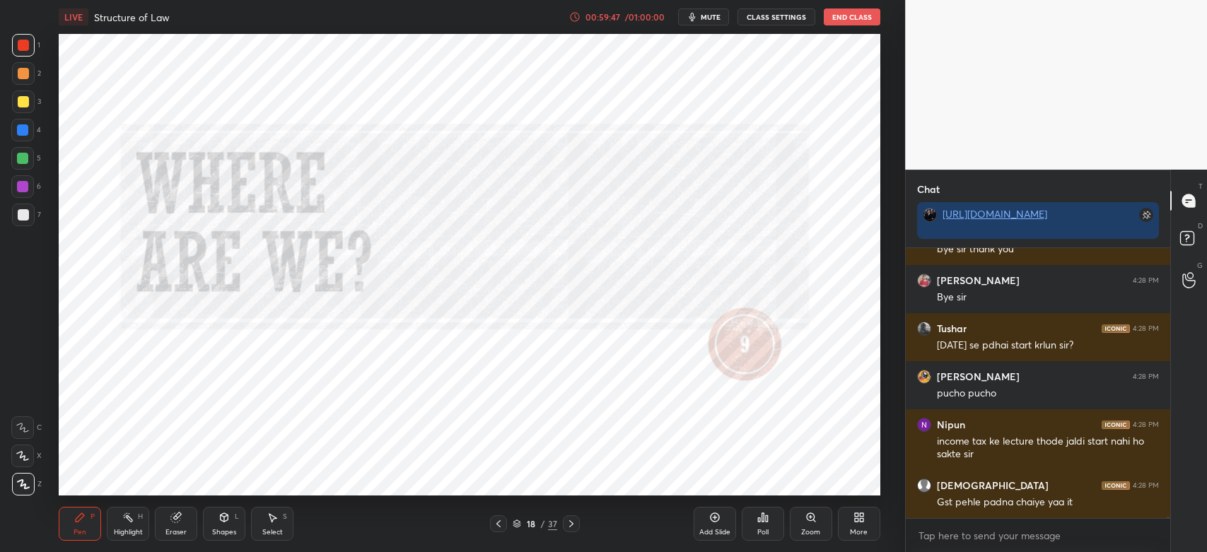
scroll to position [49586, 0]
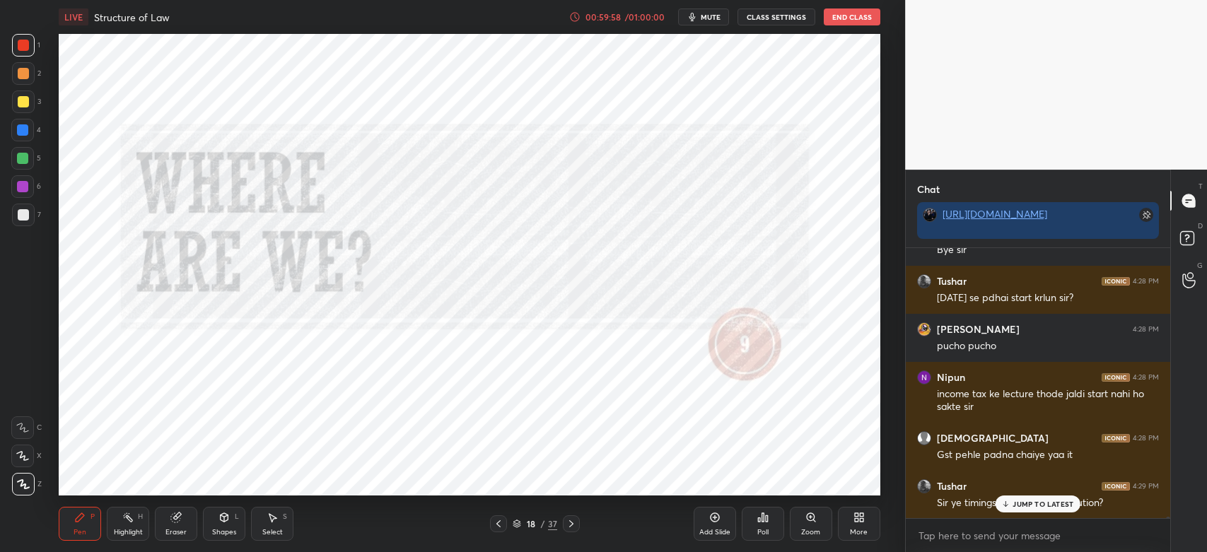
click at [1031, 503] on p "JUMP TO LATEST" at bounding box center [1042, 504] width 61 height 8
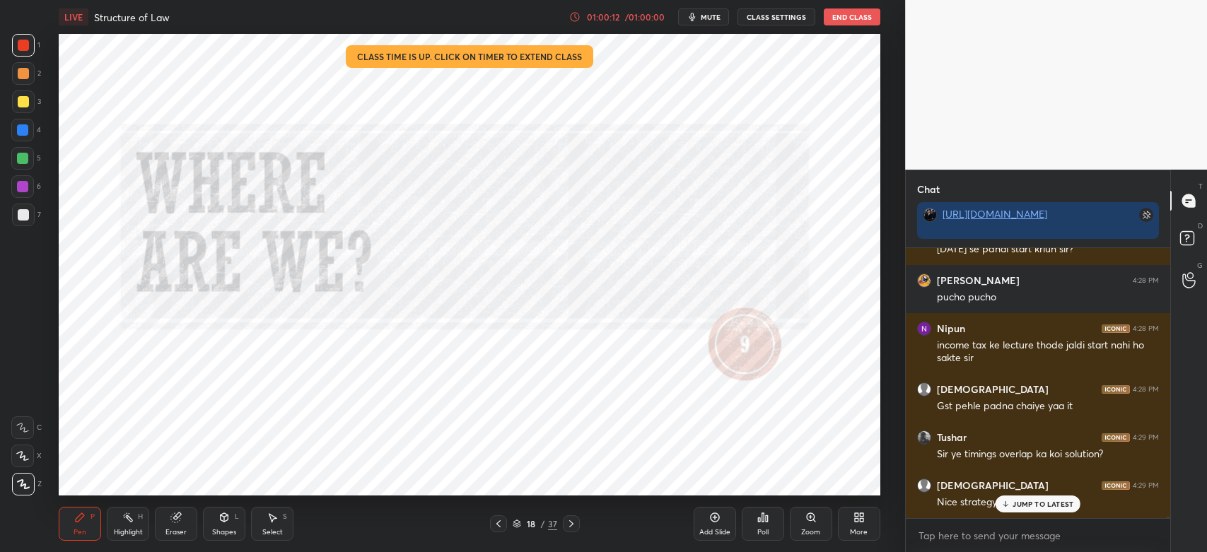
scroll to position [49682, 0]
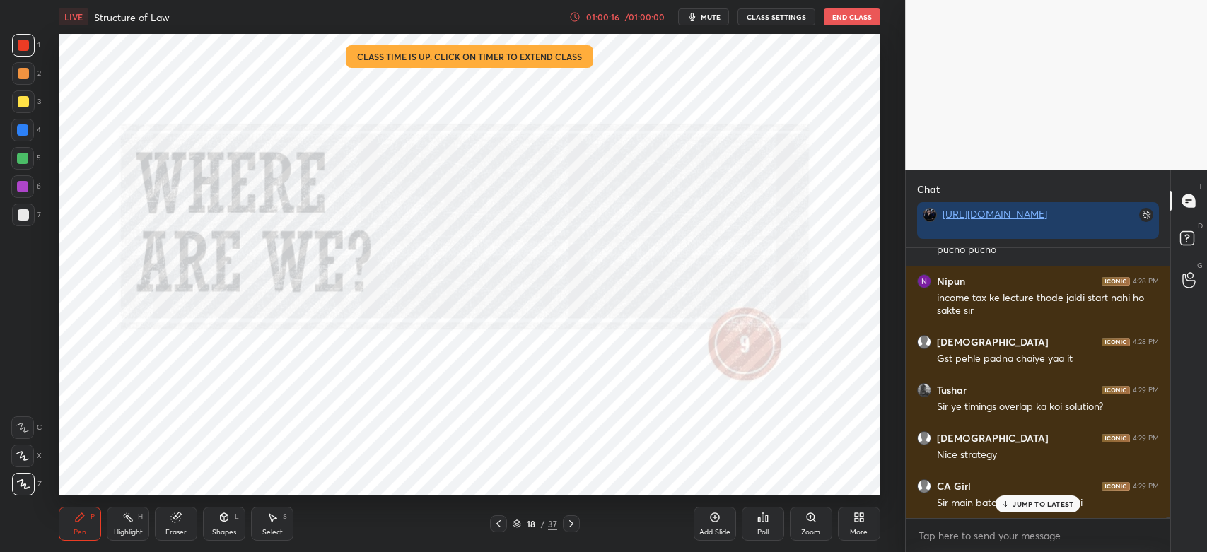
click at [1034, 507] on p "JUMP TO LATEST" at bounding box center [1042, 504] width 61 height 8
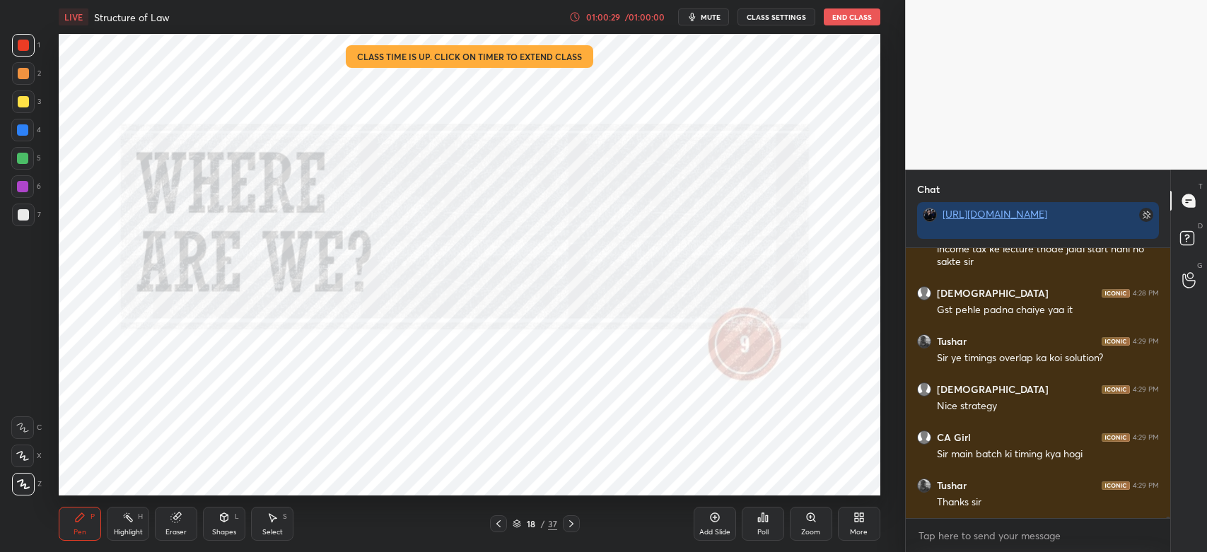
scroll to position [49778, 0]
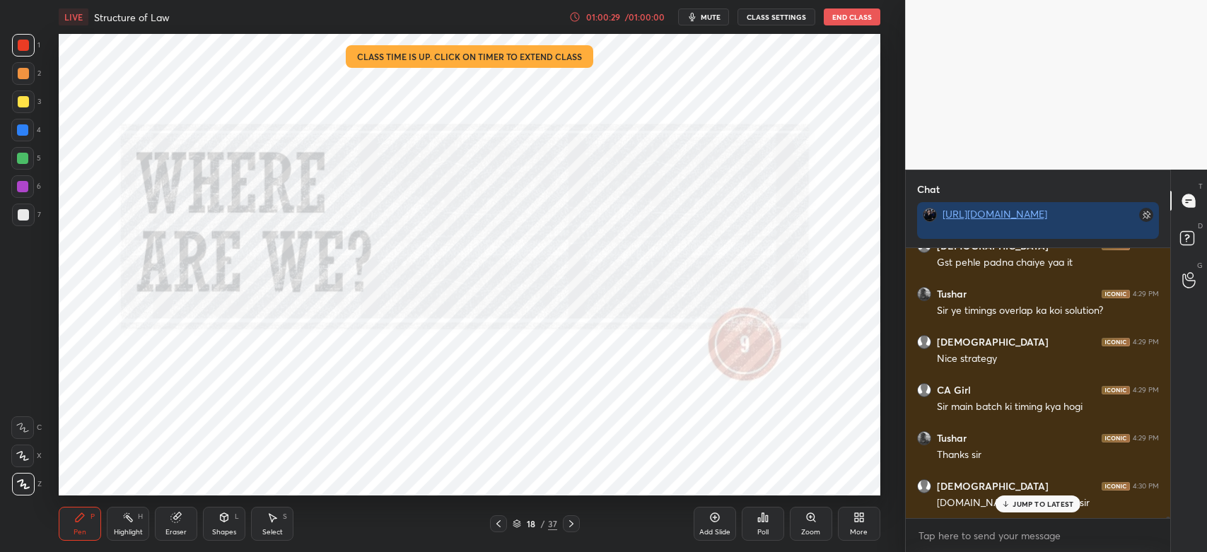
click at [712, 489] on div "Add Slide Poll Zoom More" at bounding box center [786, 523] width 187 height 79
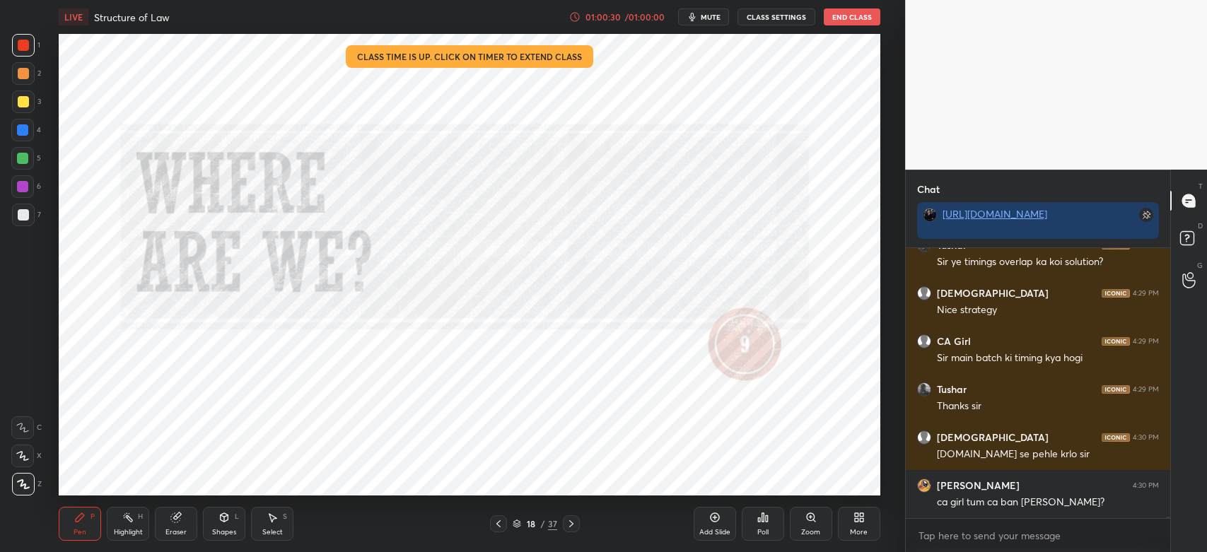
click at [720, 485] on div "Add Slide Poll Zoom More" at bounding box center [786, 523] width 187 height 79
click at [852, 18] on button "End Class" at bounding box center [851, 16] width 57 height 17
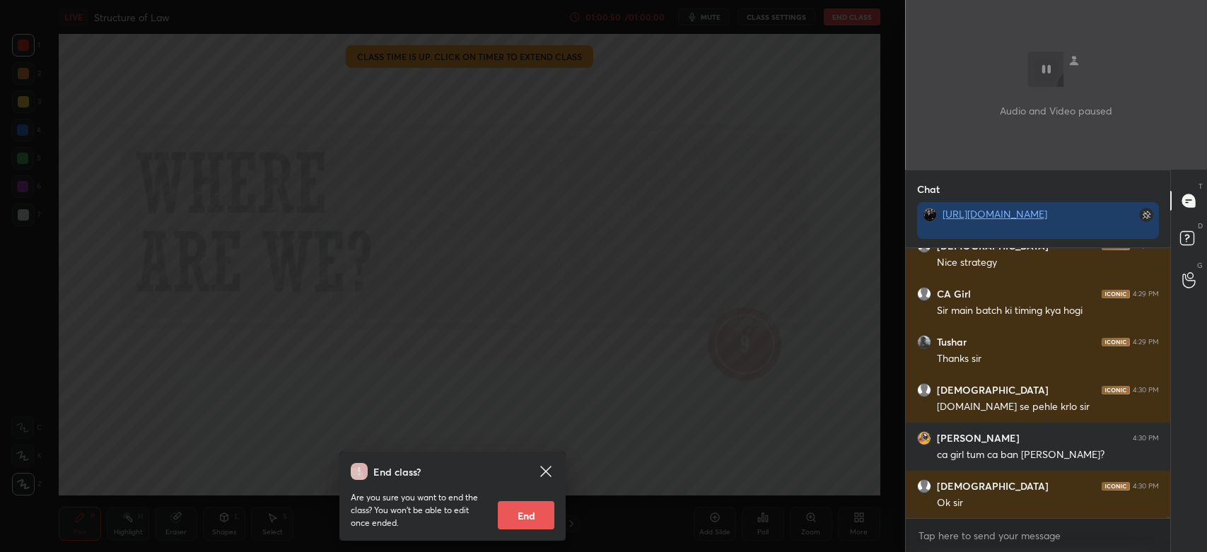
click at [533, 520] on button "End" at bounding box center [526, 515] width 57 height 28
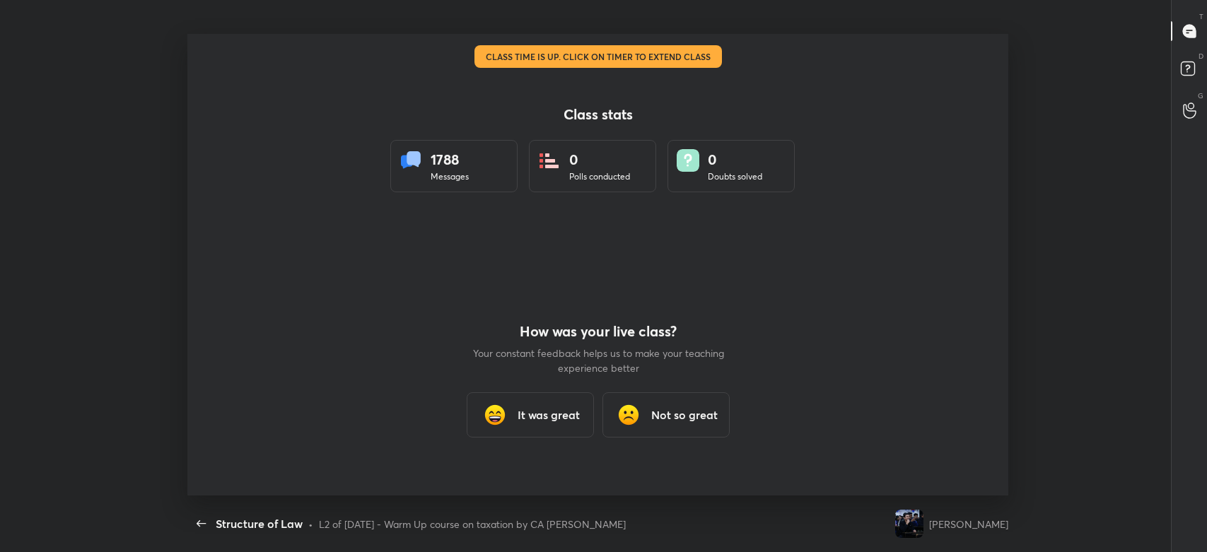
scroll to position [462, 1195]
type textarea "x"
